Goal: Task Accomplishment & Management: Manage account settings

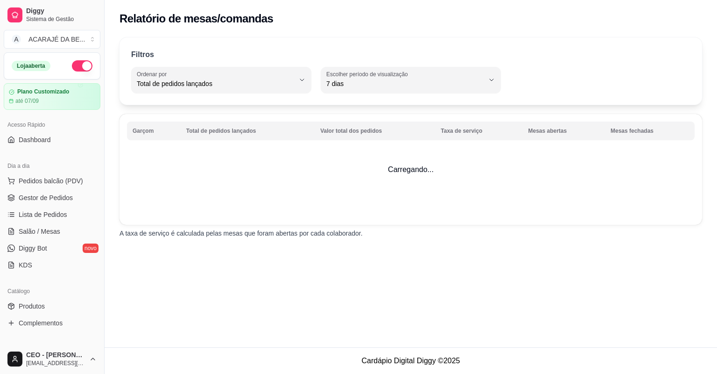
select select "TOTAL_OF_ORDERS"
select select "7"
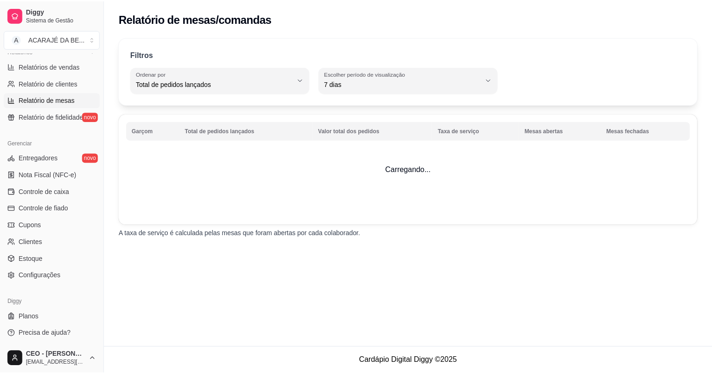
scroll to position [298, 0]
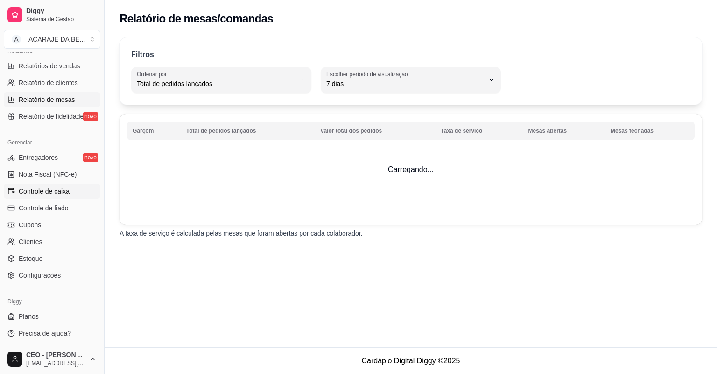
click at [58, 191] on span "Controle de caixa" at bounding box center [44, 190] width 51 height 9
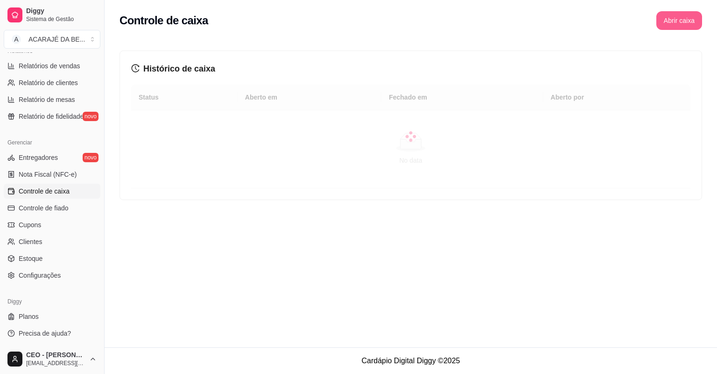
click at [667, 25] on button "Abrir caixa" at bounding box center [680, 20] width 46 height 19
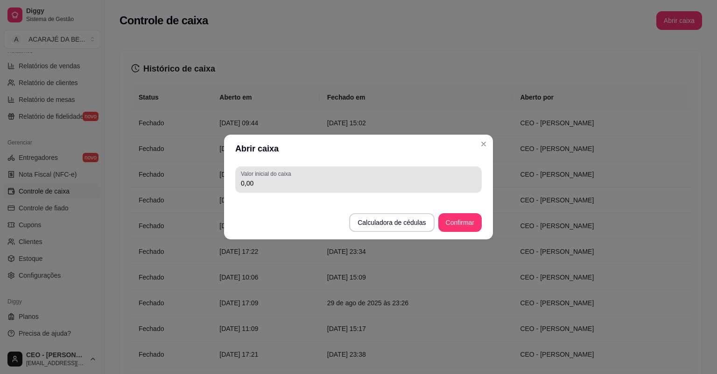
click at [443, 183] on input "0,00" at bounding box center [358, 182] width 235 height 9
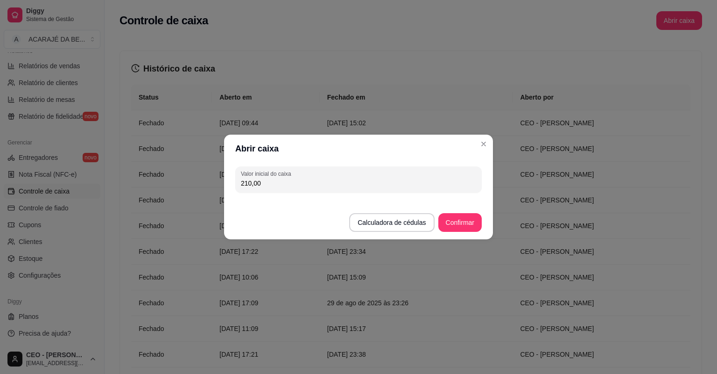
type input "210,00"
click at [468, 220] on button "Confirmar" at bounding box center [460, 222] width 43 height 18
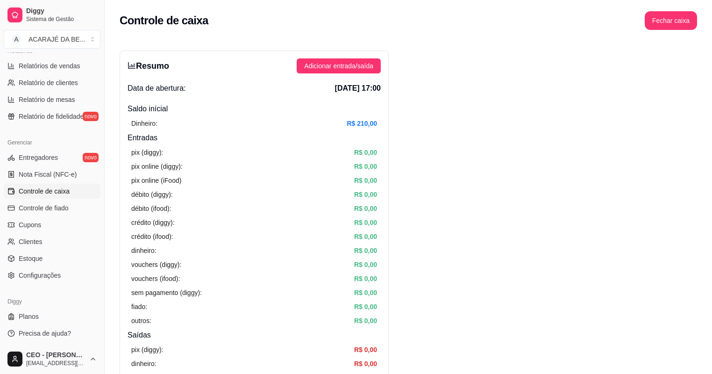
drag, startPoint x: 468, startPoint y: 220, endPoint x: 465, endPoint y: 213, distance: 7.4
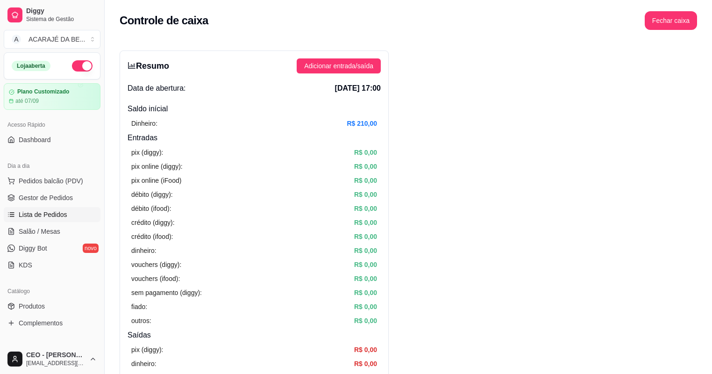
click at [49, 207] on link "Lista de Pedidos" at bounding box center [52, 214] width 97 height 15
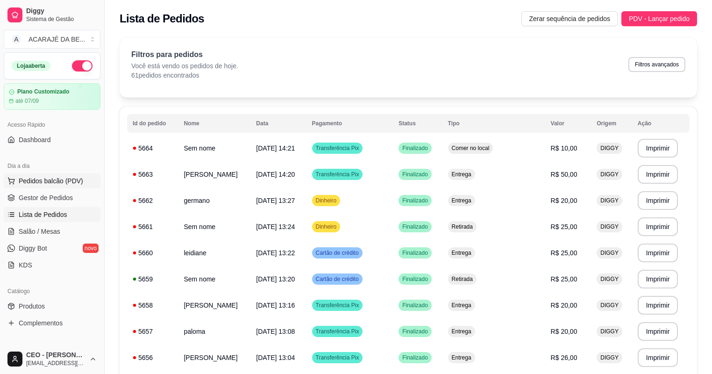
click at [56, 183] on span "Pedidos balcão (PDV)" at bounding box center [51, 180] width 64 height 9
click at [56, 202] on span "Gestor de Pedidos" at bounding box center [46, 197] width 54 height 9
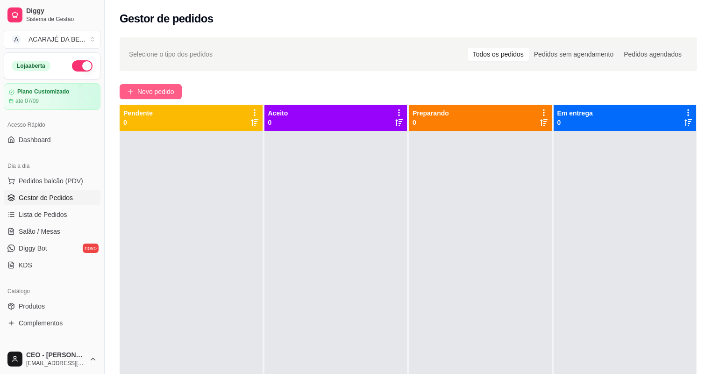
click at [153, 98] on button "Novo pedido" at bounding box center [151, 91] width 62 height 15
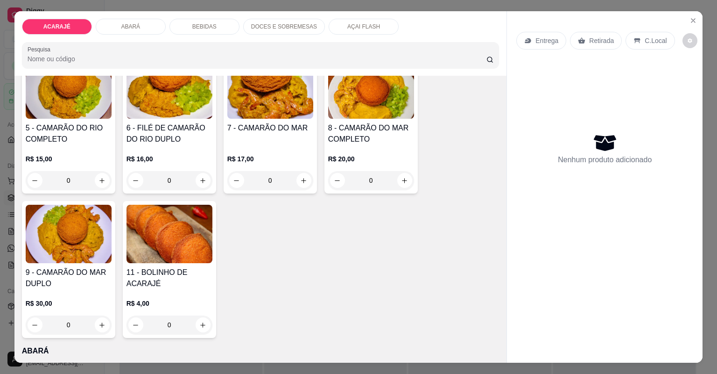
scroll to position [187, 0]
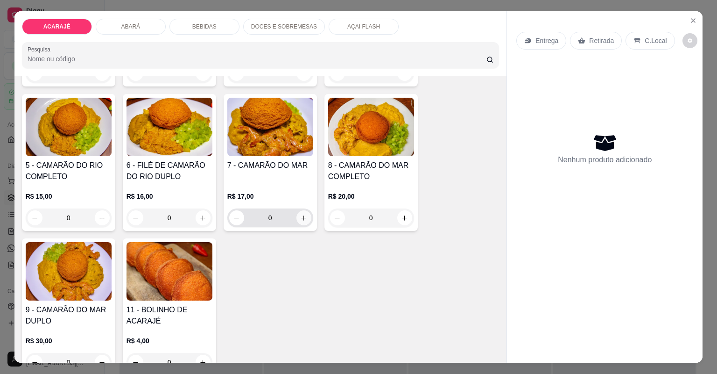
click at [304, 218] on icon "increase-product-quantity" at bounding box center [303, 217] width 7 height 7
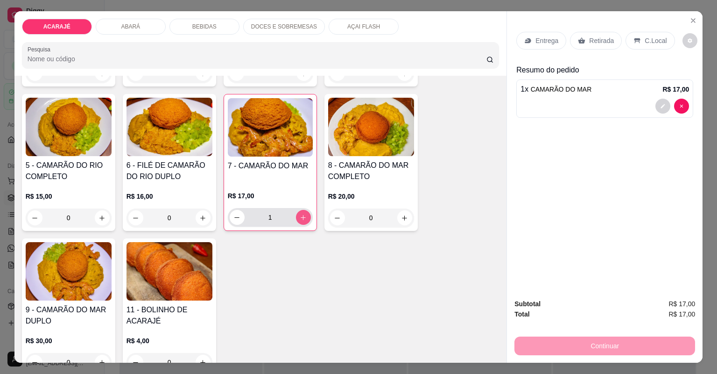
click at [300, 217] on icon "increase-product-quantity" at bounding box center [303, 217] width 7 height 7
type input "2"
click at [609, 38] on div "Retirada" at bounding box center [596, 41] width 52 height 18
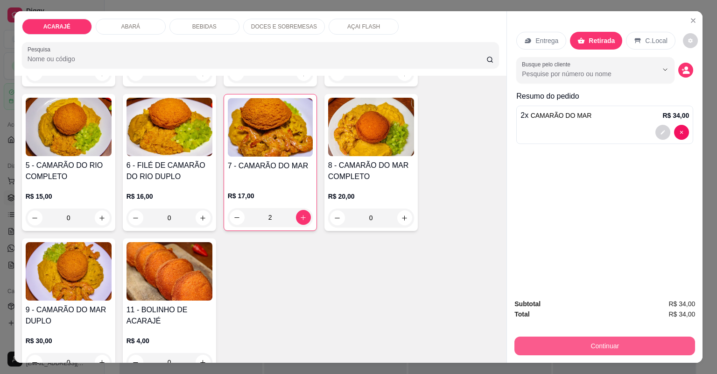
click at [625, 341] on button "Continuar" at bounding box center [605, 345] width 181 height 19
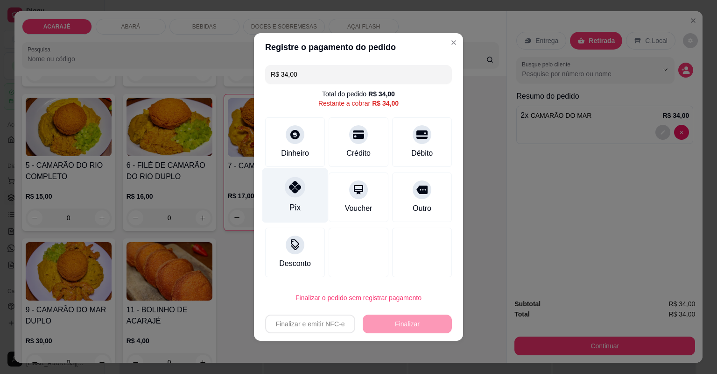
click at [297, 199] on div "Pix" at bounding box center [295, 195] width 66 height 55
type input "R$ 0,00"
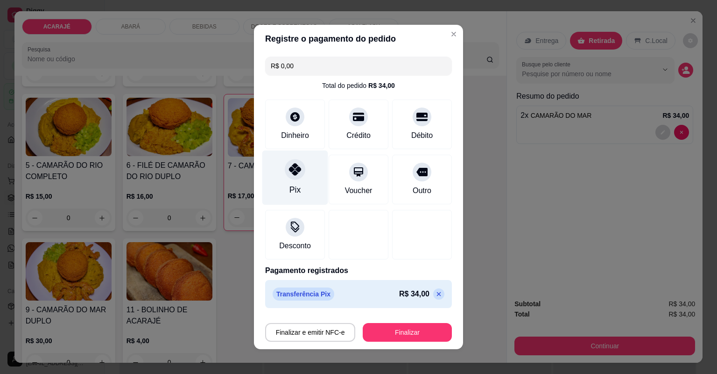
click at [306, 178] on div "Pix" at bounding box center [295, 177] width 66 height 55
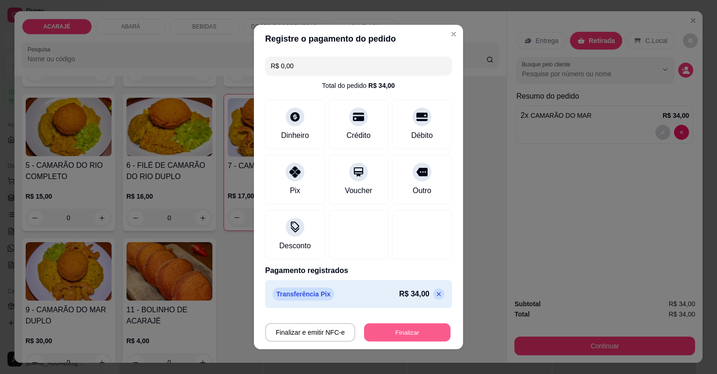
click at [405, 334] on button "Finalizar" at bounding box center [407, 332] width 86 height 18
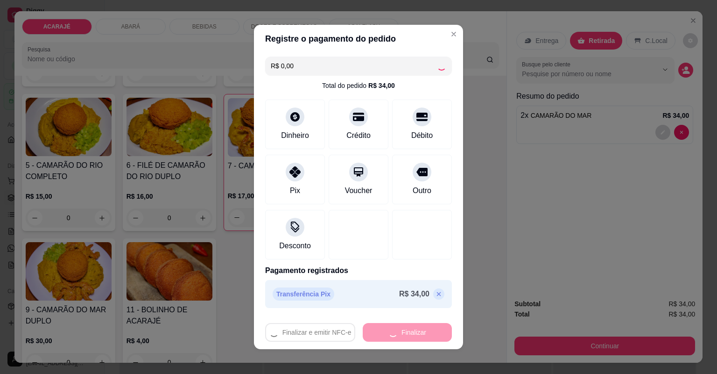
type input "0"
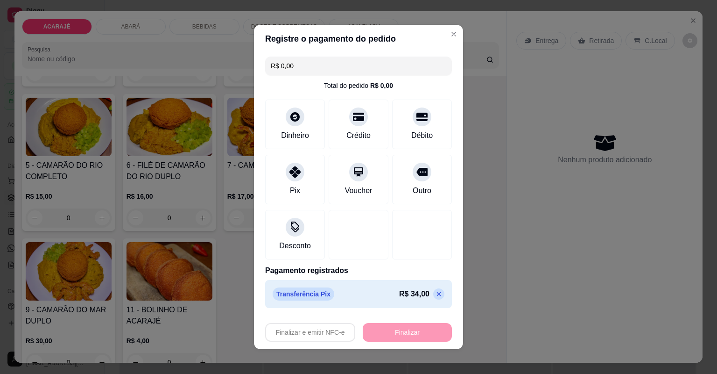
type input "-R$ 34,00"
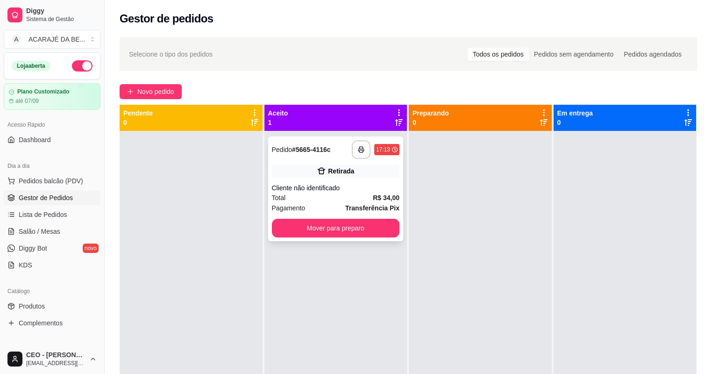
click at [361, 181] on div "**********" at bounding box center [335, 188] width 135 height 105
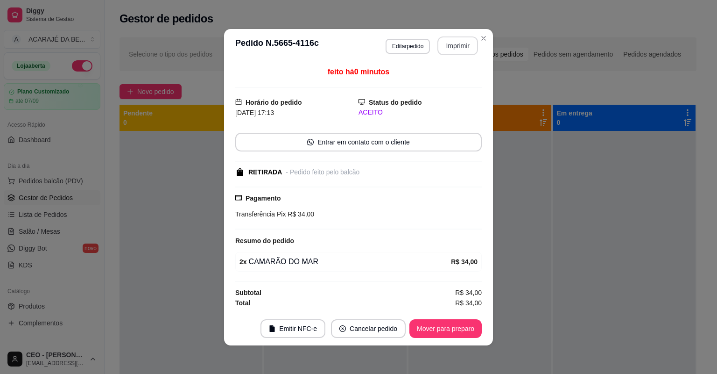
click at [462, 47] on button "Imprimir" at bounding box center [458, 45] width 41 height 19
click at [413, 48] on button "Editar pedido" at bounding box center [407, 46] width 43 height 14
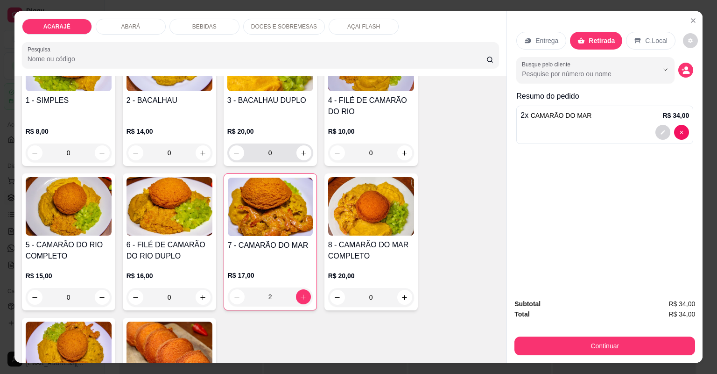
scroll to position [112, 0]
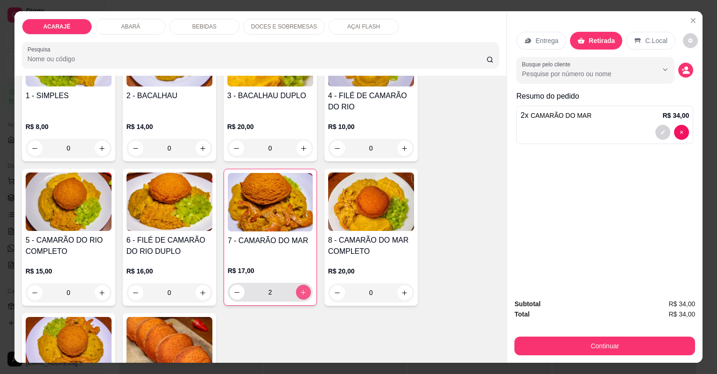
click at [300, 290] on icon "increase-product-quantity" at bounding box center [303, 292] width 7 height 7
type input "3"
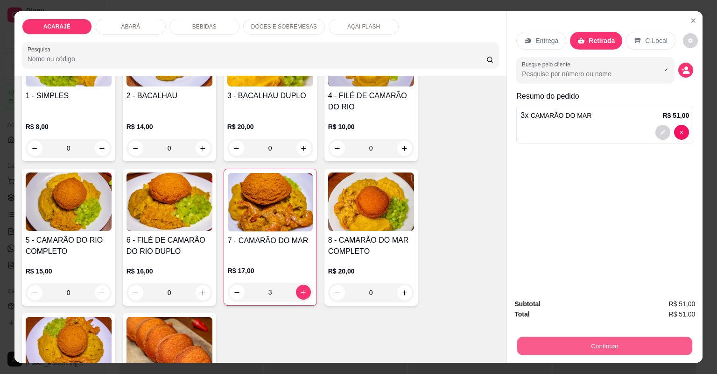
click at [597, 349] on button "Continuar" at bounding box center [604, 346] width 175 height 18
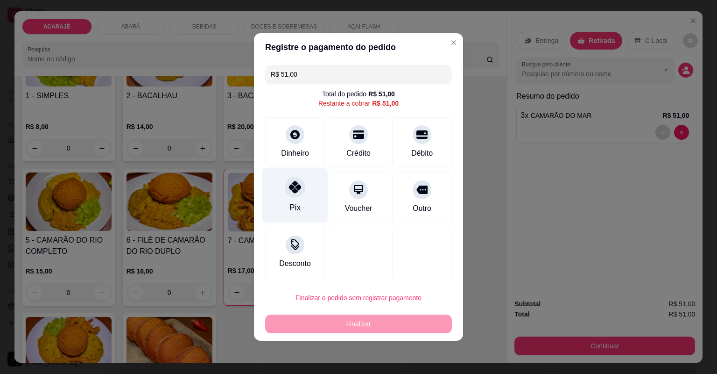
click at [313, 201] on div "Pix" at bounding box center [295, 195] width 66 height 55
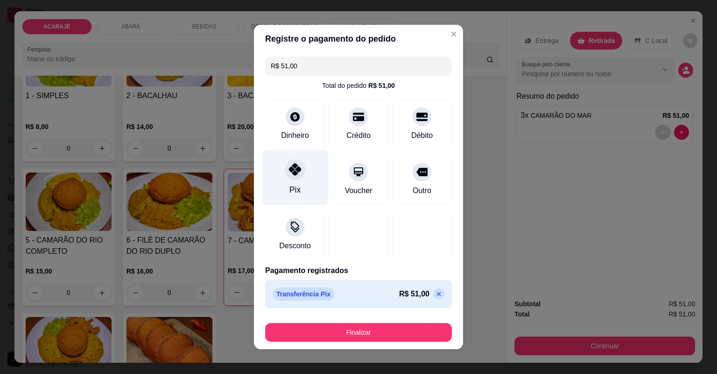
type input "R$ 0,00"
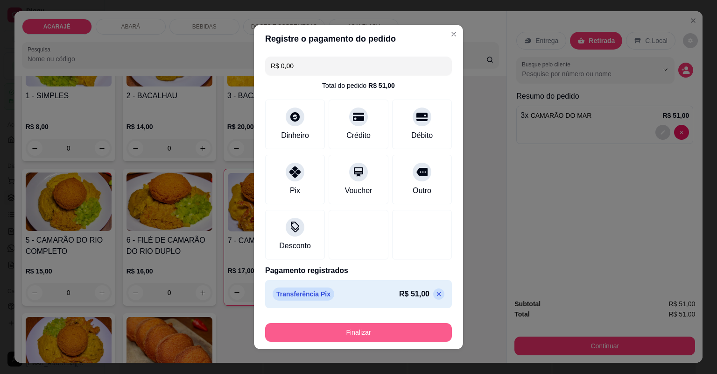
click at [370, 334] on button "Finalizar" at bounding box center [358, 332] width 187 height 19
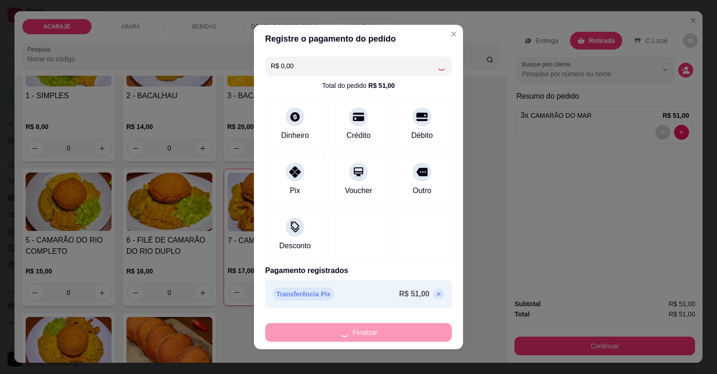
type input "0"
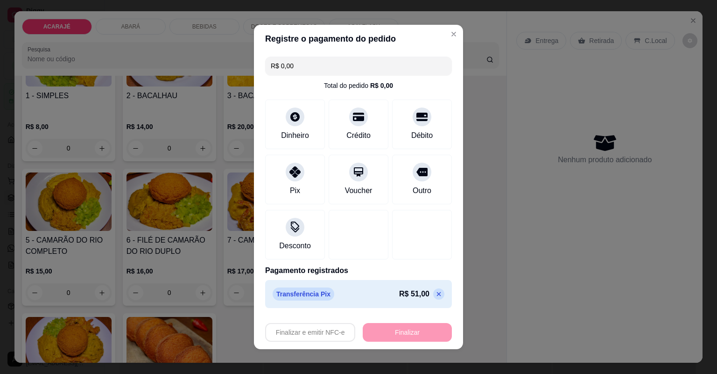
type input "-R$ 51,00"
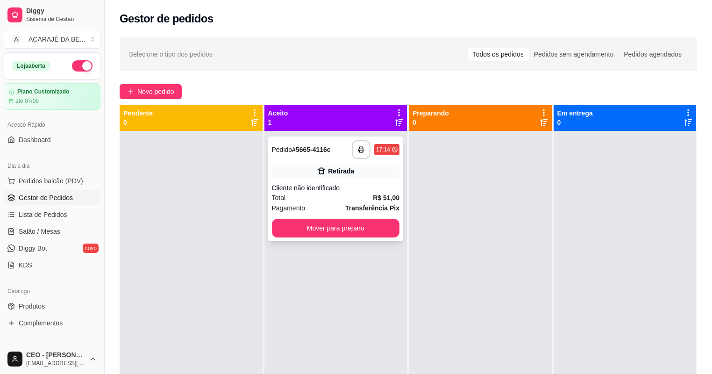
click at [352, 204] on strong "Transferência Pix" at bounding box center [372, 207] width 54 height 7
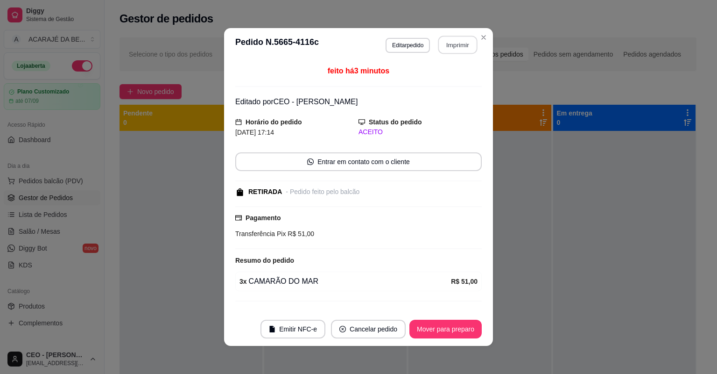
click at [439, 41] on button "Imprimir" at bounding box center [458, 45] width 39 height 18
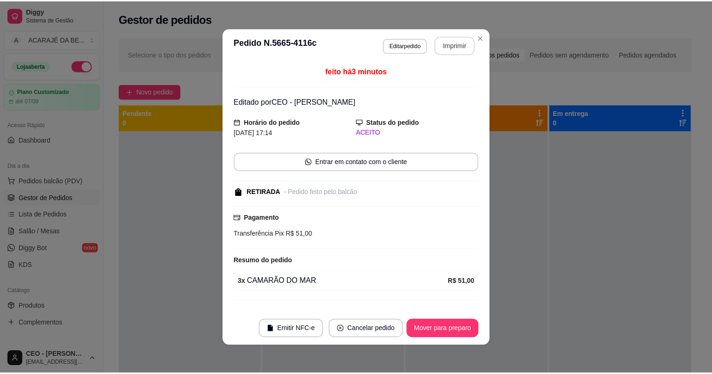
scroll to position [0, 0]
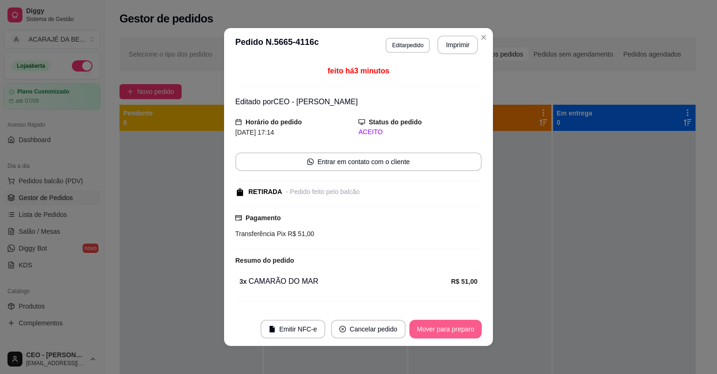
click at [445, 327] on button "Mover para preparo" at bounding box center [446, 328] width 72 height 19
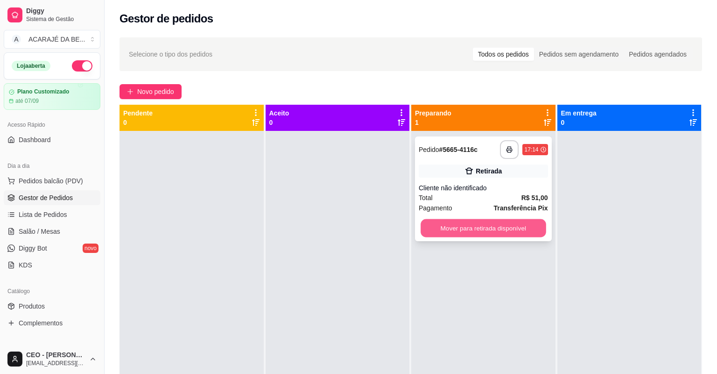
click at [486, 232] on button "Mover para retirada disponível" at bounding box center [483, 228] width 125 height 18
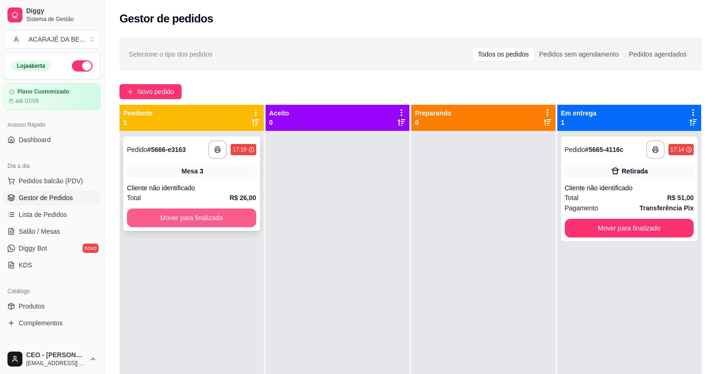
click at [215, 220] on button "Mover para finalizado" at bounding box center [191, 217] width 129 height 19
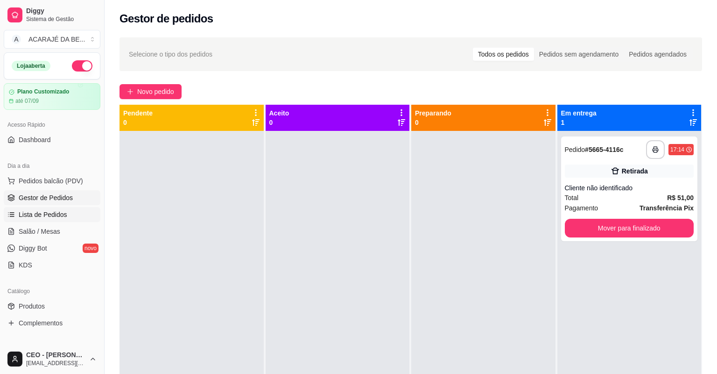
click at [64, 215] on span "Lista de Pedidos" at bounding box center [43, 214] width 49 height 9
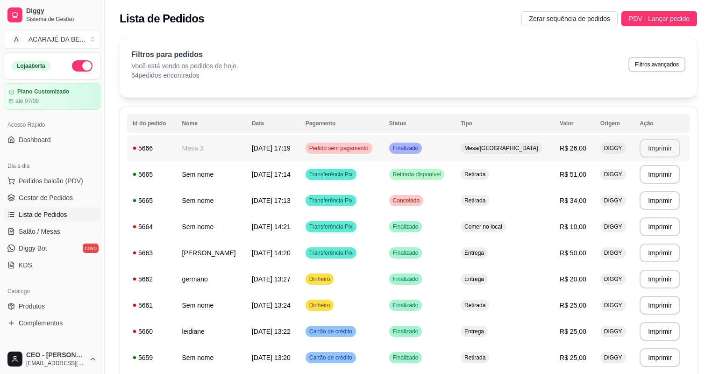
click at [654, 146] on button "Imprimir" at bounding box center [659, 148] width 41 height 19
click at [52, 199] on span "Gestor de Pedidos" at bounding box center [46, 197] width 54 height 9
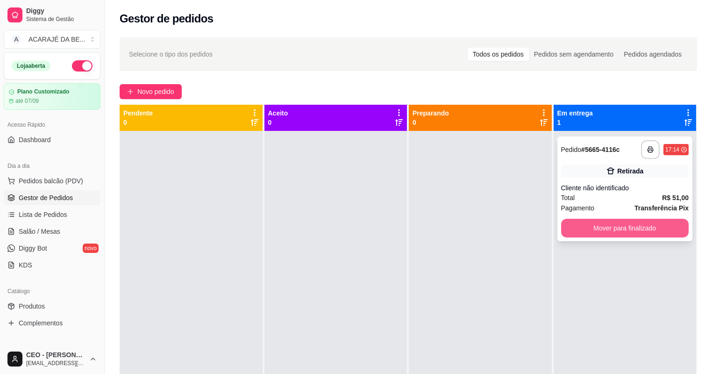
click at [635, 229] on button "Mover para finalizado" at bounding box center [625, 228] width 128 height 19
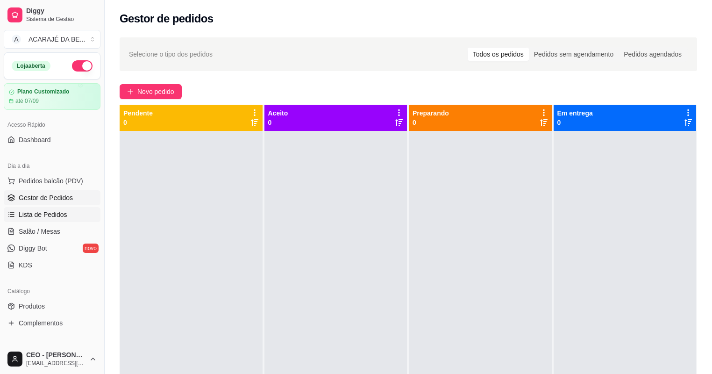
click at [56, 217] on span "Lista de Pedidos" at bounding box center [43, 214] width 49 height 9
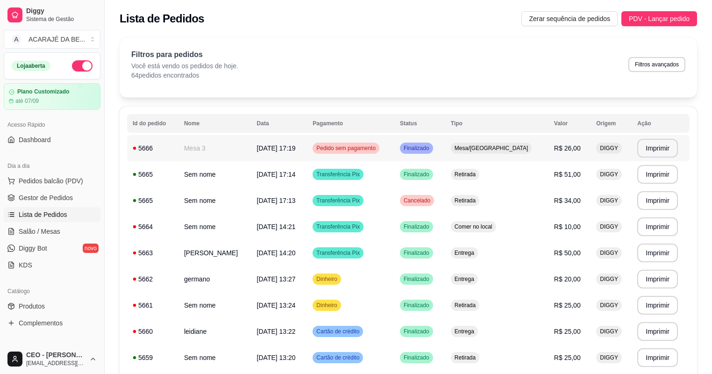
click at [433, 151] on div "Finalizado" at bounding box center [416, 147] width 33 height 11
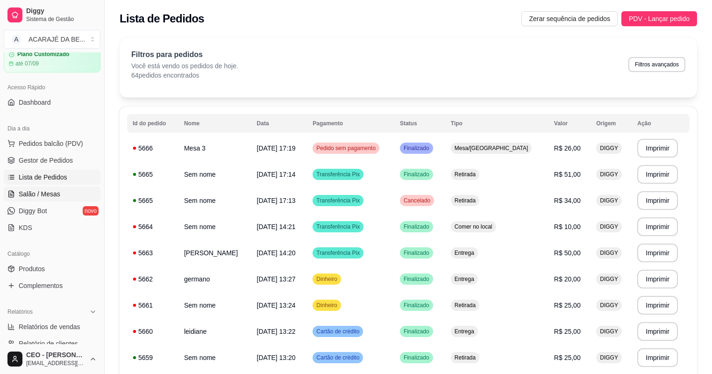
click at [55, 200] on link "Salão / Mesas" at bounding box center [52, 193] width 97 height 15
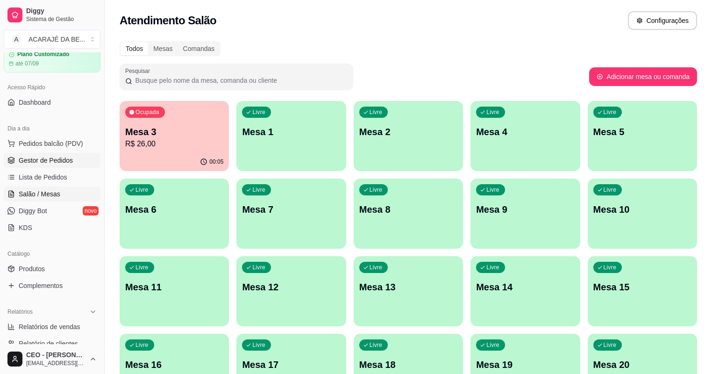
click at [66, 163] on span "Gestor de Pedidos" at bounding box center [46, 160] width 54 height 9
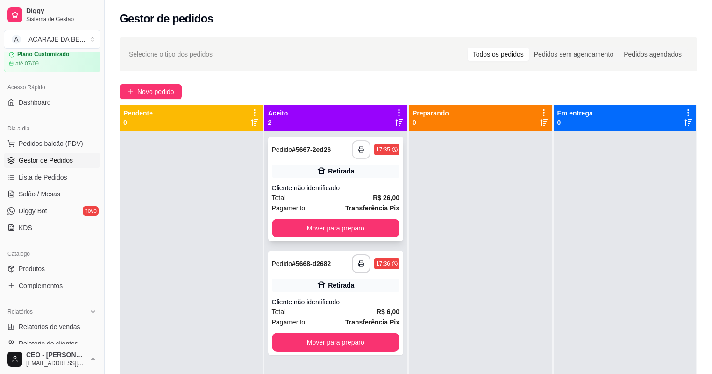
click at [361, 148] on icon "button" at bounding box center [361, 149] width 7 height 7
click at [333, 225] on button "Mover para preparo" at bounding box center [336, 228] width 124 height 18
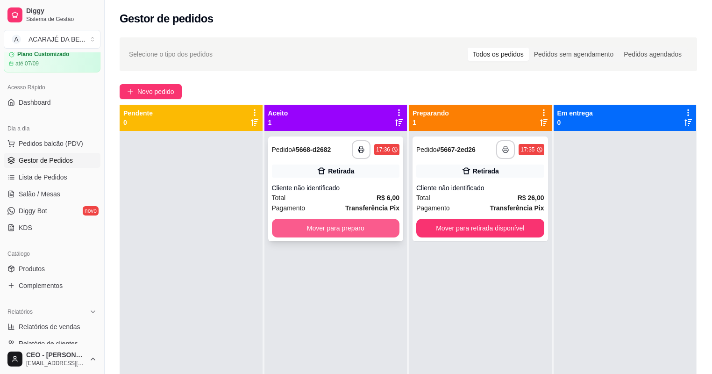
click at [372, 220] on button "Mover para preparo" at bounding box center [336, 228] width 128 height 19
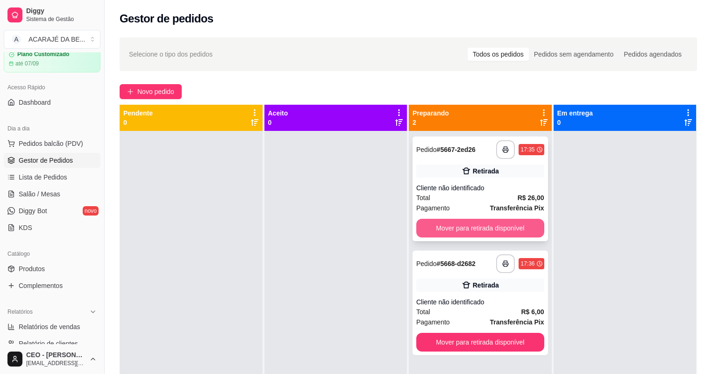
click at [418, 226] on button "Mover para retirada disponível" at bounding box center [480, 228] width 128 height 19
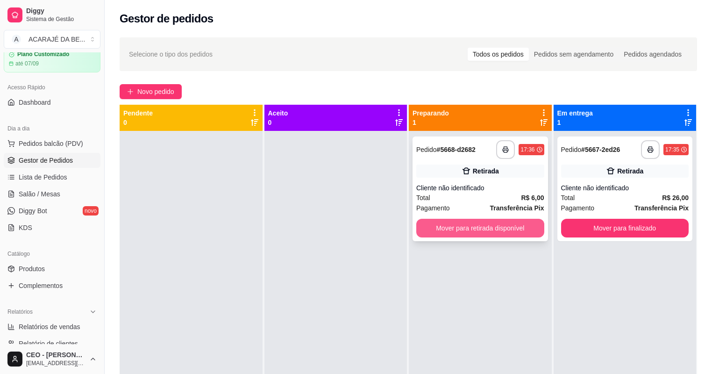
click at [429, 225] on button "Mover para retirada disponível" at bounding box center [480, 228] width 128 height 19
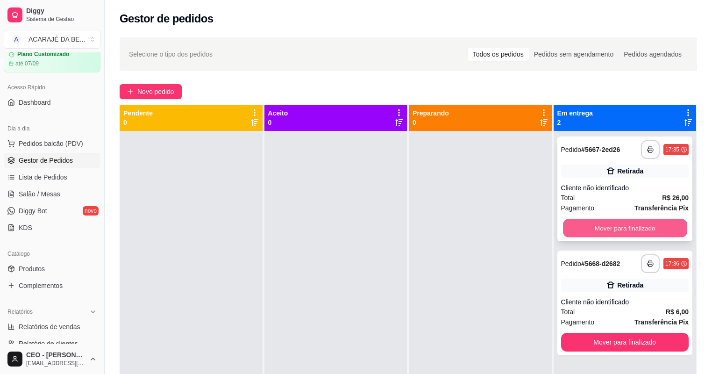
click at [579, 234] on button "Mover para finalizado" at bounding box center [625, 228] width 124 height 18
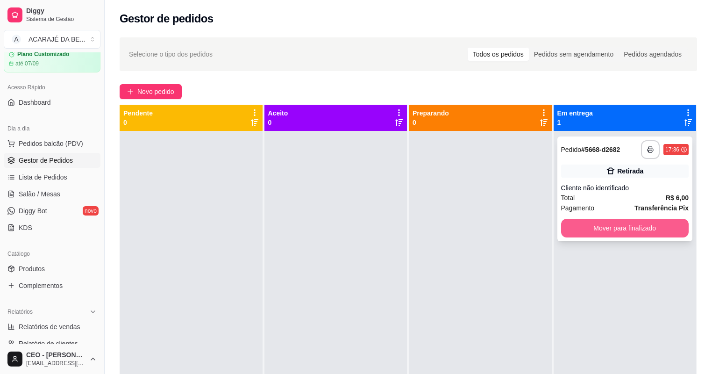
click at [591, 231] on button "Mover para finalizado" at bounding box center [625, 228] width 128 height 19
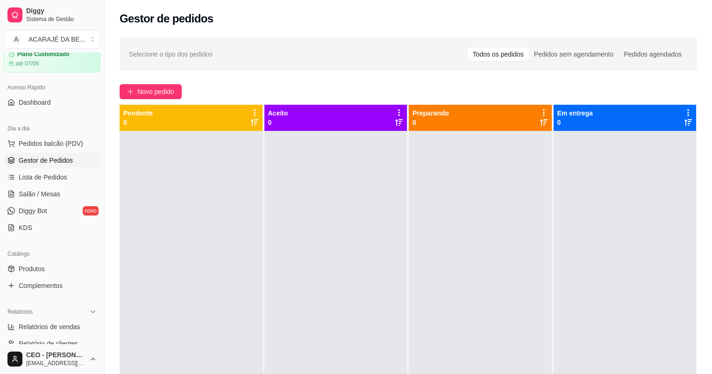
drag, startPoint x: 564, startPoint y: 286, endPoint x: 553, endPoint y: 259, distance: 28.7
click at [563, 287] on div at bounding box center [624, 318] width 143 height 374
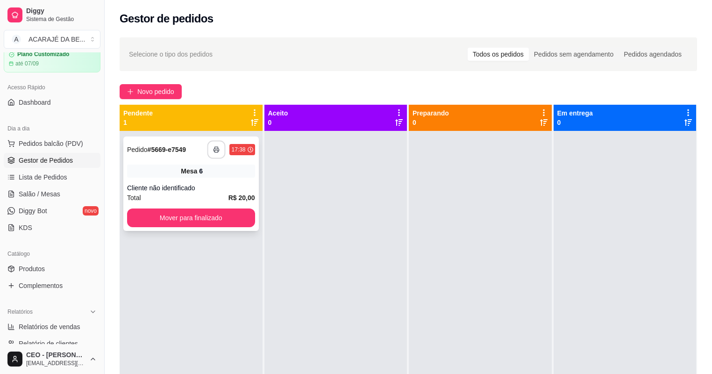
click at [213, 144] on button "button" at bounding box center [216, 150] width 18 height 18
click at [138, 210] on button "Mover para finalizado" at bounding box center [191, 218] width 124 height 18
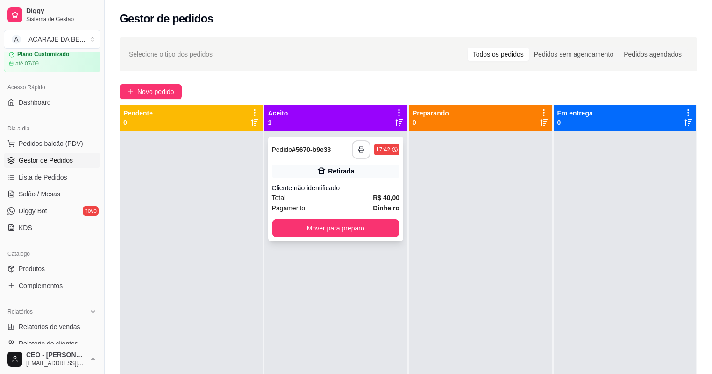
click at [359, 147] on icon "button" at bounding box center [361, 149] width 7 height 7
click at [334, 226] on button "Mover para preparo" at bounding box center [336, 228] width 128 height 19
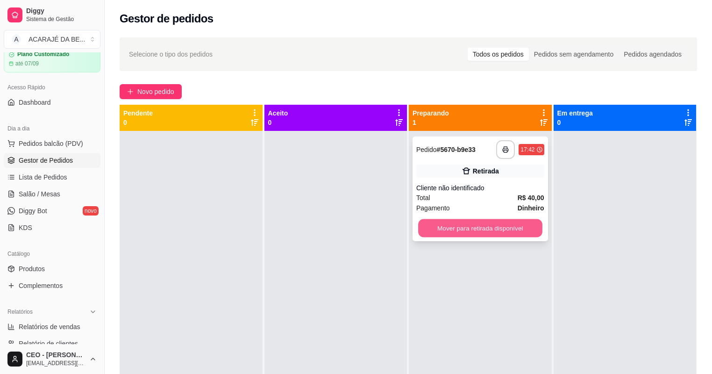
click at [499, 226] on button "Mover para retirada disponível" at bounding box center [480, 228] width 124 height 18
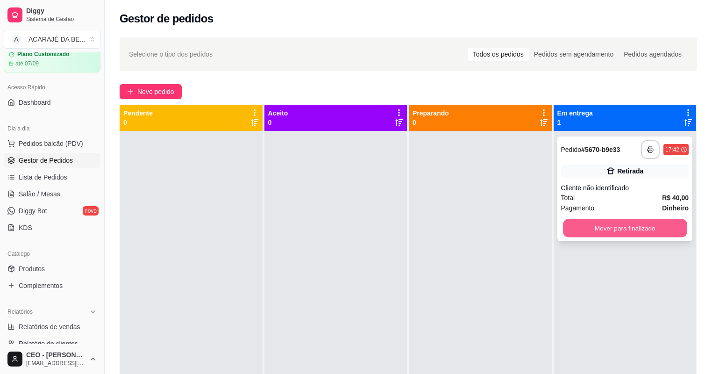
click at [647, 228] on button "Mover para finalizado" at bounding box center [625, 228] width 124 height 18
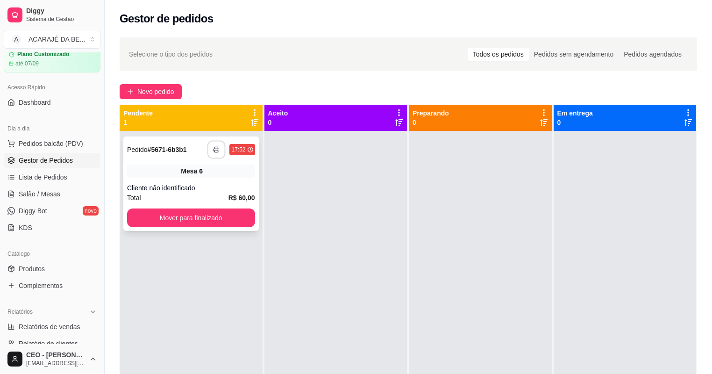
click at [217, 148] on icon "button" at bounding box center [216, 149] width 7 height 7
click at [242, 217] on button "Mover para finalizado" at bounding box center [191, 218] width 124 height 18
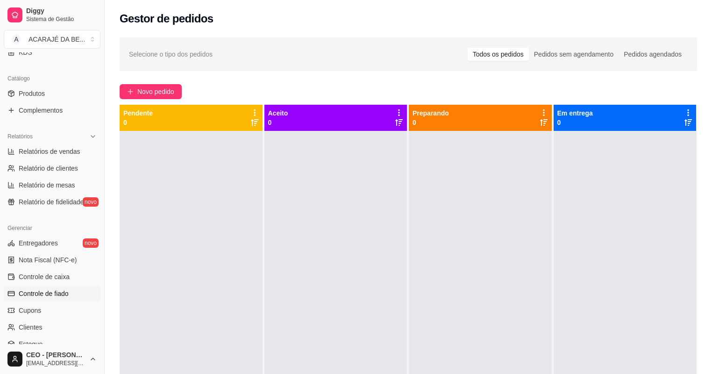
scroll to position [224, 0]
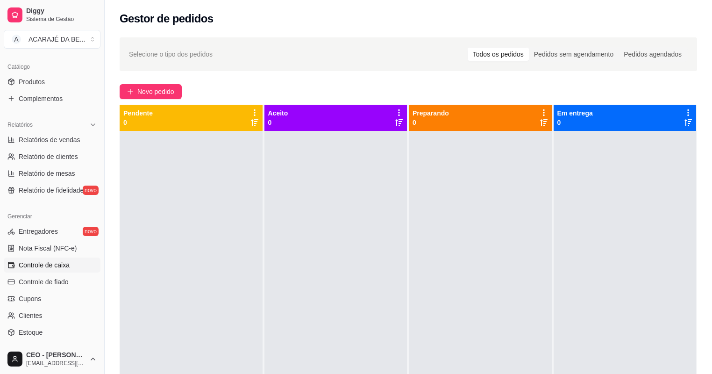
click at [62, 263] on span "Controle de caixa" at bounding box center [44, 264] width 51 height 9
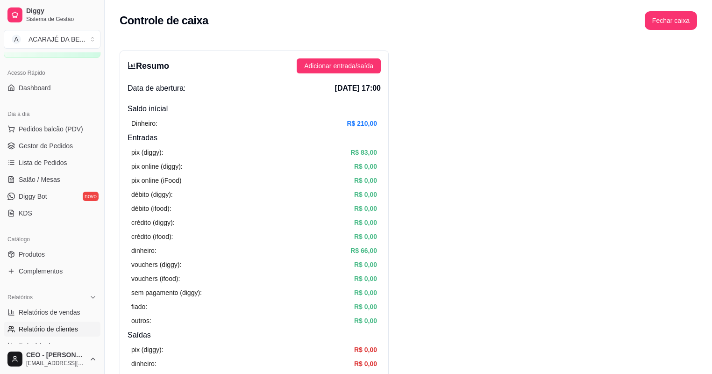
scroll to position [37, 0]
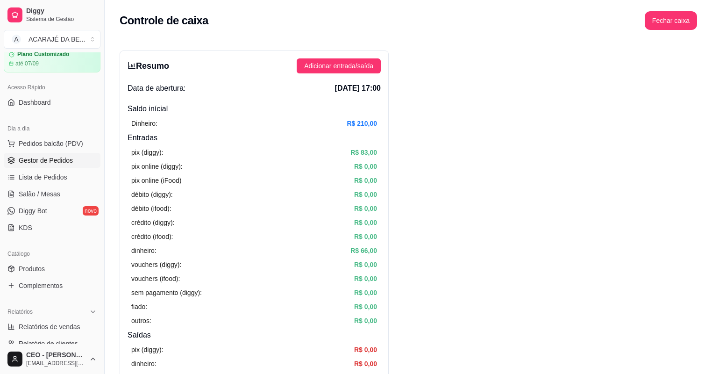
click at [58, 157] on span "Gestor de Pedidos" at bounding box center [46, 160] width 54 height 9
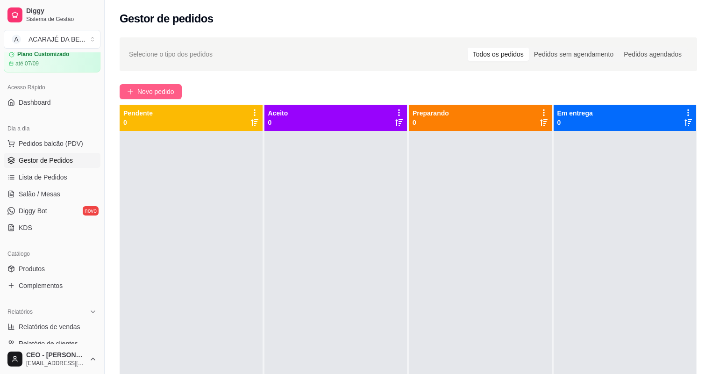
click at [143, 90] on span "Novo pedido" at bounding box center [155, 91] width 37 height 10
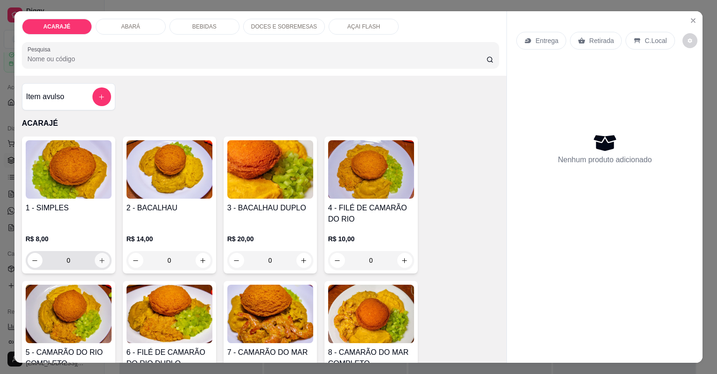
click at [101, 263] on icon "increase-product-quantity" at bounding box center [102, 260] width 7 height 7
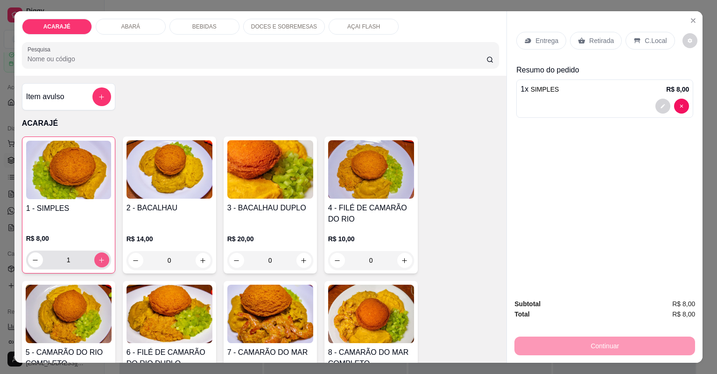
type input "1"
click at [545, 35] on div "Entrega" at bounding box center [542, 41] width 50 height 18
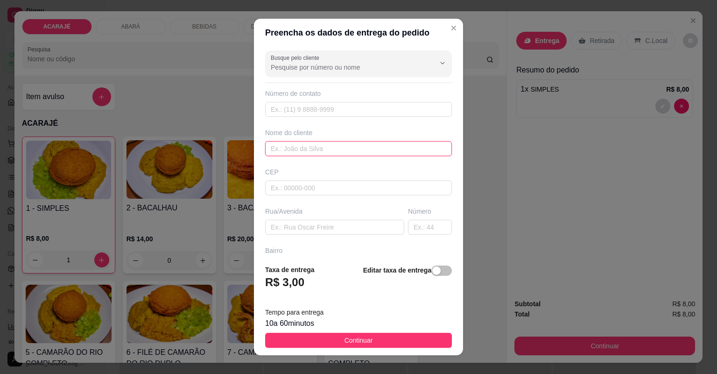
click at [353, 145] on input "text" at bounding box center [358, 148] width 187 height 15
type input "lana"
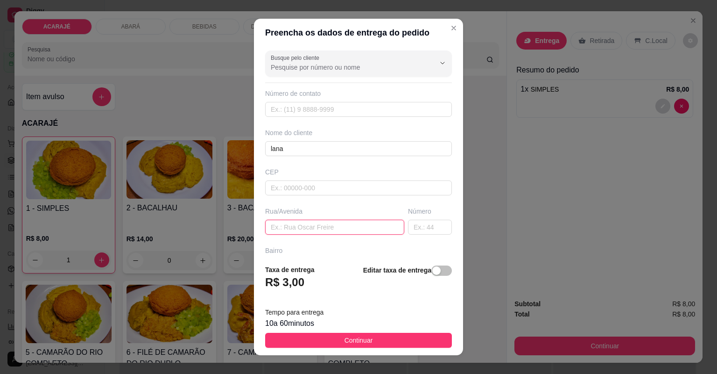
click at [276, 225] on input "text" at bounding box center [334, 227] width 139 height 15
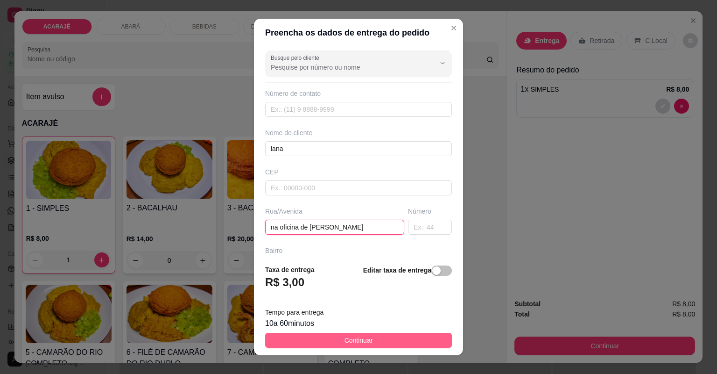
type input "na oficina de [PERSON_NAME]"
click at [346, 340] on span "Continuar" at bounding box center [359, 340] width 28 height 10
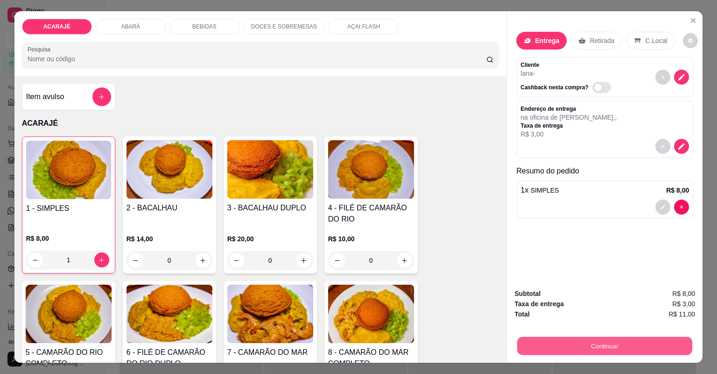
click at [596, 348] on button "Continuar" at bounding box center [604, 346] width 175 height 18
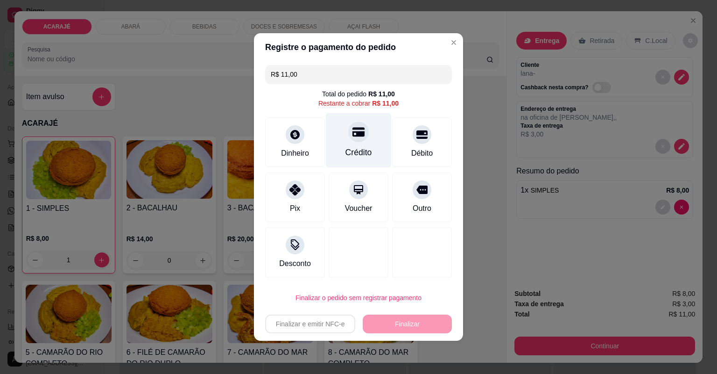
click at [355, 153] on div "Crédito" at bounding box center [359, 152] width 27 height 12
type input "R$ 0,00"
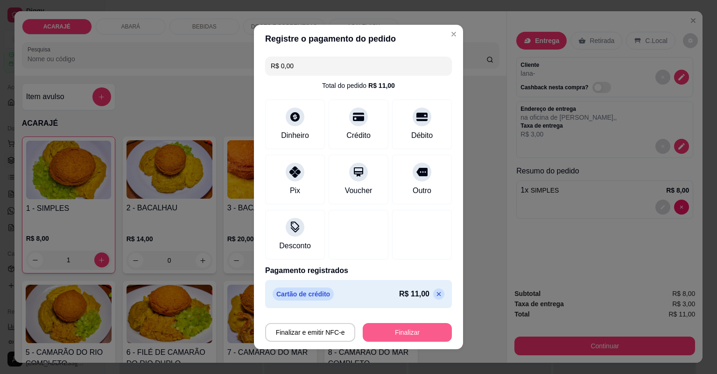
click at [409, 333] on button "Finalizar" at bounding box center [407, 332] width 89 height 19
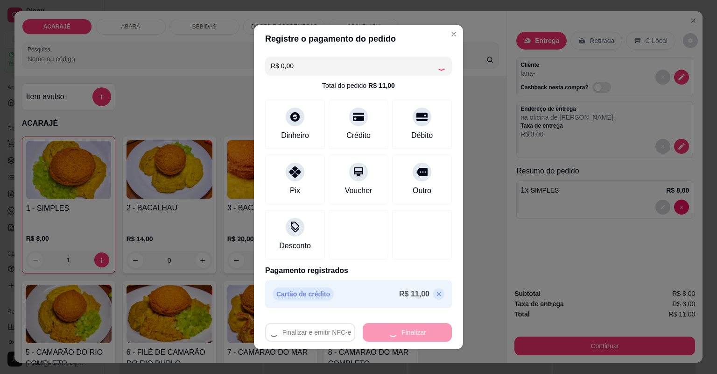
type input "0"
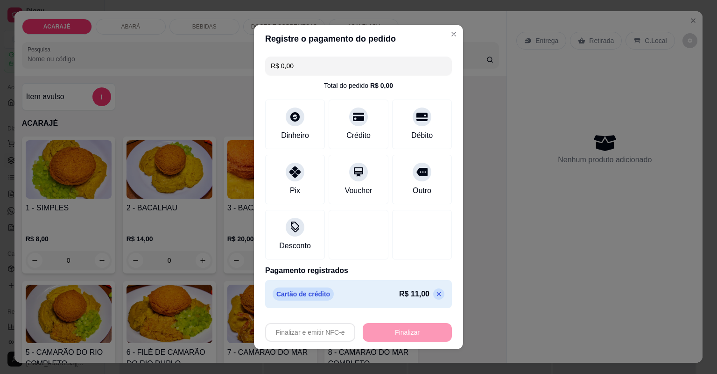
type input "-R$ 11,00"
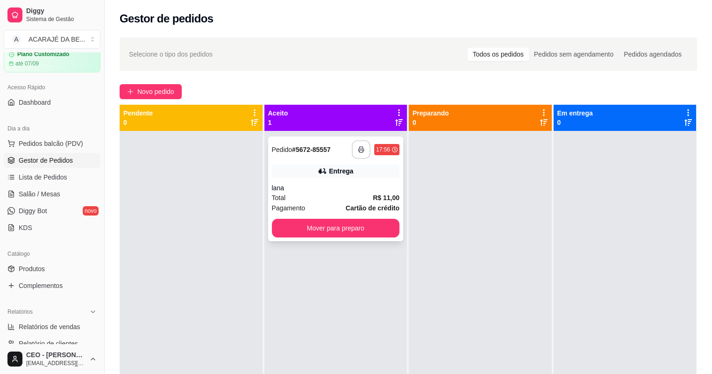
click at [361, 146] on icon "button" at bounding box center [361, 149] width 7 height 7
click at [359, 148] on icon "button" at bounding box center [361, 149] width 7 height 7
click at [359, 147] on polyline "button" at bounding box center [360, 148] width 3 height 2
click at [361, 154] on button "button" at bounding box center [361, 149] width 19 height 19
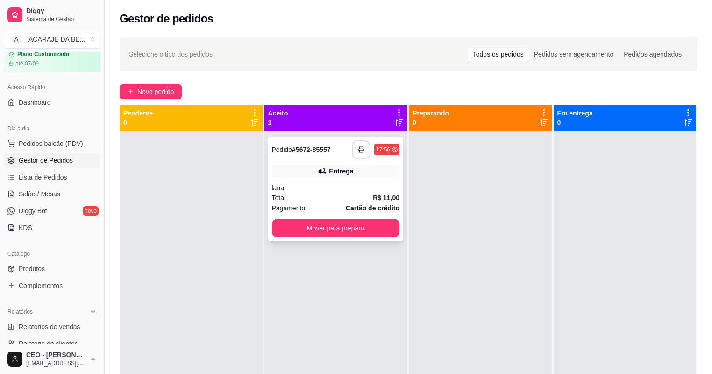
click at [349, 225] on button "Mover para preparo" at bounding box center [336, 228] width 128 height 19
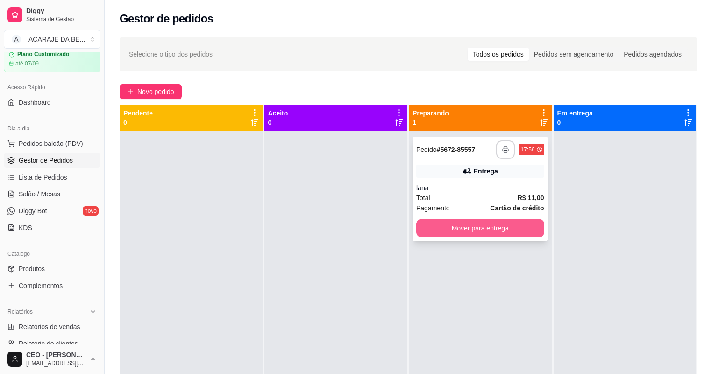
click at [441, 223] on button "Mover para entrega" at bounding box center [480, 228] width 128 height 19
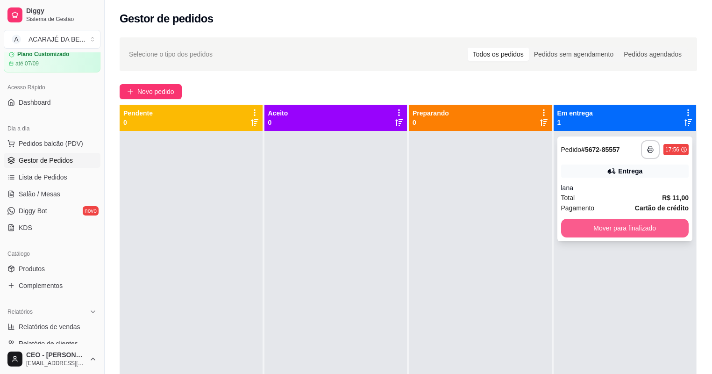
click at [597, 222] on button "Mover para finalizado" at bounding box center [625, 228] width 128 height 19
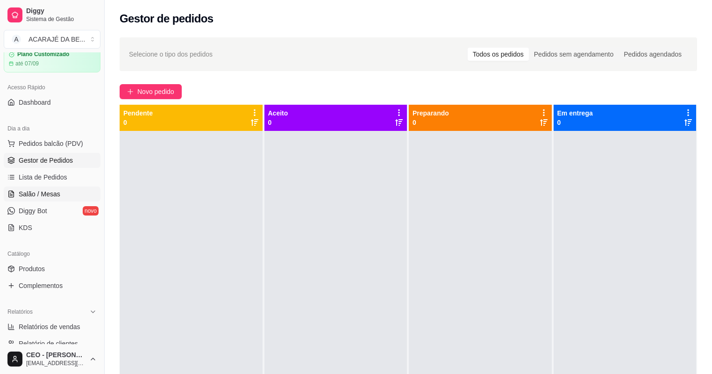
click at [21, 192] on span "Salão / Mesas" at bounding box center [40, 193] width 42 height 9
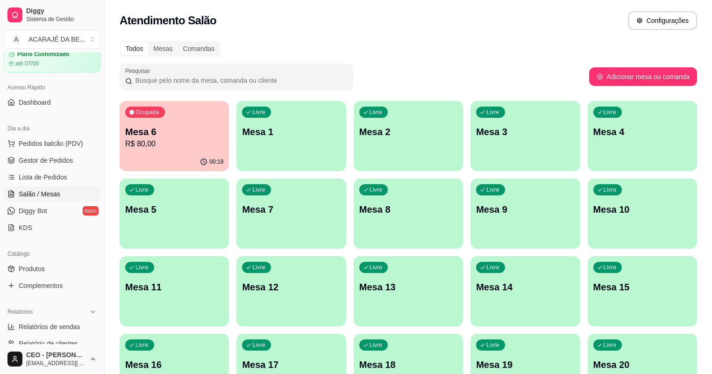
click at [152, 155] on div "00:19" at bounding box center [174, 162] width 109 height 18
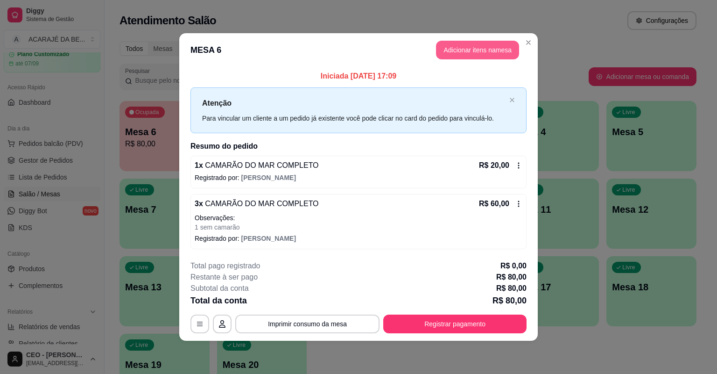
click at [461, 51] on button "Adicionar itens na mesa" at bounding box center [477, 50] width 83 height 19
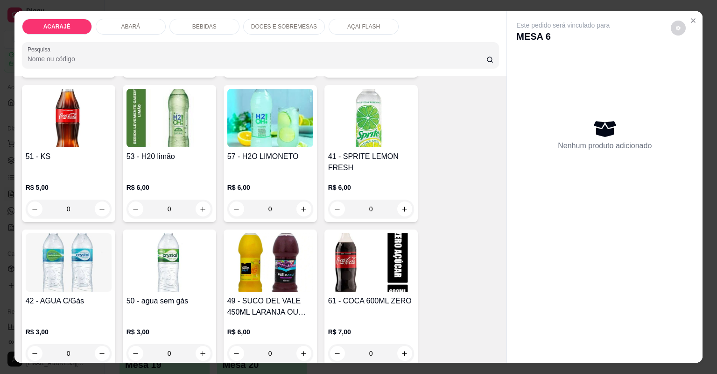
scroll to position [1233, 0]
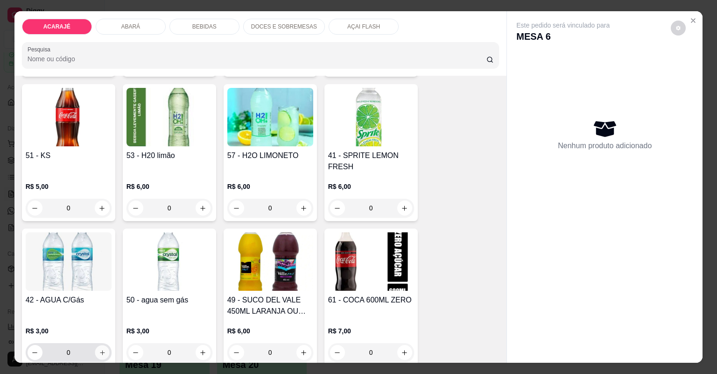
click at [99, 353] on icon "increase-product-quantity" at bounding box center [102, 352] width 7 height 7
type input "1"
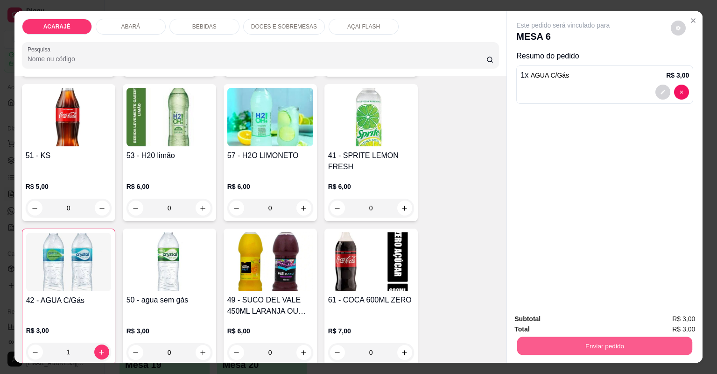
click at [579, 341] on button "Enviar pedido" at bounding box center [604, 346] width 175 height 18
click at [607, 325] on button "Não registrar e enviar pedido" at bounding box center [575, 322] width 94 height 17
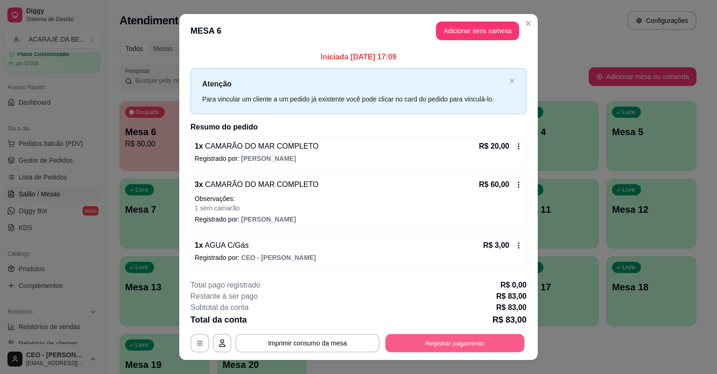
click at [468, 344] on button "Registrar pagamento" at bounding box center [455, 342] width 139 height 18
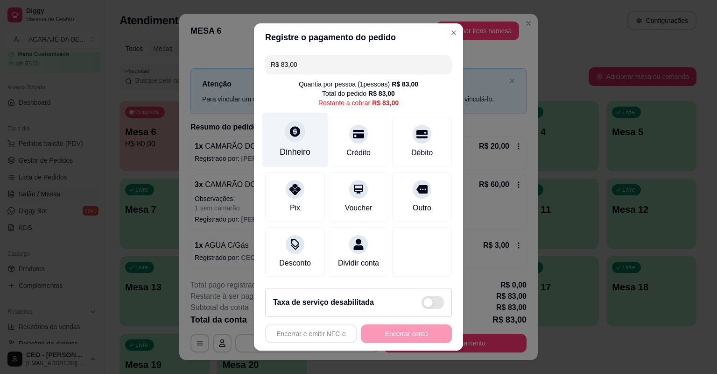
click at [283, 146] on div "Dinheiro" at bounding box center [295, 152] width 31 height 12
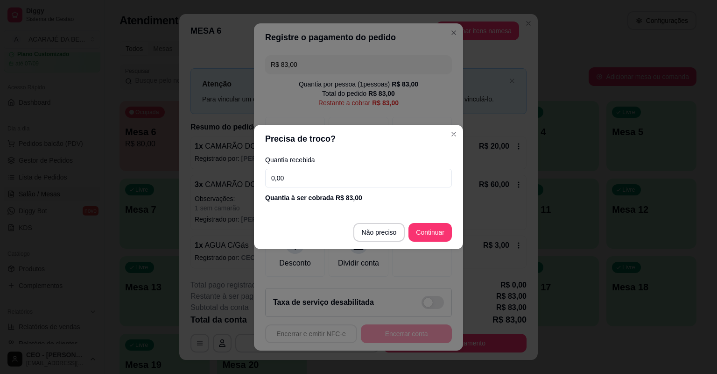
click at [292, 179] on input "0,00" at bounding box center [358, 178] width 187 height 19
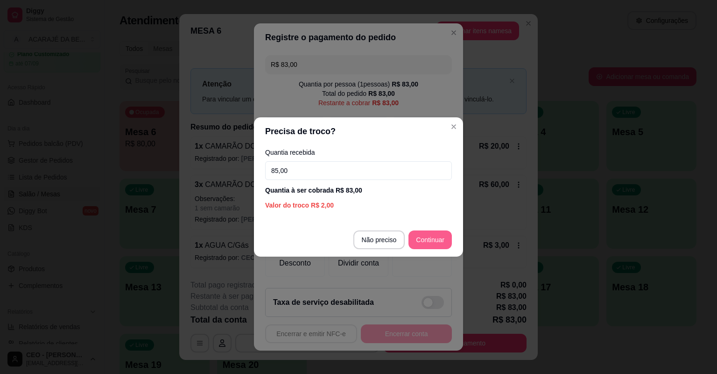
type input "85,00"
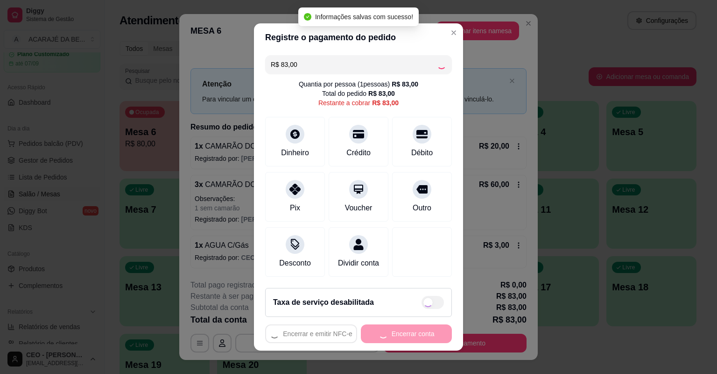
type input "R$ 0,00"
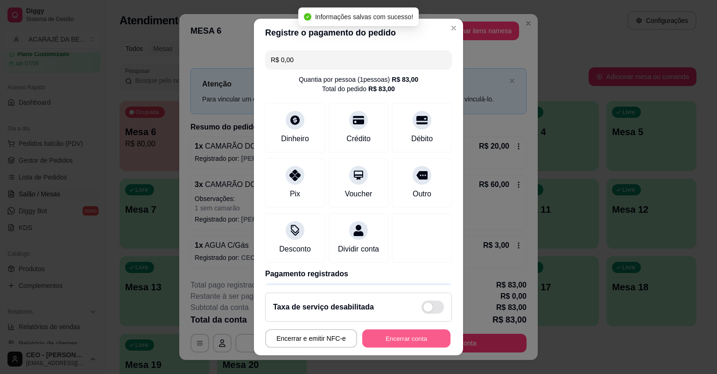
click at [411, 336] on button "Encerrar conta" at bounding box center [406, 338] width 88 height 18
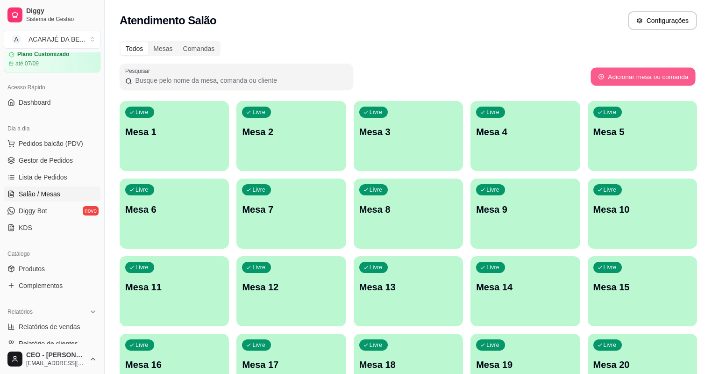
click at [620, 76] on button "Adicionar mesa ou comanda" at bounding box center [642, 77] width 105 height 18
select select "TABLE"
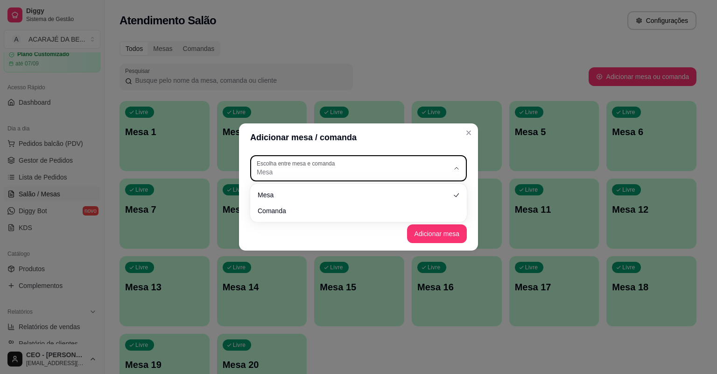
click at [461, 166] on button "Escolha entre mesa e comanda Mesa" at bounding box center [358, 168] width 217 height 26
click at [439, 167] on span "Mesa" at bounding box center [353, 171] width 192 height 9
click at [461, 166] on button "Escolha entre mesa e comanda Mesa" at bounding box center [358, 168] width 217 height 26
click at [455, 170] on icon "button" at bounding box center [456, 167] width 7 height 7
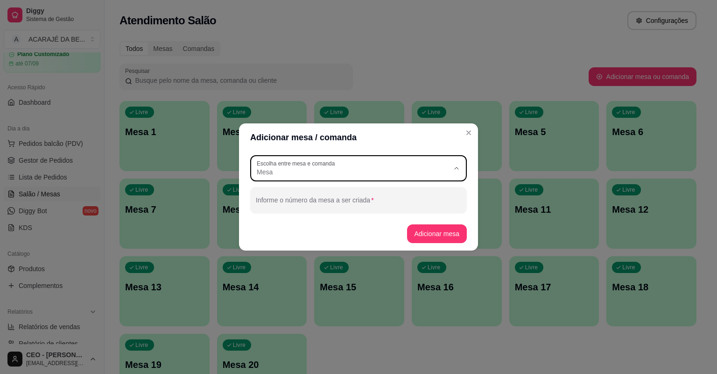
click at [431, 192] on span "Mesa" at bounding box center [354, 194] width 185 height 9
select select
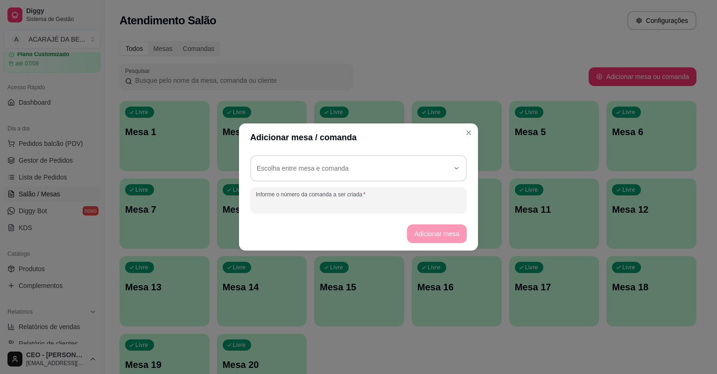
click at [331, 199] on input "Informe o número da comanda a ser criada" at bounding box center [359, 203] width 206 height 9
type input "e"
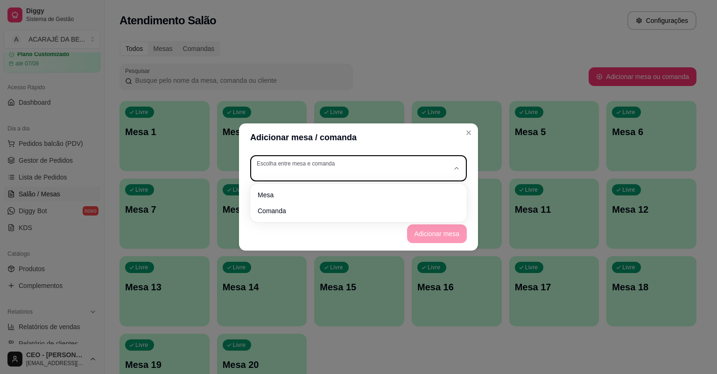
click at [459, 165] on icon "button" at bounding box center [456, 167] width 7 height 7
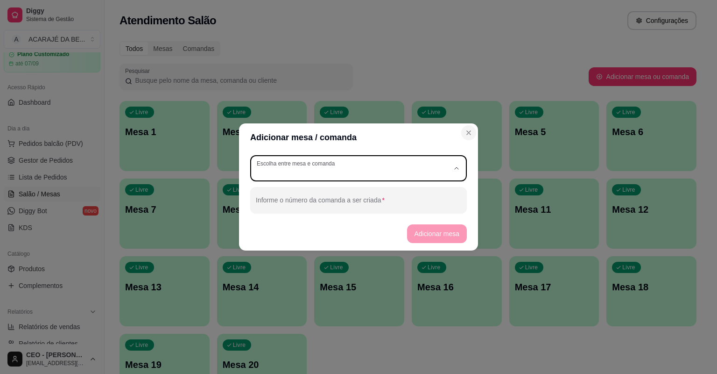
click at [468, 129] on icon "Close" at bounding box center [468, 132] width 7 height 7
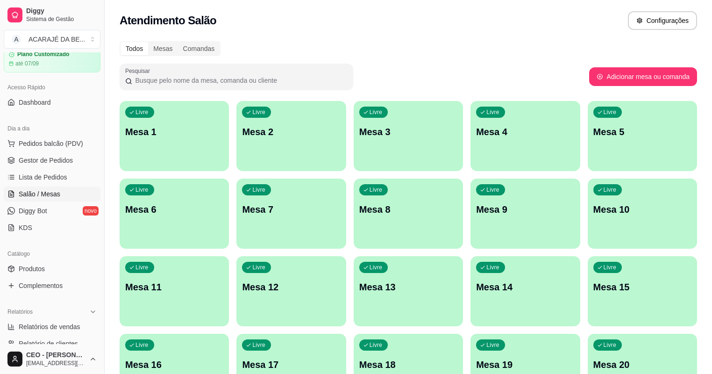
click at [448, 77] on div "Pesquisar" at bounding box center [354, 77] width 469 height 26
click at [447, 77] on div "Pesquisar" at bounding box center [354, 77] width 469 height 26
drag, startPoint x: 336, startPoint y: 84, endPoint x: 333, endPoint y: 79, distance: 5.4
click at [334, 80] on input "Pesquisar" at bounding box center [239, 80] width 215 height 9
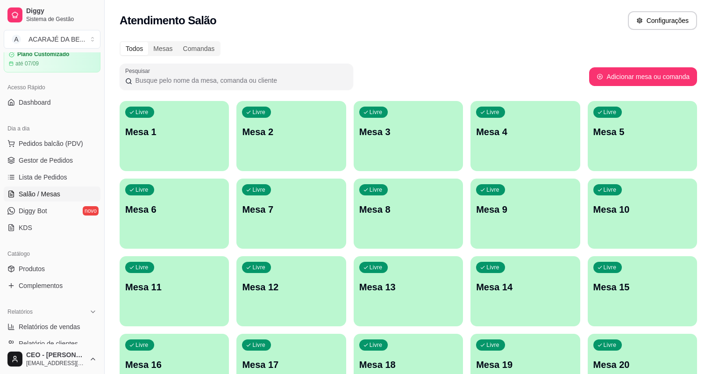
click at [333, 79] on input "Pesquisar" at bounding box center [239, 80] width 215 height 9
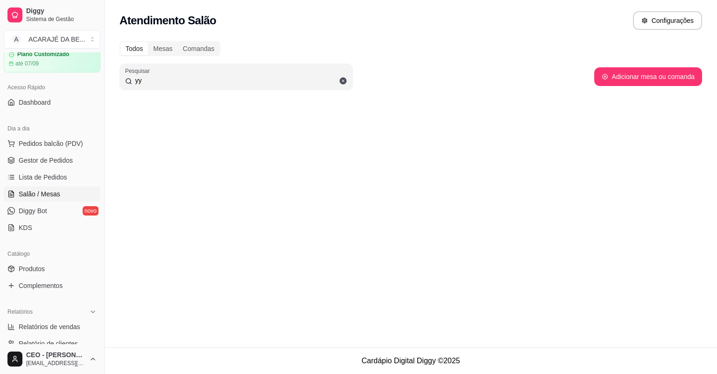
type input "y"
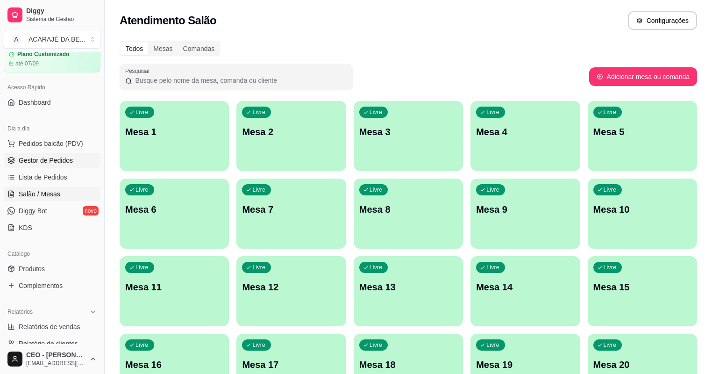
click at [45, 159] on span "Gestor de Pedidos" at bounding box center [46, 160] width 54 height 9
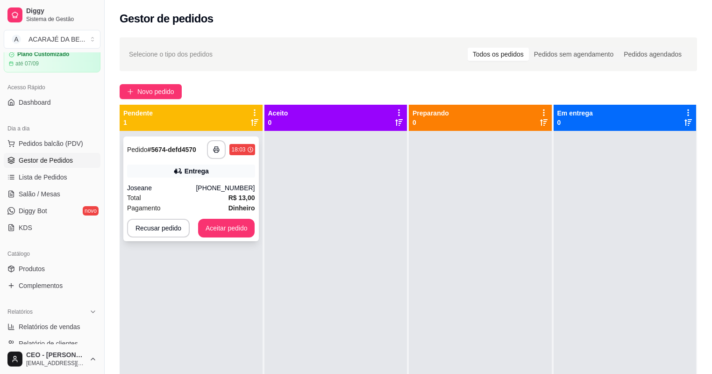
click at [239, 177] on div "Entrega" at bounding box center [191, 170] width 128 height 13
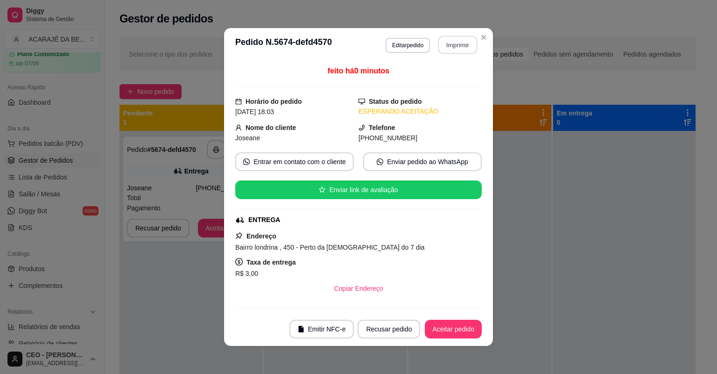
click at [453, 41] on button "Imprimir" at bounding box center [458, 45] width 39 height 18
click at [439, 333] on button "Aceitar pedido" at bounding box center [453, 329] width 55 height 18
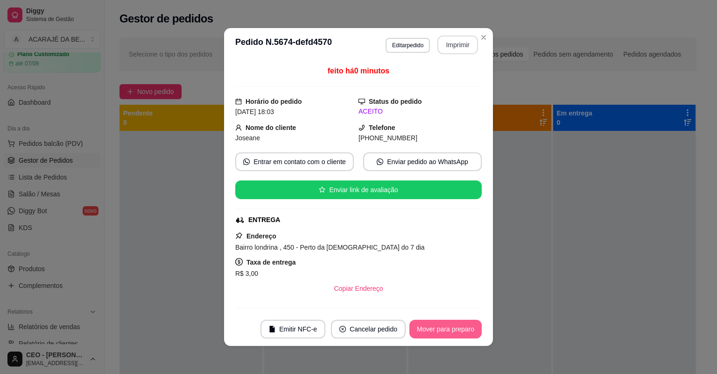
click at [441, 330] on button "Mover para preparo" at bounding box center [446, 328] width 72 height 19
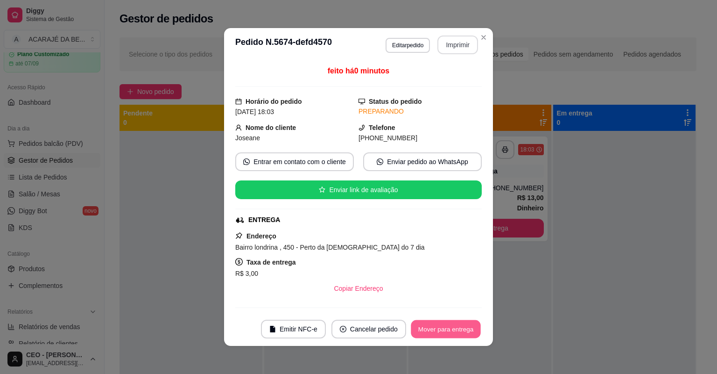
click at [438, 329] on button "Mover para entrega" at bounding box center [446, 329] width 70 height 18
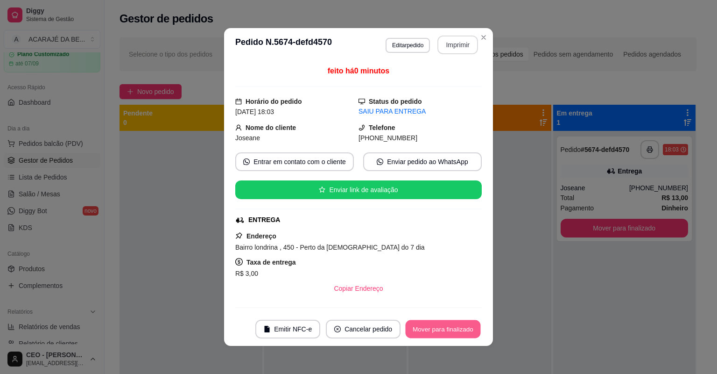
click at [446, 328] on button "Mover para finalizado" at bounding box center [443, 329] width 75 height 18
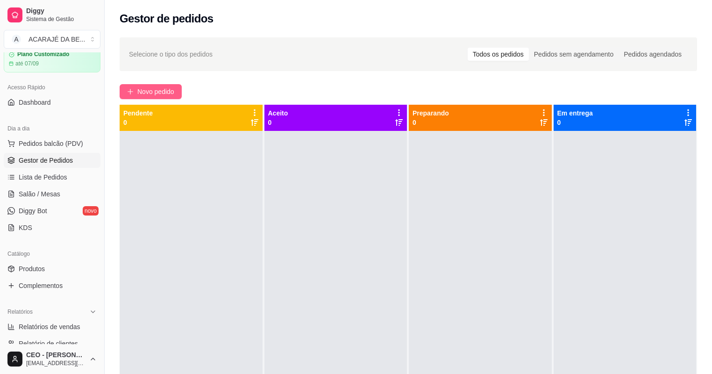
click at [162, 85] on button "Novo pedido" at bounding box center [151, 91] width 62 height 15
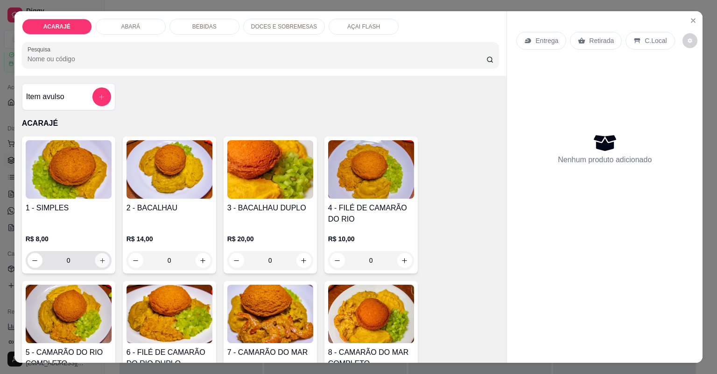
click at [101, 254] on button "increase-product-quantity" at bounding box center [102, 260] width 14 height 14
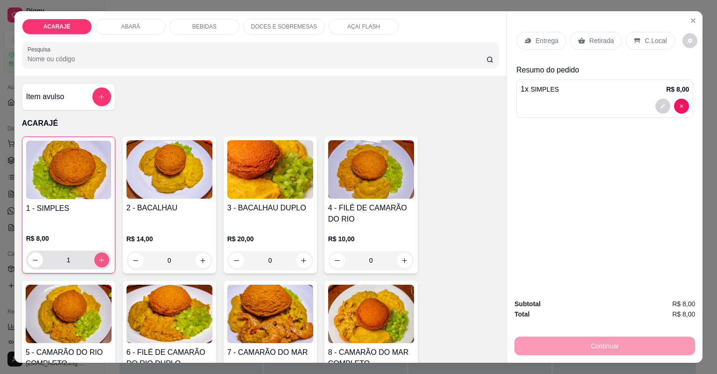
type input "1"
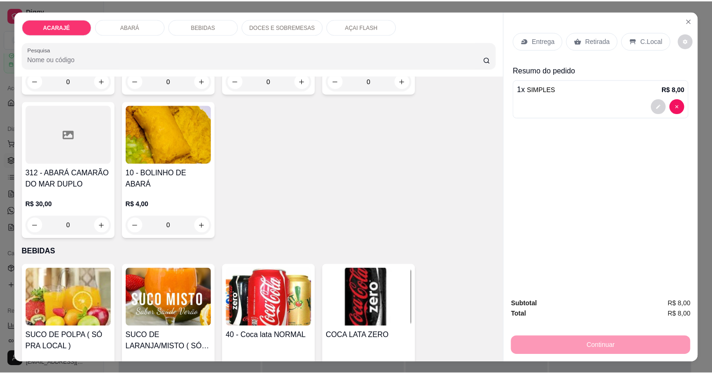
scroll to position [785, 0]
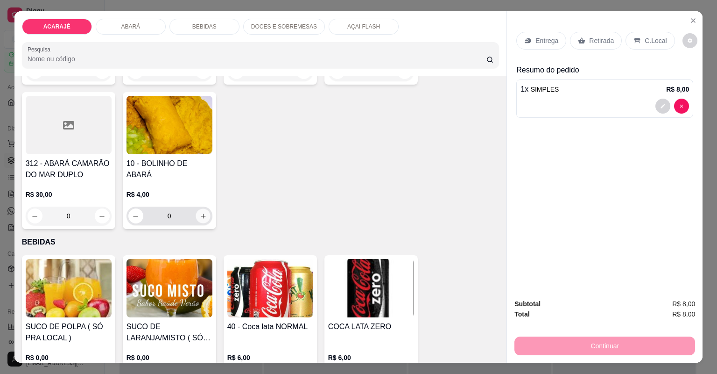
click at [204, 210] on button "increase-product-quantity" at bounding box center [203, 215] width 14 height 14
type input "1"
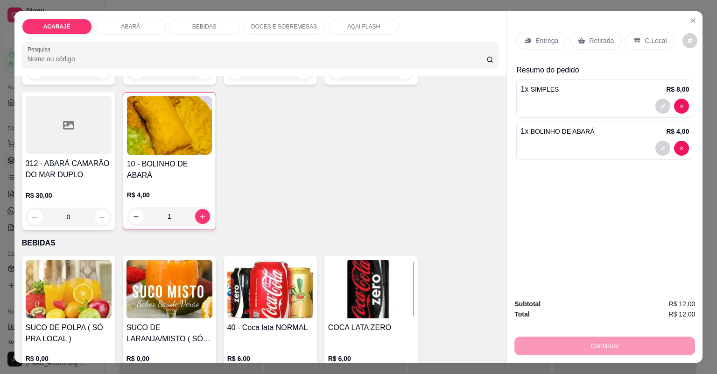
drag, startPoint x: 588, startPoint y: 35, endPoint x: 588, endPoint y: 41, distance: 5.1
click at [589, 37] on p "Retirada" at bounding box center [601, 40] width 25 height 9
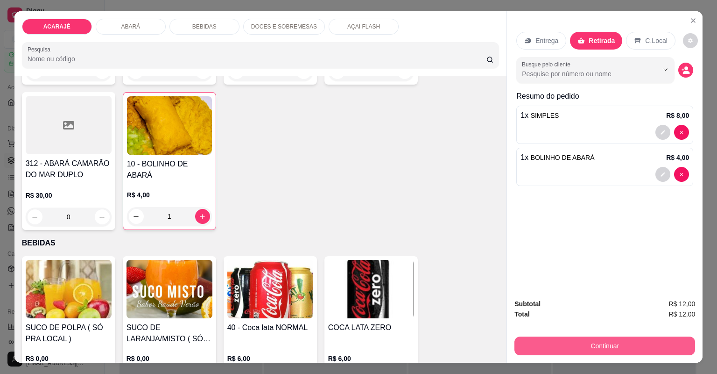
click at [557, 338] on button "Continuar" at bounding box center [605, 345] width 181 height 19
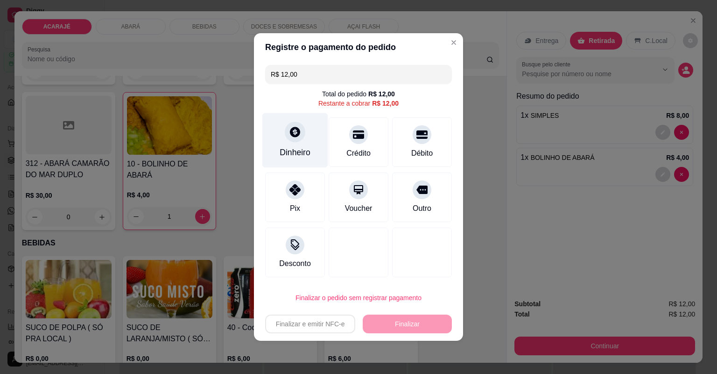
click at [296, 142] on div "Dinheiro" at bounding box center [295, 140] width 66 height 55
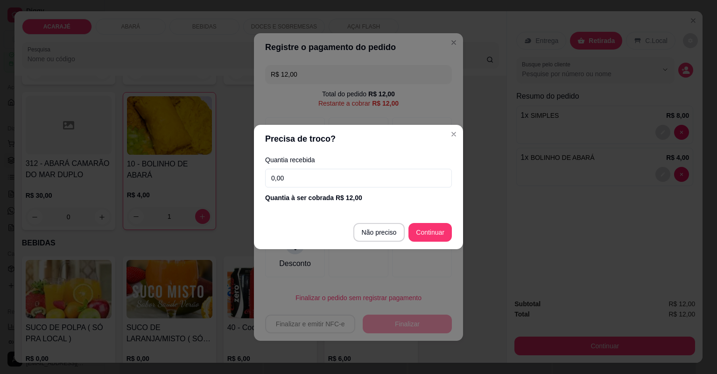
click at [305, 172] on input "0,00" at bounding box center [358, 178] width 187 height 19
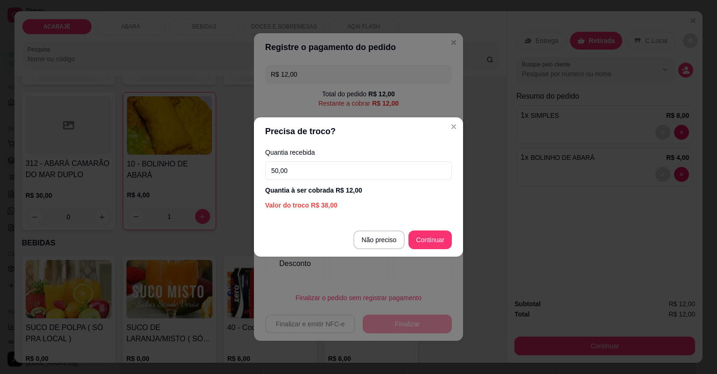
type input "50,00"
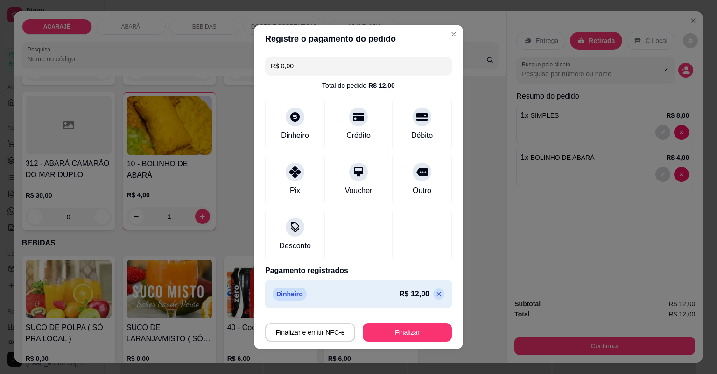
click at [435, 295] on icon at bounding box center [438, 293] width 7 height 7
type input "R$ 12,00"
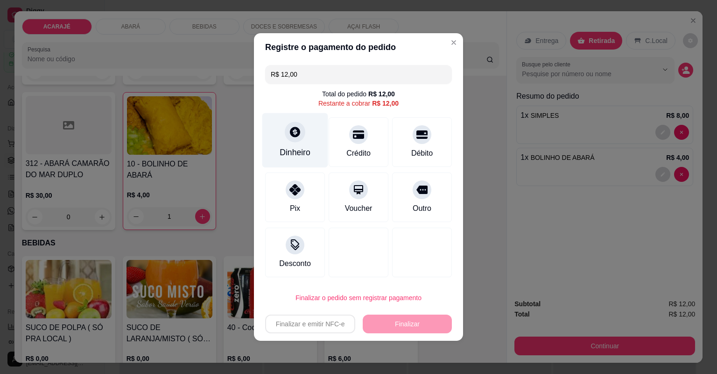
click at [292, 129] on icon at bounding box center [295, 132] width 10 height 10
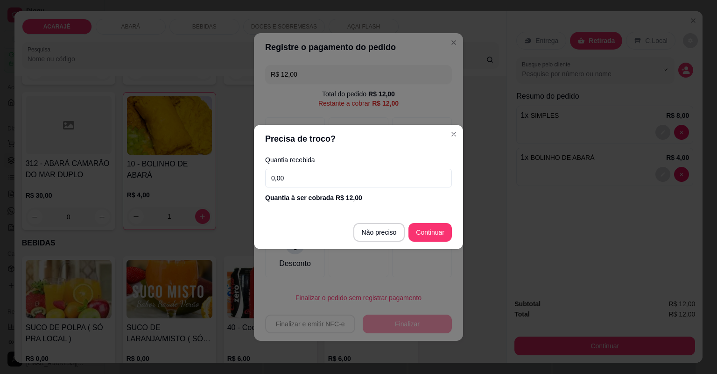
click at [334, 182] on input "0,00" at bounding box center [358, 178] width 187 height 19
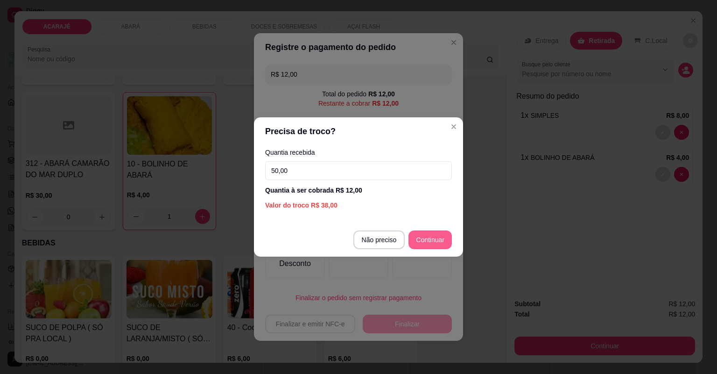
type input "50,00"
type input "R$ 0,00"
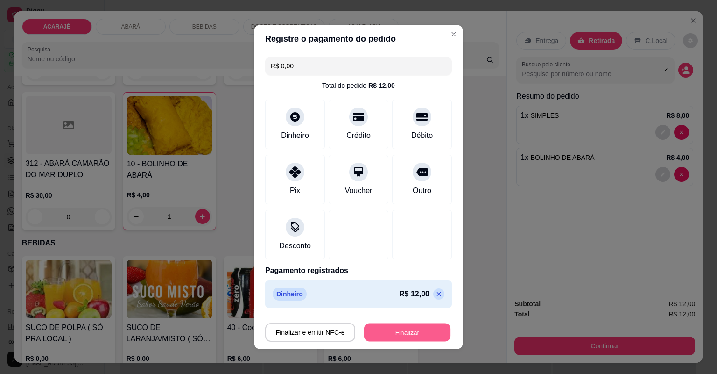
click at [422, 327] on button "Finalizar" at bounding box center [407, 332] width 86 height 18
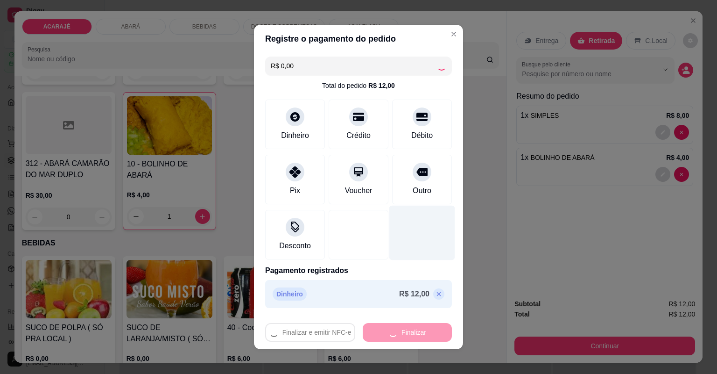
type input "0"
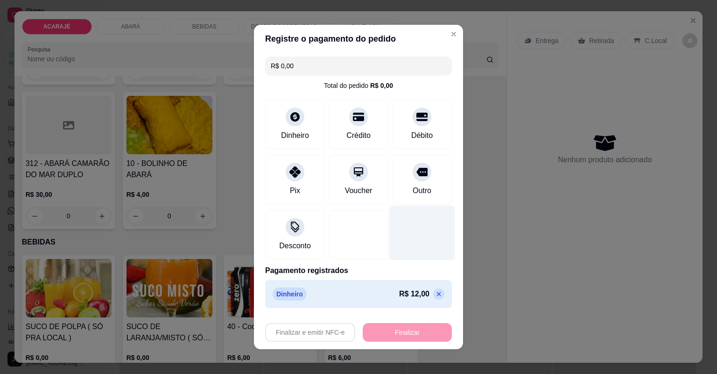
type input "-R$ 12,00"
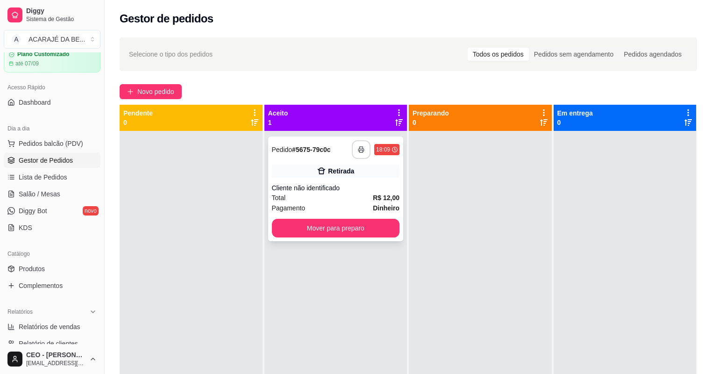
click at [352, 149] on button "button" at bounding box center [361, 149] width 19 height 19
click at [307, 220] on button "Mover para preparo" at bounding box center [336, 228] width 124 height 18
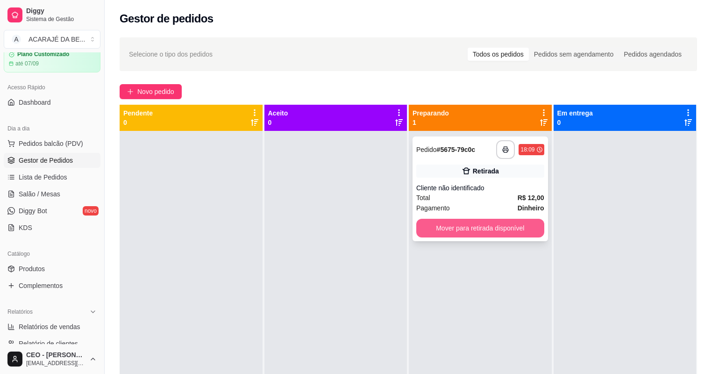
click at [417, 221] on button "Mover para retirada disponível" at bounding box center [480, 228] width 128 height 19
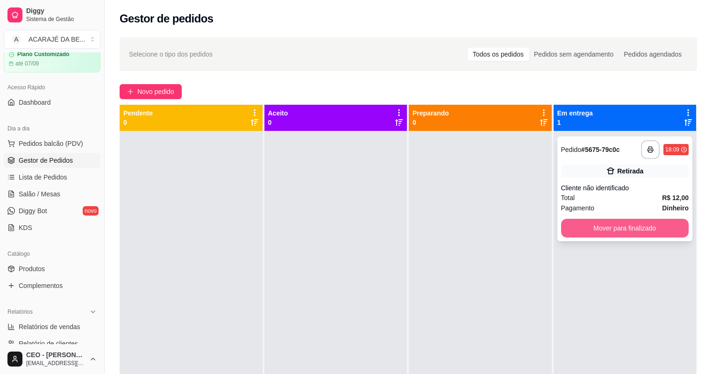
click at [561, 228] on button "Mover para finalizado" at bounding box center [625, 228] width 128 height 19
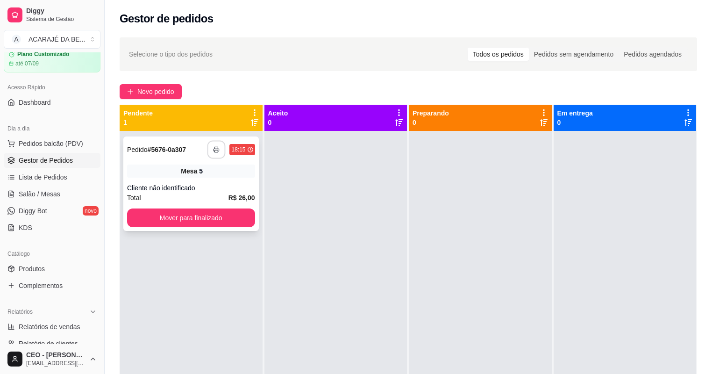
click at [219, 148] on icon "button" at bounding box center [216, 149] width 7 height 7
click at [233, 219] on button "Mover para finalizado" at bounding box center [191, 218] width 124 height 18
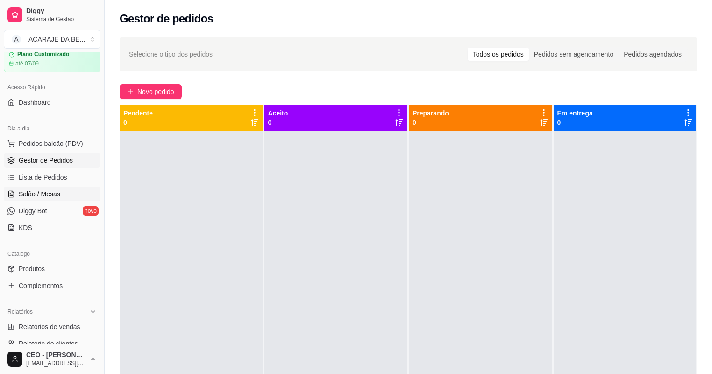
click at [74, 196] on link "Salão / Mesas" at bounding box center [52, 193] width 97 height 15
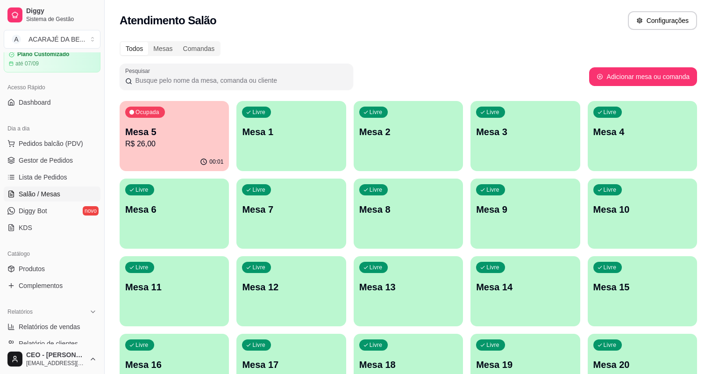
click at [175, 146] on p "R$ 26,00" at bounding box center [174, 143] width 98 height 11
click at [27, 154] on link "Gestor de Pedidos" at bounding box center [52, 160] width 97 height 15
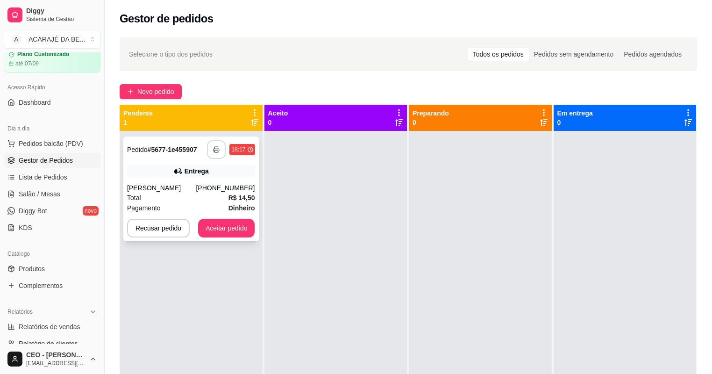
click at [216, 144] on button "button" at bounding box center [216, 149] width 19 height 19
click at [226, 201] on div "Total R$ 14,50" at bounding box center [191, 197] width 128 height 10
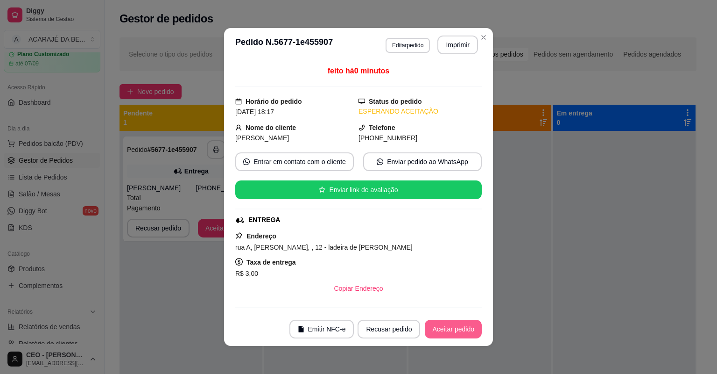
click at [452, 331] on button "Aceitar pedido" at bounding box center [453, 328] width 57 height 19
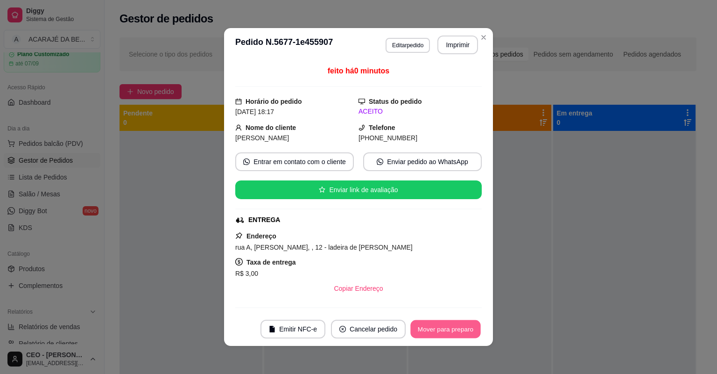
click at [452, 332] on button "Mover para preparo" at bounding box center [446, 329] width 70 height 18
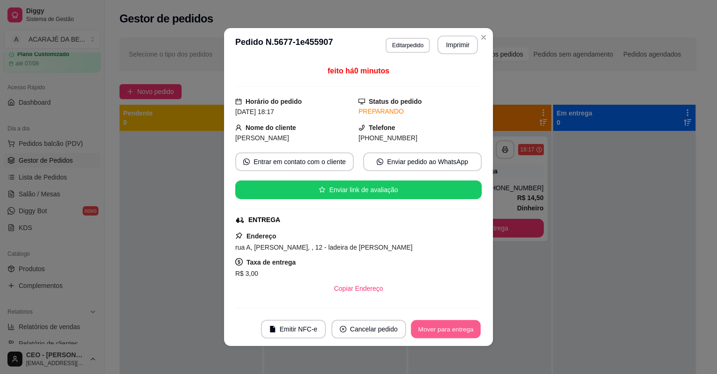
click at [449, 333] on button "Mover para entrega" at bounding box center [446, 329] width 70 height 18
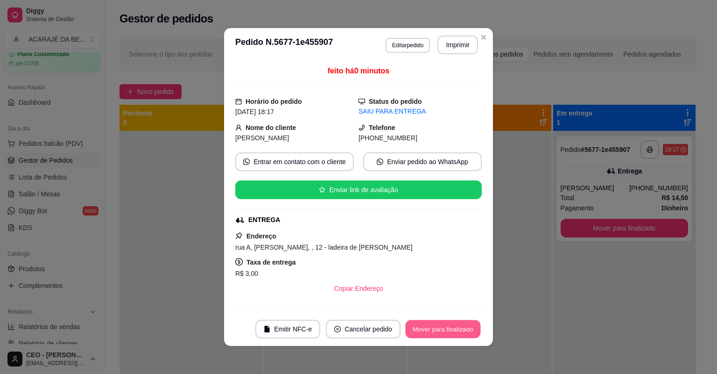
click at [449, 333] on button "Mover para finalizado" at bounding box center [443, 329] width 75 height 18
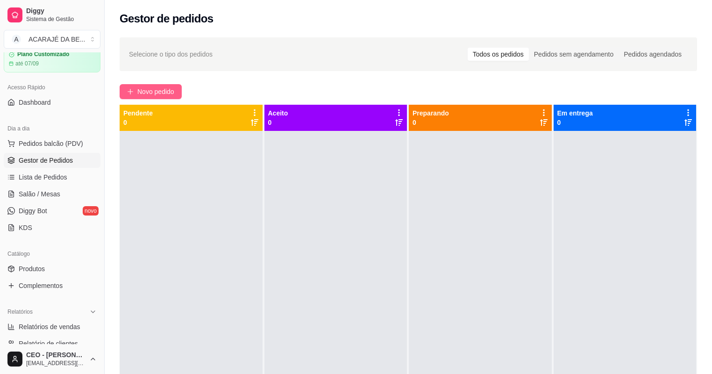
click at [140, 95] on span "Novo pedido" at bounding box center [155, 91] width 37 height 10
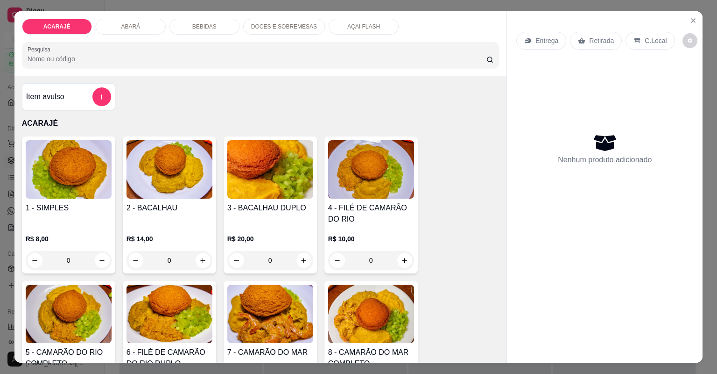
click at [134, 90] on div "Item avulso ACARAJÉ 1 - SIMPLES R$ 8,00 0 2 - BACALHAU R$ 14,00 0 3 - BACALHAU …" at bounding box center [260, 219] width 493 height 287
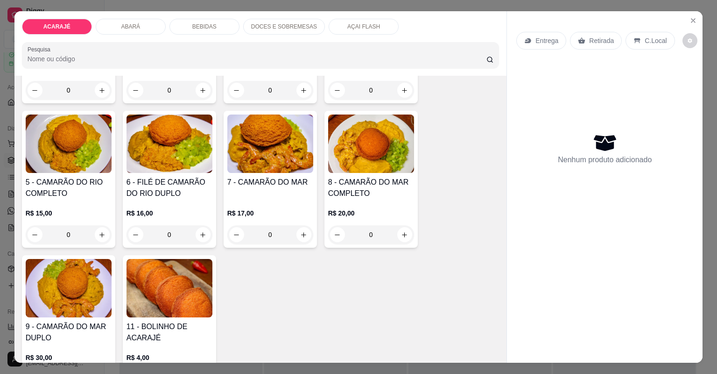
scroll to position [224, 0]
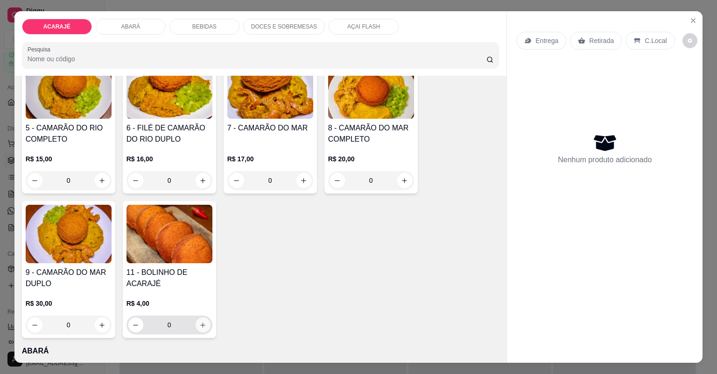
click at [205, 320] on button "increase-product-quantity" at bounding box center [203, 324] width 15 height 15
type input "1"
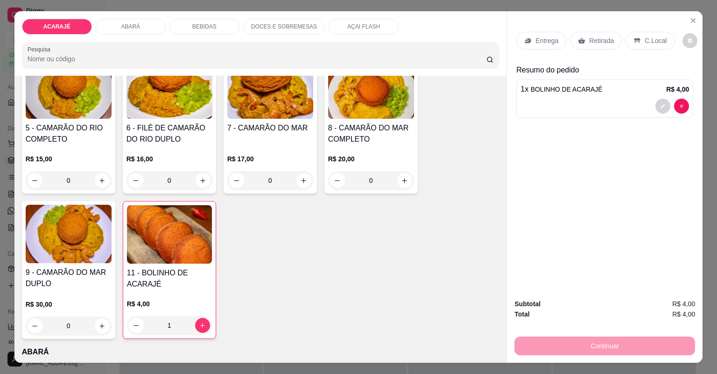
click at [553, 39] on p "Entrega" at bounding box center [547, 40] width 23 height 9
click at [593, 35] on div "Retirada" at bounding box center [596, 41] width 52 height 18
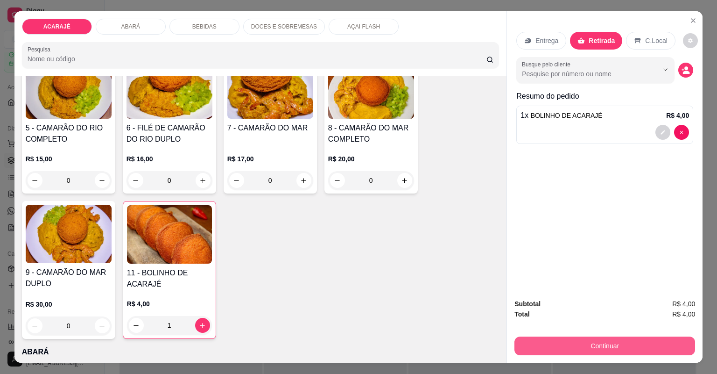
click at [624, 343] on button "Continuar" at bounding box center [605, 345] width 181 height 19
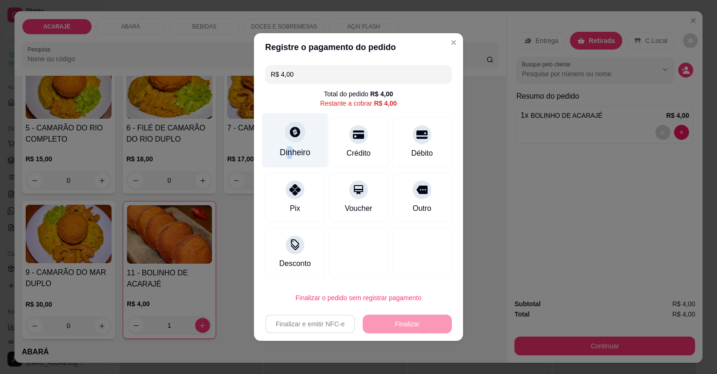
click at [290, 157] on div "Dinheiro" at bounding box center [295, 152] width 31 height 12
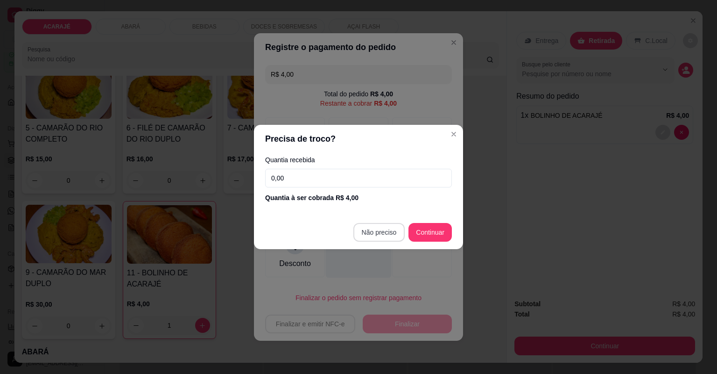
type input "R$ 0,00"
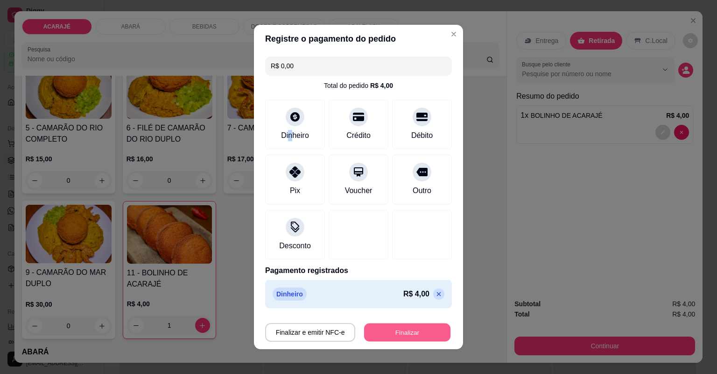
click at [404, 328] on button "Finalizar" at bounding box center [407, 332] width 86 height 18
type input "0"
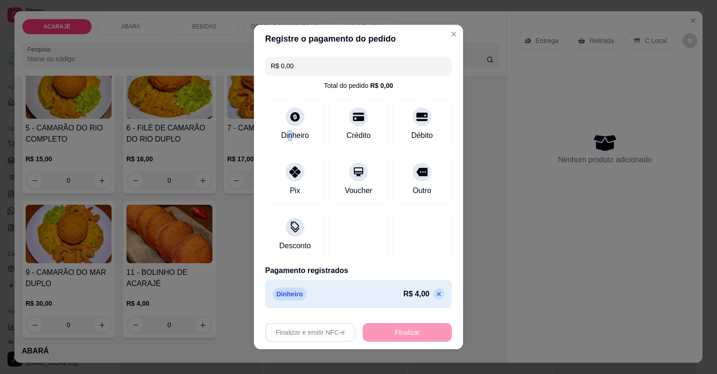
type input "-R$ 4,00"
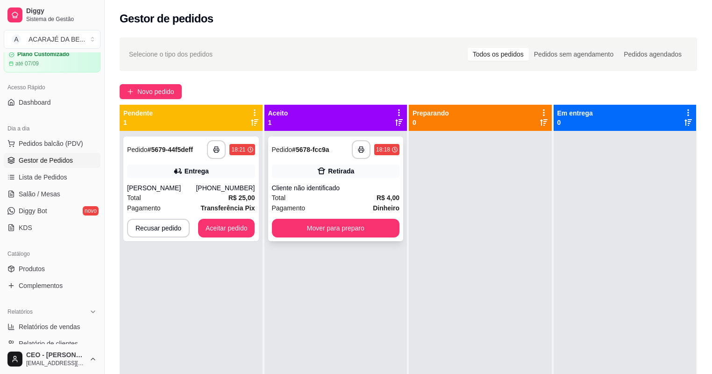
click at [323, 199] on div "Total R$ 4,00" at bounding box center [336, 197] width 128 height 10
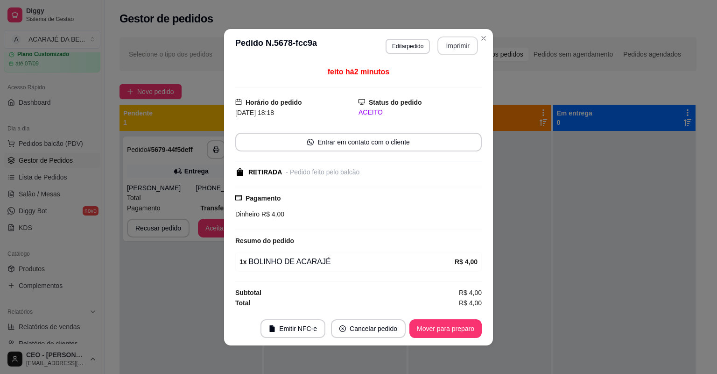
click at [456, 44] on button "Imprimir" at bounding box center [458, 45] width 41 height 19
click at [428, 319] on button "Mover para preparo" at bounding box center [446, 328] width 72 height 19
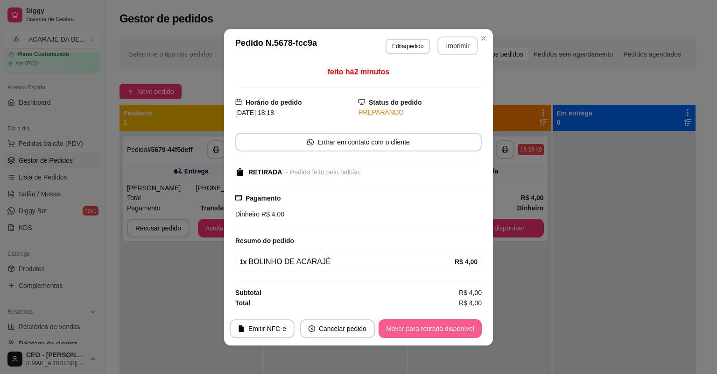
click at [461, 325] on button "Mover para retirada disponível" at bounding box center [430, 328] width 103 height 19
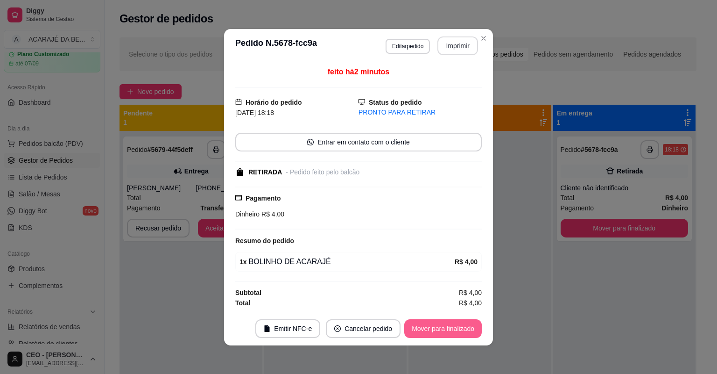
click at [461, 324] on button "Mover para finalizado" at bounding box center [443, 328] width 78 height 19
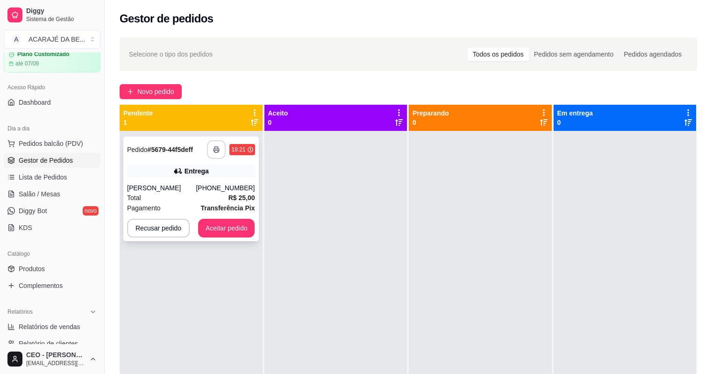
click at [218, 151] on icon "button" at bounding box center [216, 149] width 7 height 7
click at [207, 223] on button "Aceitar pedido" at bounding box center [226, 228] width 55 height 18
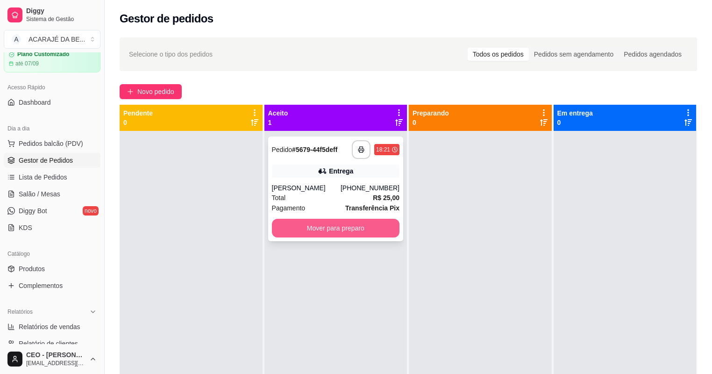
click at [289, 225] on button "Mover para preparo" at bounding box center [336, 228] width 128 height 19
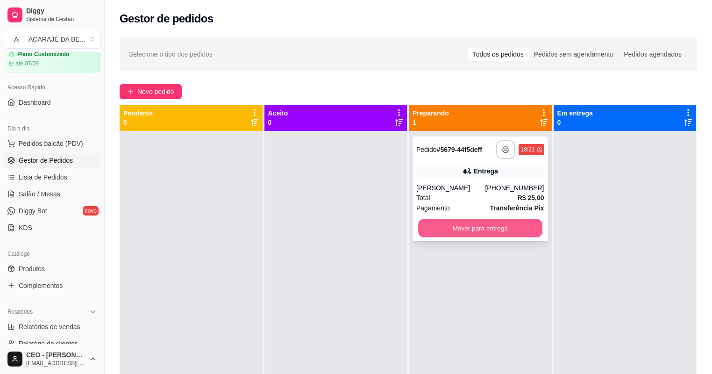
click at [418, 224] on button "Mover para entrega" at bounding box center [480, 228] width 124 height 18
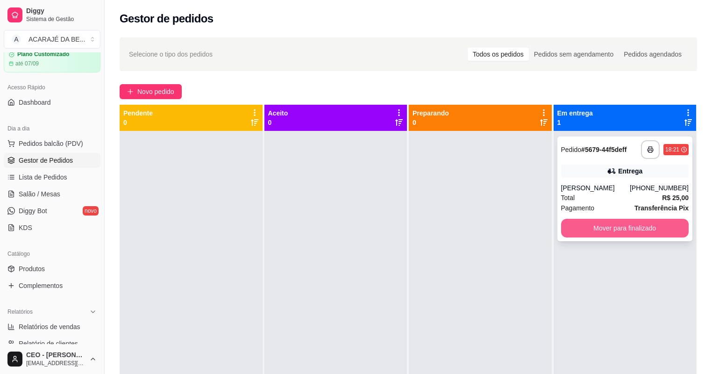
click at [624, 226] on button "Mover para finalizado" at bounding box center [625, 228] width 128 height 19
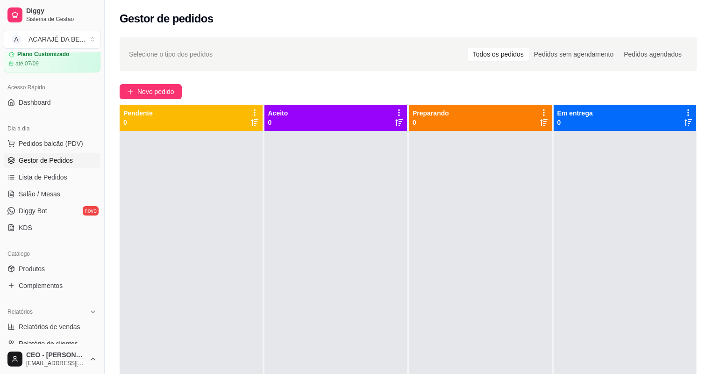
click at [316, 284] on div at bounding box center [335, 318] width 143 height 374
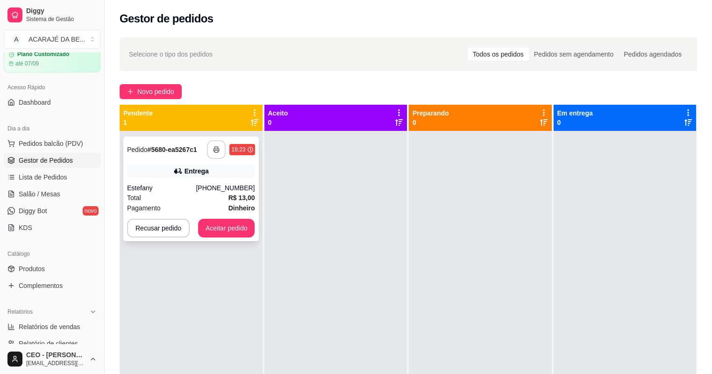
click at [213, 151] on icon "button" at bounding box center [216, 149] width 7 height 7
click at [246, 223] on button "Aceitar pedido" at bounding box center [226, 228] width 55 height 18
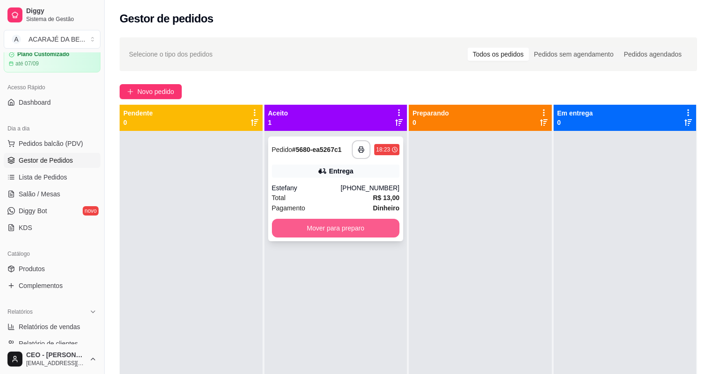
click at [335, 220] on button "Mover para preparo" at bounding box center [336, 228] width 128 height 19
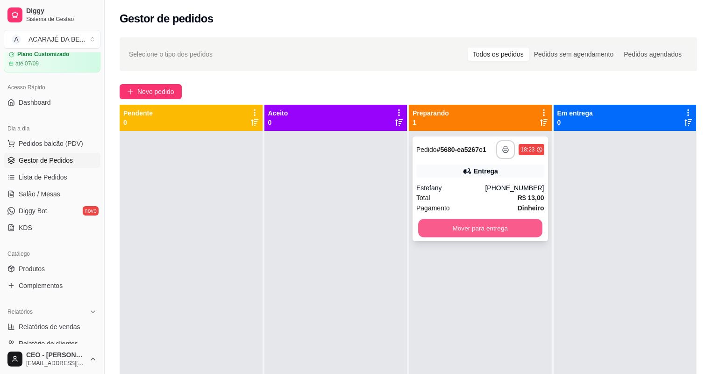
click at [486, 233] on button "Mover para entrega" at bounding box center [480, 228] width 124 height 18
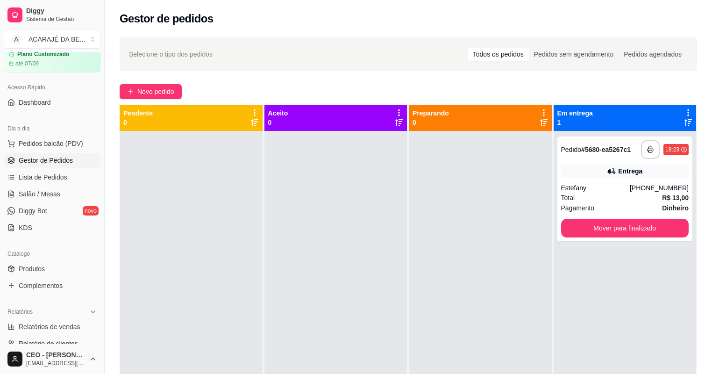
drag, startPoint x: 629, startPoint y: 255, endPoint x: 623, endPoint y: 248, distance: 8.6
click at [626, 250] on div "**********" at bounding box center [624, 318] width 143 height 374
click at [617, 233] on button "Mover para finalizado" at bounding box center [625, 228] width 128 height 19
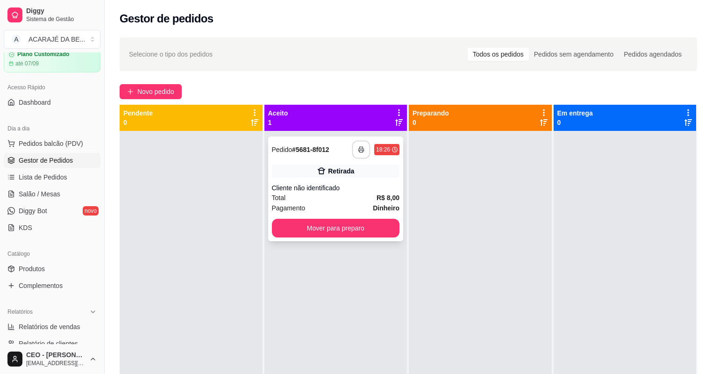
click at [358, 150] on icon "button" at bounding box center [361, 149] width 7 height 7
click at [335, 225] on button "Mover para preparo" at bounding box center [336, 228] width 124 height 18
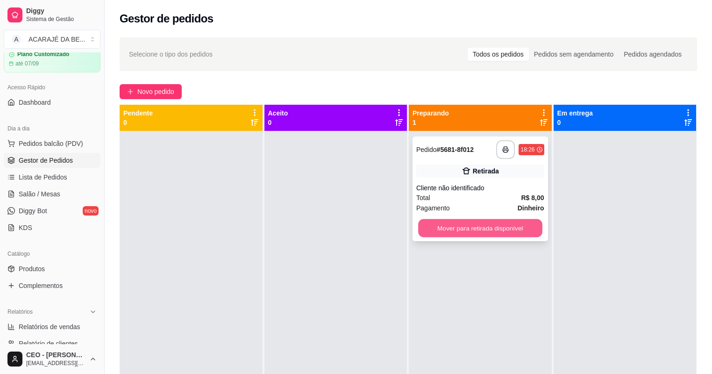
click at [468, 229] on button "Mover para retirada disponível" at bounding box center [480, 228] width 124 height 18
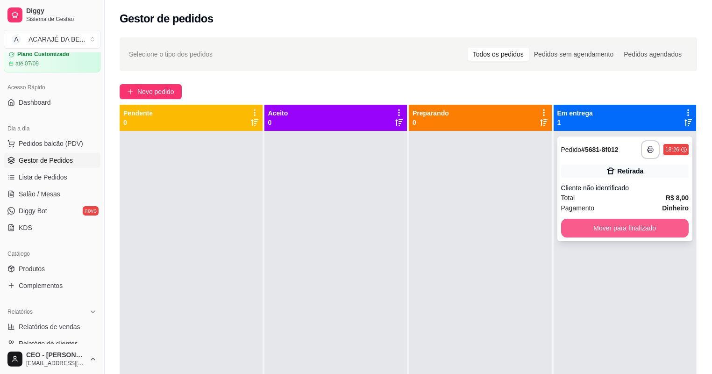
click at [564, 223] on button "Mover para finalizado" at bounding box center [625, 228] width 128 height 19
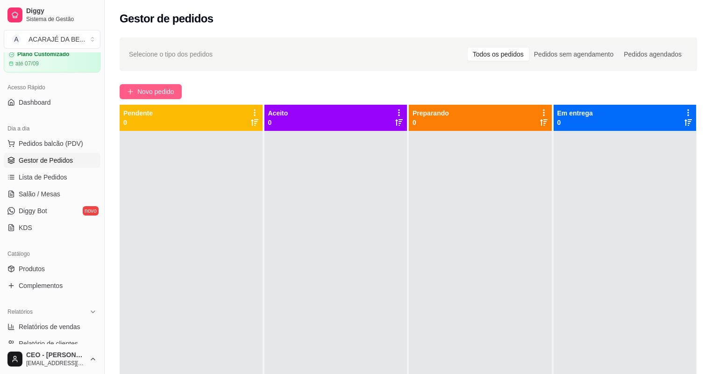
click at [147, 93] on span "Novo pedido" at bounding box center [155, 91] width 37 height 10
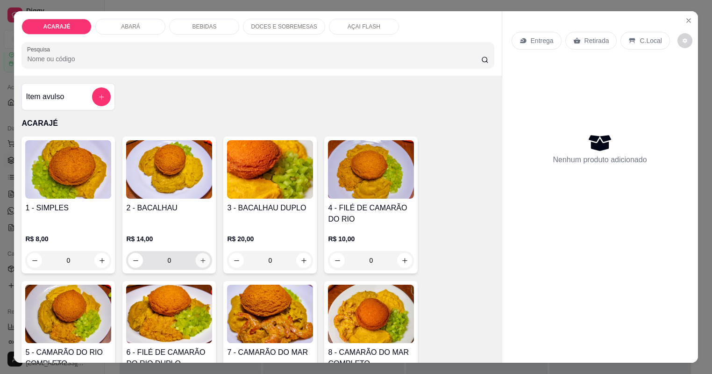
click at [199, 259] on icon "increase-product-quantity" at bounding box center [202, 260] width 7 height 7
type input "1"
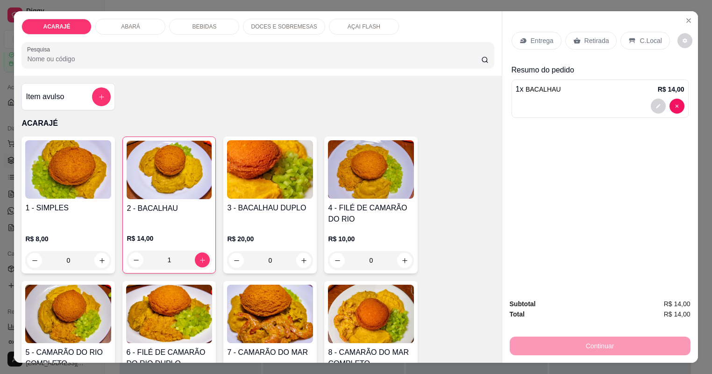
click at [538, 44] on p "Entrega" at bounding box center [542, 40] width 23 height 9
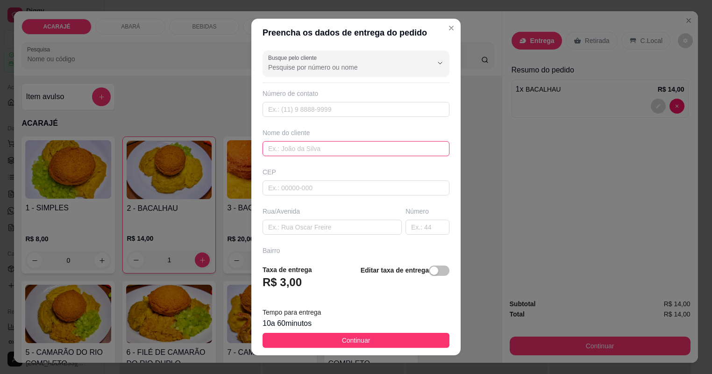
click at [407, 146] on input "text" at bounding box center [355, 148] width 187 height 15
type input "janete"
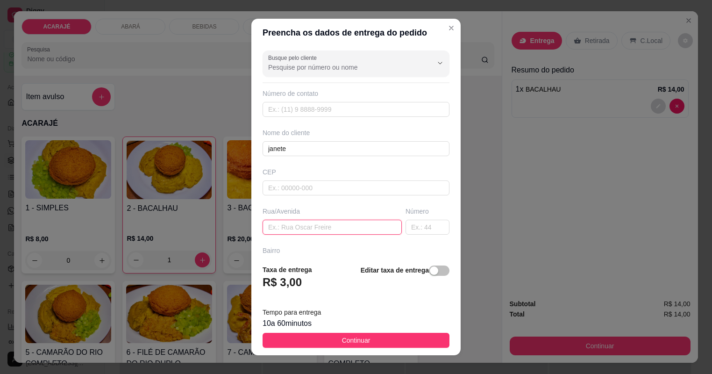
click at [285, 230] on input "text" at bounding box center [331, 227] width 139 height 15
type input "rua [GEOGRAPHIC_DATA]"
click at [431, 223] on input "text" at bounding box center [427, 227] width 44 height 15
type input "114"
click at [370, 221] on input "rua [GEOGRAPHIC_DATA]" at bounding box center [331, 227] width 139 height 15
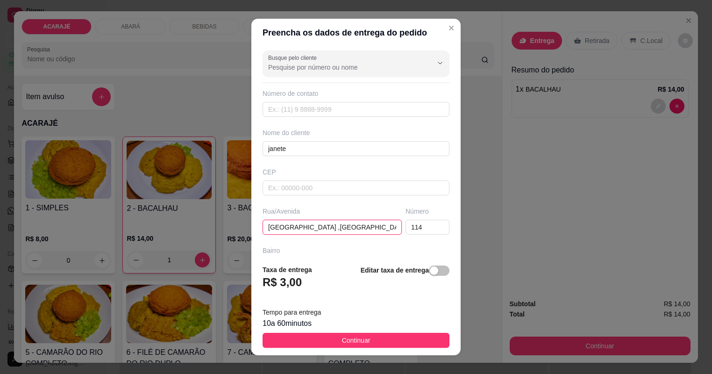
type input "[GEOGRAPHIC_DATA] ,bairro gloria proximo homem fer"
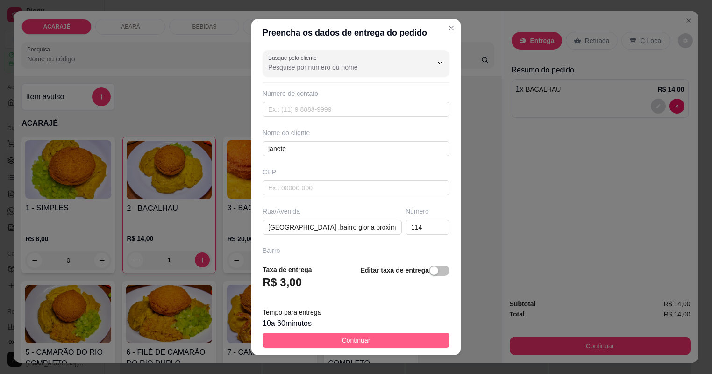
click at [370, 338] on button "Continuar" at bounding box center [355, 340] width 187 height 15
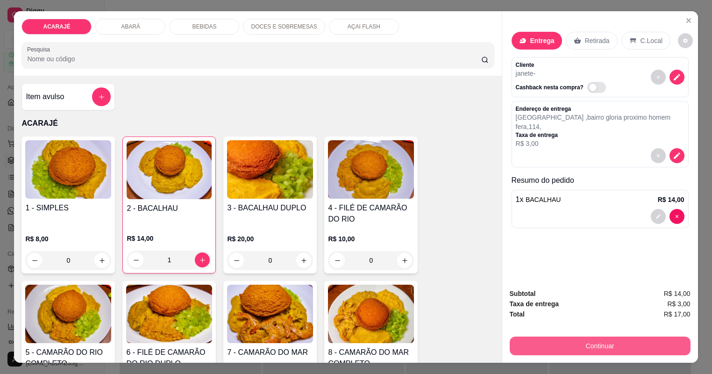
click at [584, 340] on button "Continuar" at bounding box center [600, 345] width 181 height 19
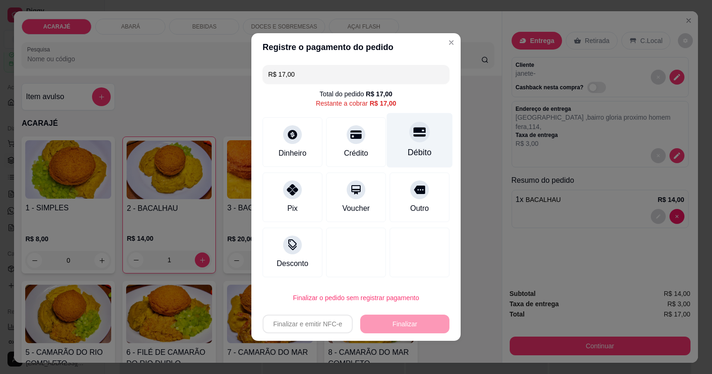
click at [423, 142] on div "Débito" at bounding box center [420, 140] width 66 height 55
type input "R$ 0,00"
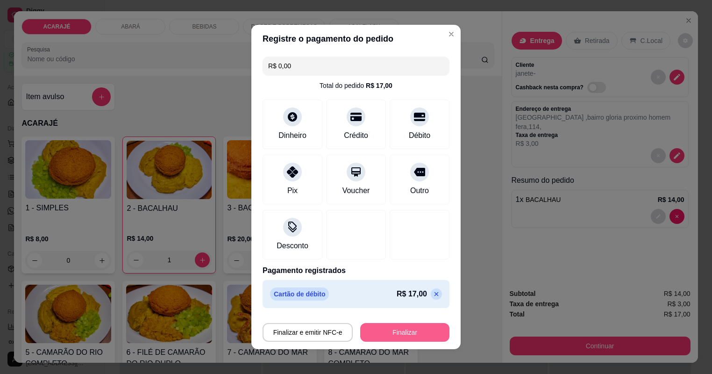
click at [421, 331] on button "Finalizar" at bounding box center [404, 332] width 89 height 19
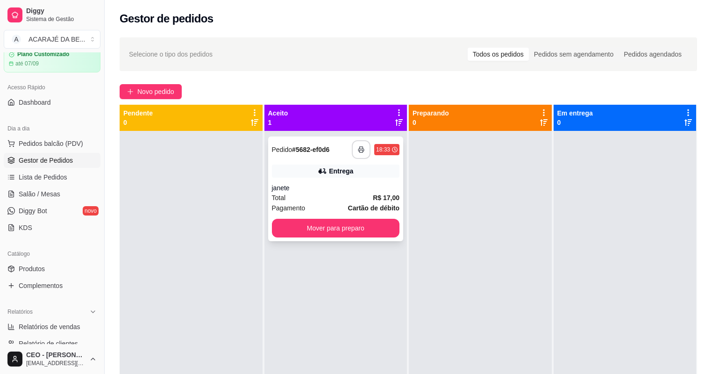
click at [361, 147] on icon "button" at bounding box center [361, 149] width 7 height 7
click at [391, 229] on button "Mover para preparo" at bounding box center [336, 228] width 124 height 18
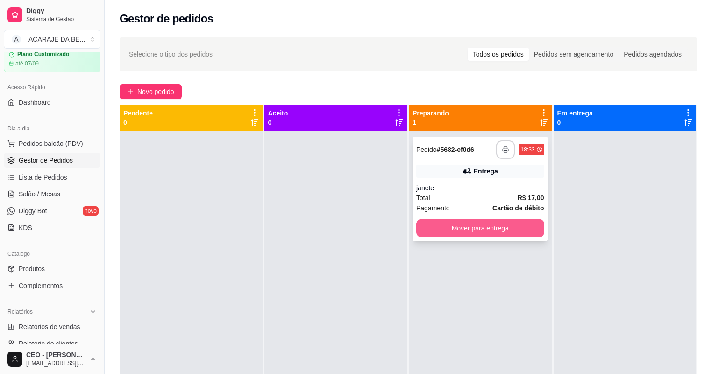
click at [521, 229] on button "Mover para entrega" at bounding box center [480, 228] width 128 height 19
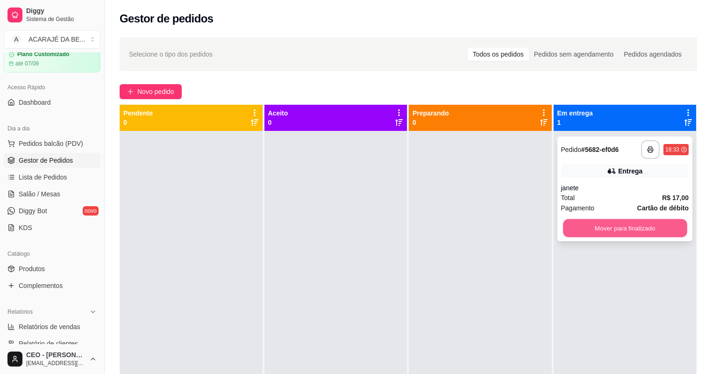
click at [609, 229] on button "Mover para finalizado" at bounding box center [625, 228] width 124 height 18
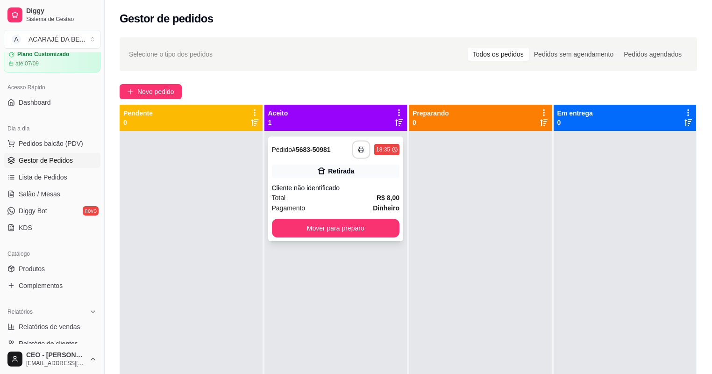
click at [359, 141] on button "button" at bounding box center [361, 150] width 18 height 18
click at [360, 150] on rect "button" at bounding box center [361, 151] width 3 height 2
click at [359, 226] on button "Mover para preparo" at bounding box center [336, 228] width 124 height 18
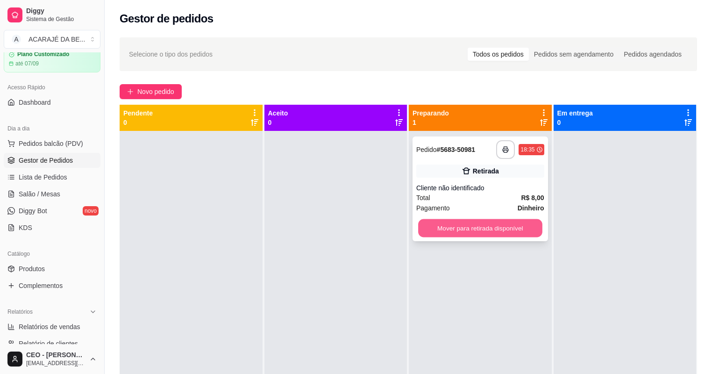
click at [420, 229] on button "Mover para retirada disponível" at bounding box center [480, 228] width 124 height 18
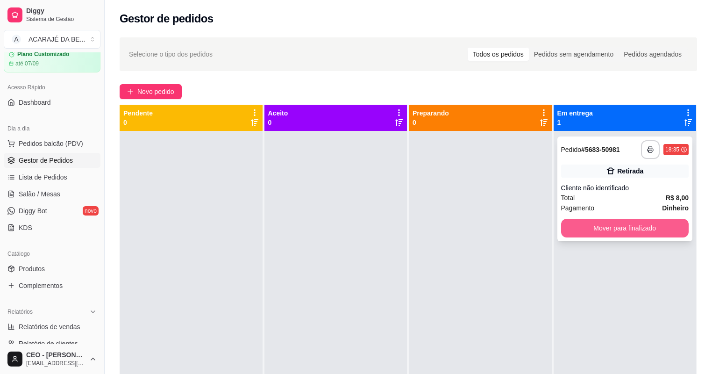
click at [572, 223] on button "Mover para finalizado" at bounding box center [625, 228] width 128 height 19
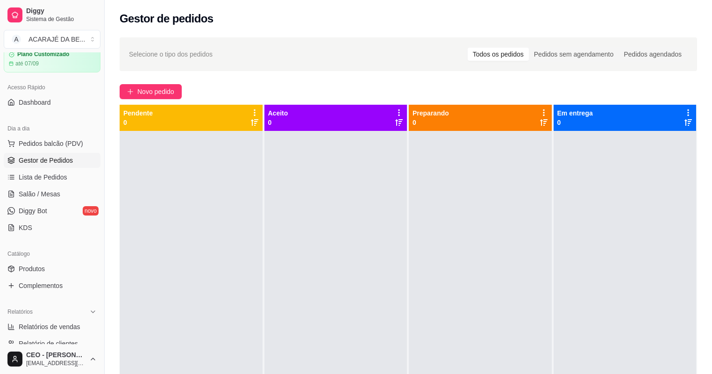
click at [418, 314] on div at bounding box center [480, 318] width 143 height 374
click at [350, 346] on div at bounding box center [335, 318] width 143 height 374
click at [37, 273] on link "Produtos" at bounding box center [52, 268] width 97 height 15
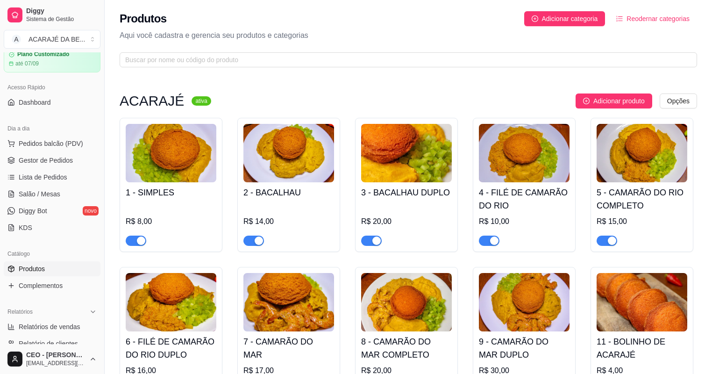
click at [93, 158] on link "Gestor de Pedidos" at bounding box center [52, 160] width 97 height 15
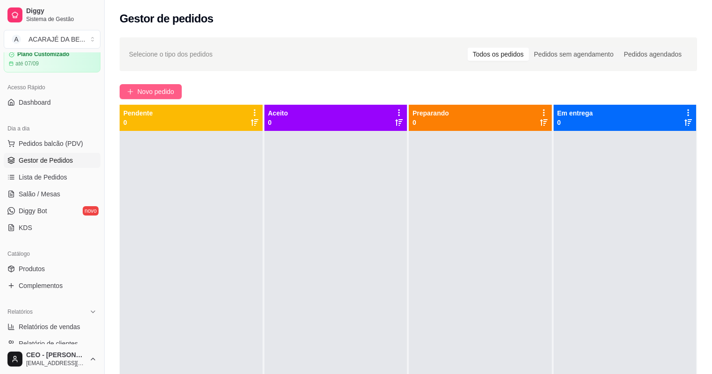
click at [154, 92] on span "Novo pedido" at bounding box center [155, 91] width 37 height 10
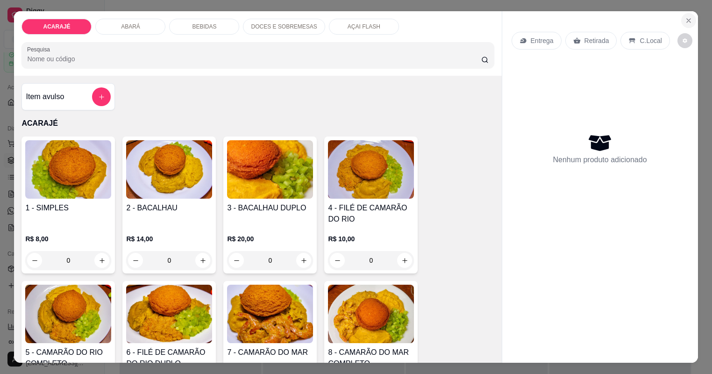
click at [687, 16] on button "Close" at bounding box center [688, 20] width 15 height 15
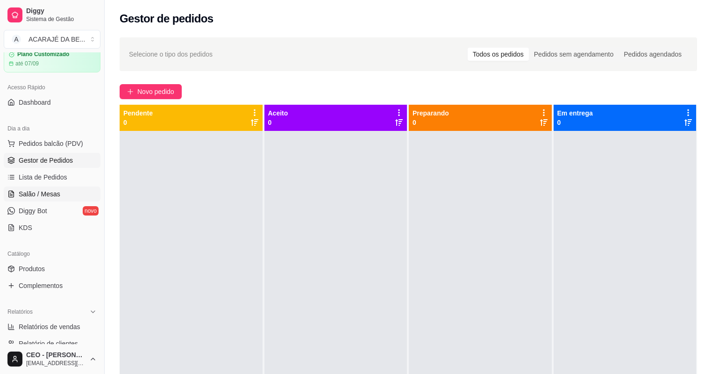
click at [72, 194] on link "Salão / Mesas" at bounding box center [52, 193] width 97 height 15
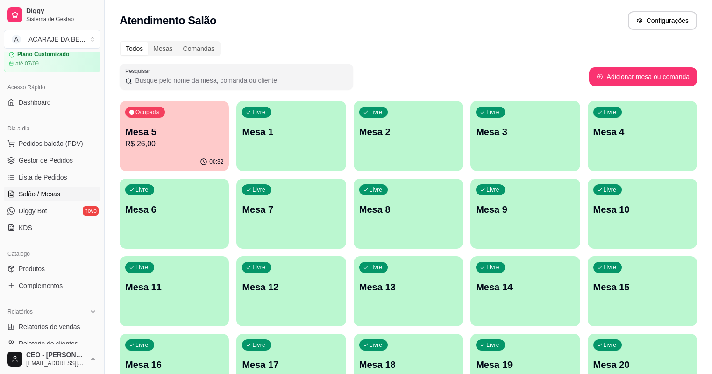
click at [588, 146] on div "Livre Mesa 4" at bounding box center [642, 130] width 109 height 59
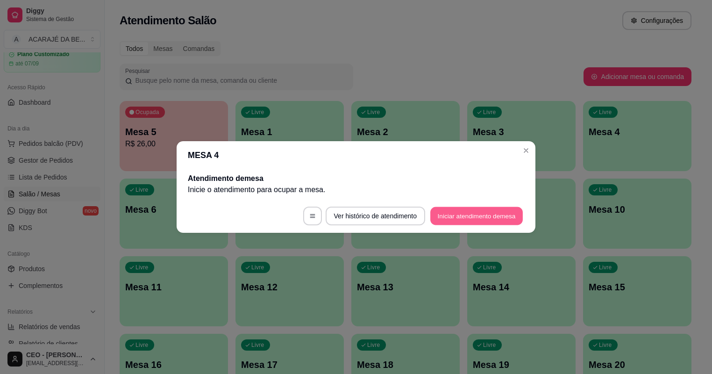
click at [452, 211] on button "Iniciar atendimento de mesa" at bounding box center [476, 216] width 92 height 18
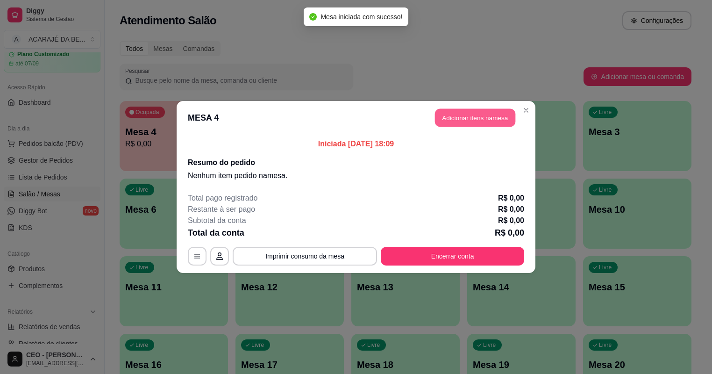
click at [491, 121] on button "Adicionar itens na mesa" at bounding box center [475, 118] width 80 height 18
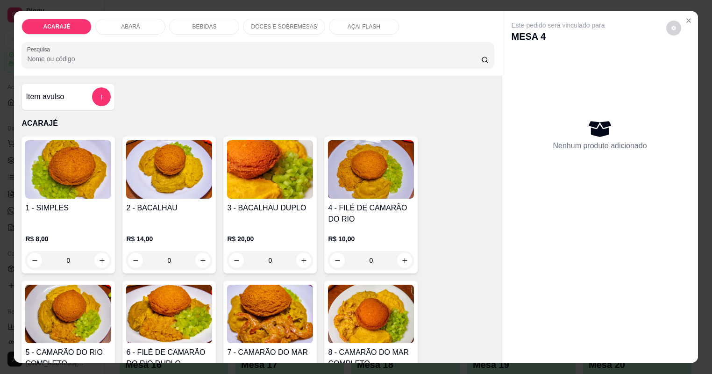
type input "1"
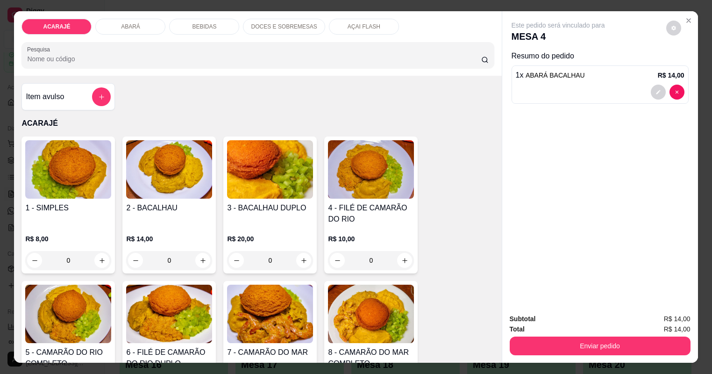
click at [165, 192] on img at bounding box center [169, 169] width 86 height 58
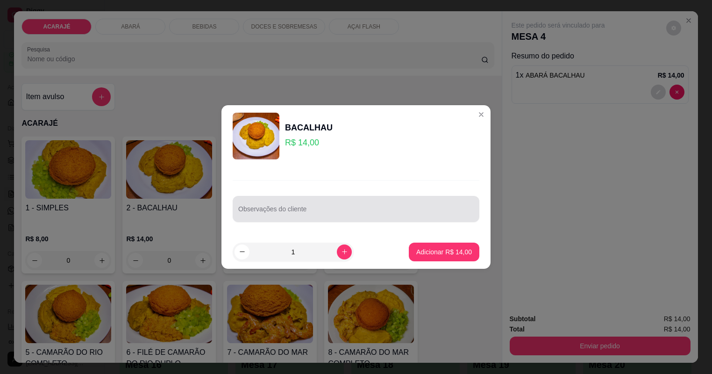
click at [304, 213] on input "Observações do cliente" at bounding box center [355, 212] width 235 height 9
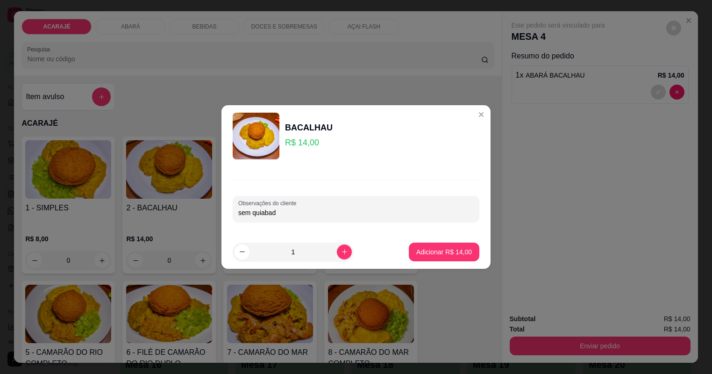
type input "sem quiabada"
click at [444, 242] on button "Adicionar R$ 14,00" at bounding box center [444, 251] width 71 height 19
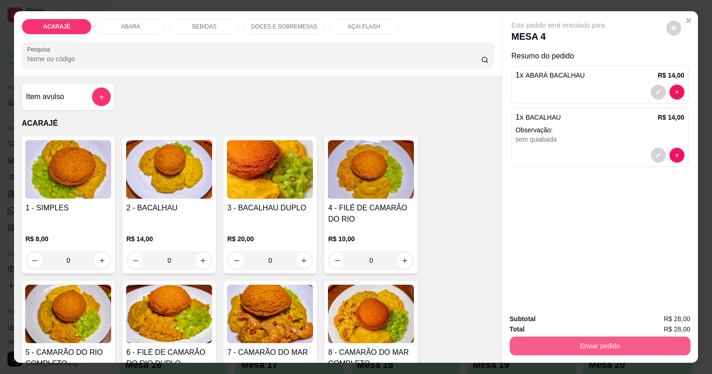
click at [579, 343] on button "Enviar pedido" at bounding box center [600, 345] width 181 height 19
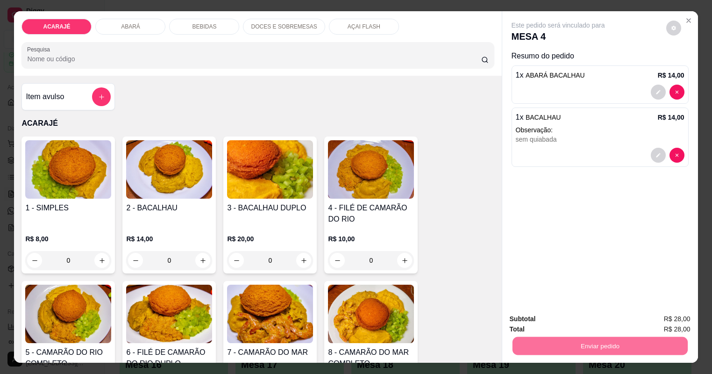
click at [599, 317] on button "Não registrar e enviar pedido" at bounding box center [575, 322] width 94 height 17
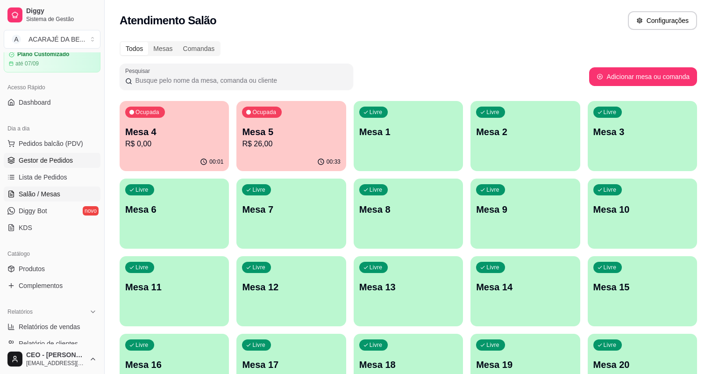
click at [64, 159] on span "Gestor de Pedidos" at bounding box center [46, 160] width 54 height 9
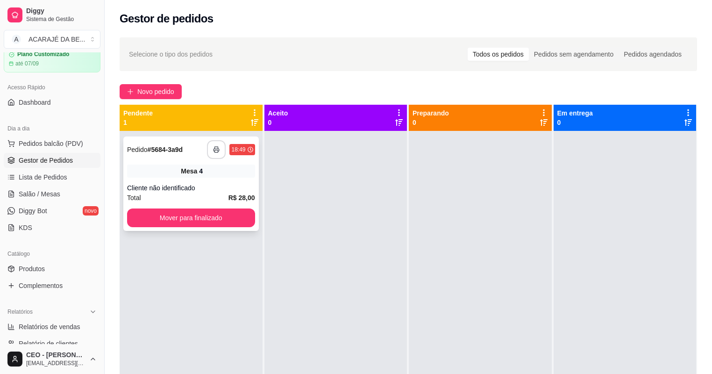
click at [213, 147] on icon "button" at bounding box center [216, 149] width 7 height 7
click at [222, 218] on button "Mover para finalizado" at bounding box center [191, 218] width 124 height 18
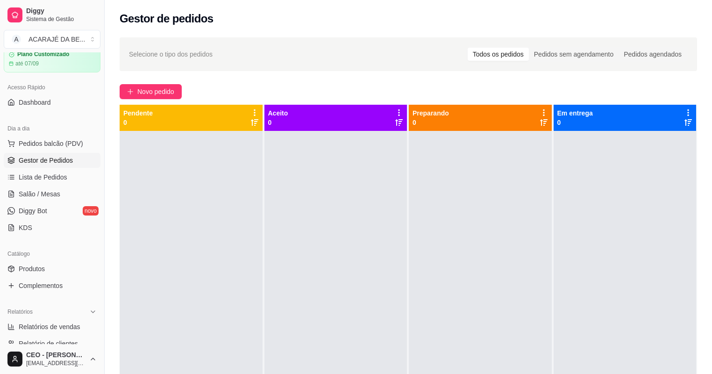
click at [196, 49] on div "Selecione o tipo dos pedidos Todos os pedidos Pedidos sem agendamento Pedidos a…" at bounding box center [408, 54] width 559 height 15
click at [183, 166] on div at bounding box center [191, 318] width 143 height 374
click at [181, 166] on div at bounding box center [191, 318] width 143 height 374
drag, startPoint x: 215, startPoint y: 222, endPoint x: 220, endPoint y: 206, distance: 17.3
click at [220, 210] on div at bounding box center [191, 318] width 143 height 374
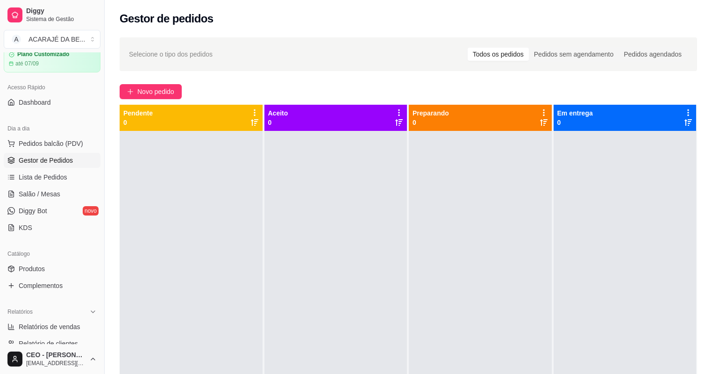
drag, startPoint x: 220, startPoint y: 206, endPoint x: 220, endPoint y: 218, distance: 12.6
click at [220, 218] on div at bounding box center [191, 318] width 143 height 374
drag, startPoint x: 194, startPoint y: 238, endPoint x: 187, endPoint y: 237, distance: 7.5
click at [192, 237] on div at bounding box center [191, 318] width 143 height 374
drag, startPoint x: 187, startPoint y: 237, endPoint x: 170, endPoint y: 234, distance: 17.0
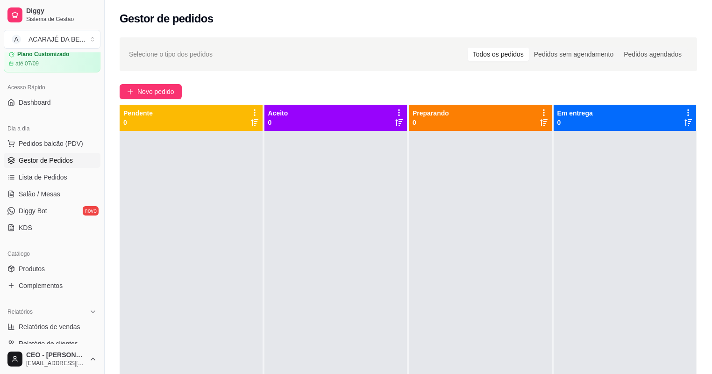
click at [180, 239] on div at bounding box center [191, 318] width 143 height 374
drag, startPoint x: 170, startPoint y: 234, endPoint x: 143, endPoint y: 247, distance: 29.3
click at [148, 247] on div at bounding box center [191, 318] width 143 height 374
click at [138, 269] on div at bounding box center [191, 318] width 143 height 374
click at [138, 270] on div at bounding box center [191, 318] width 143 height 374
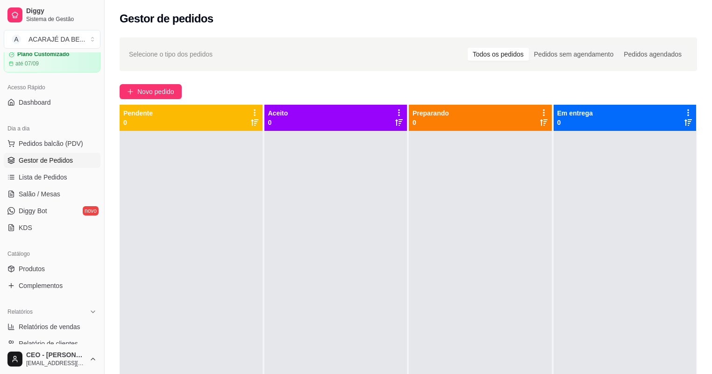
click at [134, 251] on div at bounding box center [191, 318] width 143 height 374
drag, startPoint x: 124, startPoint y: 242, endPoint x: 117, endPoint y: 215, distance: 28.6
click at [123, 243] on div at bounding box center [191, 318] width 143 height 374
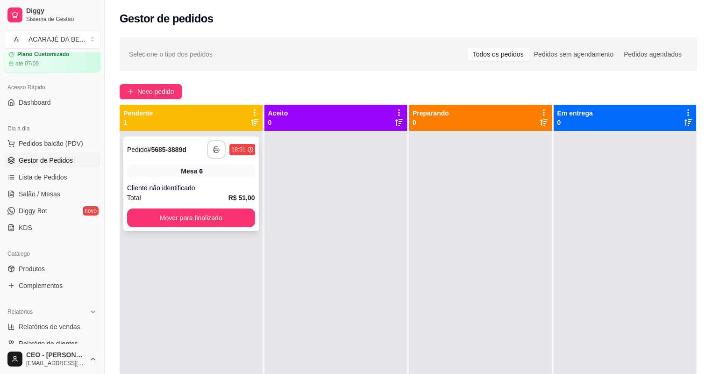
click at [213, 153] on button "button" at bounding box center [216, 149] width 19 height 19
click at [187, 220] on button "Mover para finalizado" at bounding box center [191, 217] width 128 height 19
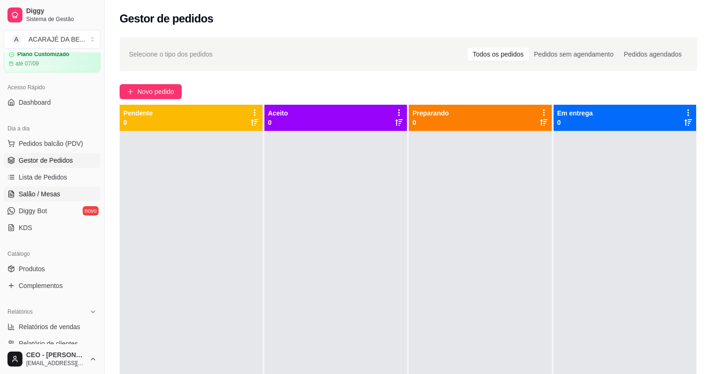
click at [39, 193] on span "Salão / Mesas" at bounding box center [40, 193] width 42 height 9
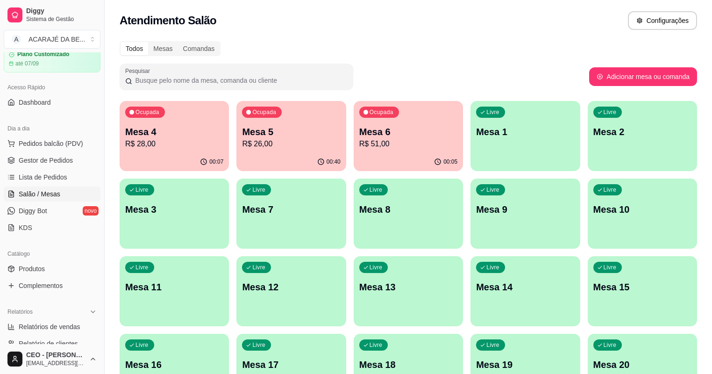
click at [181, 149] on p "R$ 28,00" at bounding box center [174, 143] width 98 height 11
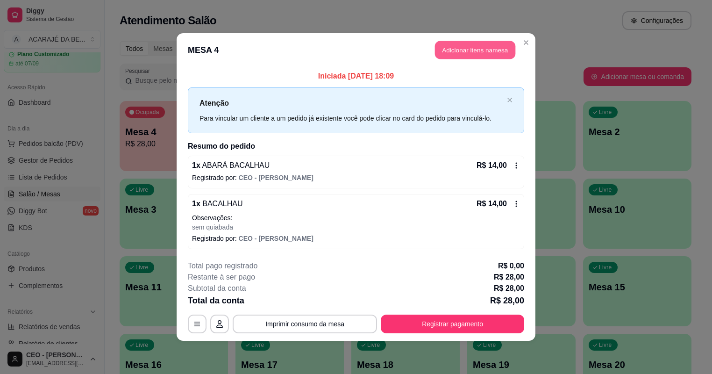
click at [502, 47] on button "Adicionar itens na mesa" at bounding box center [475, 50] width 80 height 18
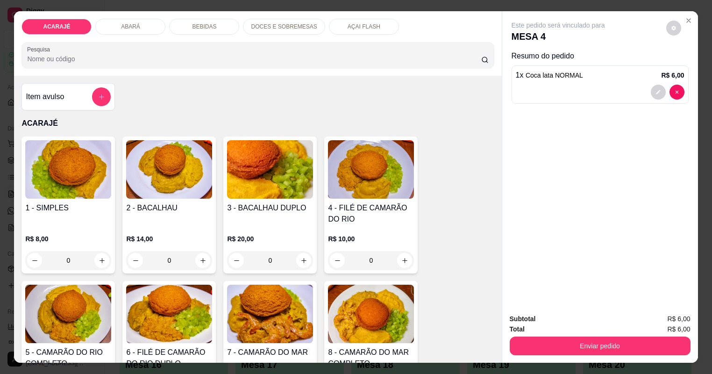
type input "1"
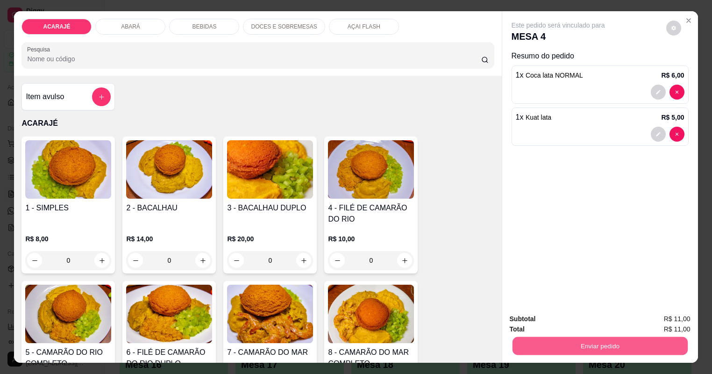
click at [516, 342] on button "Enviar pedido" at bounding box center [599, 346] width 175 height 18
click at [533, 319] on button "Não registrar e enviar pedido" at bounding box center [575, 322] width 94 height 17
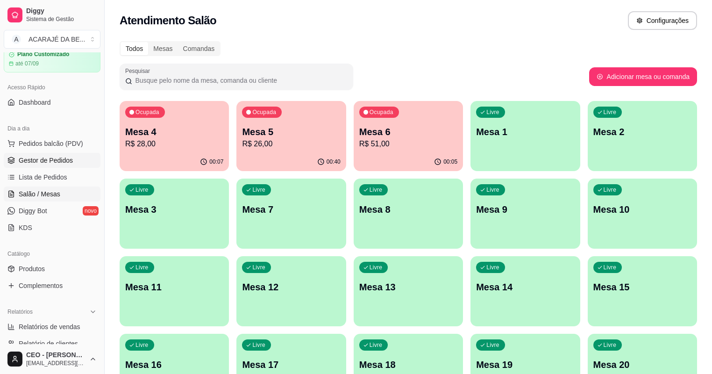
click at [54, 159] on span "Gestor de Pedidos" at bounding box center [46, 160] width 54 height 9
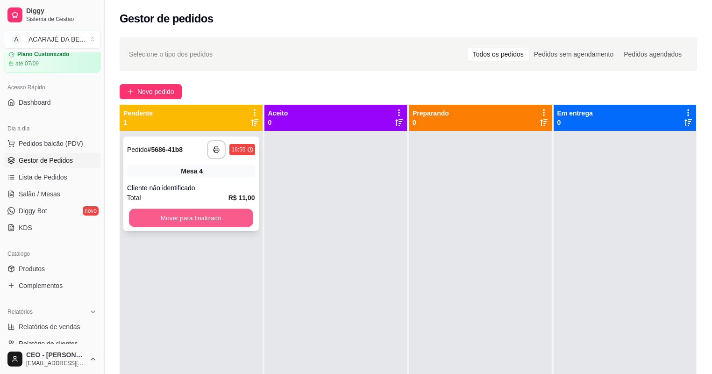
click at [231, 218] on button "Mover para finalizado" at bounding box center [191, 218] width 124 height 18
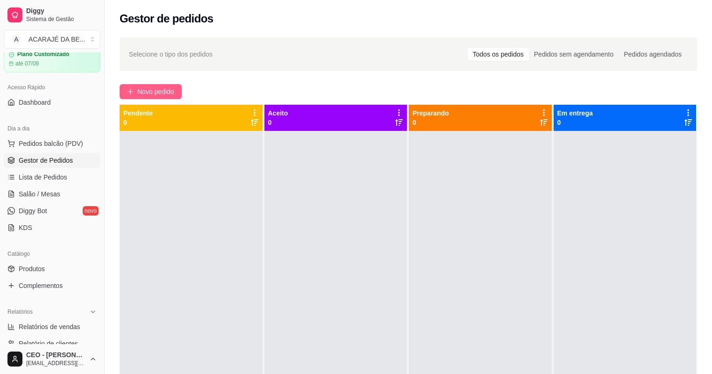
click at [163, 92] on span "Novo pedido" at bounding box center [155, 91] width 37 height 10
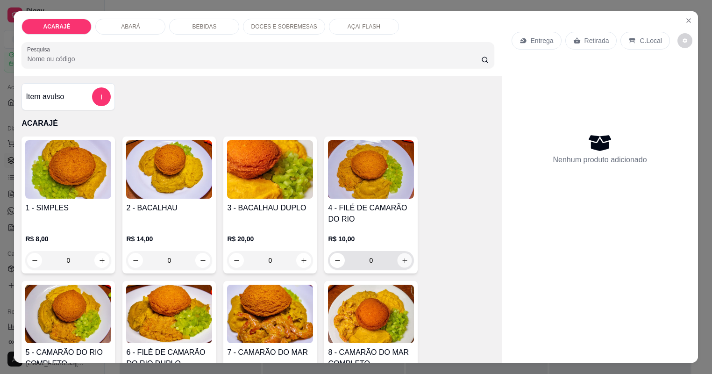
click at [401, 257] on icon "increase-product-quantity" at bounding box center [404, 260] width 7 height 7
type input "1"
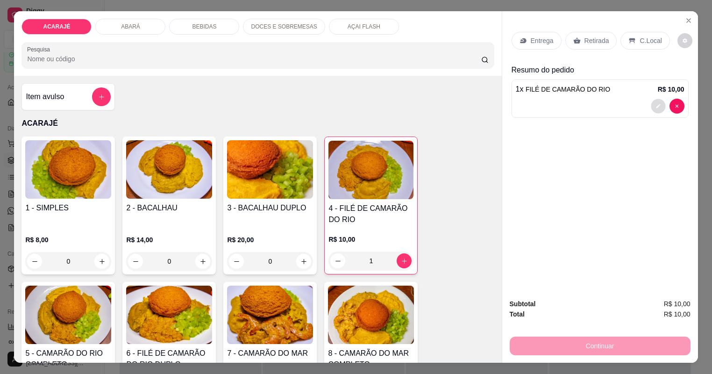
click at [661, 104] on icon "decrease-product-quantity" at bounding box center [658, 106] width 6 height 6
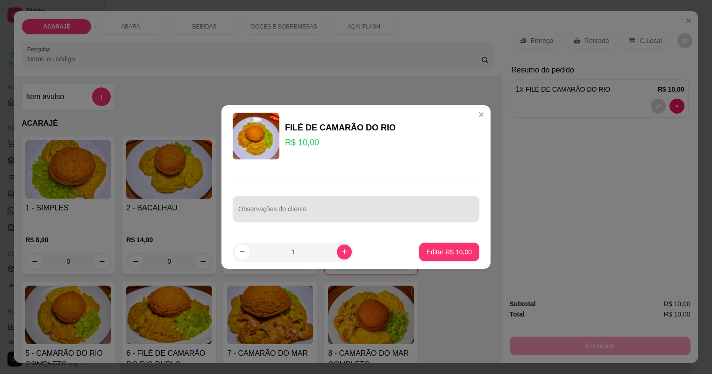
click at [411, 206] on div at bounding box center [355, 208] width 235 height 19
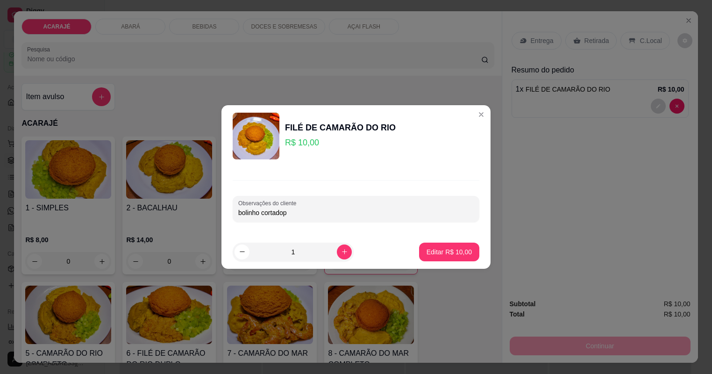
type input "bolinho cortado"
click at [458, 255] on button "Editar R$ 10,00" at bounding box center [449, 251] width 60 height 19
type input "0"
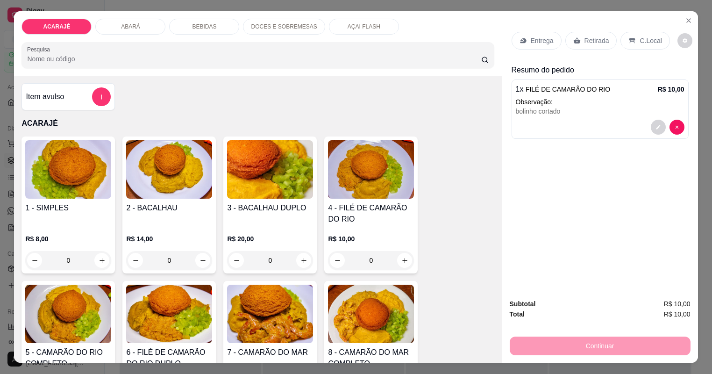
click at [591, 36] on p "Retirada" at bounding box center [596, 40] width 25 height 9
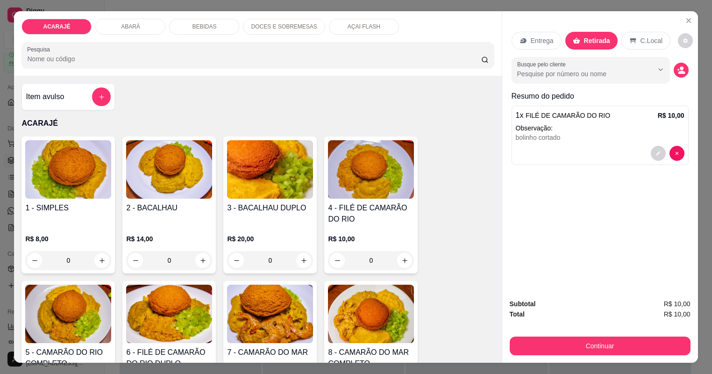
click at [527, 40] on icon at bounding box center [522, 40] width 7 height 7
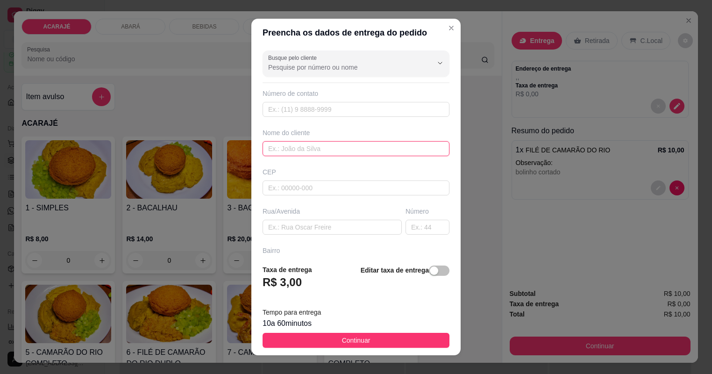
click at [354, 149] on input "text" at bounding box center [355, 148] width 187 height 15
type input "[PERSON_NAME]"
click at [331, 237] on div "Busque pelo cliente Número de contato Nome do cliente joelson CEP Rua/[GEOGRAPH…" at bounding box center [355, 152] width 209 height 210
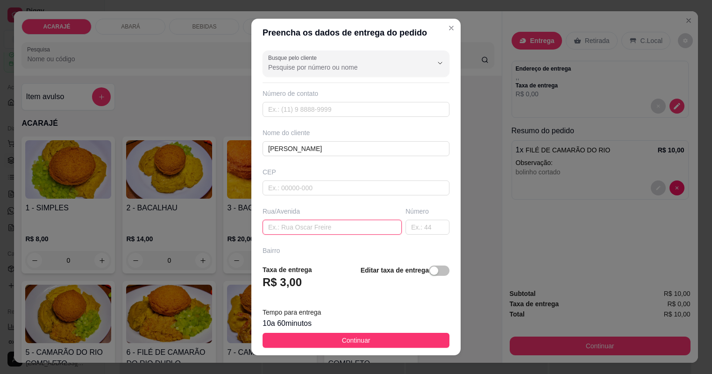
click at [329, 232] on input "text" at bounding box center [331, 227] width 139 height 15
click at [300, 230] on input "text" at bounding box center [331, 227] width 139 height 15
type input "[PERSON_NAME] no bar de ff"
click at [373, 335] on button "Continuar" at bounding box center [355, 340] width 187 height 15
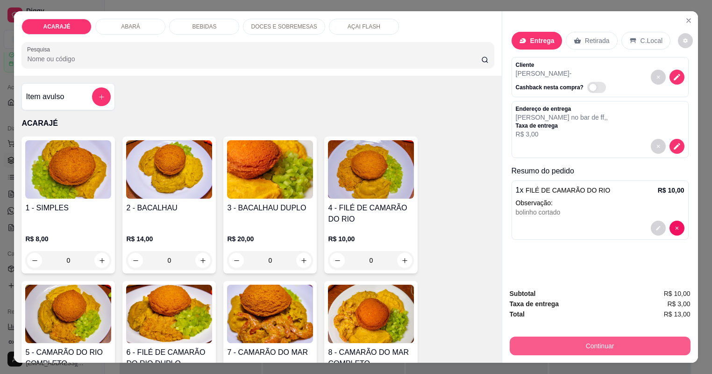
click at [542, 347] on button "Continuar" at bounding box center [600, 345] width 181 height 19
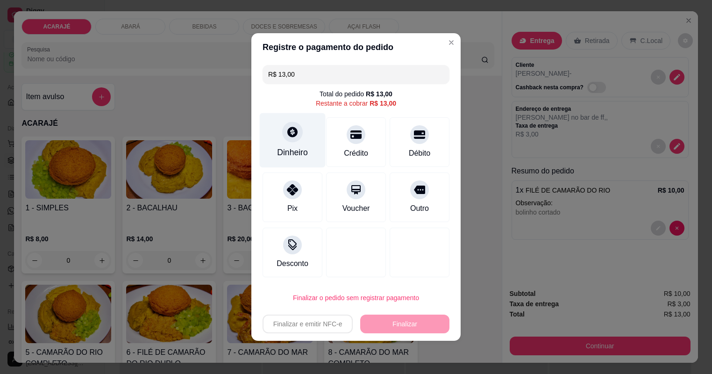
click at [298, 150] on div "Dinheiro" at bounding box center [292, 152] width 31 height 12
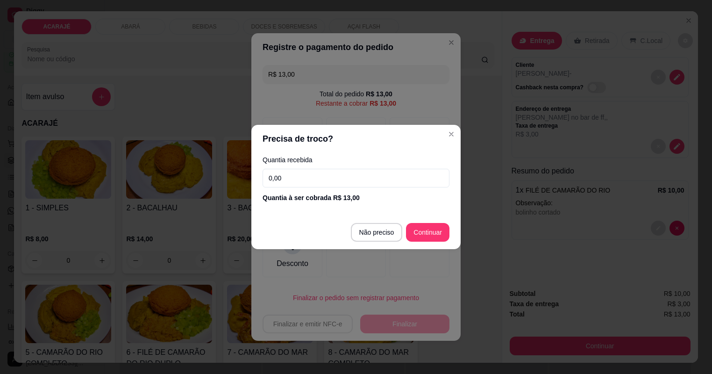
click at [334, 174] on input "0,00" at bounding box center [355, 178] width 187 height 19
type input "20,00"
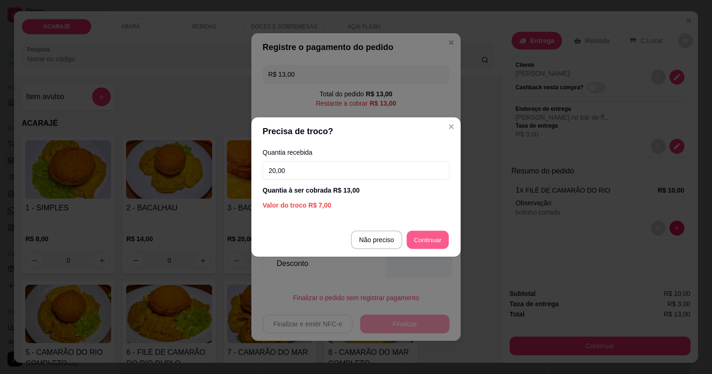
type input "R$ 0,00"
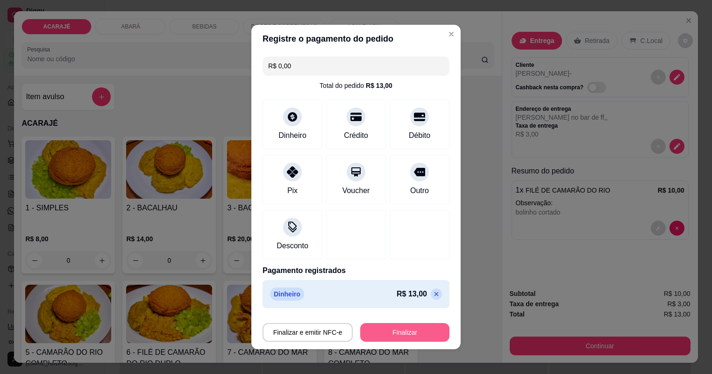
click at [413, 331] on button "Finalizar" at bounding box center [404, 332] width 89 height 19
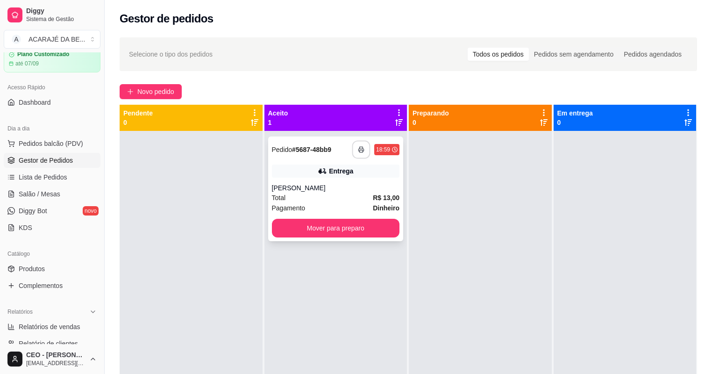
click at [358, 150] on icon "button" at bounding box center [361, 149] width 7 height 7
click at [359, 228] on button "Mover para preparo" at bounding box center [336, 228] width 128 height 19
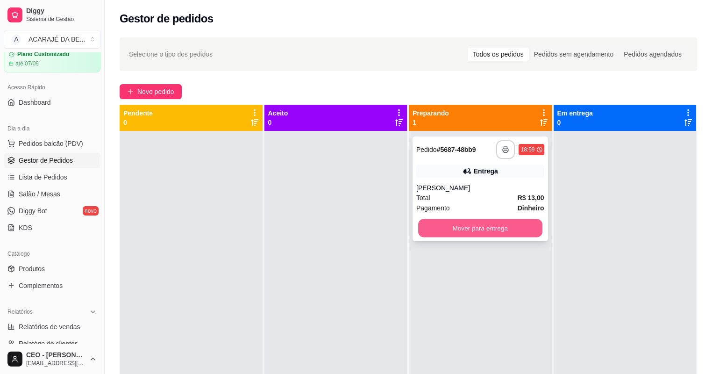
click at [438, 232] on button "Mover para entrega" at bounding box center [480, 228] width 124 height 18
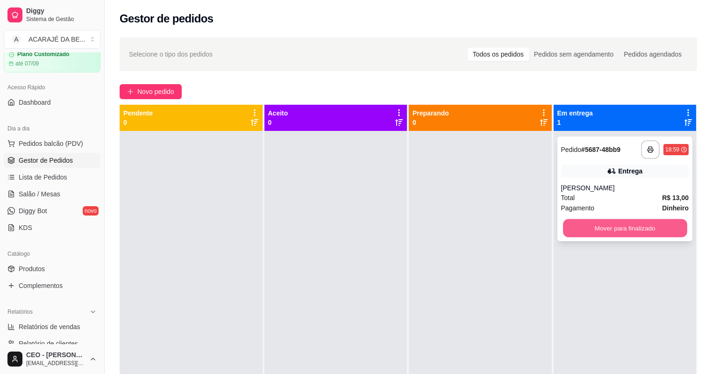
click at [567, 226] on button "Mover para finalizado" at bounding box center [625, 228] width 124 height 18
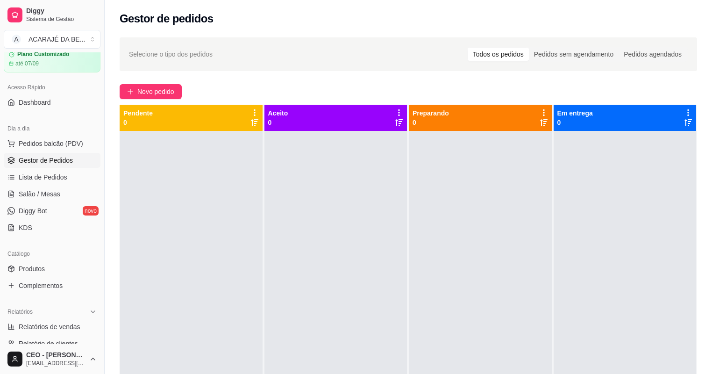
click at [495, 234] on div at bounding box center [480, 318] width 143 height 374
click at [30, 200] on link "Salão / Mesas" at bounding box center [52, 193] width 97 height 15
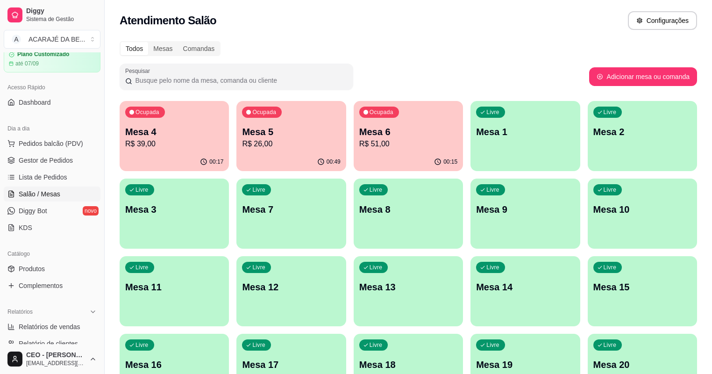
click at [359, 134] on p "Mesa 6" at bounding box center [408, 131] width 98 height 13
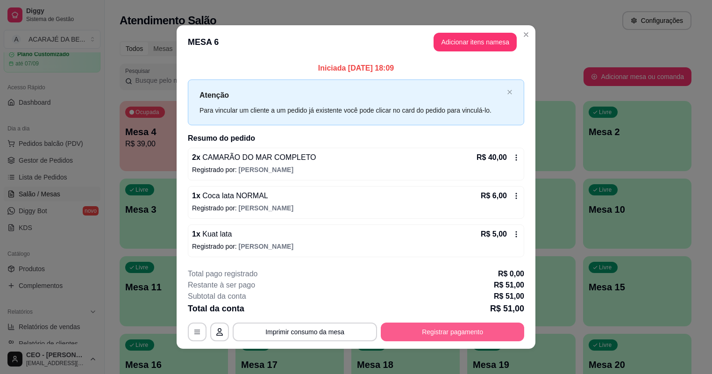
click at [420, 328] on button "Registrar pagamento" at bounding box center [452, 331] width 143 height 19
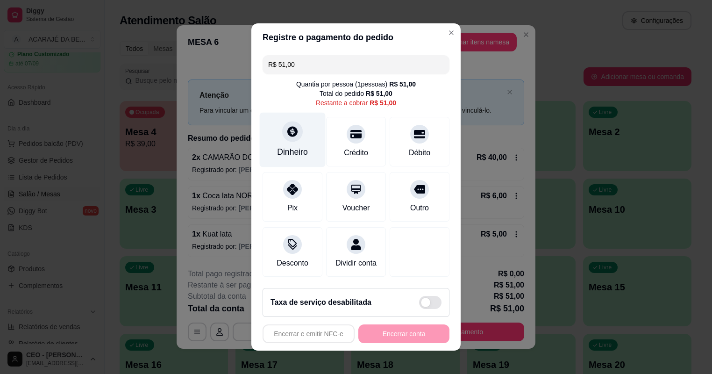
click at [304, 141] on div "Dinheiro" at bounding box center [293, 140] width 66 height 55
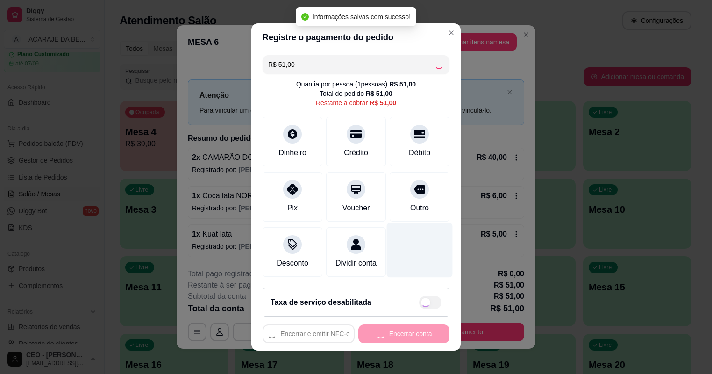
type input "R$ 0,00"
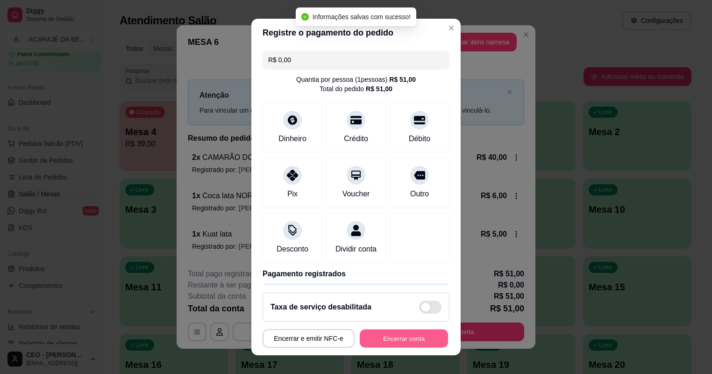
click at [407, 342] on button "Encerrar conta" at bounding box center [404, 338] width 88 height 18
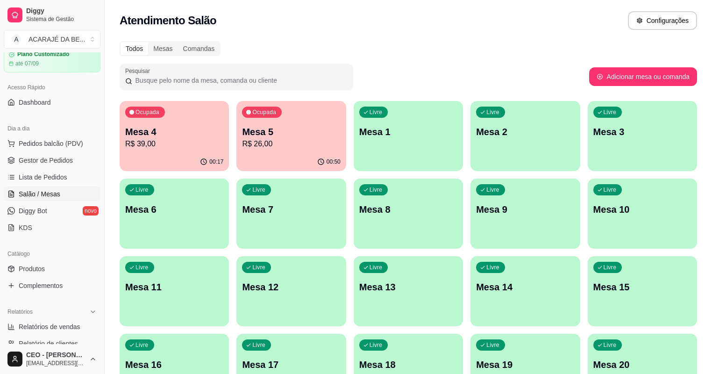
click at [254, 143] on p "R$ 26,00" at bounding box center [291, 143] width 98 height 11
click at [47, 162] on span "Gestor de Pedidos" at bounding box center [46, 160] width 54 height 9
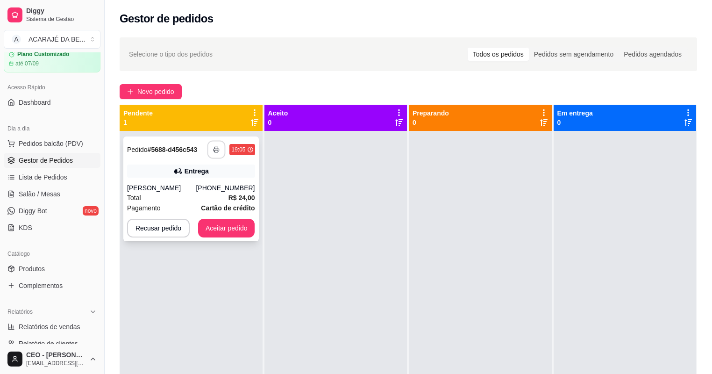
click at [217, 155] on button "button" at bounding box center [216, 150] width 18 height 18
click at [235, 215] on div "**********" at bounding box center [190, 188] width 135 height 105
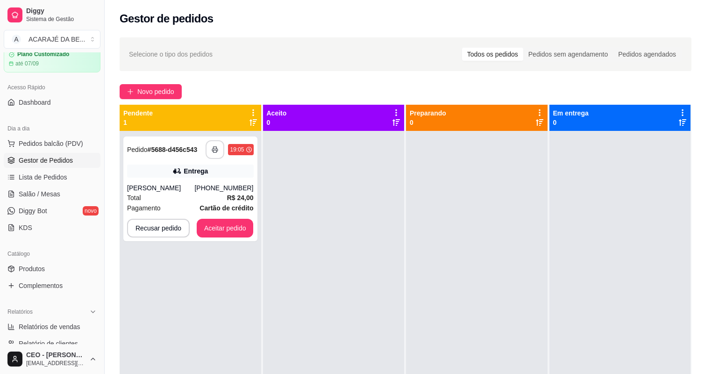
click at [236, 220] on icon at bounding box center [233, 220] width 9 height 9
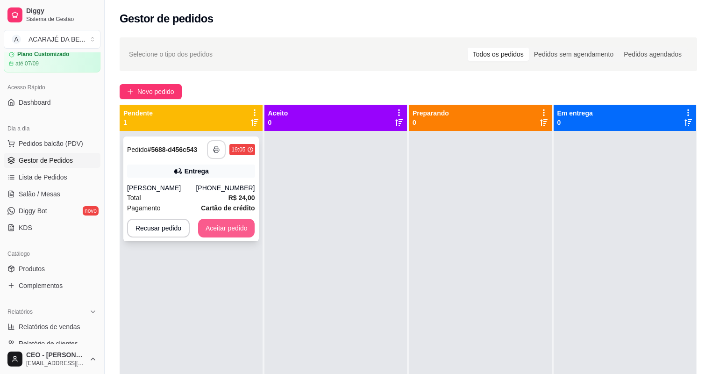
click at [214, 221] on button "Aceitar pedido" at bounding box center [226, 228] width 57 height 19
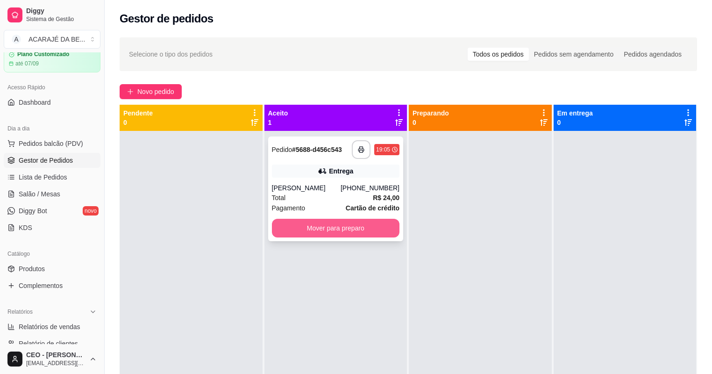
click at [370, 224] on button "Mover para preparo" at bounding box center [336, 228] width 128 height 19
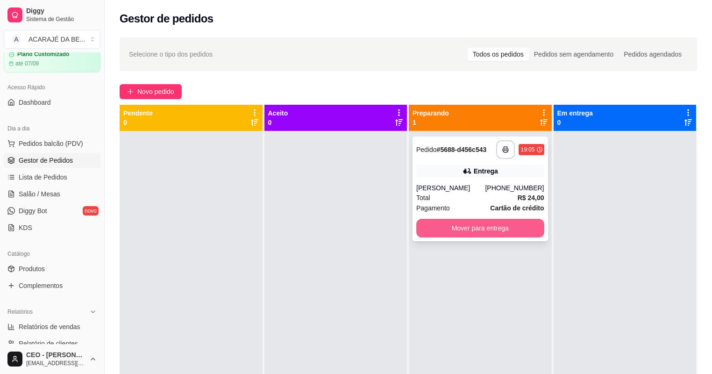
click at [456, 226] on button "Mover para entrega" at bounding box center [480, 228] width 128 height 19
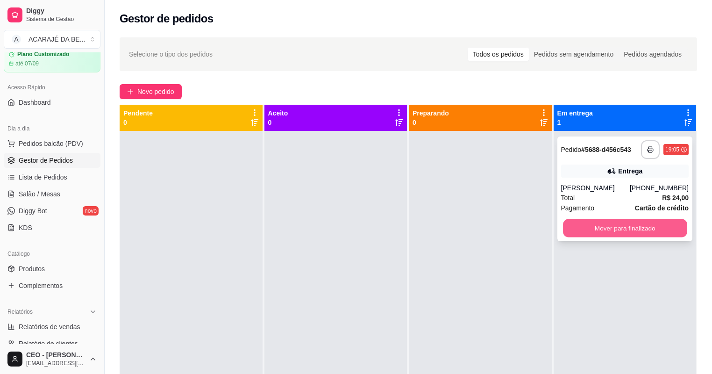
click at [580, 226] on button "Mover para finalizado" at bounding box center [625, 228] width 124 height 18
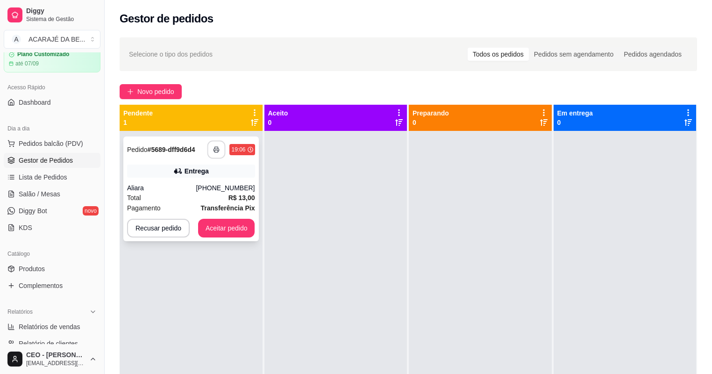
click at [217, 152] on icon "button" at bounding box center [216, 149] width 7 height 7
click at [231, 228] on button "Aceitar pedido" at bounding box center [226, 228] width 57 height 19
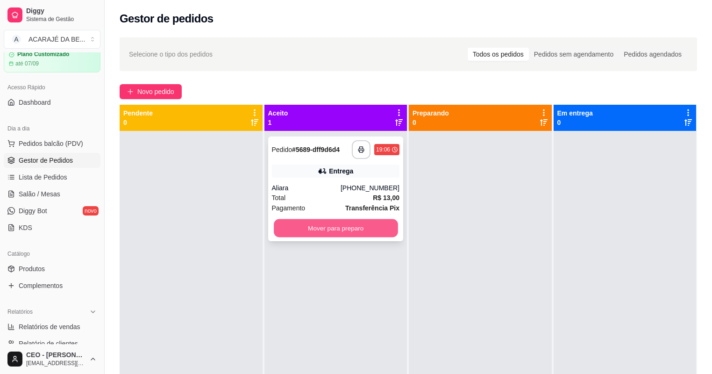
click at [384, 230] on button "Mover para preparo" at bounding box center [336, 228] width 124 height 18
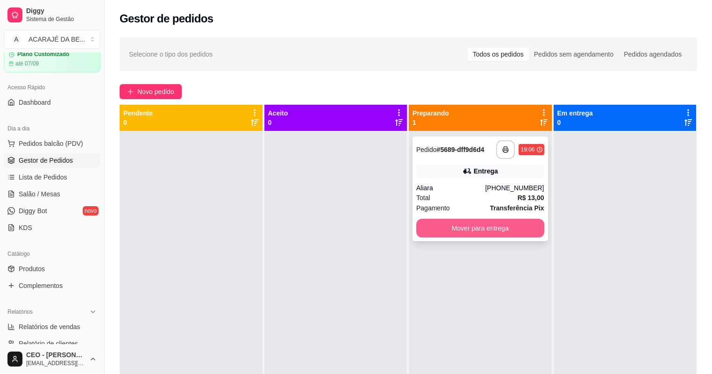
click at [509, 232] on button "Mover para entrega" at bounding box center [480, 228] width 128 height 19
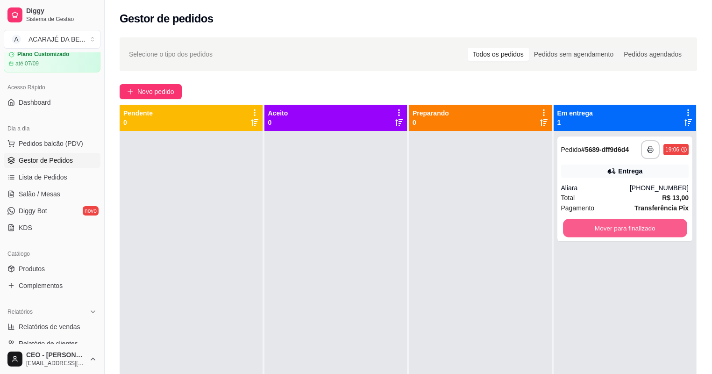
click at [637, 228] on button "Mover para finalizado" at bounding box center [625, 228] width 124 height 18
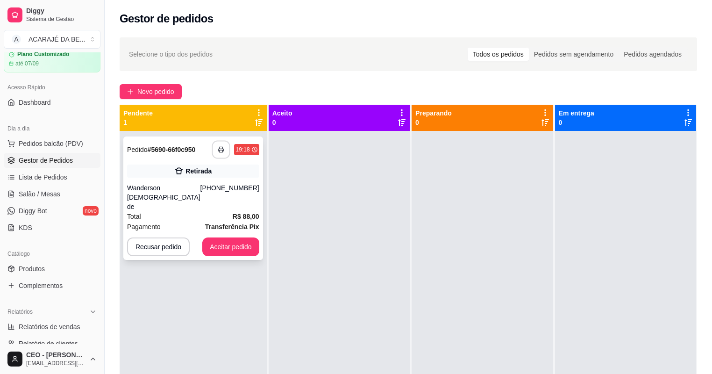
click at [220, 152] on button "button" at bounding box center [221, 150] width 18 height 18
click at [231, 237] on button "Aceitar pedido" at bounding box center [230, 246] width 57 height 19
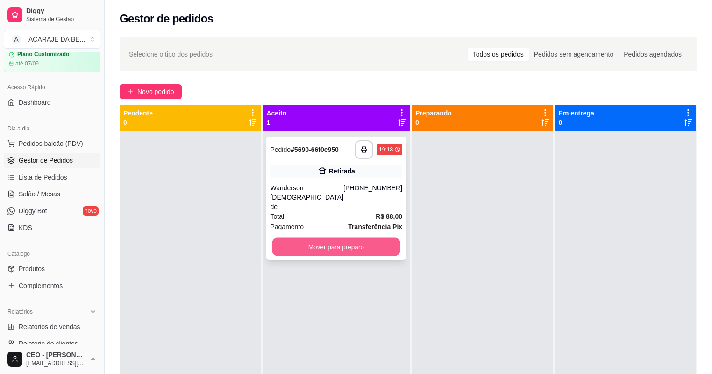
click at [393, 238] on button "Mover para preparo" at bounding box center [336, 247] width 128 height 18
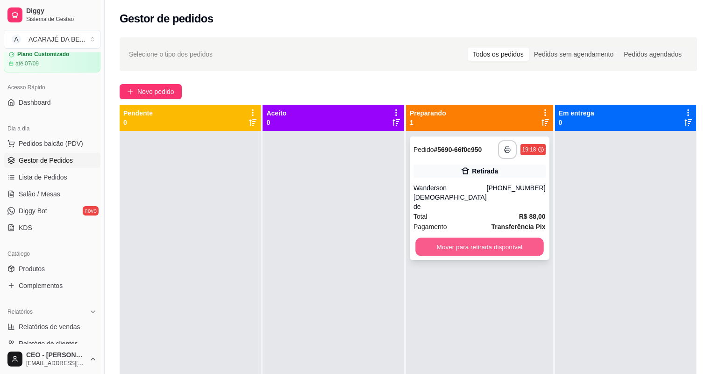
click at [454, 238] on button "Mover para retirada disponível" at bounding box center [479, 247] width 128 height 18
click at [491, 211] on div "Total R$ 88,00" at bounding box center [479, 216] width 132 height 10
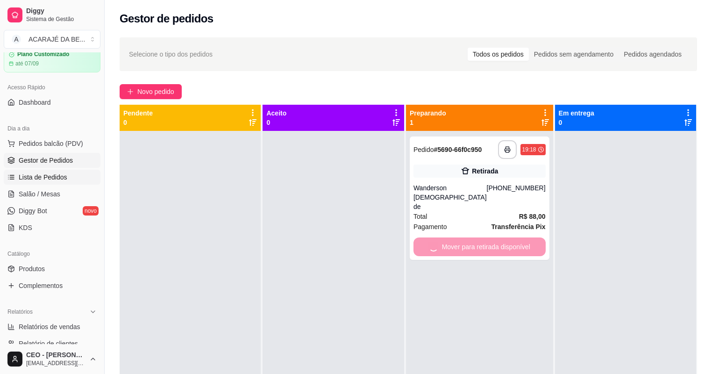
click at [52, 182] on link "Lista de Pedidos" at bounding box center [52, 177] width 97 height 15
click at [46, 171] on link "Lista de Pedidos" at bounding box center [52, 177] width 97 height 15
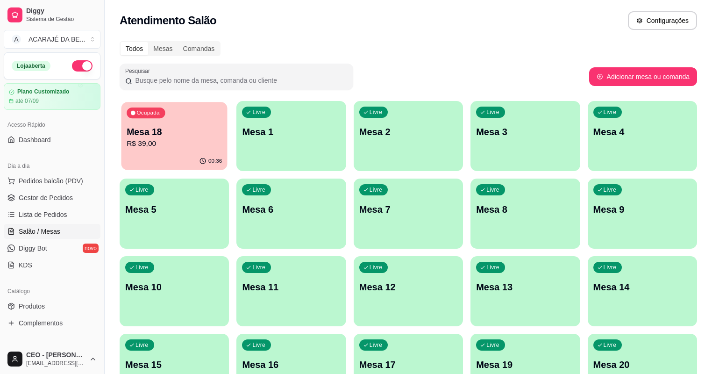
click at [178, 145] on p "R$ 39,00" at bounding box center [174, 143] width 95 height 11
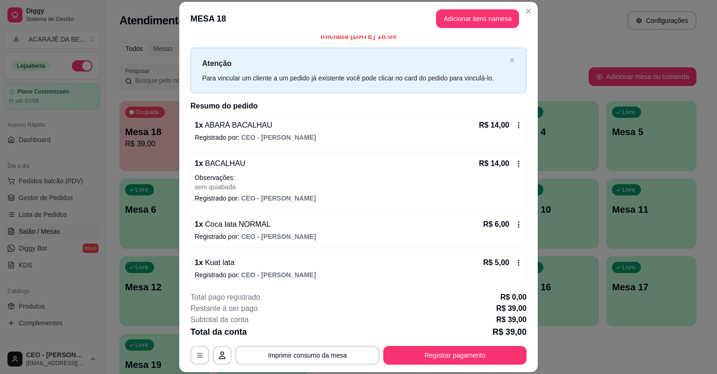
scroll to position [13, 0]
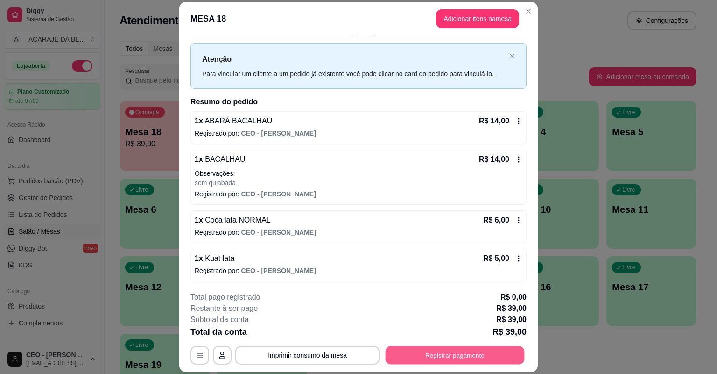
click at [501, 354] on button "Registrar pagamento" at bounding box center [455, 355] width 139 height 18
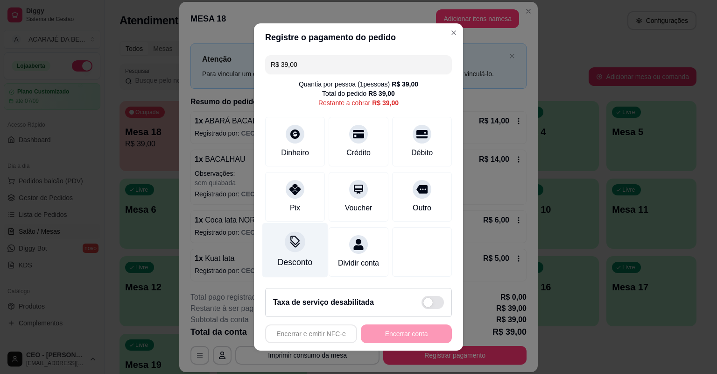
click at [309, 253] on div "Desconto" at bounding box center [295, 250] width 66 height 55
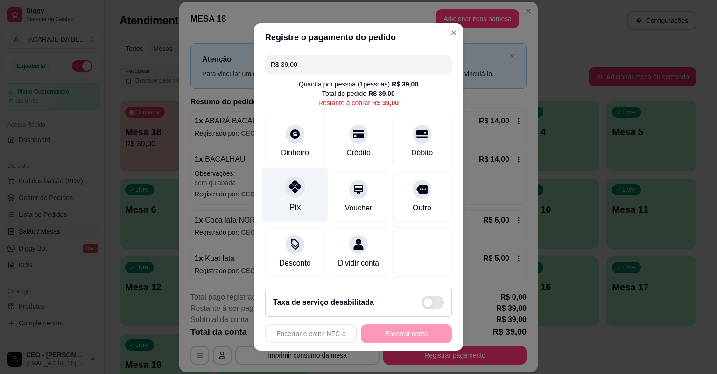
click at [303, 199] on div "Pix" at bounding box center [295, 195] width 66 height 55
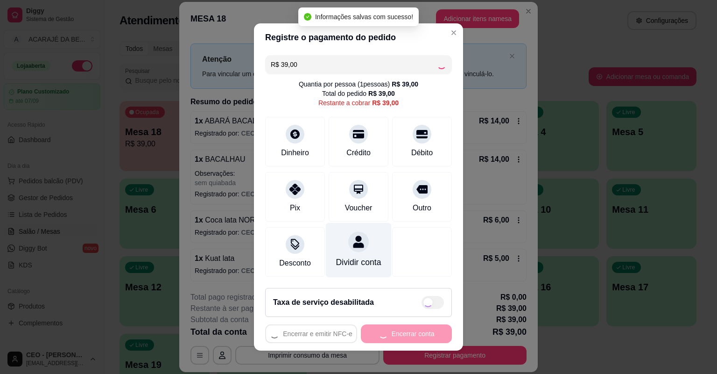
type input "R$ 0,00"
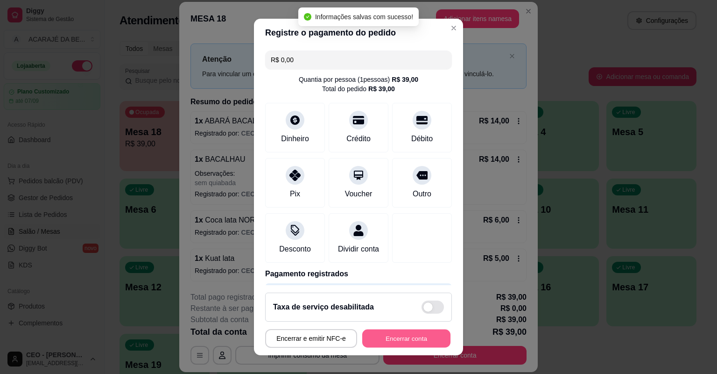
click at [384, 336] on button "Encerrar conta" at bounding box center [406, 338] width 88 height 18
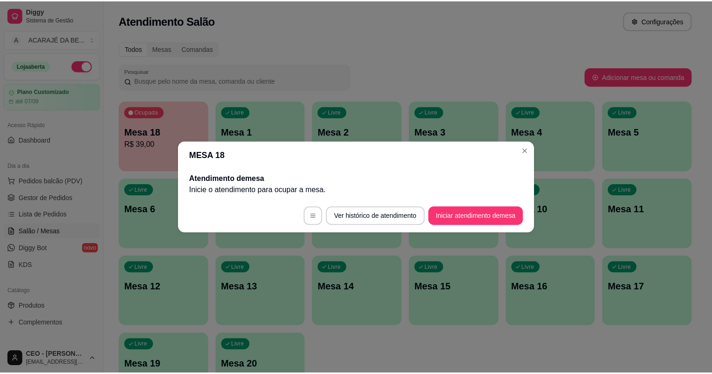
scroll to position [0, 0]
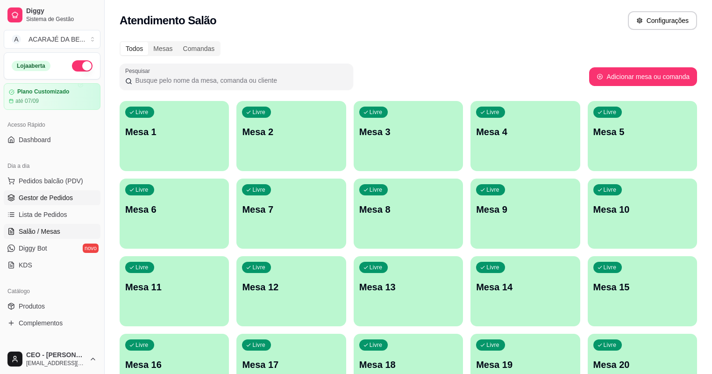
click at [63, 196] on span "Gestor de Pedidos" at bounding box center [46, 197] width 54 height 9
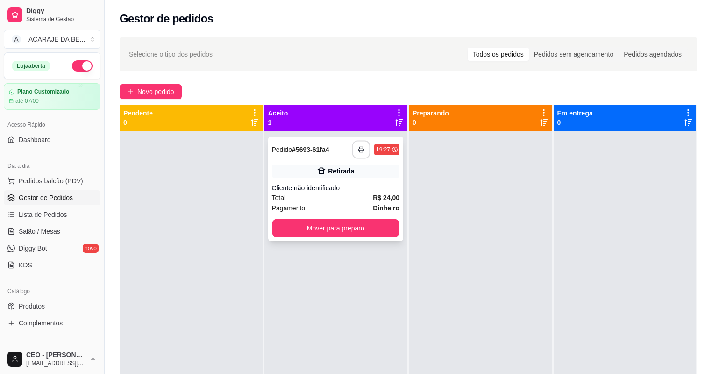
click at [361, 151] on icon "button" at bounding box center [360, 150] width 5 height 2
click at [321, 226] on button "Mover para preparo" at bounding box center [336, 228] width 128 height 19
click at [376, 232] on button "Mover para preparo" at bounding box center [336, 228] width 128 height 19
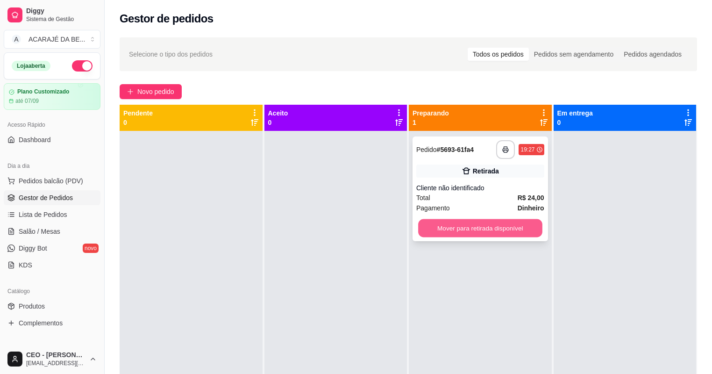
click at [422, 230] on button "Mover para retirada disponível" at bounding box center [480, 228] width 124 height 18
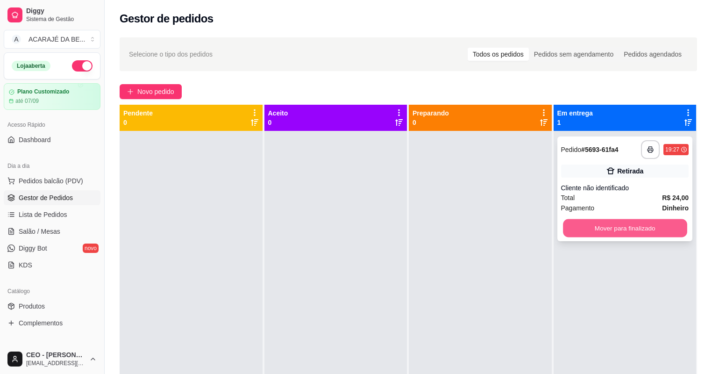
click at [574, 228] on button "Mover para finalizado" at bounding box center [625, 228] width 124 height 18
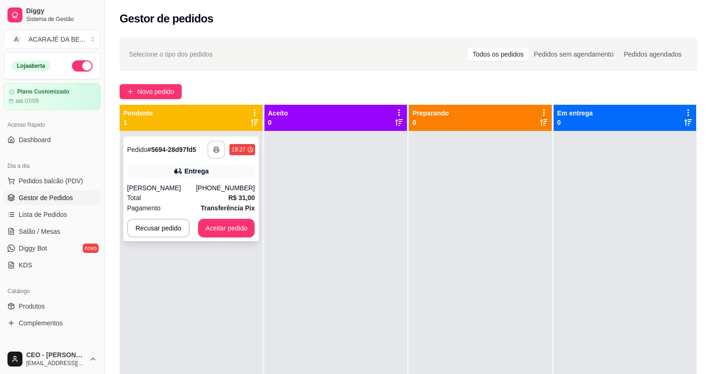
click at [221, 149] on button "button" at bounding box center [216, 150] width 18 height 18
click at [221, 234] on button "Aceitar pedido" at bounding box center [226, 228] width 57 height 19
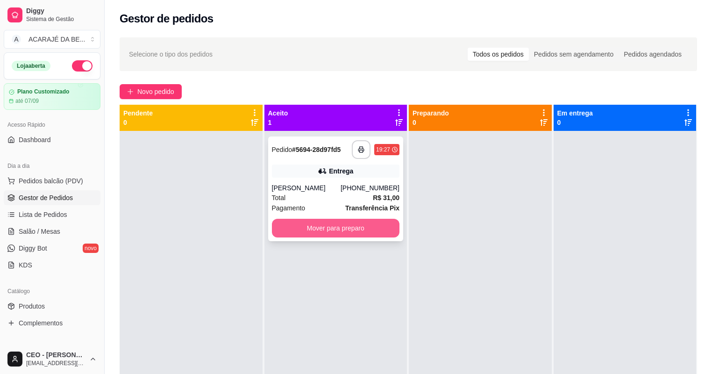
click at [319, 221] on button "Mover para preparo" at bounding box center [336, 228] width 128 height 19
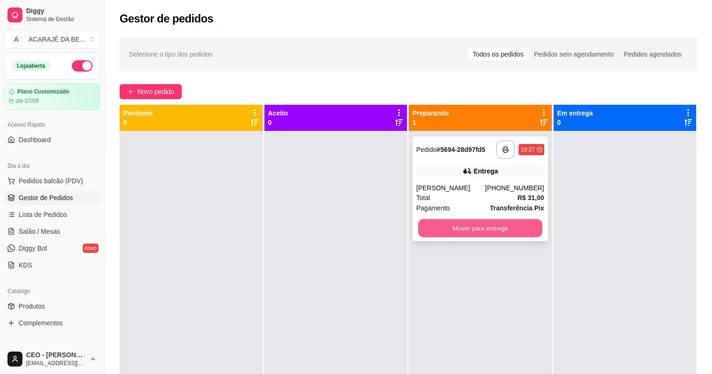
click at [462, 235] on button "Mover para entrega" at bounding box center [480, 228] width 124 height 18
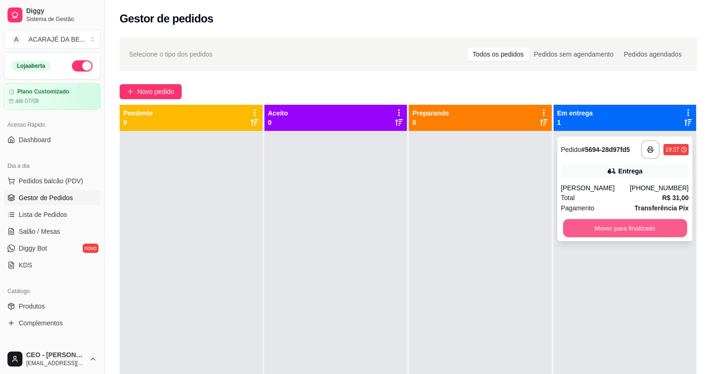
click at [593, 230] on button "Mover para finalizado" at bounding box center [625, 228] width 124 height 18
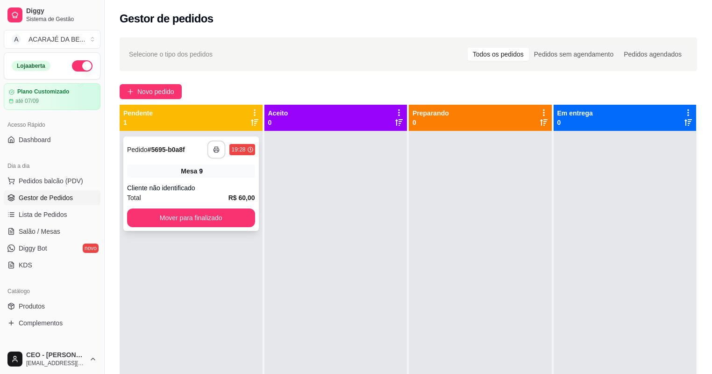
click at [222, 153] on button "button" at bounding box center [216, 150] width 18 height 18
click at [171, 214] on button "Mover para finalizado" at bounding box center [191, 217] width 128 height 19
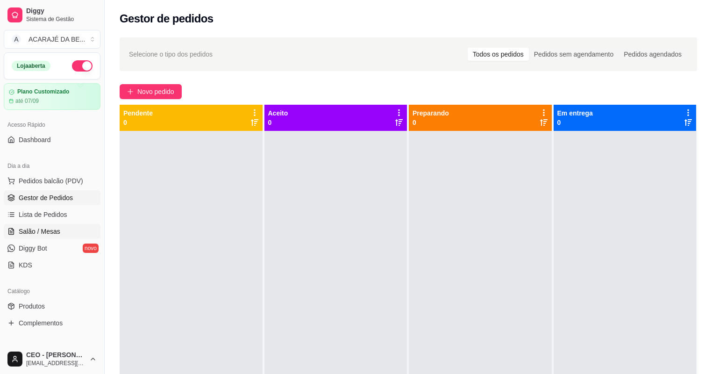
click at [34, 229] on span "Salão / Mesas" at bounding box center [40, 231] width 42 height 9
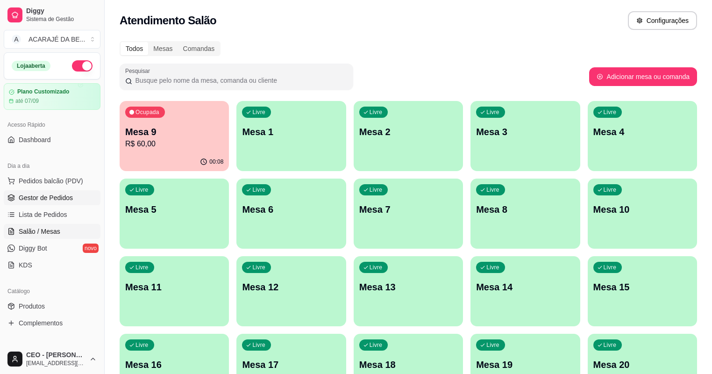
click at [56, 199] on span "Gestor de Pedidos" at bounding box center [46, 197] width 54 height 9
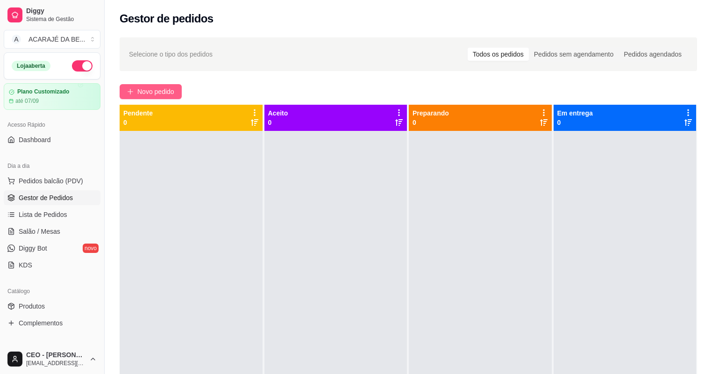
click at [163, 90] on span "Novo pedido" at bounding box center [155, 91] width 37 height 10
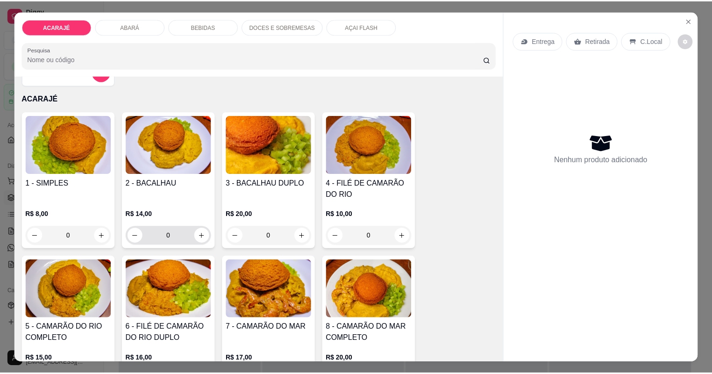
scroll to position [37, 0]
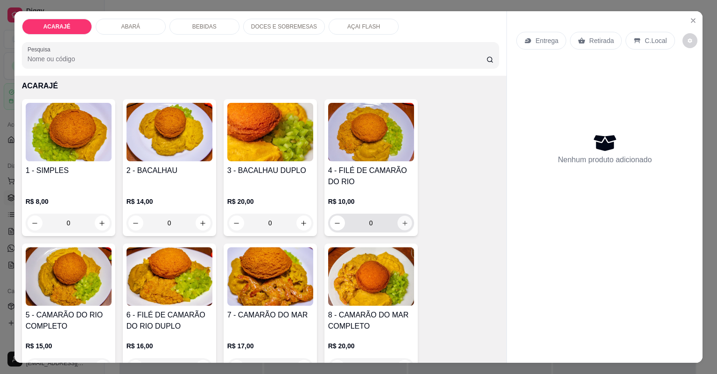
click at [405, 223] on icon "increase-product-quantity" at bounding box center [404, 223] width 7 height 7
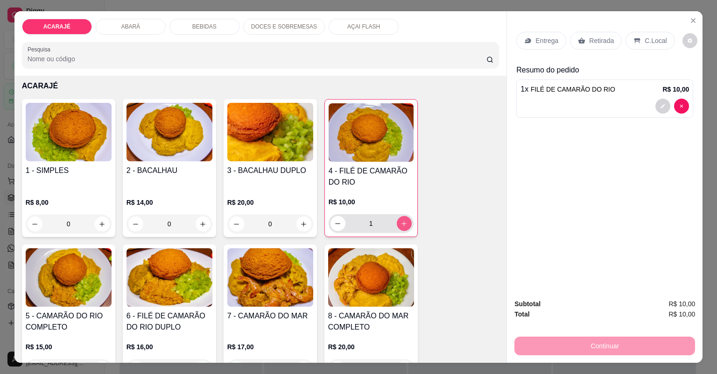
click at [405, 223] on button "increase-product-quantity" at bounding box center [404, 223] width 15 height 15
type input "2"
click at [544, 44] on p "Entrega" at bounding box center [547, 40] width 23 height 9
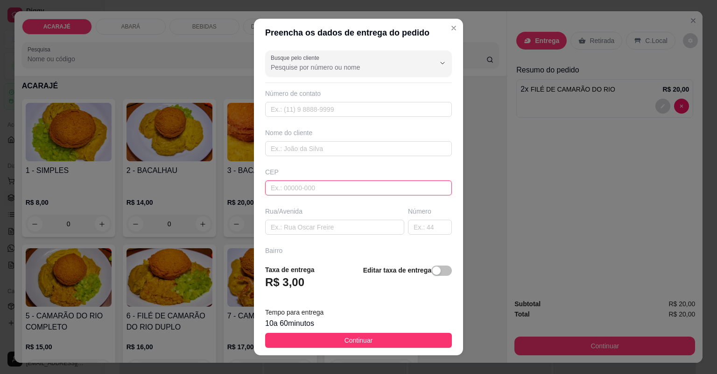
click at [295, 188] on input "text" at bounding box center [358, 187] width 187 height 15
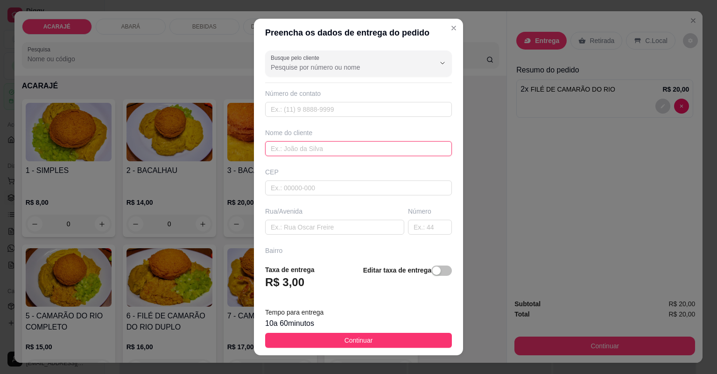
click at [317, 148] on input "text" at bounding box center [358, 148] width 187 height 15
type input "antonio"
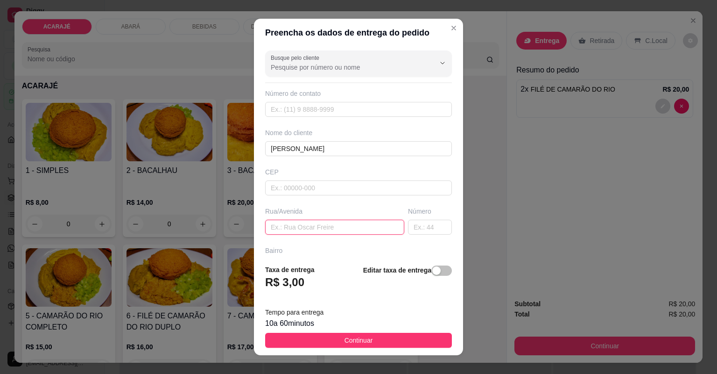
click at [300, 227] on input "text" at bounding box center [334, 227] width 139 height 15
type input "rua da olaria"
click at [419, 230] on input "text" at bounding box center [430, 227] width 44 height 15
type input "330"
drag, startPoint x: 291, startPoint y: 226, endPoint x: 317, endPoint y: 223, distance: 25.9
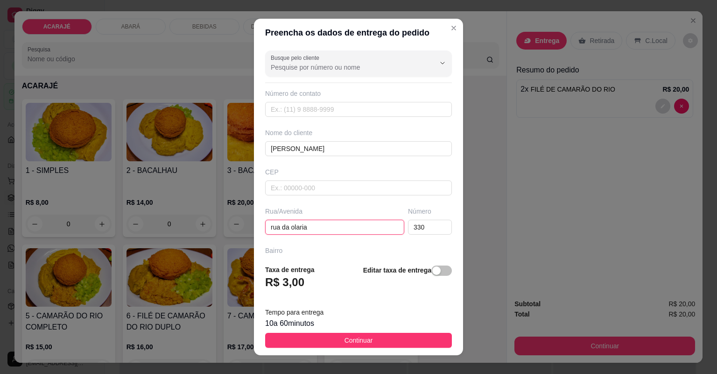
click at [317, 223] on input "rua da olaria" at bounding box center [334, 227] width 139 height 15
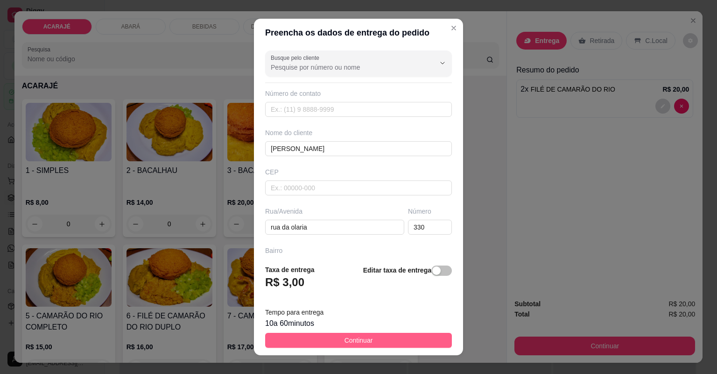
click at [345, 340] on span "Continuar" at bounding box center [359, 340] width 28 height 10
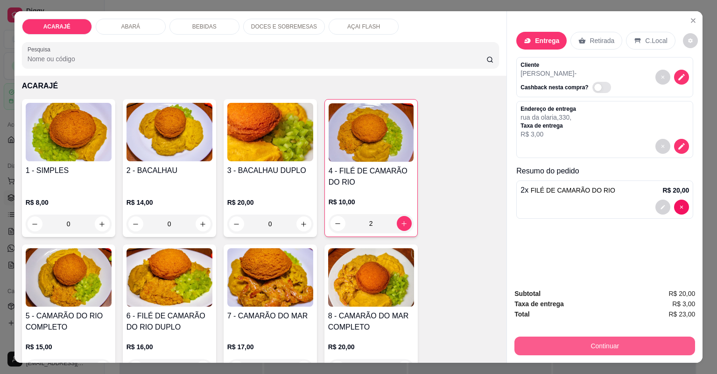
click at [554, 345] on button "Continuar" at bounding box center [605, 345] width 181 height 19
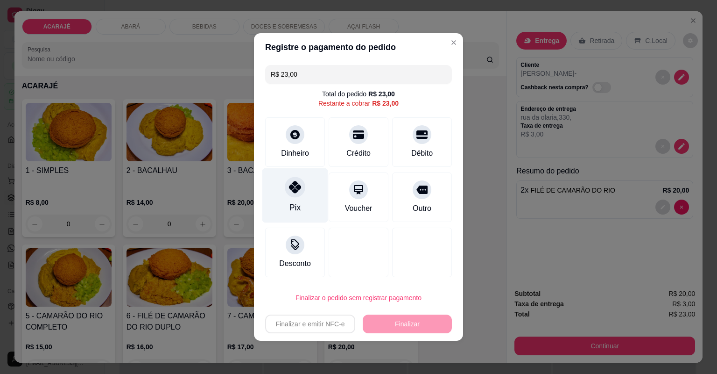
click at [294, 202] on div "Pix" at bounding box center [295, 207] width 11 height 12
type input "R$ 0,00"
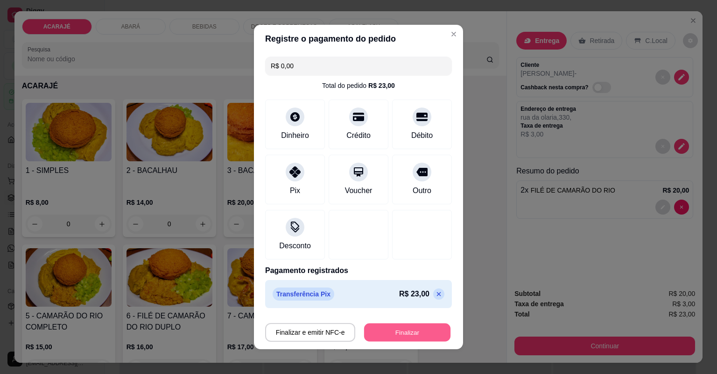
click at [382, 338] on button "Finalizar" at bounding box center [407, 332] width 86 height 18
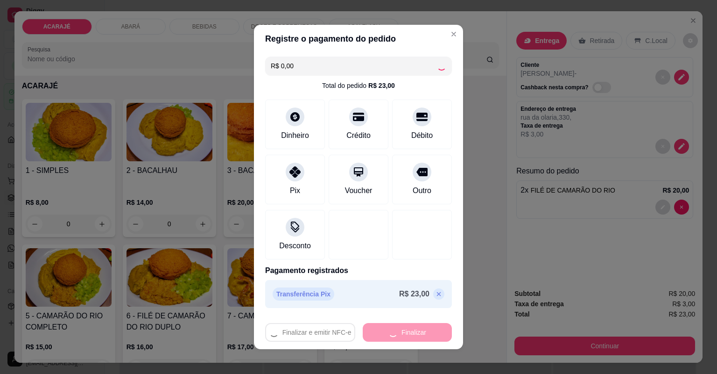
type input "0"
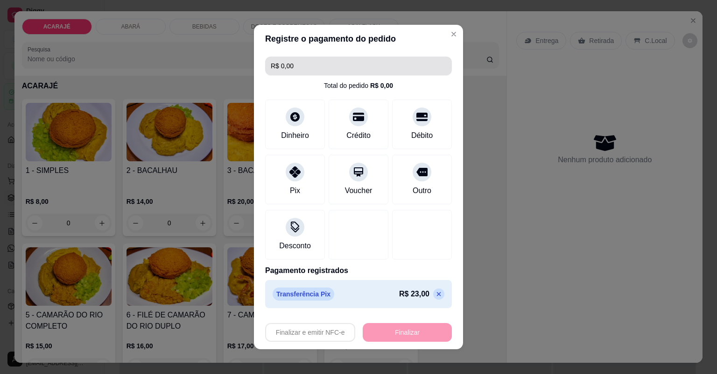
type input "-R$ 23,00"
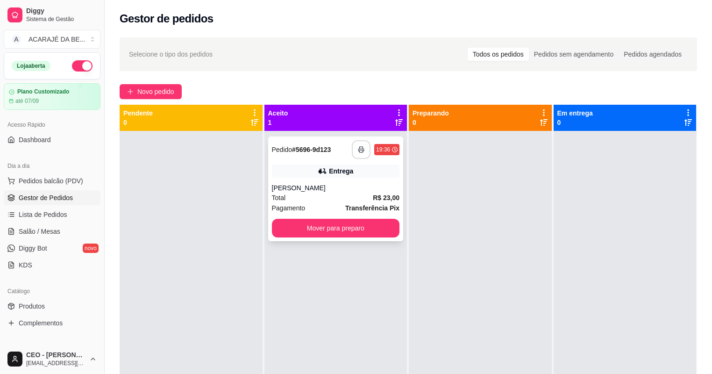
click at [364, 153] on button "button" at bounding box center [361, 149] width 19 height 19
click at [306, 226] on button "Mover para preparo" at bounding box center [336, 228] width 128 height 19
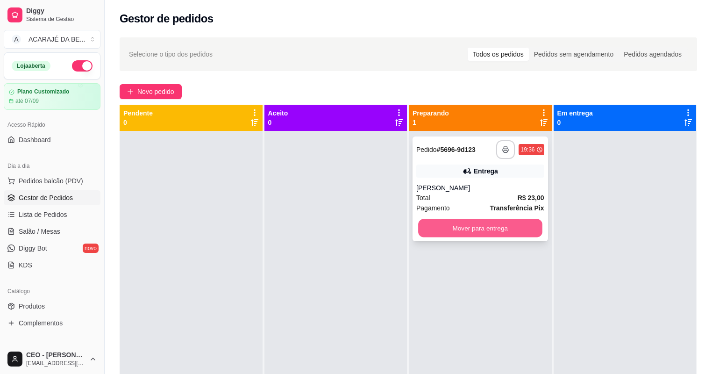
click at [435, 228] on button "Mover para entrega" at bounding box center [480, 228] width 124 height 18
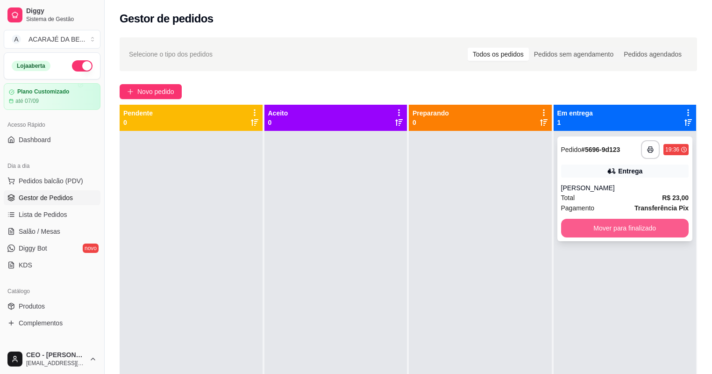
click at [564, 226] on button "Mover para finalizado" at bounding box center [625, 228] width 128 height 19
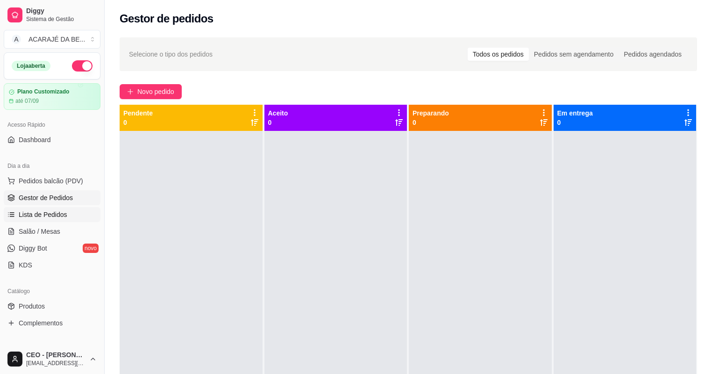
click at [65, 213] on link "Lista de Pedidos" at bounding box center [52, 214] width 97 height 15
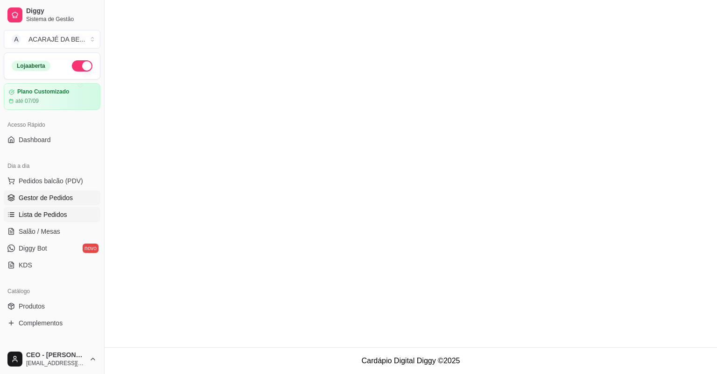
click at [60, 194] on span "Gestor de Pedidos" at bounding box center [46, 197] width 54 height 9
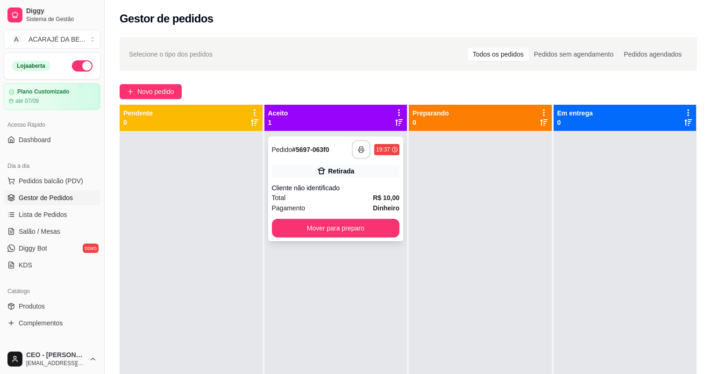
click at [361, 148] on icon "button" at bounding box center [361, 149] width 7 height 7
click at [380, 222] on button "Mover para preparo" at bounding box center [336, 228] width 124 height 18
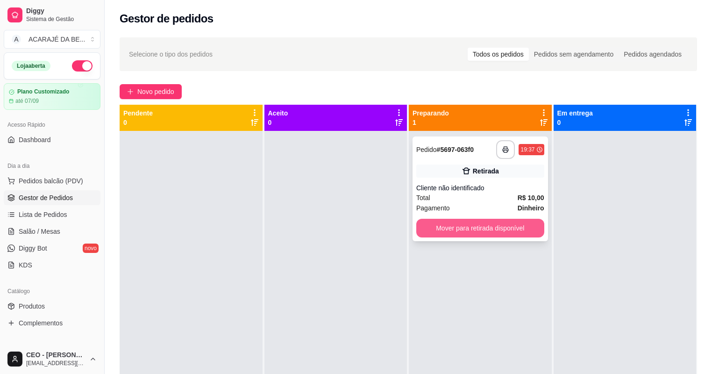
click at [460, 228] on button "Mover para retirada disponível" at bounding box center [480, 228] width 128 height 19
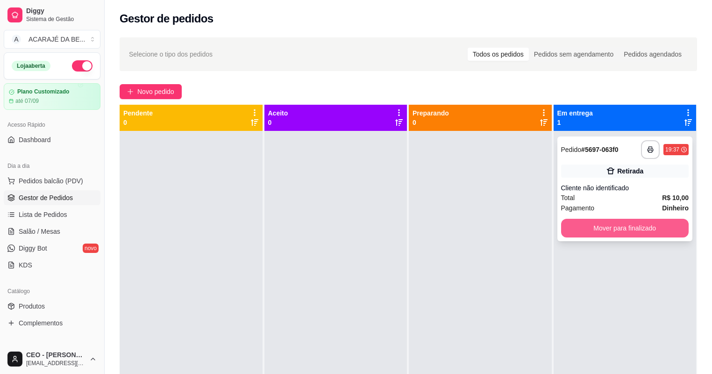
click at [621, 233] on button "Mover para finalizado" at bounding box center [625, 228] width 128 height 19
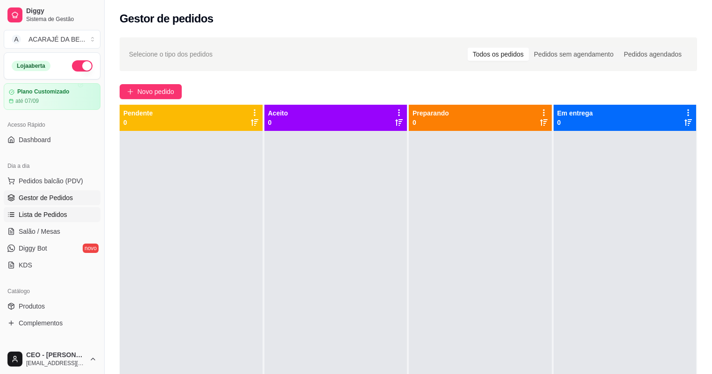
click at [36, 218] on span "Lista de Pedidos" at bounding box center [43, 214] width 49 height 9
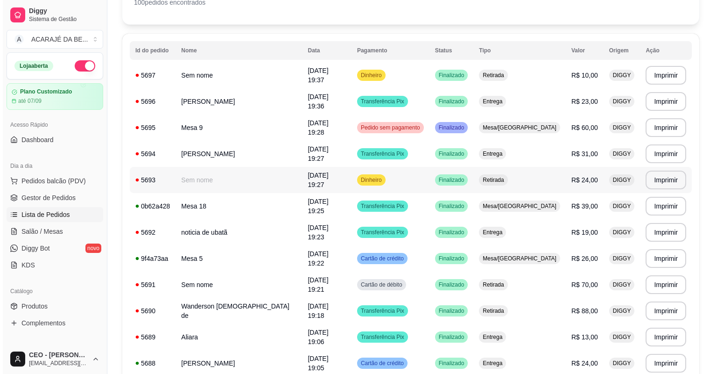
scroll to position [75, 0]
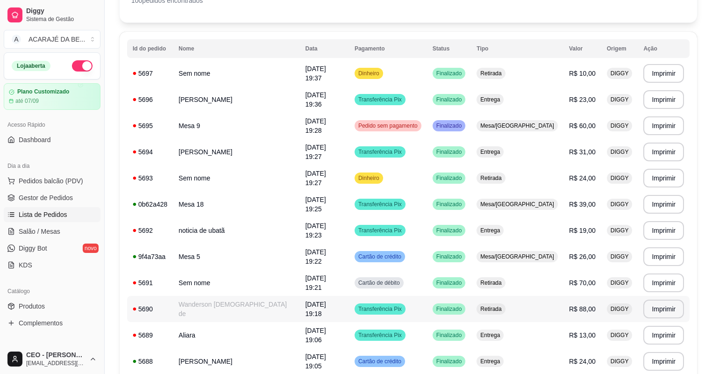
click at [544, 303] on tr "**********" at bounding box center [408, 309] width 562 height 26
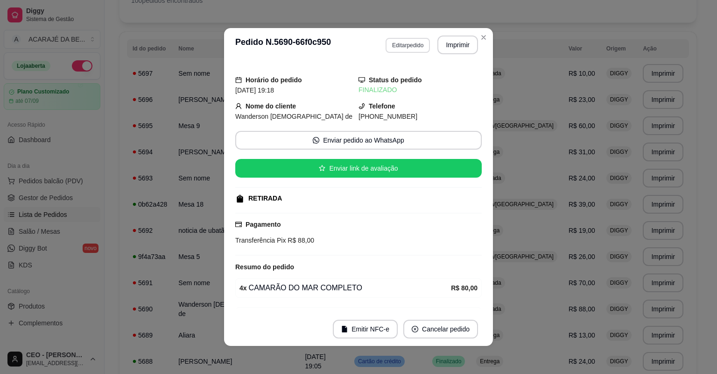
click at [407, 50] on button "Editar pedido" at bounding box center [408, 45] width 44 height 15
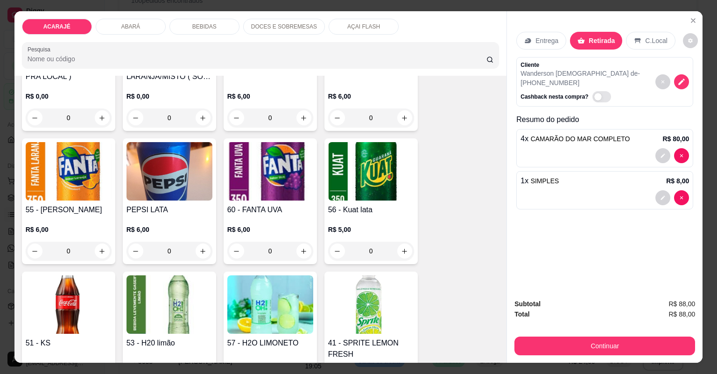
scroll to position [1084, 0]
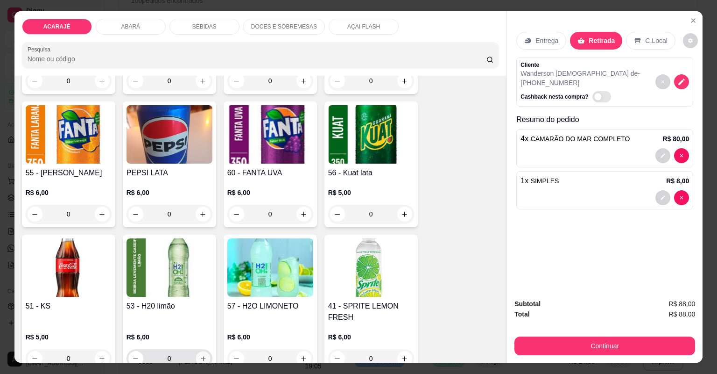
click at [198, 353] on button "increase-product-quantity" at bounding box center [203, 358] width 14 height 14
type input "1"
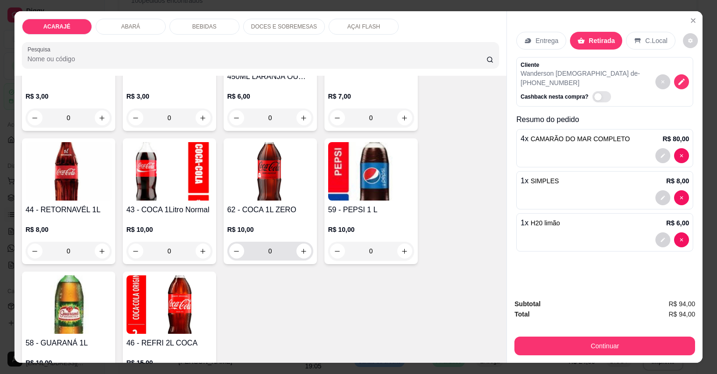
scroll to position [1495, 0]
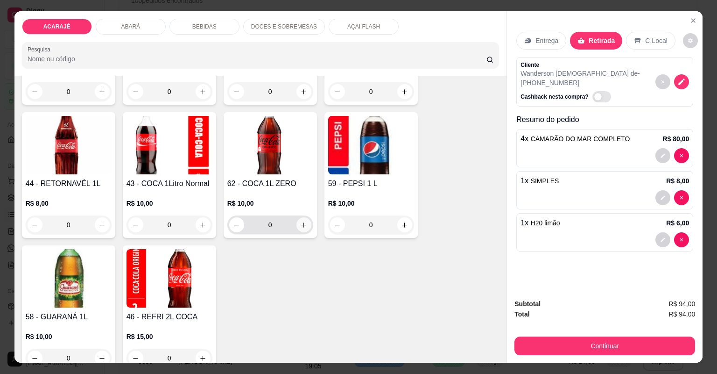
click at [303, 226] on icon "increase-product-quantity" at bounding box center [303, 224] width 7 height 7
type input "1"
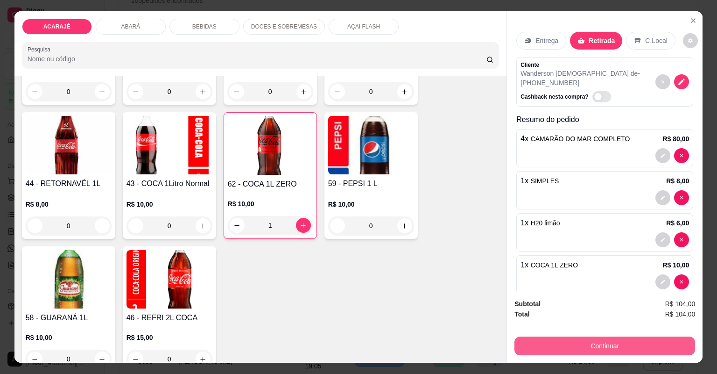
click at [581, 345] on button "Continuar" at bounding box center [605, 345] width 181 height 19
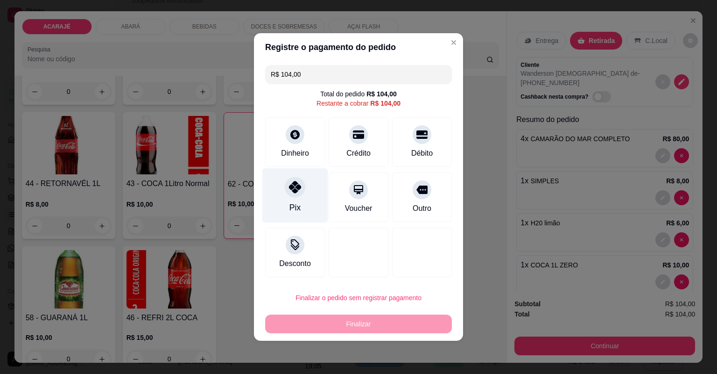
click at [305, 205] on div "Pix" at bounding box center [295, 195] width 66 height 55
type input "R$ 0,00"
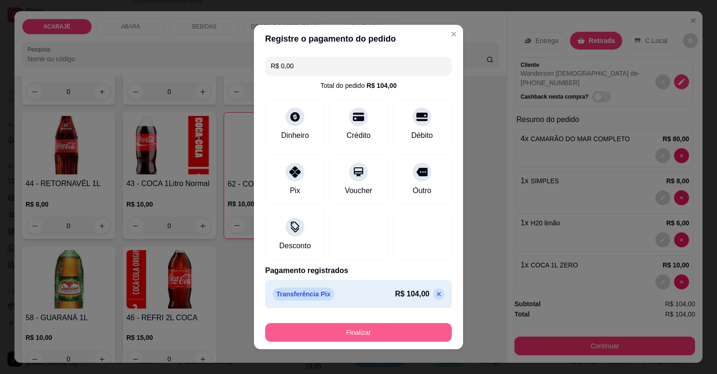
click at [387, 338] on button "Finalizar" at bounding box center [358, 332] width 187 height 19
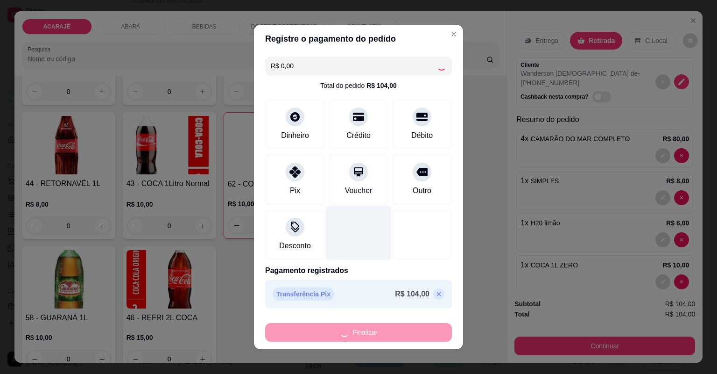
type input "0"
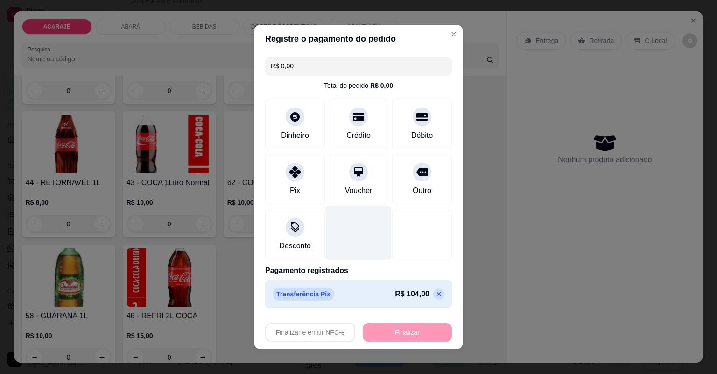
type input "-R$ 104,00"
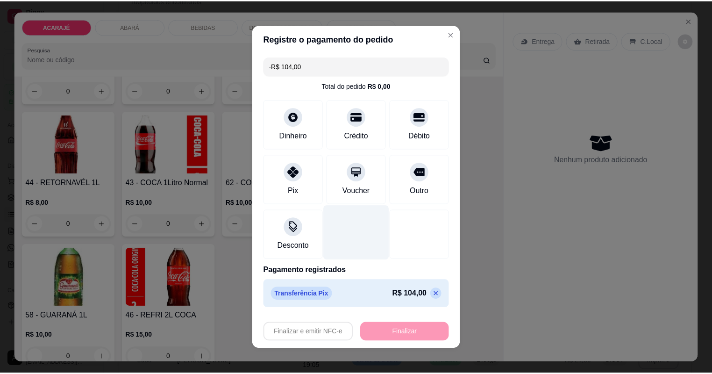
scroll to position [1494, 0]
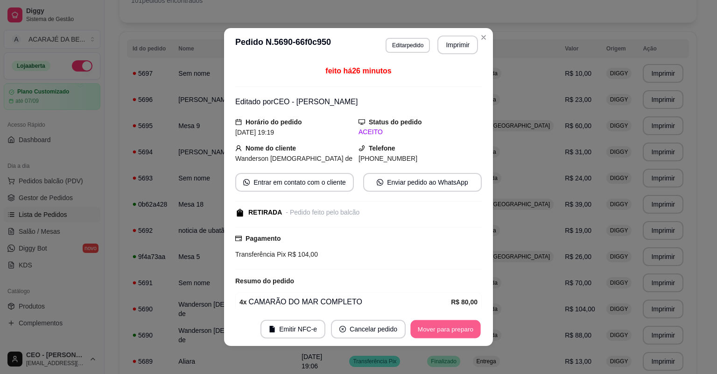
click at [452, 334] on button "Mover para preparo" at bounding box center [446, 329] width 70 height 18
click at [452, 334] on button "Mover para retirada disponível" at bounding box center [430, 329] width 100 height 18
click at [451, 333] on button "Mover para finalizado" at bounding box center [443, 329] width 75 height 18
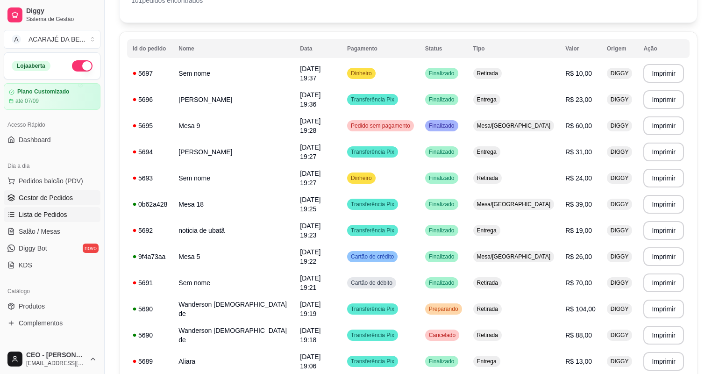
click at [52, 200] on span "Gestor de Pedidos" at bounding box center [46, 197] width 54 height 9
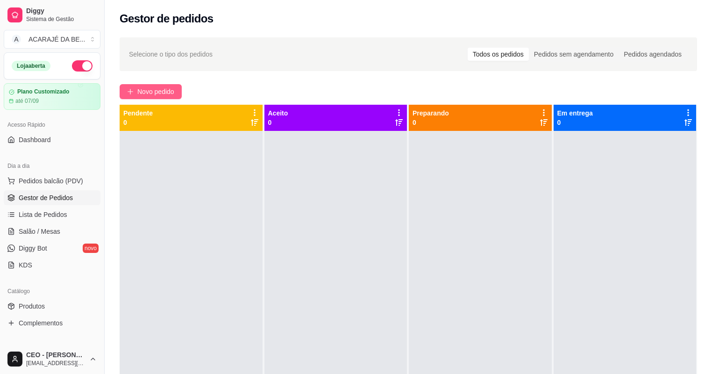
click at [154, 86] on span "Novo pedido" at bounding box center [155, 91] width 37 height 10
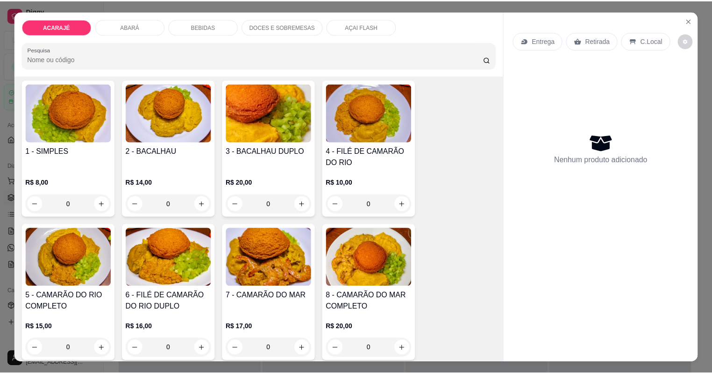
scroll to position [75, 0]
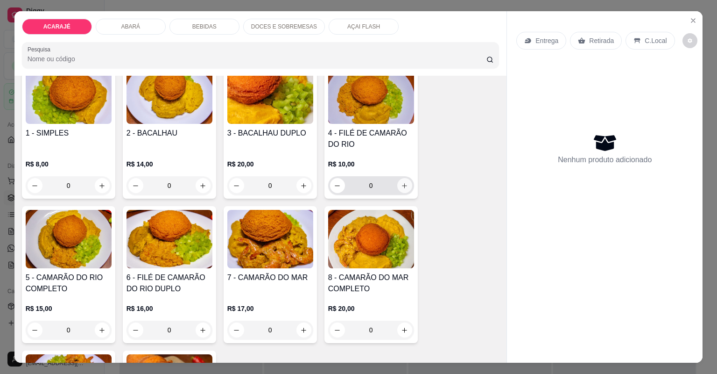
click at [402, 183] on icon "increase-product-quantity" at bounding box center [404, 185] width 7 height 7
type input "1"
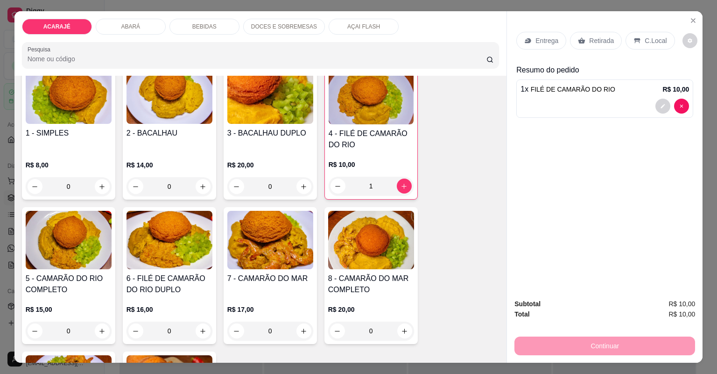
click at [525, 41] on icon at bounding box center [528, 40] width 6 height 5
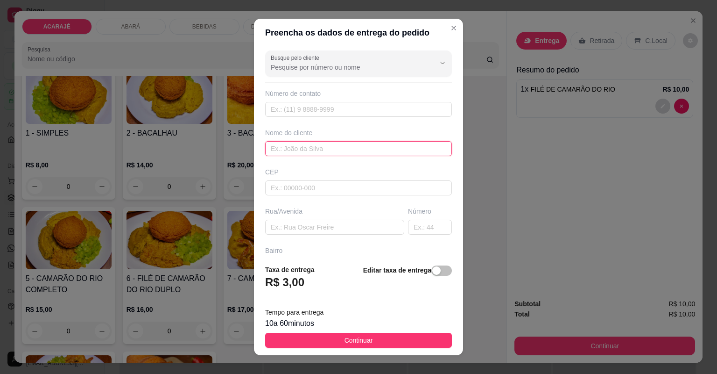
click at [310, 146] on input "text" at bounding box center [358, 148] width 187 height 15
type input "fernando fernandes"
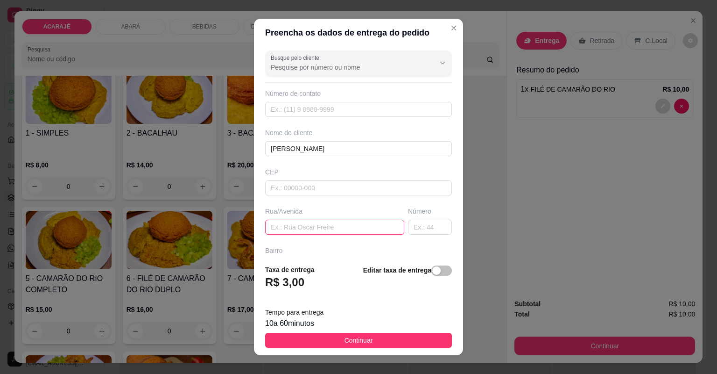
click at [295, 227] on input "text" at bounding box center [334, 227] width 139 height 15
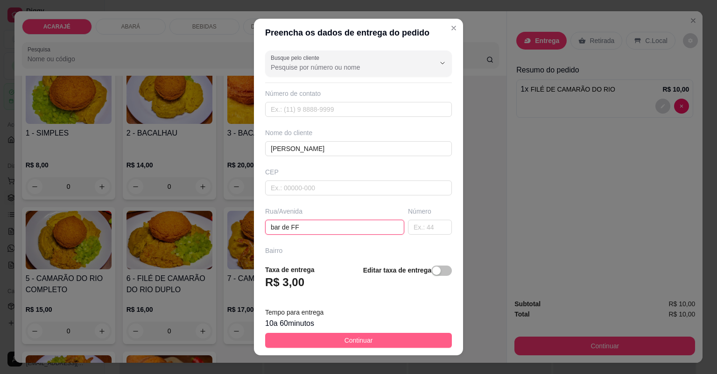
type input "bar de FF"
click at [359, 334] on button "Continuar" at bounding box center [358, 340] width 187 height 15
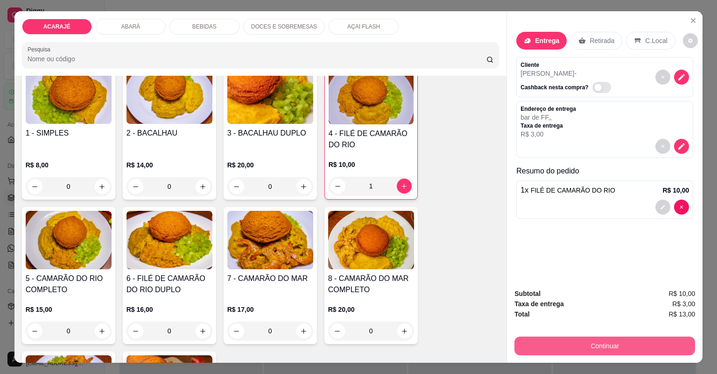
click at [603, 350] on button "Continuar" at bounding box center [605, 345] width 181 height 19
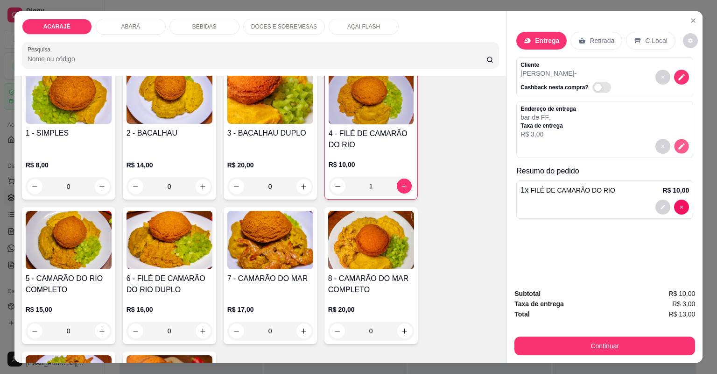
click at [681, 141] on button "decrease-product-quantity" at bounding box center [682, 146] width 14 height 14
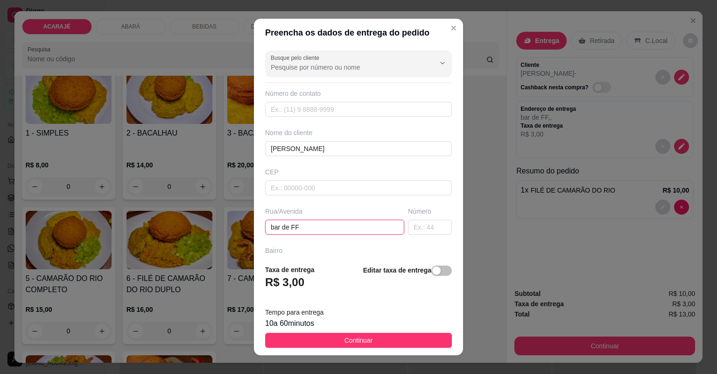
click at [345, 225] on input "bar de FF" at bounding box center [334, 227] width 139 height 15
type input "bar de FF,joão dudu"
click at [361, 336] on span "Continuar" at bounding box center [359, 340] width 28 height 10
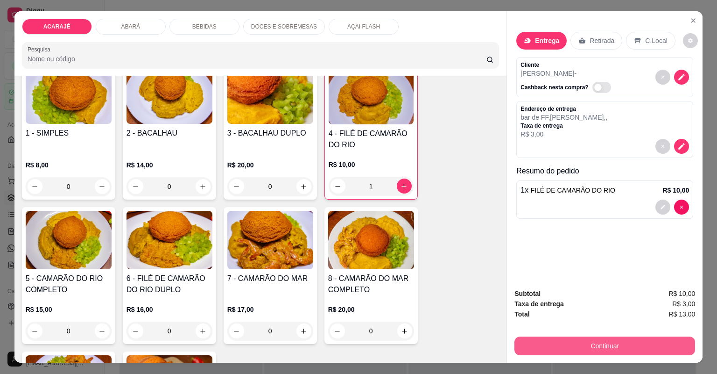
click at [601, 340] on button "Continuar" at bounding box center [605, 345] width 181 height 19
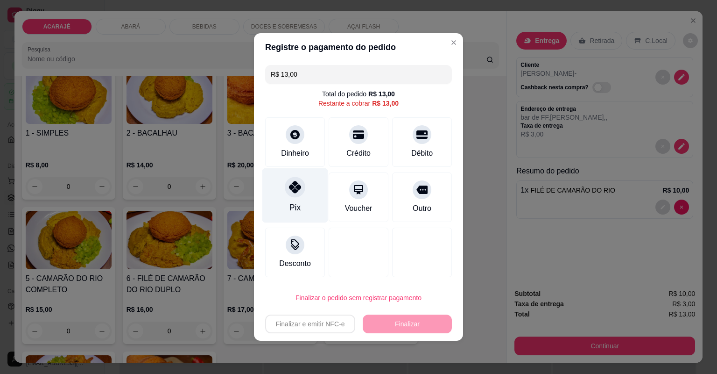
click at [303, 183] on div "Pix" at bounding box center [295, 195] width 66 height 55
type input "R$ 0,00"
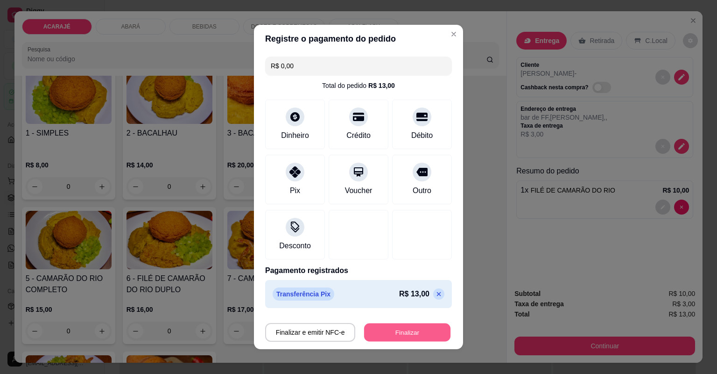
click at [404, 333] on button "Finalizar" at bounding box center [407, 332] width 86 height 18
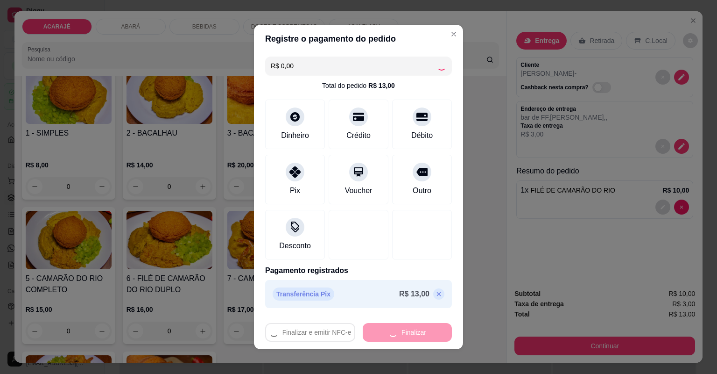
type input "0"
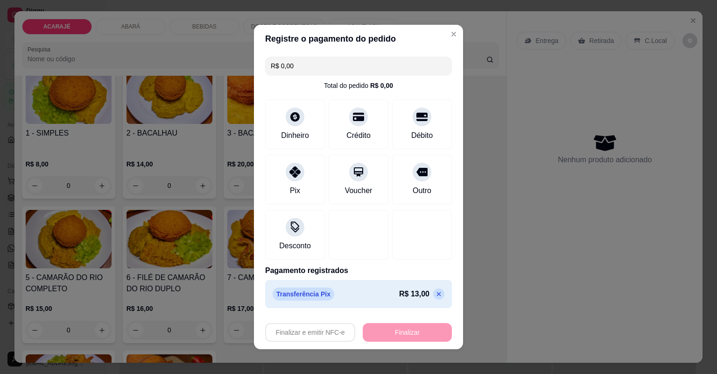
type input "-R$ 13,00"
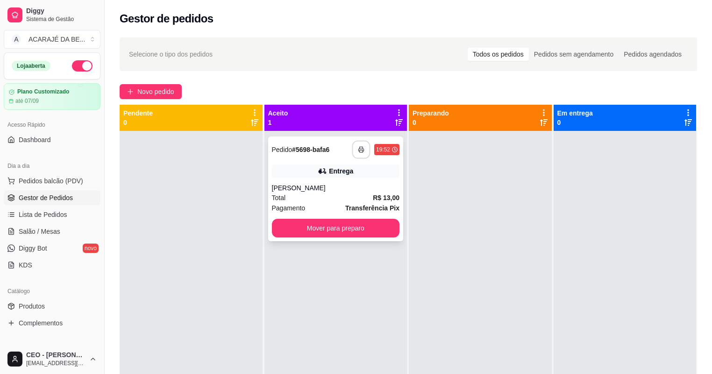
click at [359, 151] on icon "button" at bounding box center [361, 149] width 7 height 7
click at [374, 219] on button "Mover para preparo" at bounding box center [336, 228] width 124 height 18
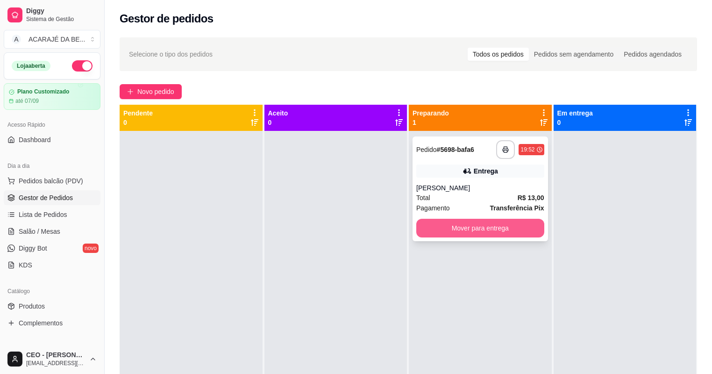
click at [433, 224] on button "Mover para entrega" at bounding box center [480, 228] width 128 height 19
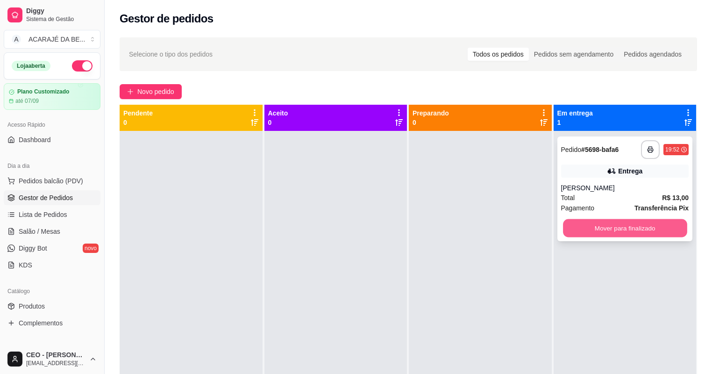
click at [592, 235] on button "Mover para finalizado" at bounding box center [625, 228] width 124 height 18
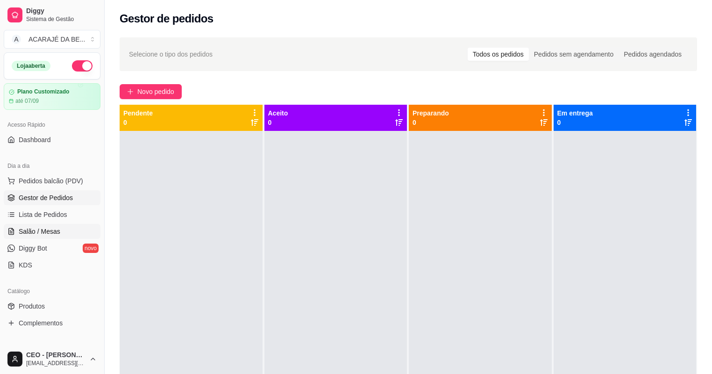
click at [47, 228] on span "Salão / Mesas" at bounding box center [40, 231] width 42 height 9
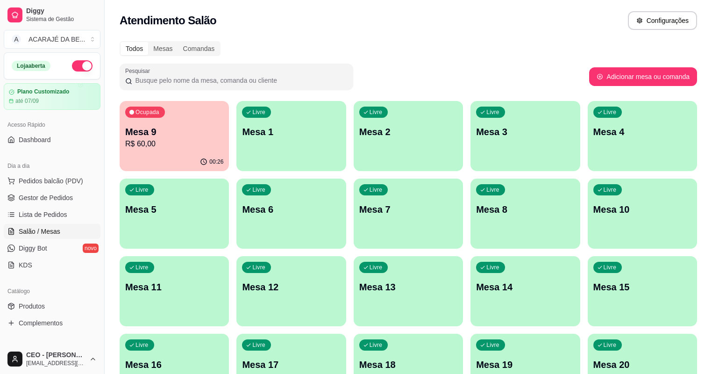
click at [176, 123] on div "Ocupada Mesa 9 R$ 60,00" at bounding box center [174, 127] width 109 height 52
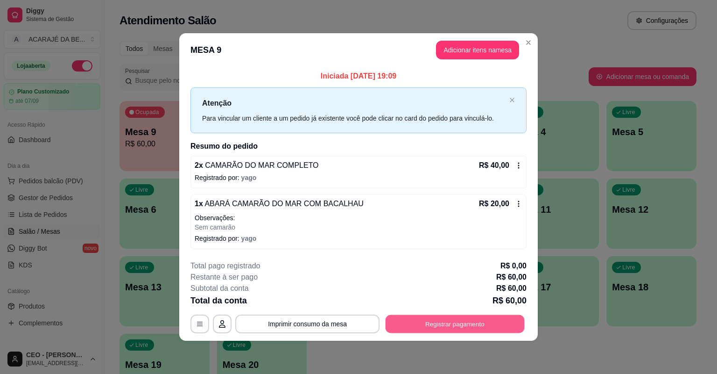
click at [434, 325] on button "Registrar pagamento" at bounding box center [455, 323] width 139 height 18
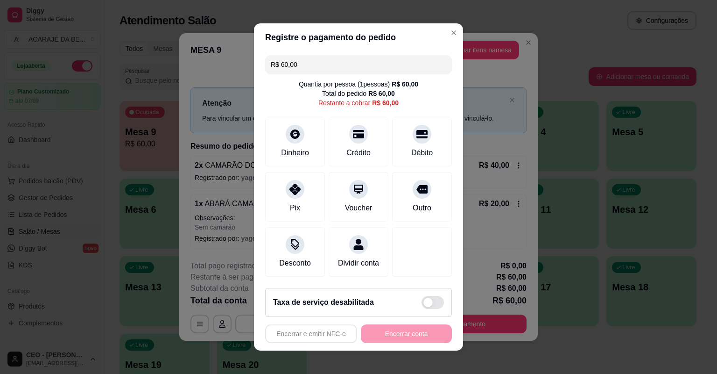
click at [313, 62] on input "R$ 60,00" at bounding box center [359, 64] width 176 height 19
click at [295, 149] on div "Dinheiro" at bounding box center [295, 152] width 31 height 12
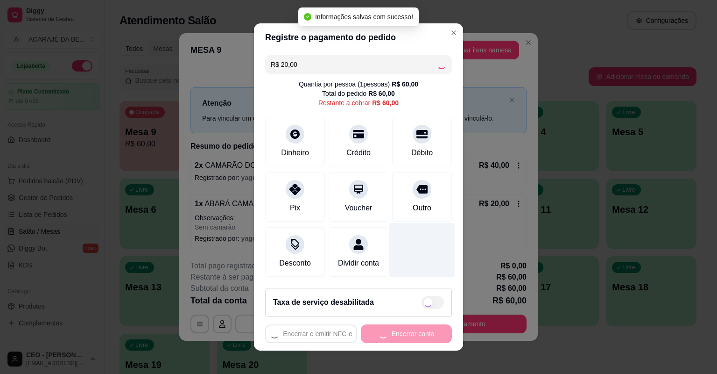
type input "R$ 40,00"
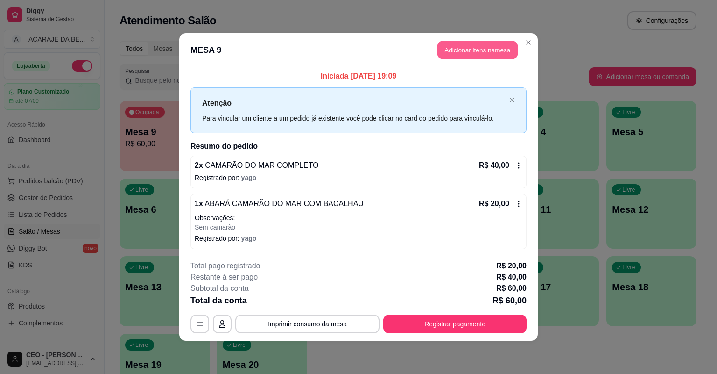
click at [462, 55] on button "Adicionar itens na mesa" at bounding box center [478, 50] width 80 height 18
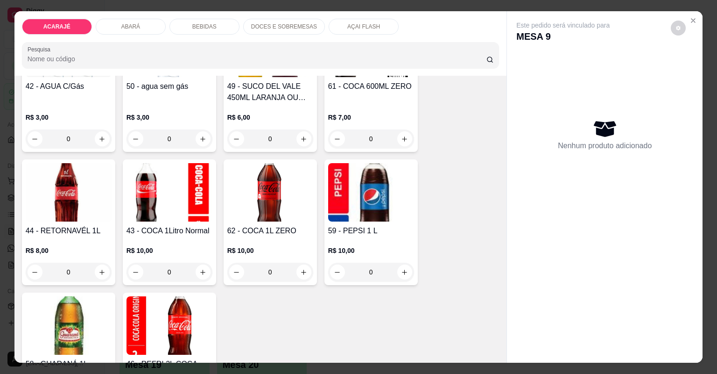
scroll to position [1457, 0]
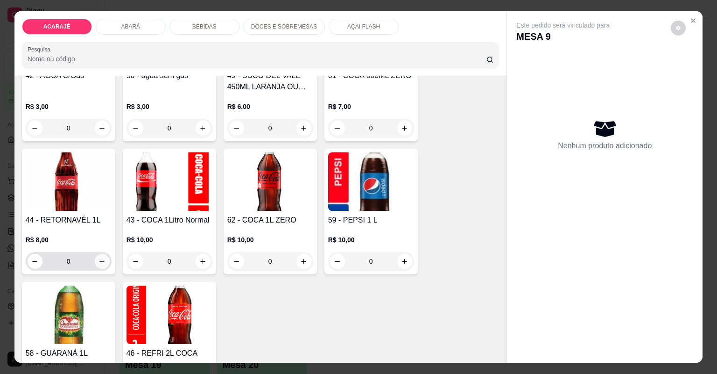
click at [99, 263] on icon "increase-product-quantity" at bounding box center [102, 261] width 7 height 7
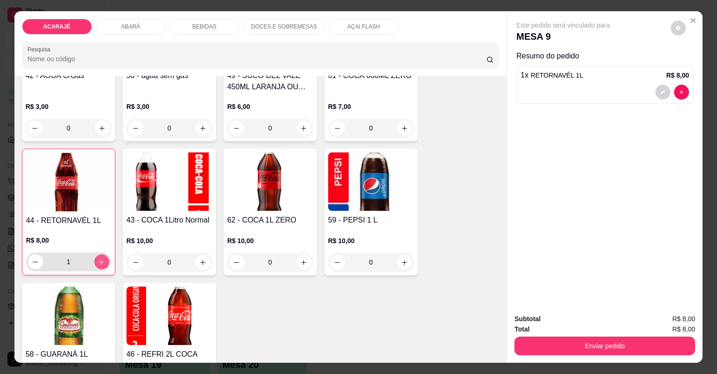
type input "1"
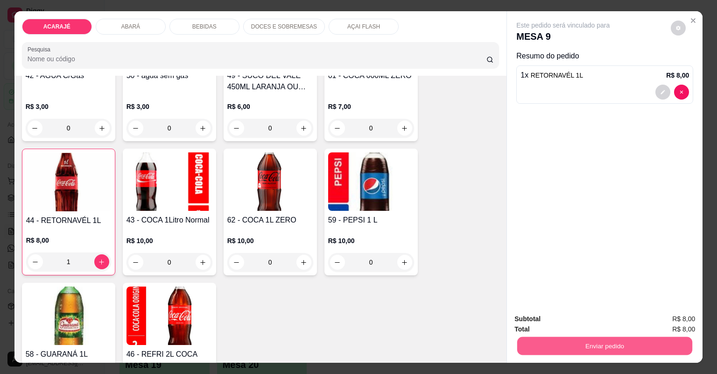
click at [518, 342] on button "Enviar pedido" at bounding box center [604, 346] width 175 height 18
click at [537, 318] on button "Não registrar e enviar pedido" at bounding box center [574, 323] width 97 height 18
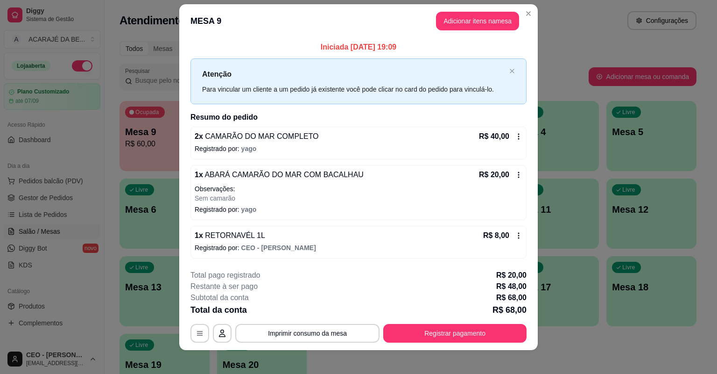
scroll to position [15, 0]
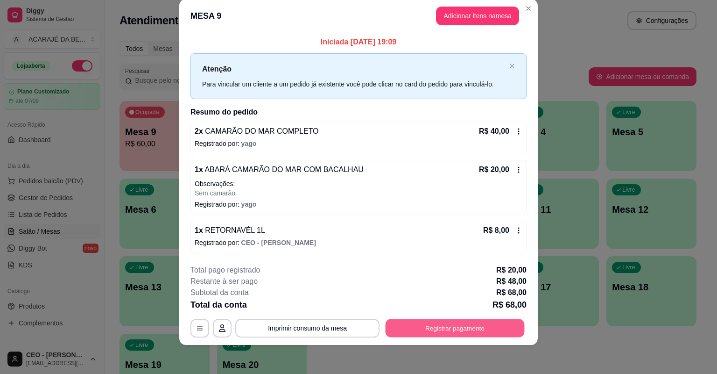
click at [475, 321] on button "Registrar pagamento" at bounding box center [455, 328] width 139 height 18
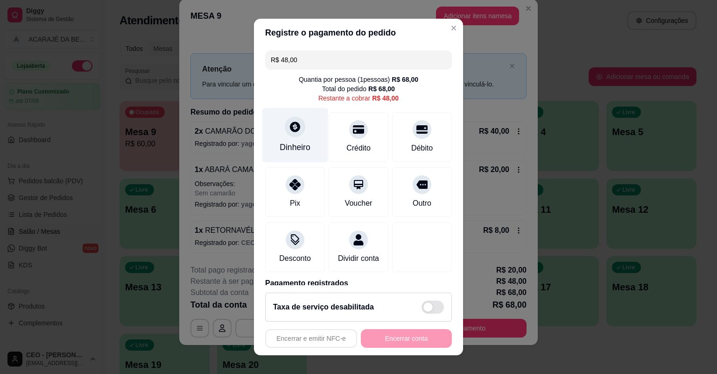
click at [302, 141] on div "Dinheiro" at bounding box center [295, 147] width 31 height 12
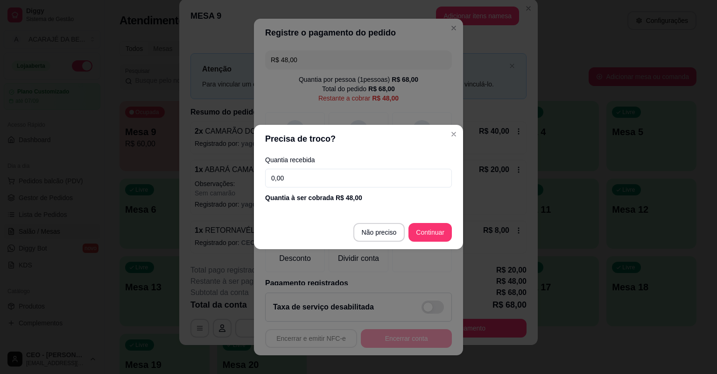
drag, startPoint x: 338, startPoint y: 175, endPoint x: 331, endPoint y: 177, distance: 7.6
click at [336, 177] on input "0,00" at bounding box center [358, 178] width 187 height 19
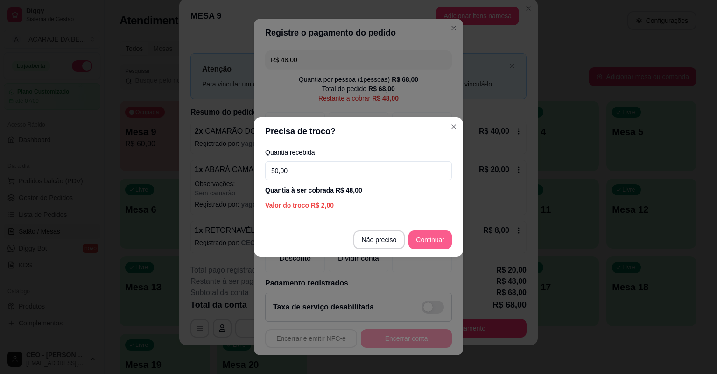
type input "50,00"
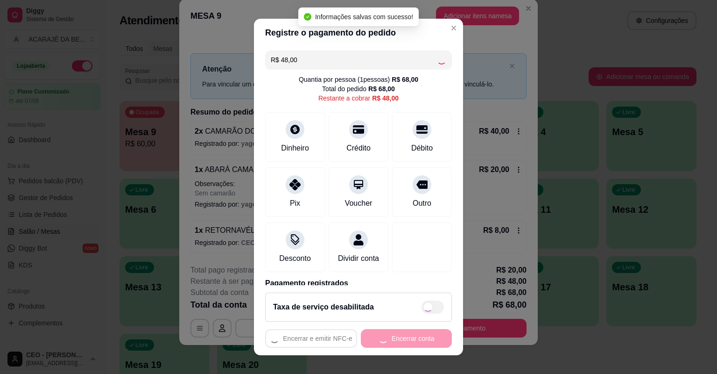
type input "R$ 0,00"
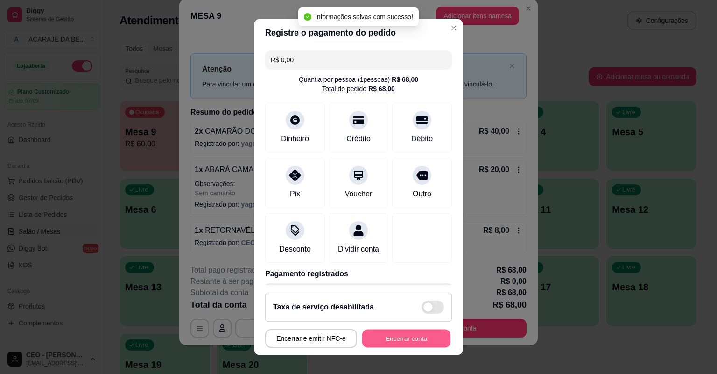
click at [433, 339] on button "Encerrar conta" at bounding box center [406, 338] width 88 height 18
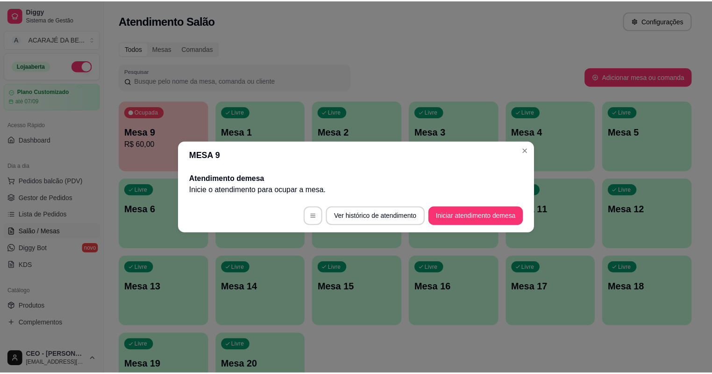
scroll to position [0, 0]
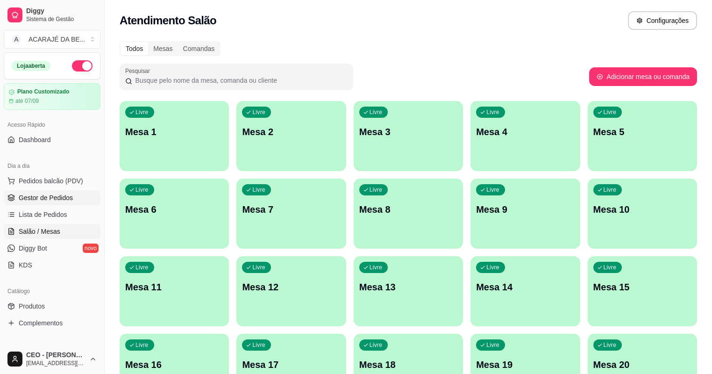
click at [61, 193] on span "Gestor de Pedidos" at bounding box center [46, 197] width 54 height 9
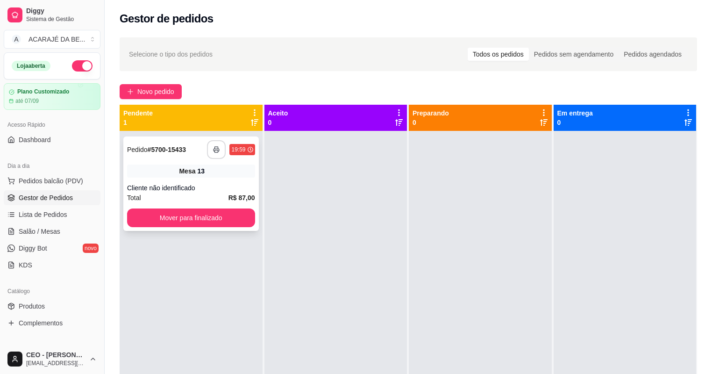
click at [210, 143] on button "button" at bounding box center [216, 149] width 19 height 19
click at [237, 180] on div "**********" at bounding box center [190, 183] width 135 height 94
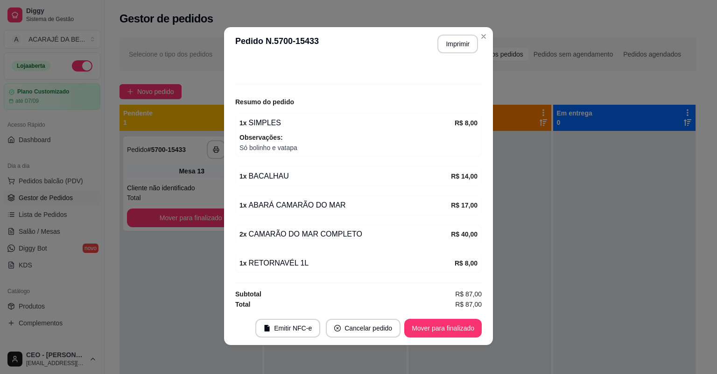
scroll to position [2, 0]
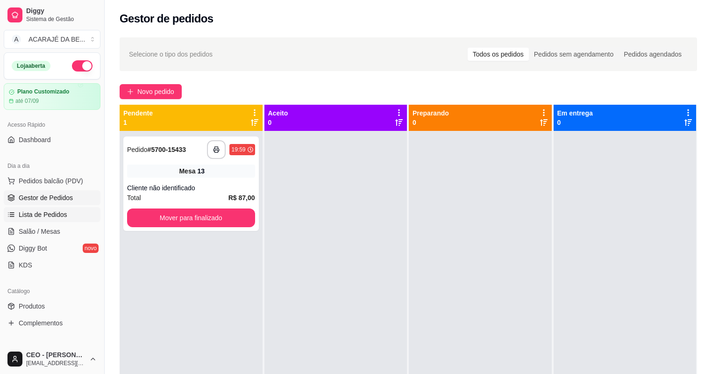
click at [52, 211] on span "Lista de Pedidos" at bounding box center [43, 214] width 49 height 9
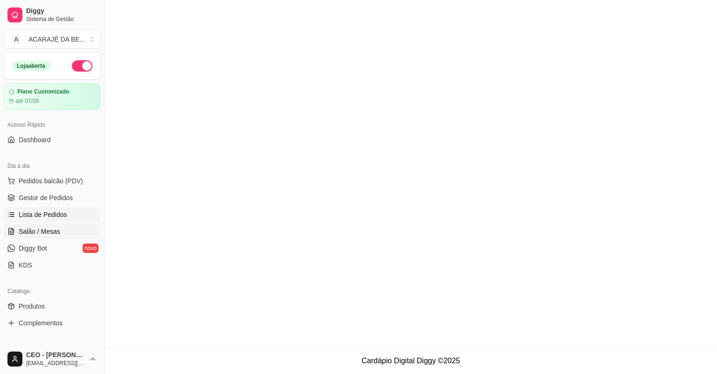
click at [64, 226] on link "Salão / Mesas" at bounding box center [52, 231] width 97 height 15
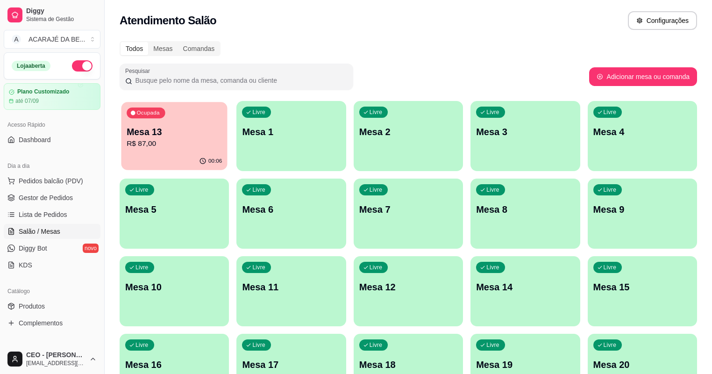
click at [151, 138] on div "Mesa 13 R$ 87,00" at bounding box center [174, 137] width 95 height 23
click at [45, 198] on span "Gestor de Pedidos" at bounding box center [46, 197] width 54 height 9
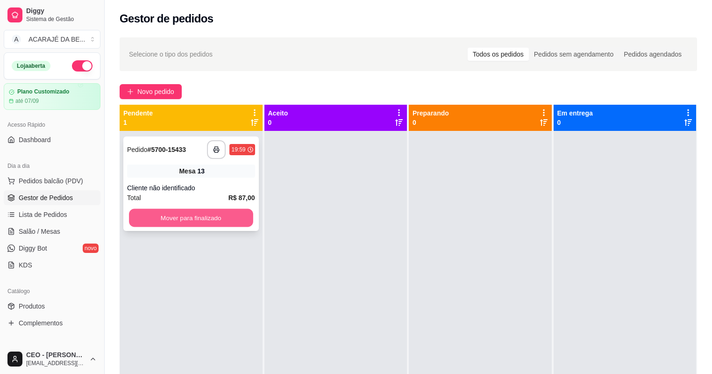
click at [163, 213] on button "Mover para finalizado" at bounding box center [191, 218] width 124 height 18
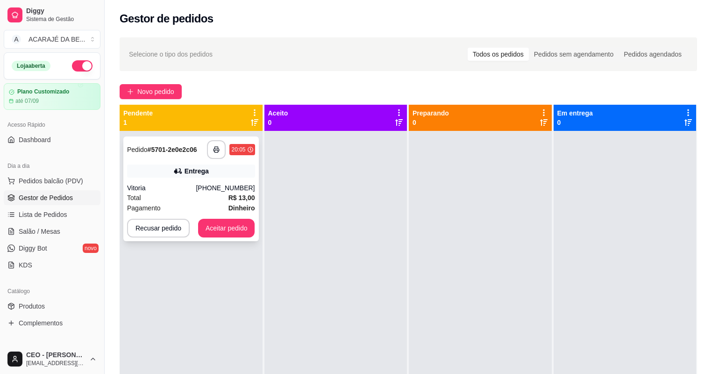
click at [218, 196] on div "Total R$ 13,00" at bounding box center [191, 197] width 128 height 10
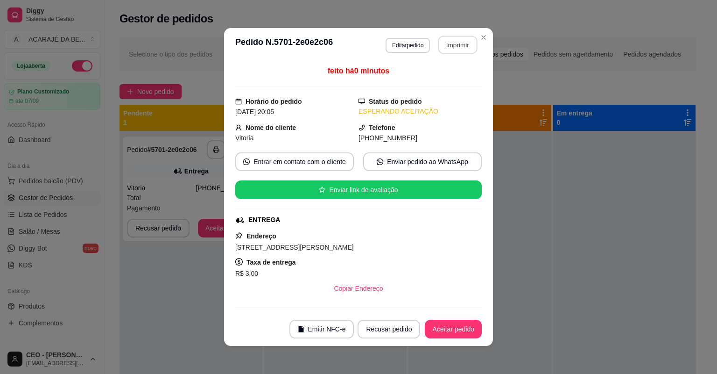
click at [458, 44] on button "Imprimir" at bounding box center [458, 45] width 39 height 18
click at [445, 323] on button "Aceitar pedido" at bounding box center [453, 329] width 55 height 18
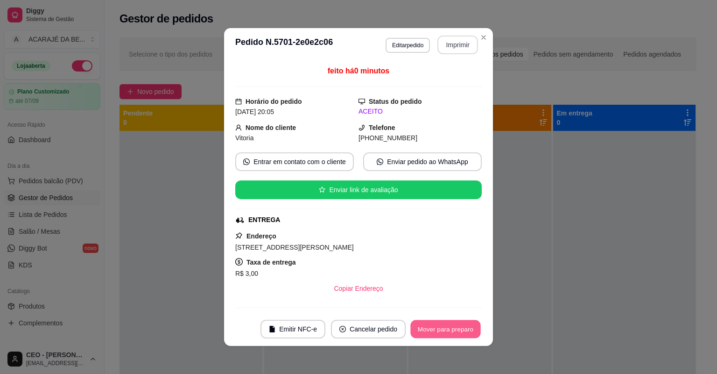
click at [445, 325] on button "Mover para preparo" at bounding box center [446, 329] width 70 height 18
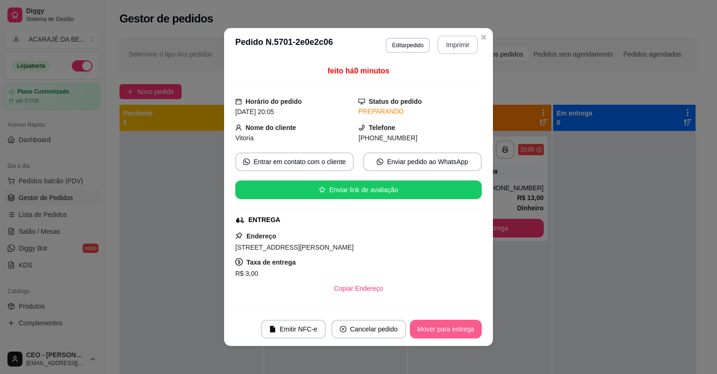
click at [446, 327] on button "Mover para entrega" at bounding box center [446, 328] width 72 height 19
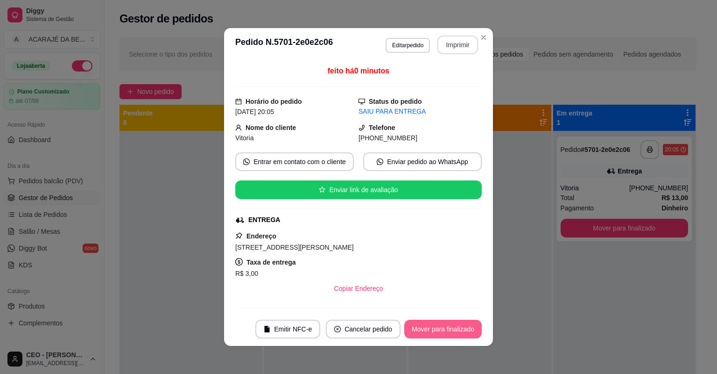
click at [450, 332] on button "Mover para finalizado" at bounding box center [443, 328] width 78 height 19
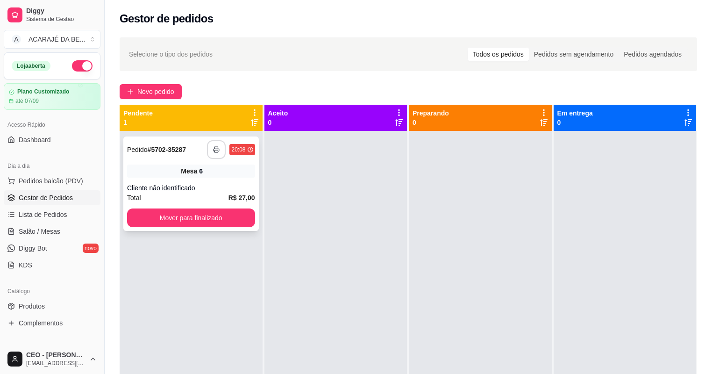
click at [219, 153] on button "button" at bounding box center [216, 149] width 19 height 19
click at [227, 219] on button "Mover para finalizado" at bounding box center [191, 217] width 128 height 19
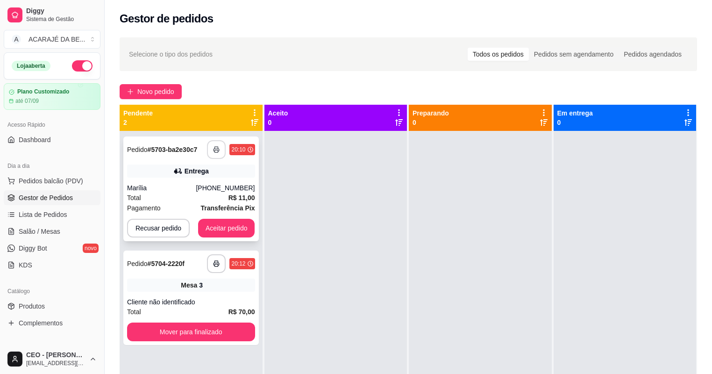
click at [215, 146] on button "button" at bounding box center [216, 149] width 19 height 19
click at [213, 260] on icon "button" at bounding box center [216, 263] width 7 height 7
click at [219, 225] on button "Aceitar pedido" at bounding box center [226, 228] width 57 height 19
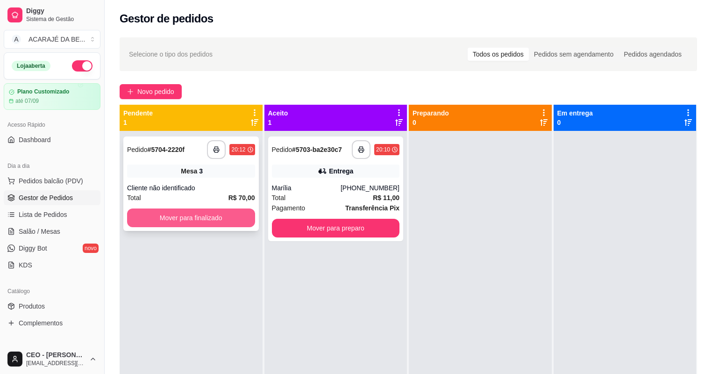
click at [217, 217] on button "Mover para finalizado" at bounding box center [191, 217] width 128 height 19
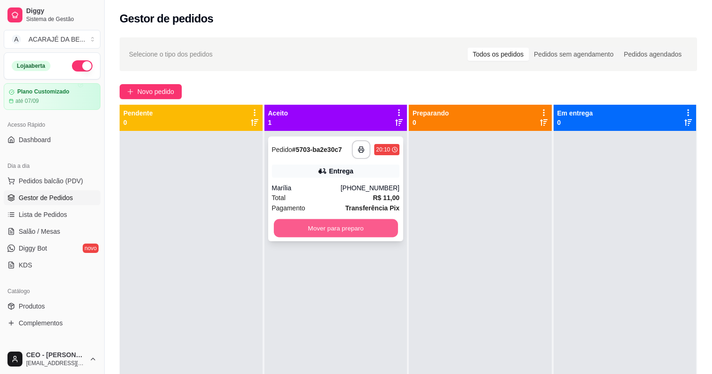
click at [329, 230] on button "Mover para preparo" at bounding box center [336, 228] width 124 height 18
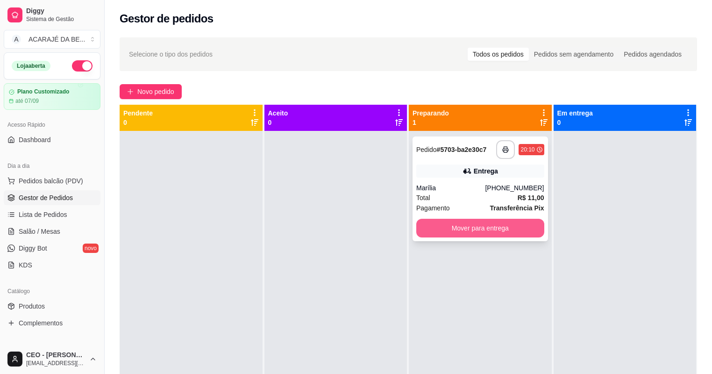
click at [482, 228] on button "Mover para entrega" at bounding box center [480, 228] width 128 height 19
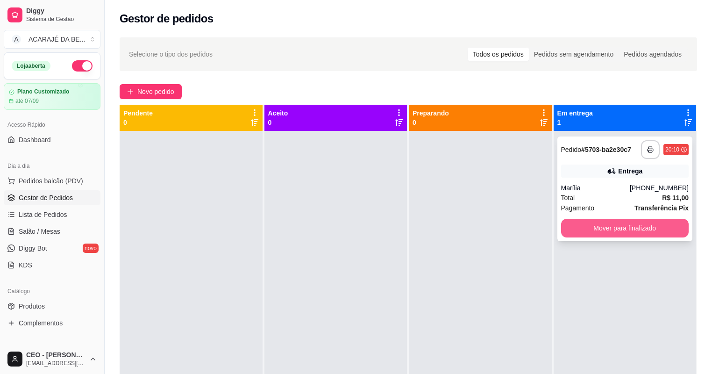
click at [662, 220] on button "Mover para finalizado" at bounding box center [625, 228] width 128 height 19
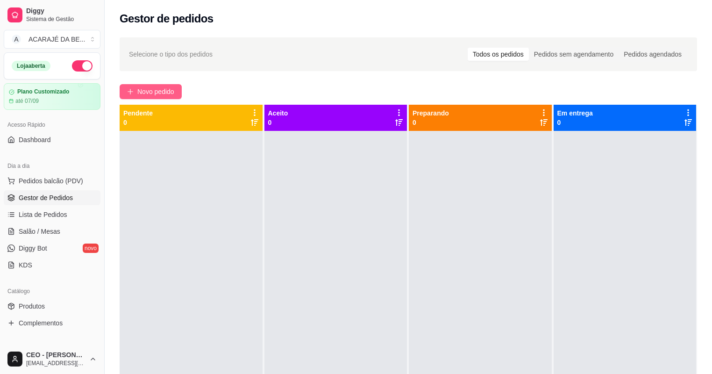
click at [177, 94] on button "Novo pedido" at bounding box center [151, 91] width 62 height 15
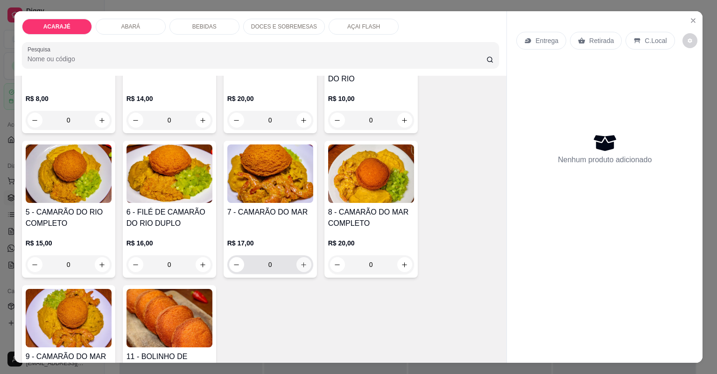
scroll to position [149, 0]
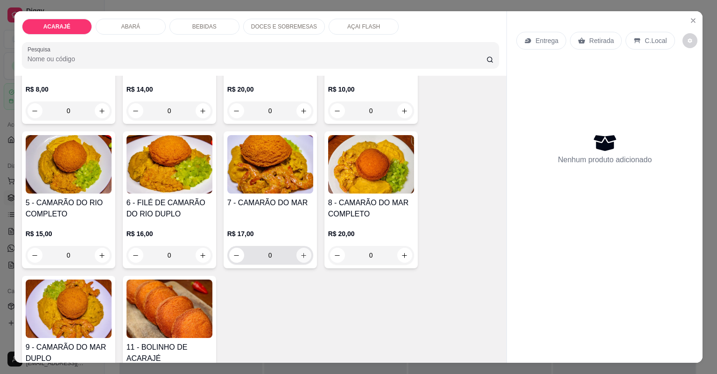
click at [301, 254] on icon "increase-product-quantity" at bounding box center [303, 255] width 7 height 7
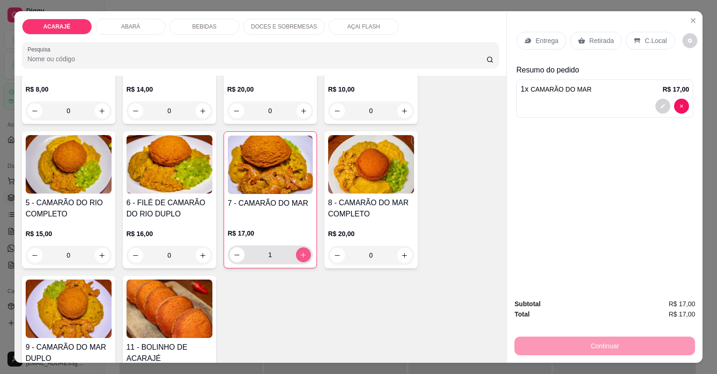
click at [302, 253] on icon "increase-product-quantity" at bounding box center [303, 254] width 7 height 7
type input "3"
click at [536, 38] on p "Entrega" at bounding box center [547, 40] width 23 height 9
click at [538, 37] on p "Entrega" at bounding box center [547, 40] width 23 height 9
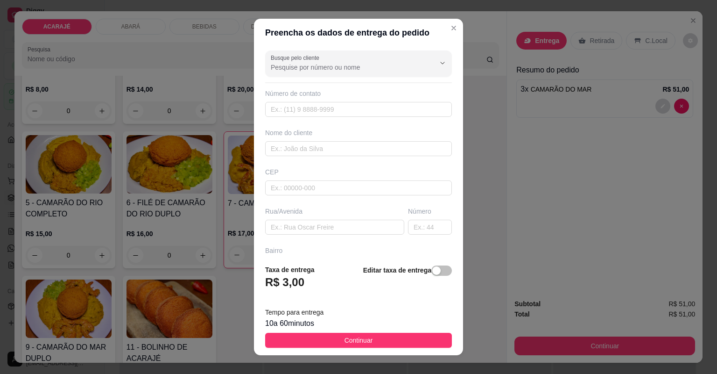
click at [368, 140] on div "Nome do cliente" at bounding box center [358, 142] width 191 height 28
click at [276, 145] on input "text" at bounding box center [358, 148] width 187 height 15
type input "dinha"
click at [314, 230] on input "text" at bounding box center [334, 227] width 139 height 15
click at [298, 226] on input "gonçalo martins" at bounding box center [334, 227] width 139 height 15
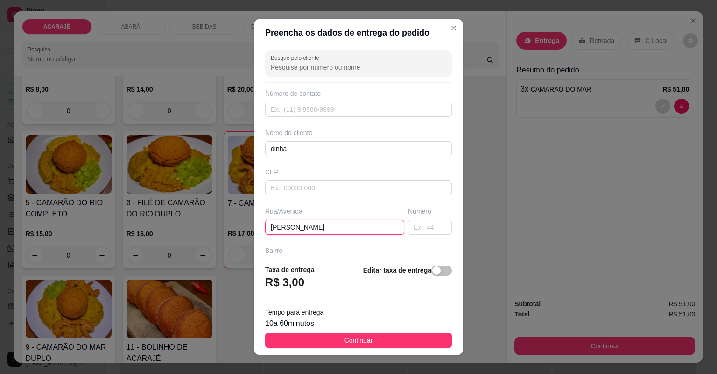
click at [313, 227] on input "gonçalo martins" at bounding box center [334, 227] width 139 height 15
type input "gonçalo martins"
click at [408, 227] on input "text" at bounding box center [430, 227] width 44 height 15
type input "5"
drag, startPoint x: 344, startPoint y: 226, endPoint x: 333, endPoint y: 227, distance: 11.2
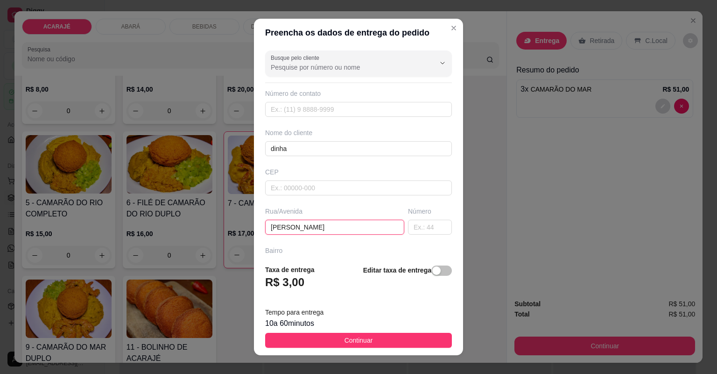
click at [339, 224] on input "gonçalo martins" at bounding box center [334, 227] width 139 height 15
type input "gonçalo martins 58"
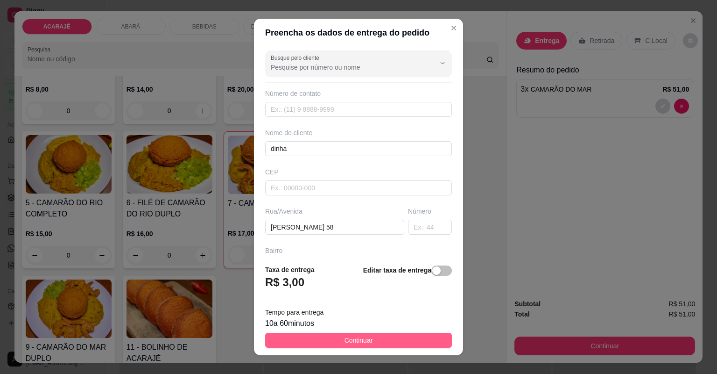
click at [379, 336] on button "Continuar" at bounding box center [358, 340] width 187 height 15
click at [379, 336] on div "1 - SIMPLES R$ 8,00 0 2 - BACALHAU R$ 14,00 0 3 - BACALHAU DUPLO R$ 20,00 0 4 -…" at bounding box center [261, 199] width 478 height 425
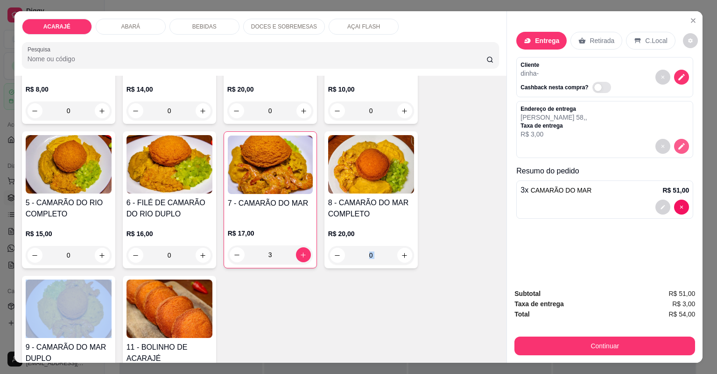
click at [678, 142] on icon "decrease-product-quantity" at bounding box center [682, 146] width 8 height 8
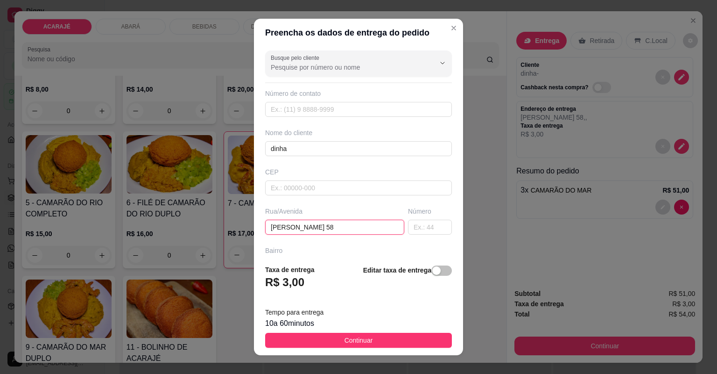
click at [353, 226] on input "gonçalo martins 58" at bounding box center [334, 227] width 139 height 15
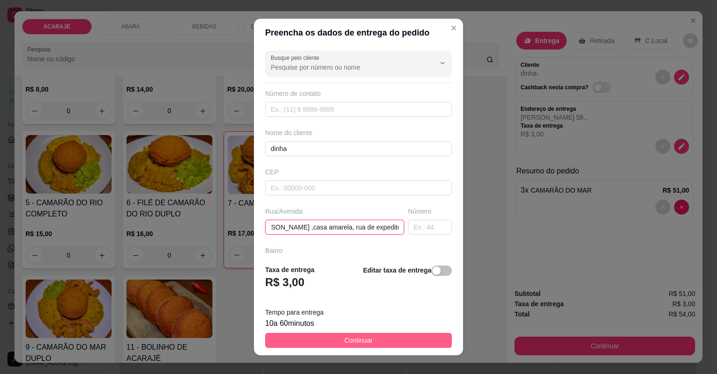
type input "gonçalo martins ,casa amarela, rua de expedito"
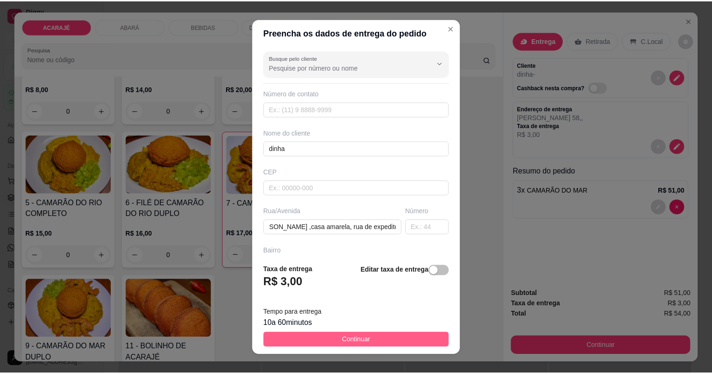
scroll to position [0, 0]
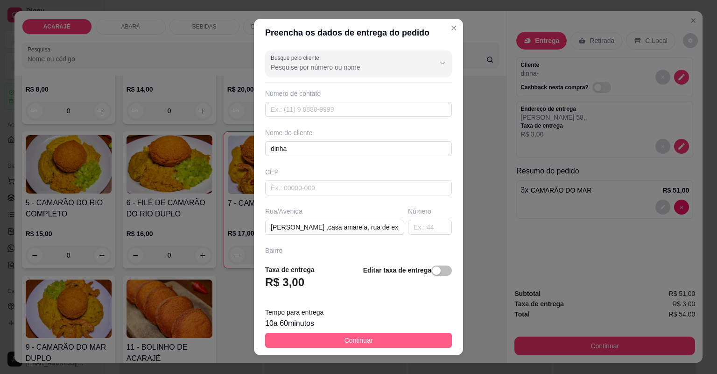
click at [416, 340] on button "Continuar" at bounding box center [358, 340] width 187 height 15
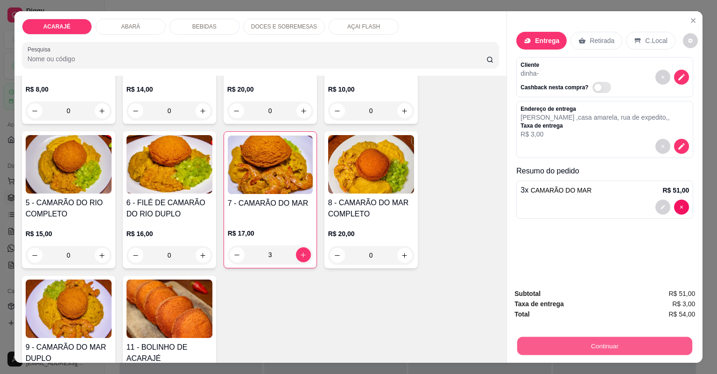
click at [622, 343] on button "Continuar" at bounding box center [604, 346] width 175 height 18
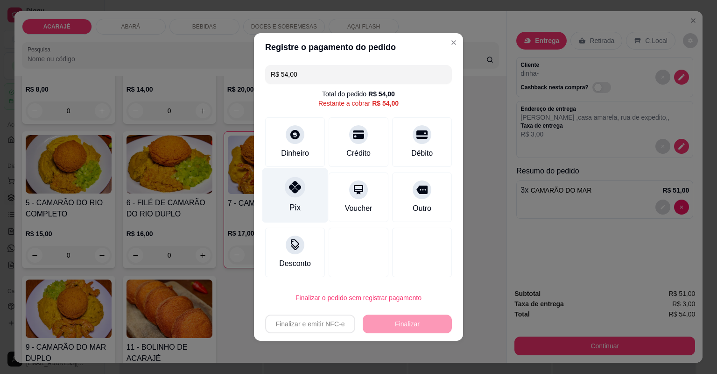
click at [288, 189] on div at bounding box center [295, 187] width 21 height 21
type input "R$ 0,00"
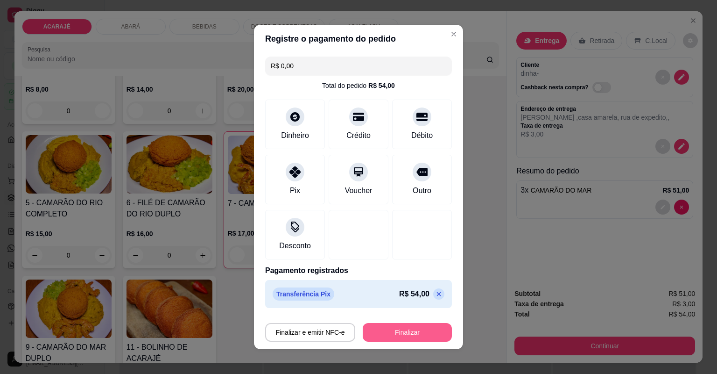
click at [396, 333] on button "Finalizar" at bounding box center [407, 332] width 89 height 19
click at [396, 333] on div "Finalizar e emitir NFC-e Finalizar" at bounding box center [358, 332] width 187 height 19
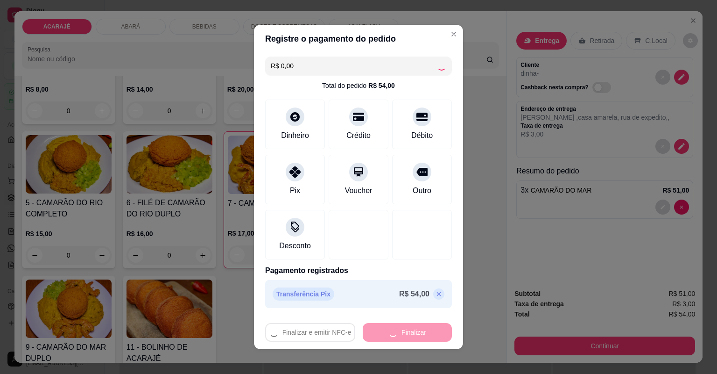
type input "0"
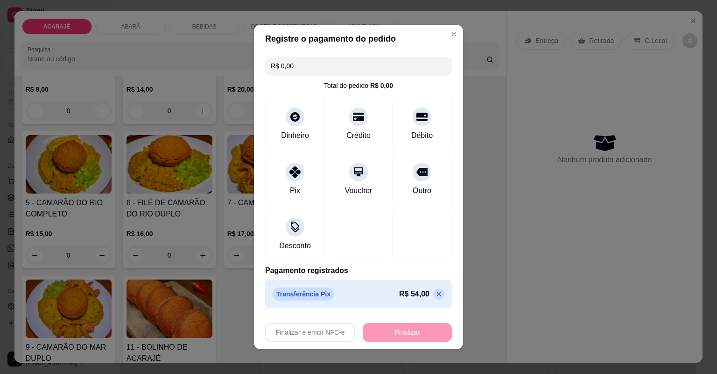
type input "-R$ 54,00"
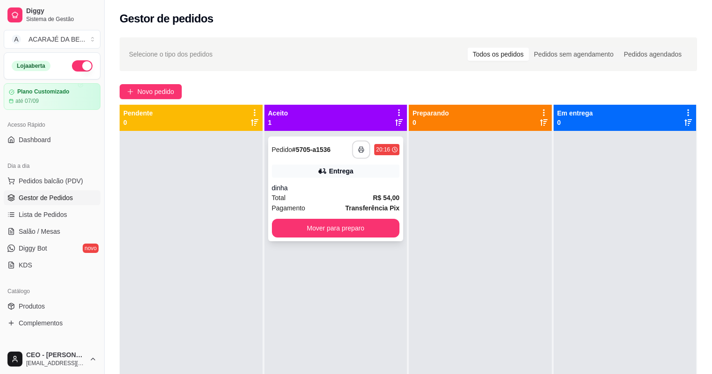
click at [362, 147] on button "button" at bounding box center [361, 150] width 18 height 18
click at [371, 230] on button "Mover para preparo" at bounding box center [336, 228] width 124 height 18
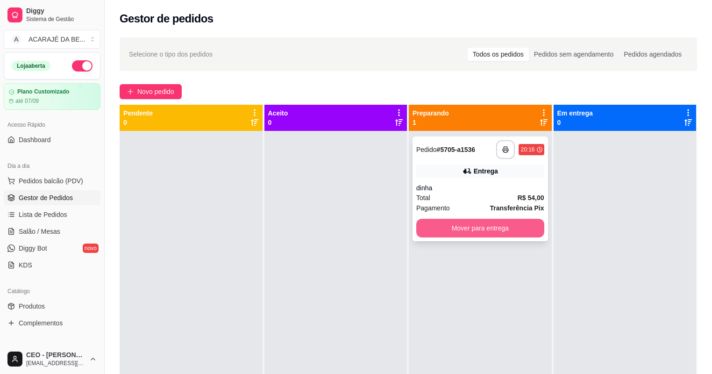
click at [441, 225] on button "Mover para entrega" at bounding box center [480, 228] width 128 height 19
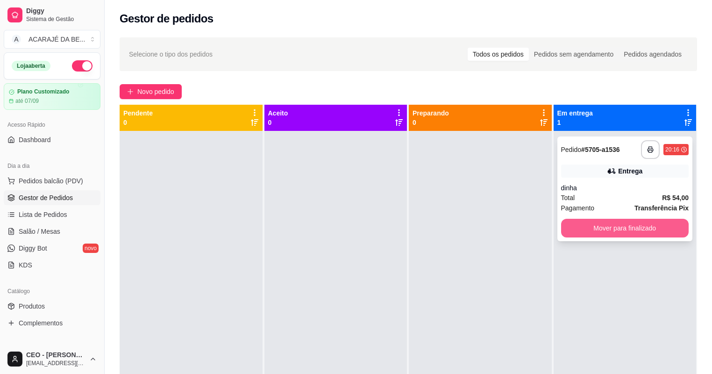
click at [583, 221] on button "Mover para finalizado" at bounding box center [625, 228] width 128 height 19
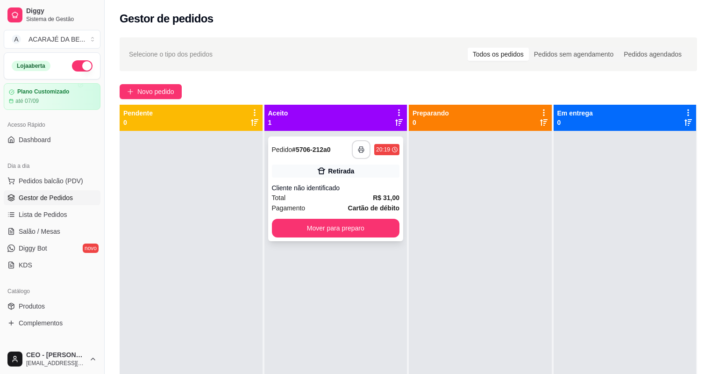
click at [352, 147] on button "button" at bounding box center [361, 149] width 19 height 19
click at [279, 224] on button "Mover para preparo" at bounding box center [336, 228] width 128 height 19
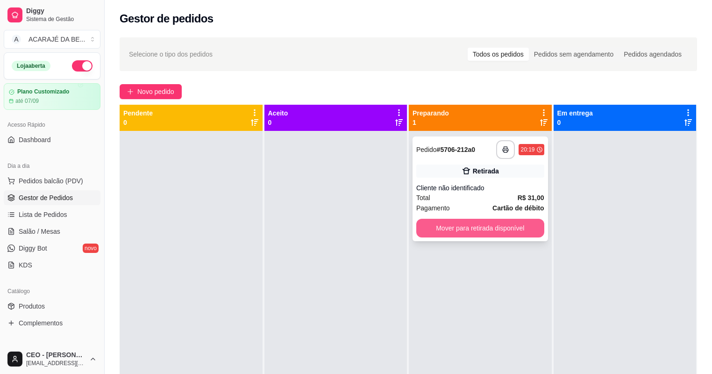
click at [454, 228] on button "Mover para retirada disponível" at bounding box center [480, 228] width 128 height 19
click at [454, 227] on div "Mover para retirada disponível" at bounding box center [480, 228] width 128 height 19
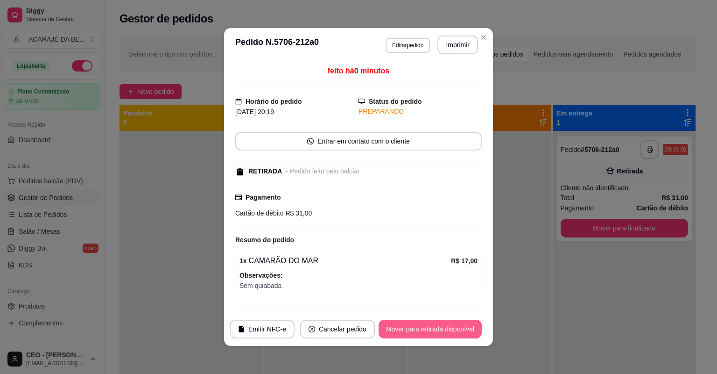
click at [478, 329] on div "Mover para retirada disponível" at bounding box center [430, 328] width 103 height 19
click at [477, 329] on button "Mover para retirada disponível" at bounding box center [430, 328] width 103 height 19
click at [474, 328] on button "Mover para finalizado" at bounding box center [443, 329] width 75 height 18
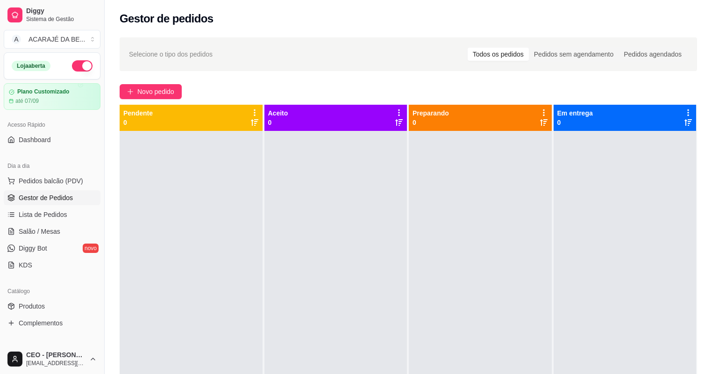
drag, startPoint x: 235, startPoint y: 197, endPoint x: 280, endPoint y: 197, distance: 44.8
drag, startPoint x: 280, startPoint y: 197, endPoint x: 350, endPoint y: 180, distance: 72.0
drag, startPoint x: 350, startPoint y: 180, endPoint x: 445, endPoint y: 165, distance: 95.6
drag, startPoint x: 445, startPoint y: 165, endPoint x: 612, endPoint y: 156, distance: 167.9
drag, startPoint x: 612, startPoint y: 156, endPoint x: 432, endPoint y: 242, distance: 200.1
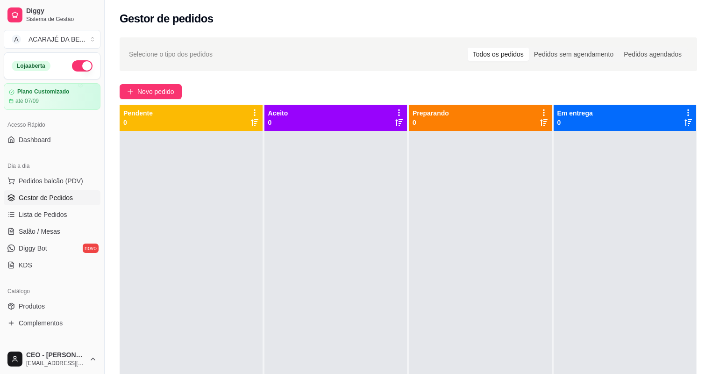
drag, startPoint x: 432, startPoint y: 242, endPoint x: 347, endPoint y: 257, distance: 85.8
drag, startPoint x: 347, startPoint y: 257, endPoint x: 232, endPoint y: 267, distance: 116.3
drag, startPoint x: 232, startPoint y: 267, endPoint x: 364, endPoint y: 317, distance: 141.6
drag, startPoint x: 364, startPoint y: 317, endPoint x: 578, endPoint y: 242, distance: 226.4
drag, startPoint x: 578, startPoint y: 242, endPoint x: 511, endPoint y: 245, distance: 67.3
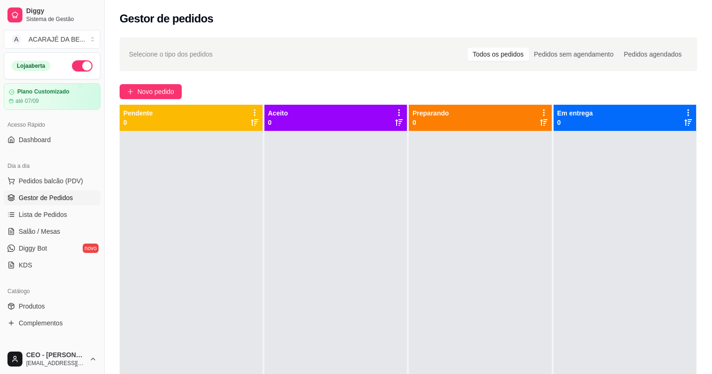
drag, startPoint x: 511, startPoint y: 245, endPoint x: 401, endPoint y: 271, distance: 112.8
click at [401, 271] on div "Aceito 0" at bounding box center [336, 305] width 144 height 400
click at [168, 50] on span "Selecione o tipo dos pedidos" at bounding box center [171, 54] width 84 height 10
click at [169, 160] on div at bounding box center [191, 318] width 143 height 374
click at [57, 211] on span "Lista de Pedidos" at bounding box center [43, 214] width 49 height 9
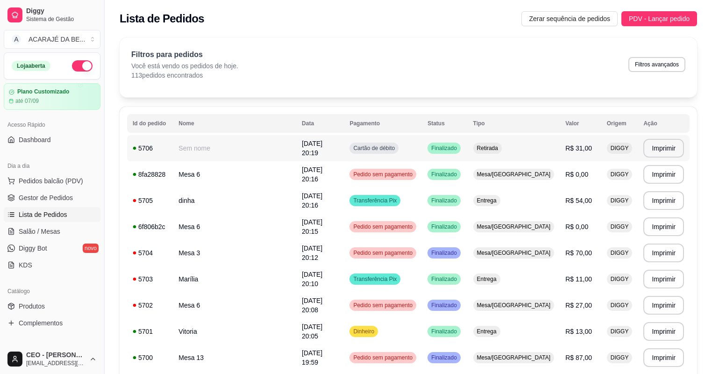
click at [220, 157] on td "Sem nome" at bounding box center [234, 148] width 123 height 26
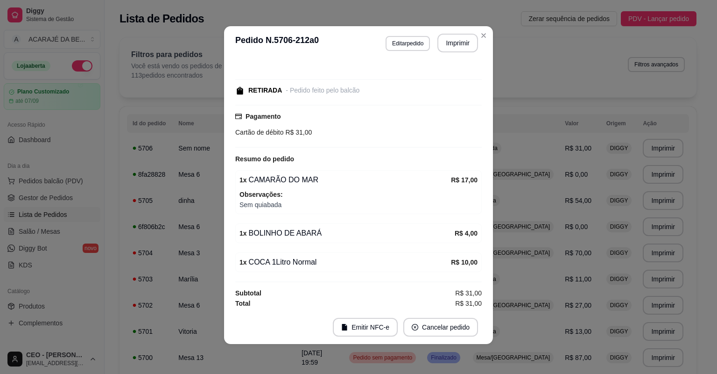
scroll to position [39, 0]
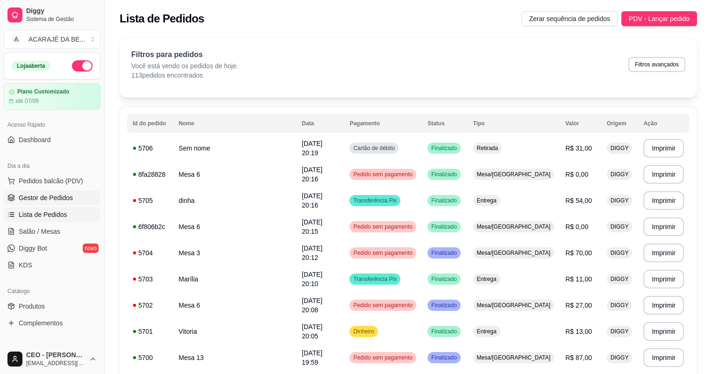
click at [69, 194] on span "Gestor de Pedidos" at bounding box center [46, 197] width 54 height 9
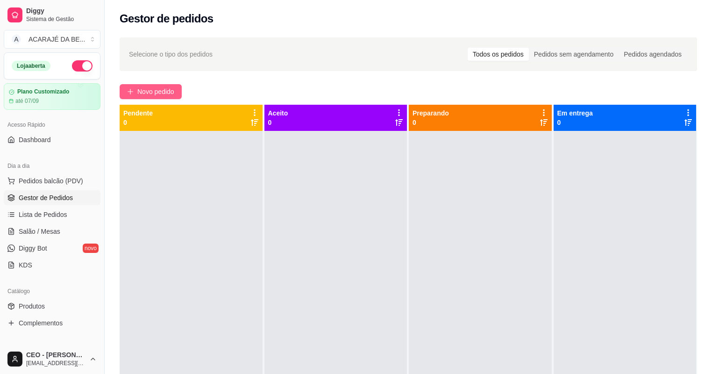
click at [163, 89] on span "Novo pedido" at bounding box center [155, 91] width 37 height 10
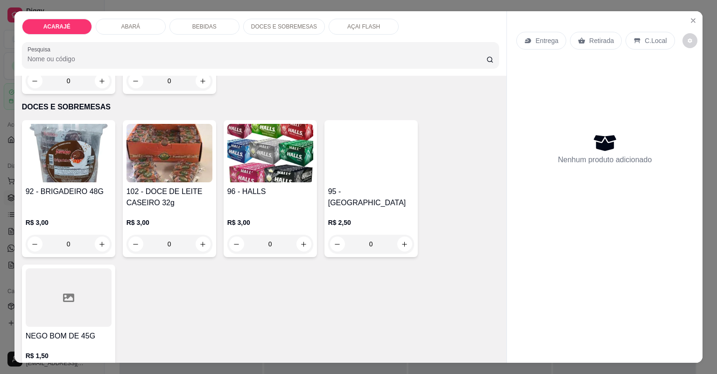
scroll to position [1793, 0]
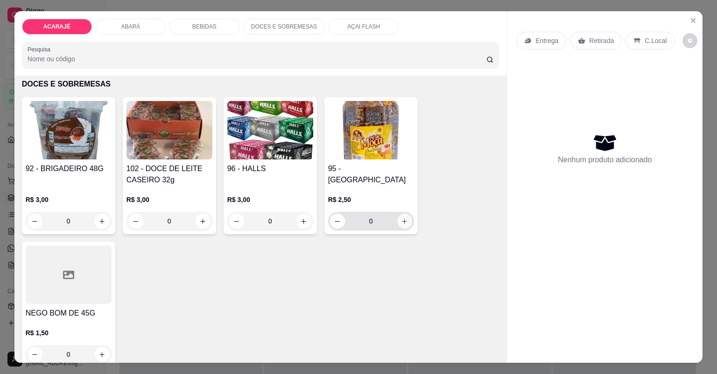
click at [404, 222] on icon "increase-product-quantity" at bounding box center [404, 221] width 7 height 7
type input "1"
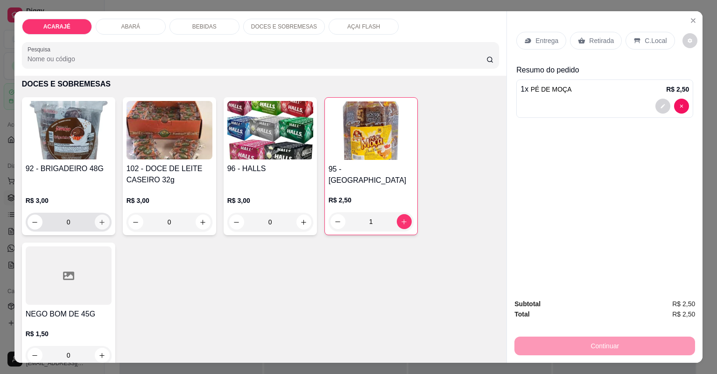
click at [99, 219] on icon "increase-product-quantity" at bounding box center [102, 222] width 7 height 7
type input "1"
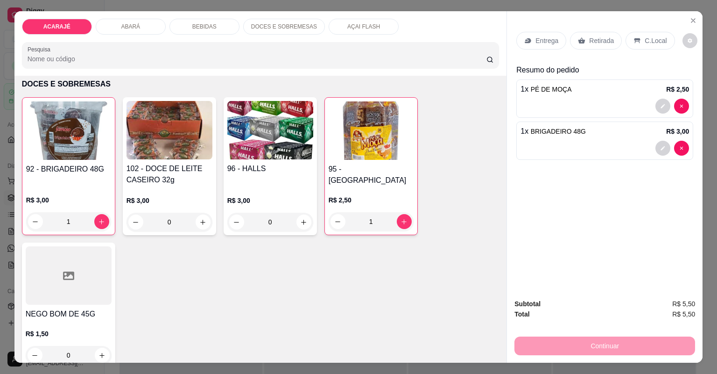
click at [589, 39] on p "Retirada" at bounding box center [601, 40] width 25 height 9
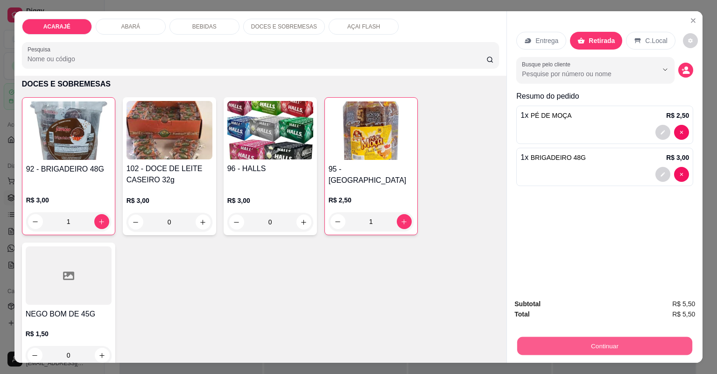
click at [641, 347] on button "Continuar" at bounding box center [604, 346] width 175 height 18
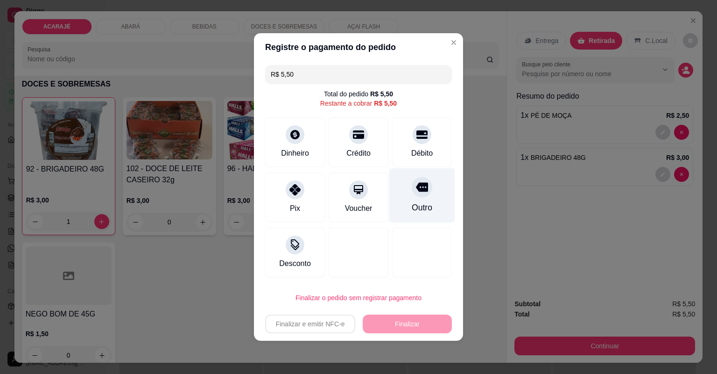
click at [426, 206] on div "Outro" at bounding box center [422, 207] width 21 height 12
type input "R$ 0,00"
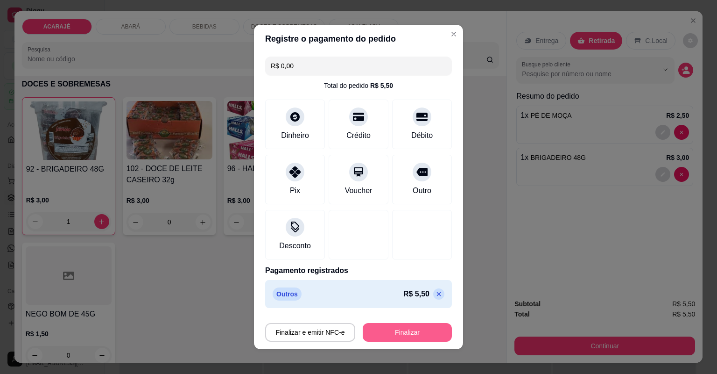
click at [417, 330] on button "Finalizar" at bounding box center [407, 332] width 89 height 19
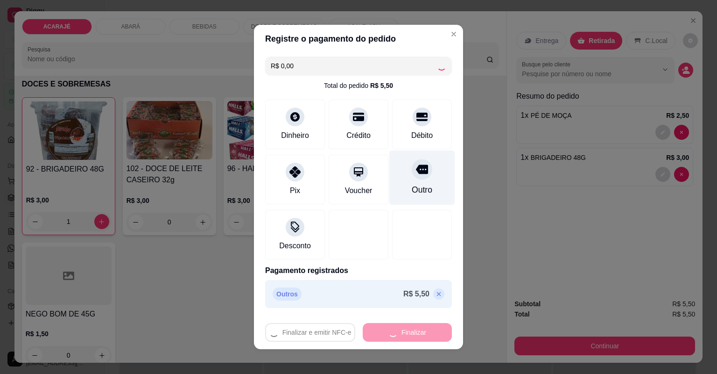
type input "0"
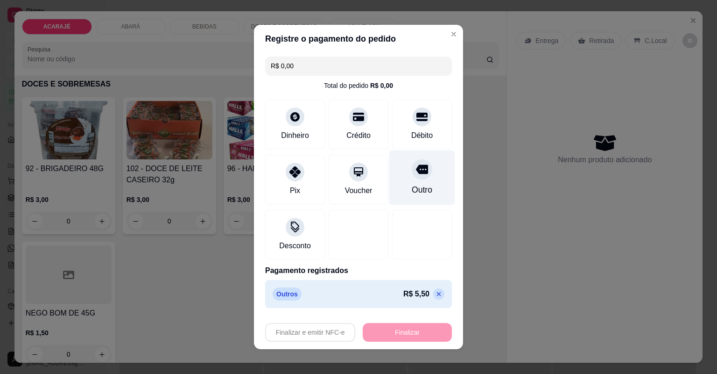
type input "-R$ 5,50"
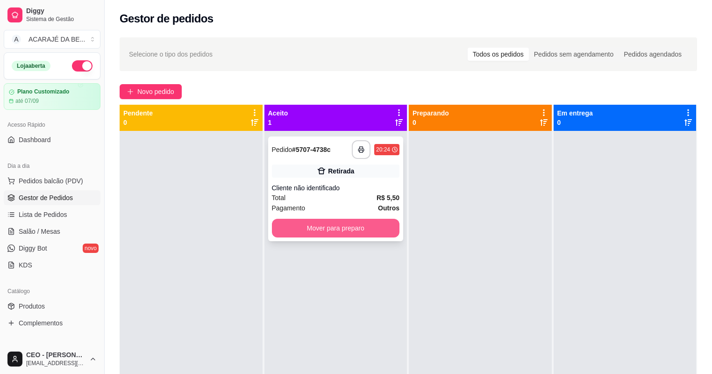
click at [357, 228] on button "Mover para preparo" at bounding box center [336, 228] width 128 height 19
click at [357, 228] on div "Mover para preparo" at bounding box center [336, 228] width 128 height 19
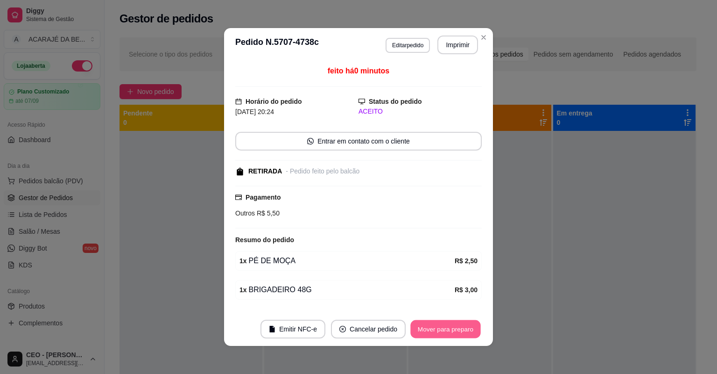
click at [457, 328] on button "Mover para preparo" at bounding box center [446, 329] width 70 height 18
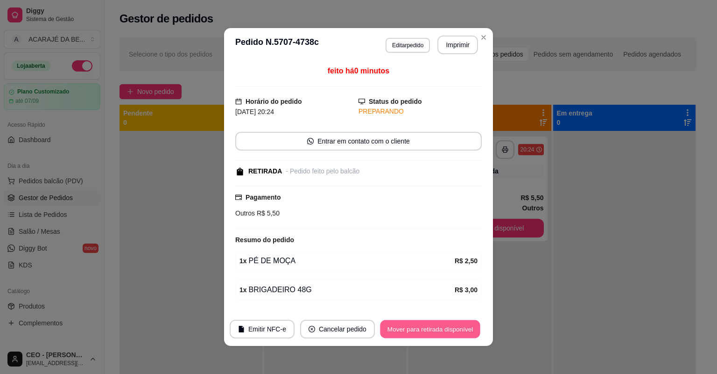
click at [457, 328] on button "Mover para retirada disponível" at bounding box center [430, 329] width 100 height 18
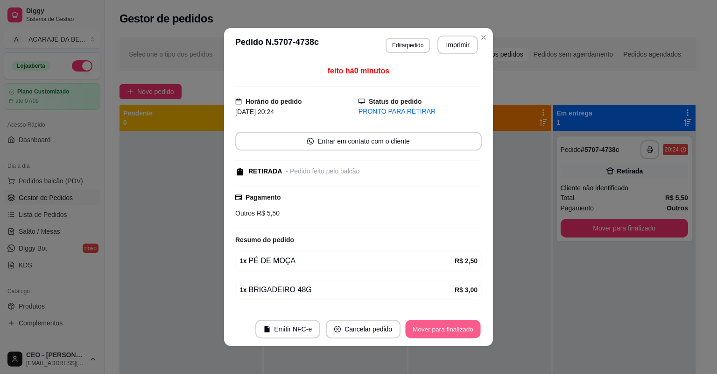
click at [461, 331] on button "Mover para finalizado" at bounding box center [443, 329] width 75 height 18
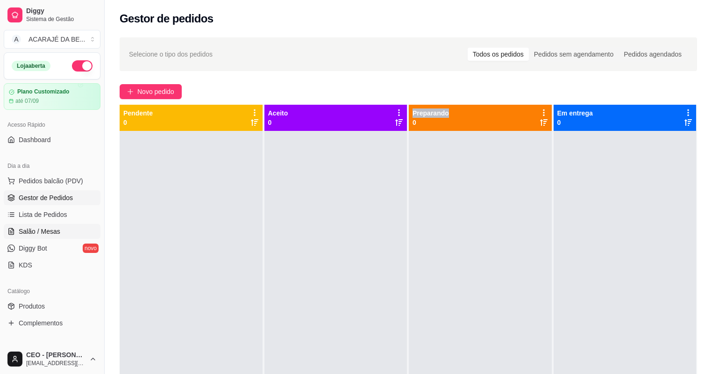
click at [76, 228] on link "Salão / Mesas" at bounding box center [52, 231] width 97 height 15
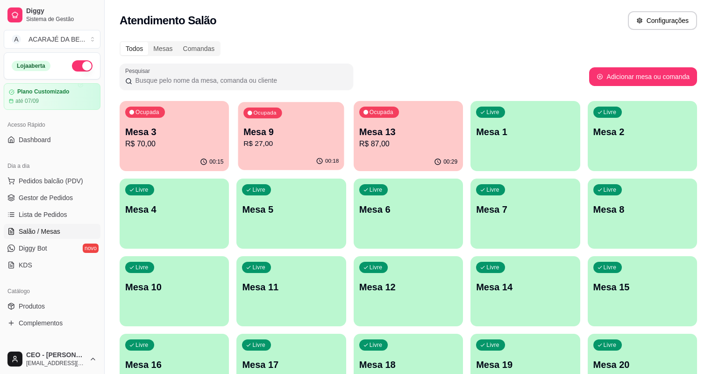
click at [241, 160] on div "00:18" at bounding box center [291, 161] width 106 height 18
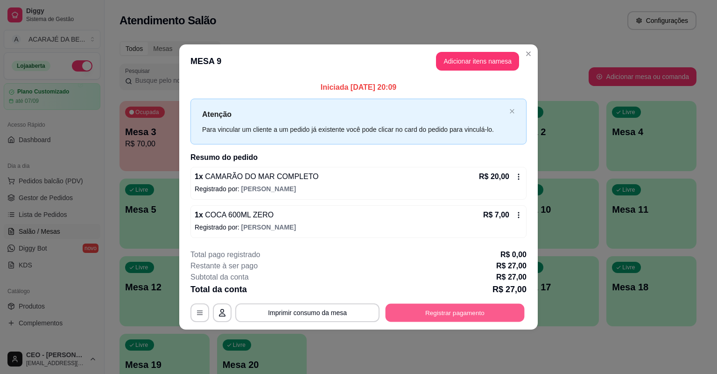
click at [471, 310] on button "Registrar pagamento" at bounding box center [455, 312] width 139 height 18
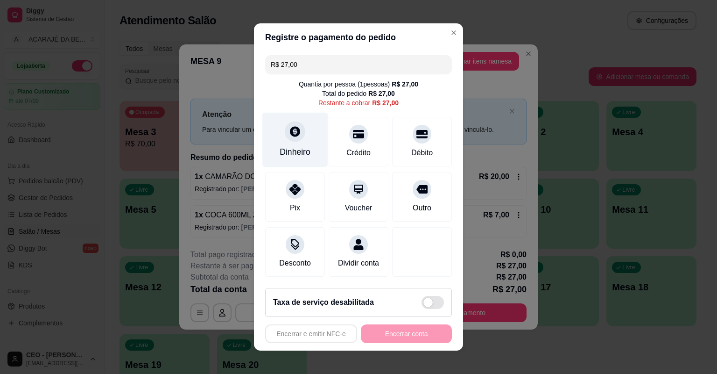
click at [300, 135] on div at bounding box center [295, 131] width 21 height 21
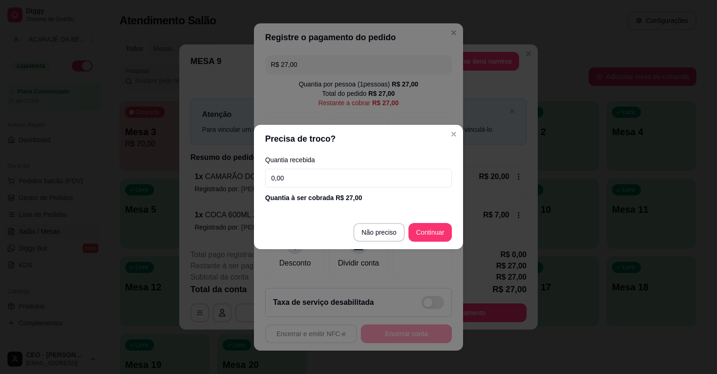
drag, startPoint x: 318, startPoint y: 170, endPoint x: 318, endPoint y: 176, distance: 6.5
click at [318, 172] on input "0,00" at bounding box center [358, 178] width 187 height 19
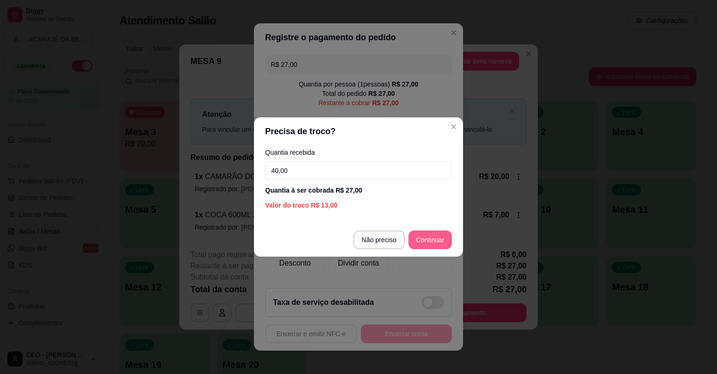
type input "40,00"
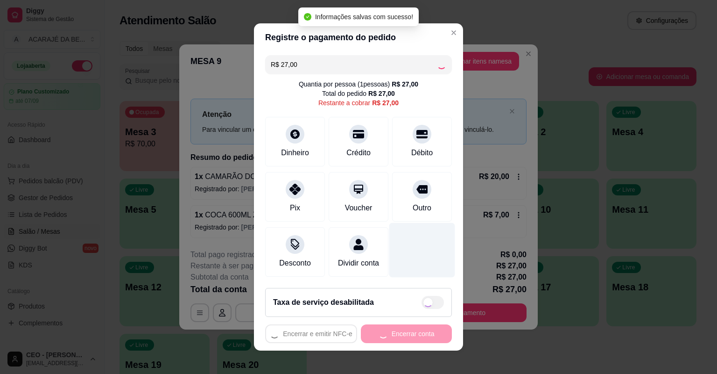
type input "R$ 0,00"
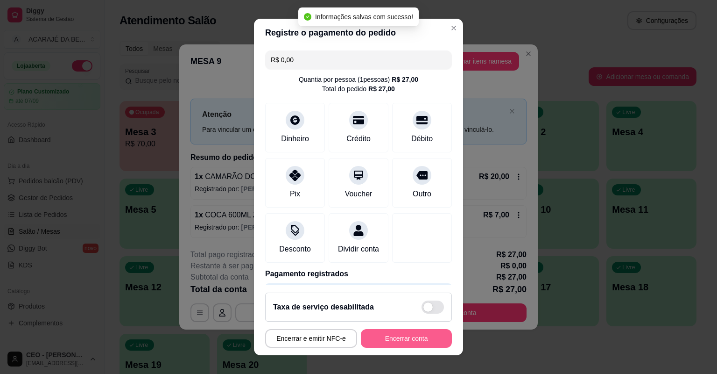
click at [398, 336] on button "Encerrar conta" at bounding box center [406, 338] width 91 height 19
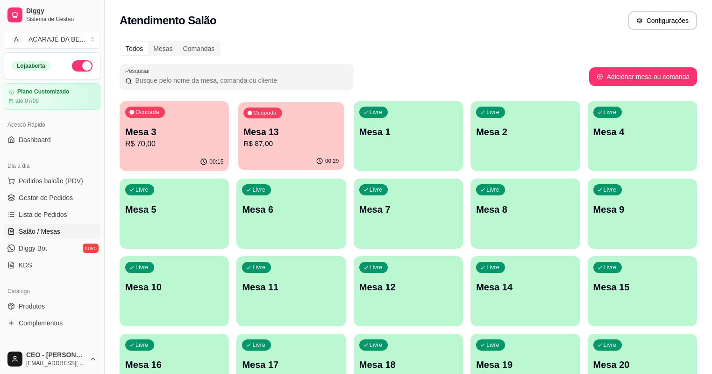
click at [274, 129] on p "Mesa 13" at bounding box center [291, 132] width 95 height 13
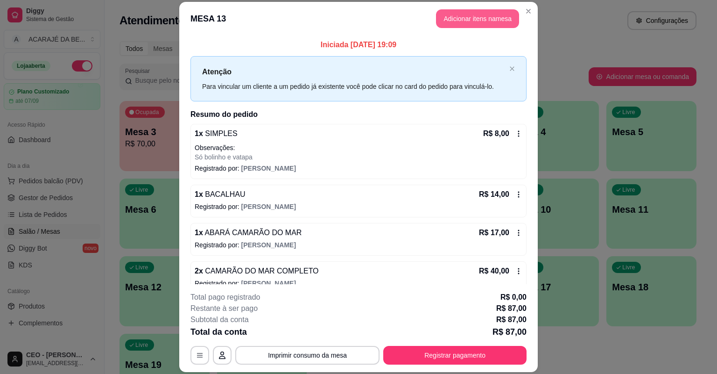
click at [486, 18] on button "Adicionar itens na mesa" at bounding box center [477, 18] width 83 height 19
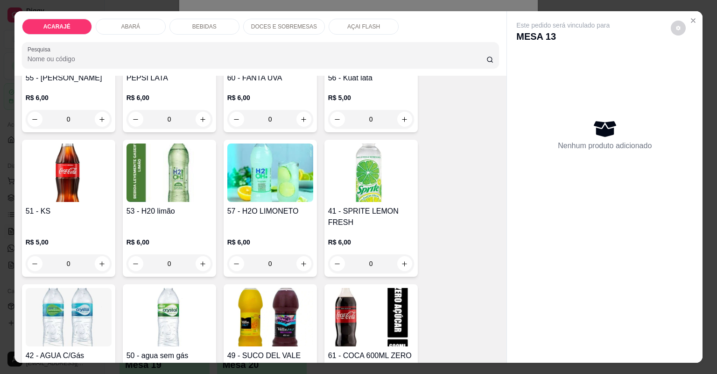
scroll to position [1196, 0]
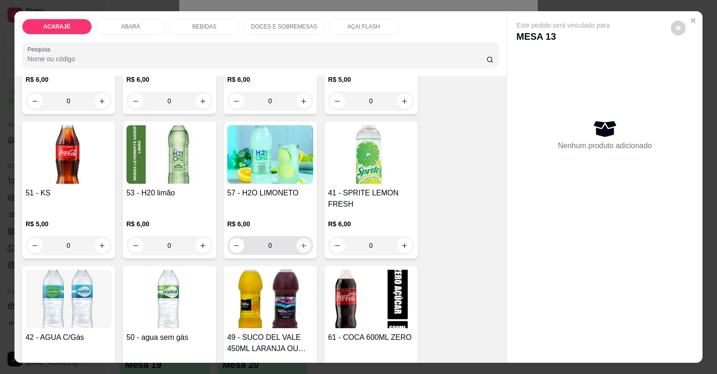
click at [300, 242] on icon "increase-product-quantity" at bounding box center [303, 245] width 7 height 7
type input "1"
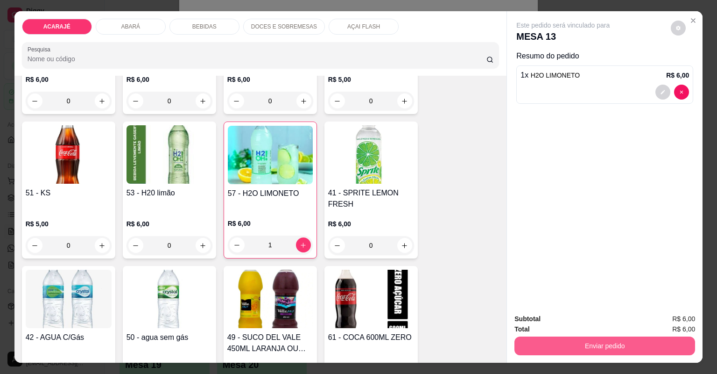
click at [524, 351] on button "Enviar pedido" at bounding box center [605, 345] width 181 height 19
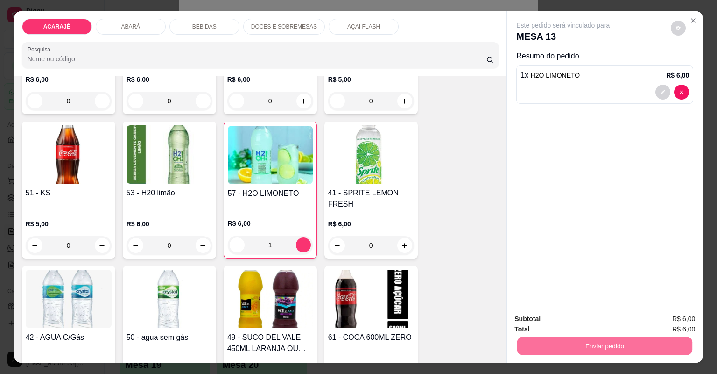
click at [581, 323] on button "Não registrar e enviar pedido" at bounding box center [574, 323] width 97 height 18
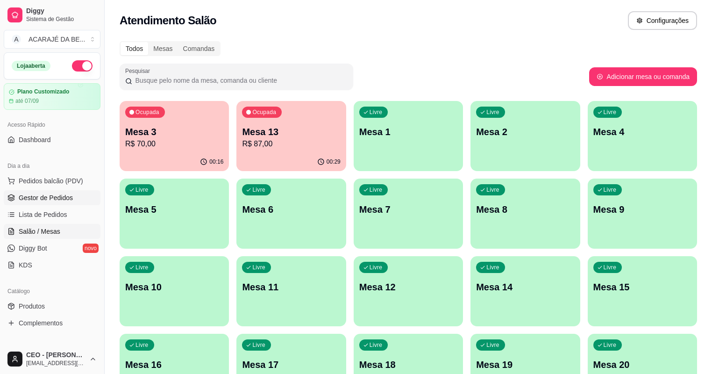
click at [65, 195] on span "Gestor de Pedidos" at bounding box center [46, 197] width 54 height 9
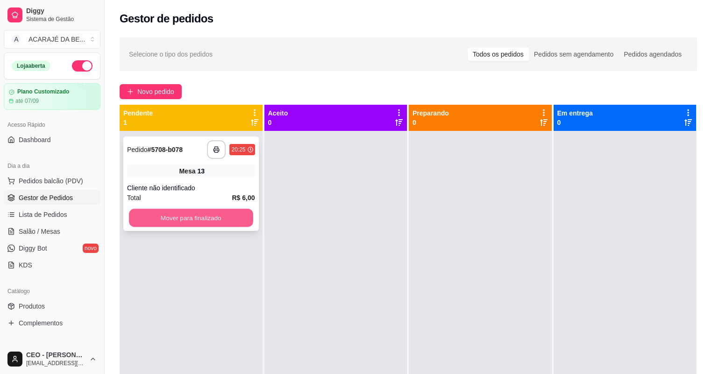
click at [188, 219] on button "Mover para finalizado" at bounding box center [191, 218] width 124 height 18
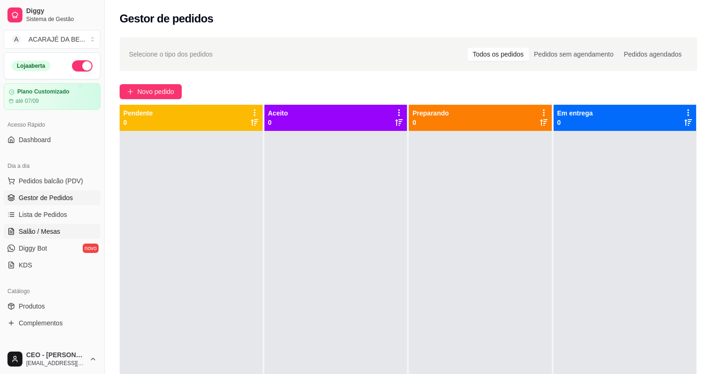
click at [15, 225] on link "Salão / Mesas" at bounding box center [52, 231] width 97 height 15
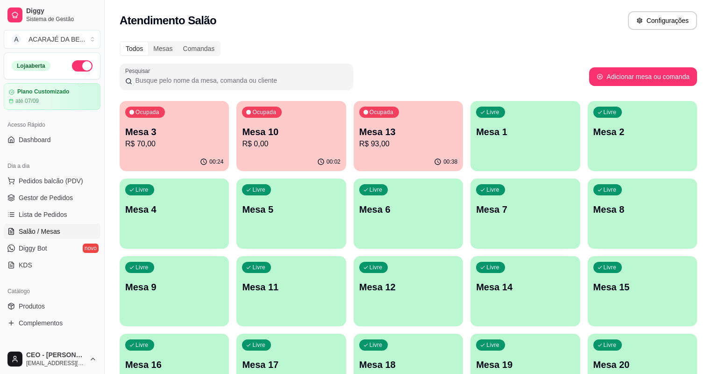
click at [359, 136] on p "Mesa 13" at bounding box center [408, 131] width 98 height 13
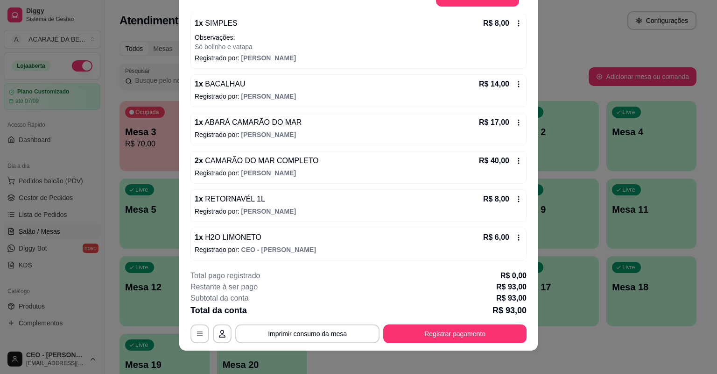
scroll to position [28, 0]
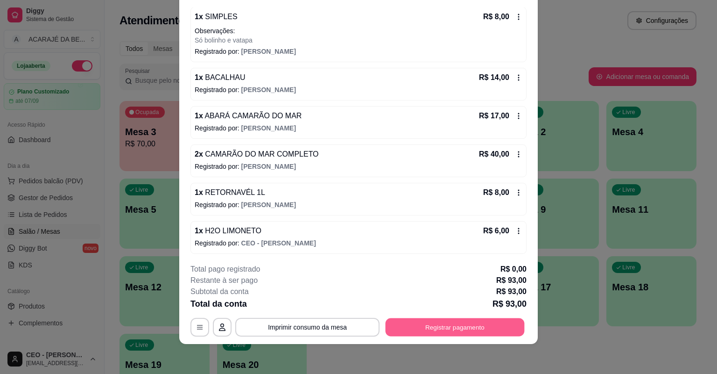
click at [426, 326] on button "Registrar pagamento" at bounding box center [455, 327] width 139 height 18
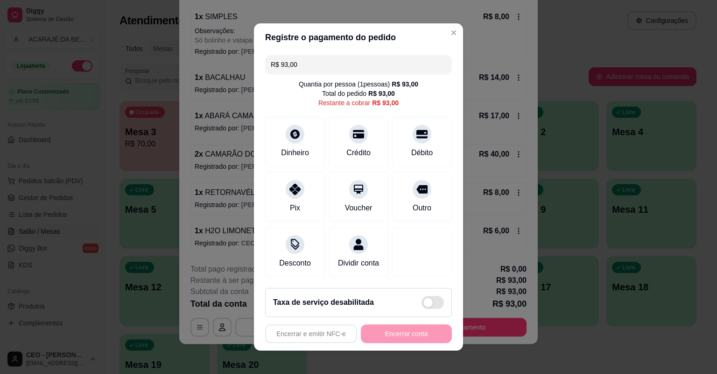
click at [310, 64] on input "R$ 93,00" at bounding box center [359, 64] width 176 height 19
click at [342, 166] on div "Crédito" at bounding box center [359, 140] width 66 height 55
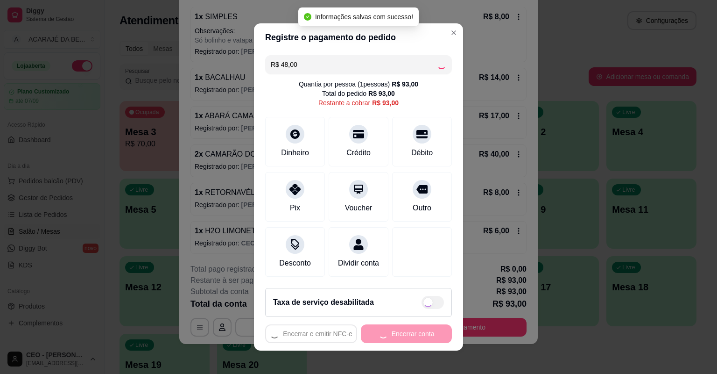
type input "R$ 45,00"
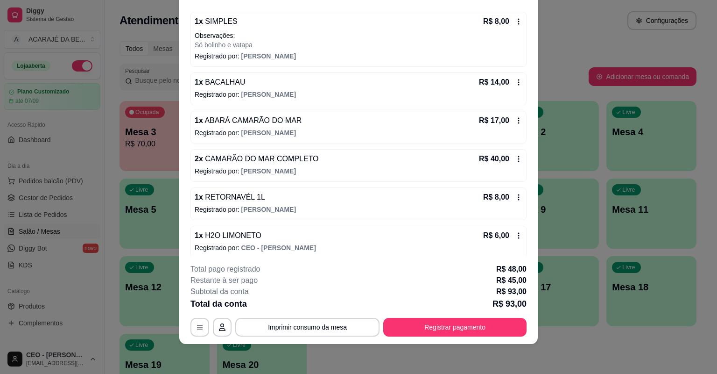
scroll to position [89, 0]
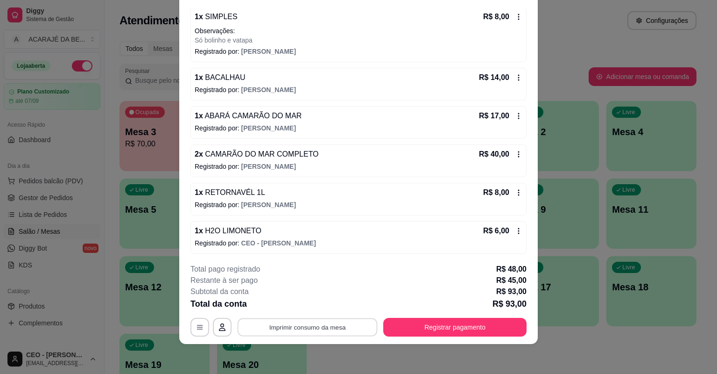
click at [332, 329] on button "Imprimir consumo da mesa" at bounding box center [308, 327] width 140 height 18
click at [464, 326] on button "Registrar pagamento" at bounding box center [455, 327] width 139 height 18
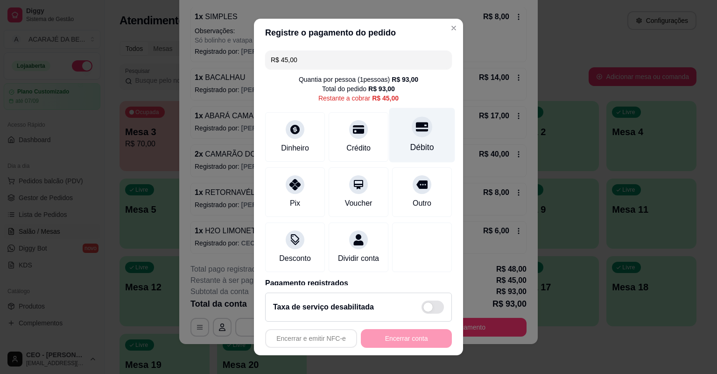
click at [416, 128] on icon at bounding box center [422, 126] width 12 height 12
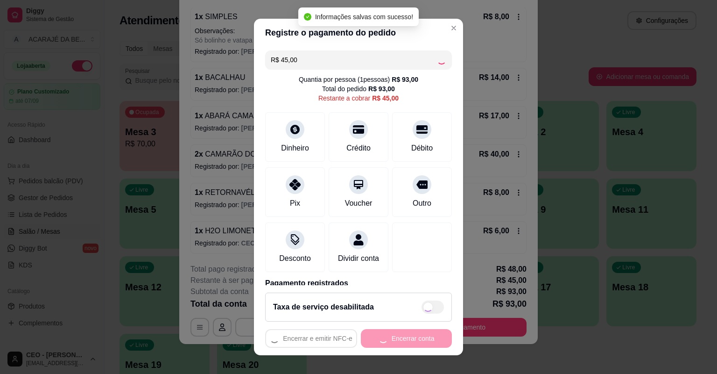
type input "R$ 0,00"
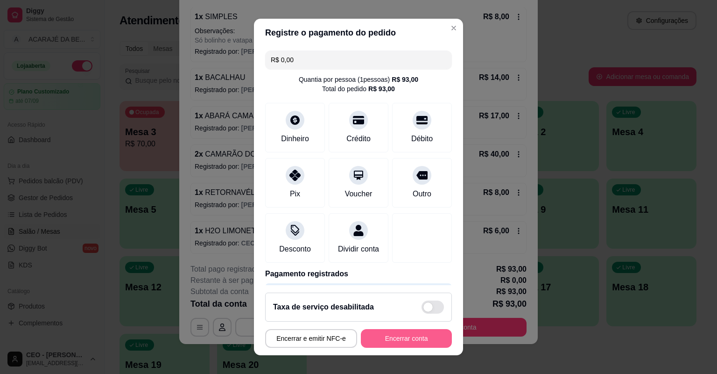
click at [412, 333] on button "Encerrar conta" at bounding box center [406, 338] width 91 height 19
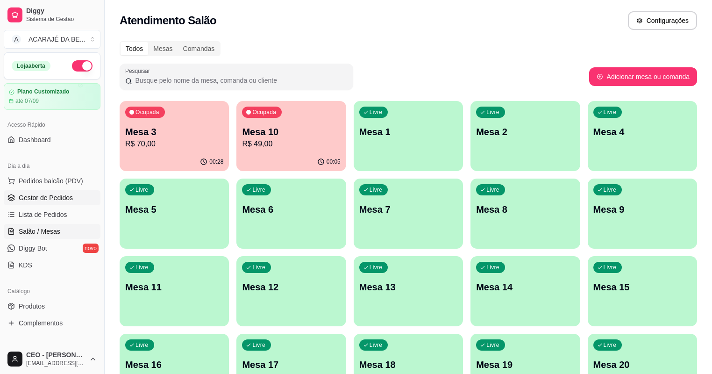
click at [71, 196] on link "Gestor de Pedidos" at bounding box center [52, 197] width 97 height 15
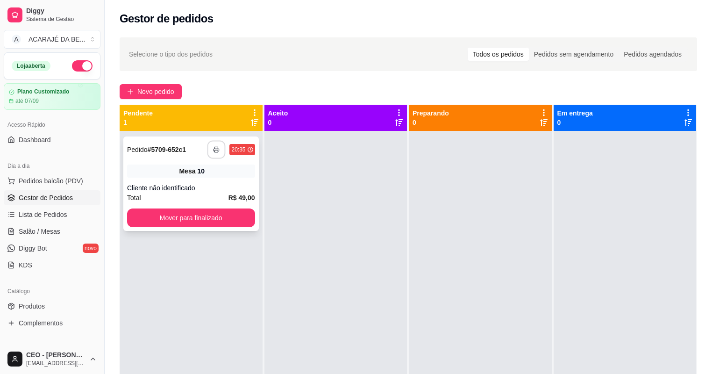
click at [211, 144] on button "button" at bounding box center [216, 150] width 18 height 18
click at [213, 214] on button "Mover para finalizado" at bounding box center [191, 217] width 128 height 19
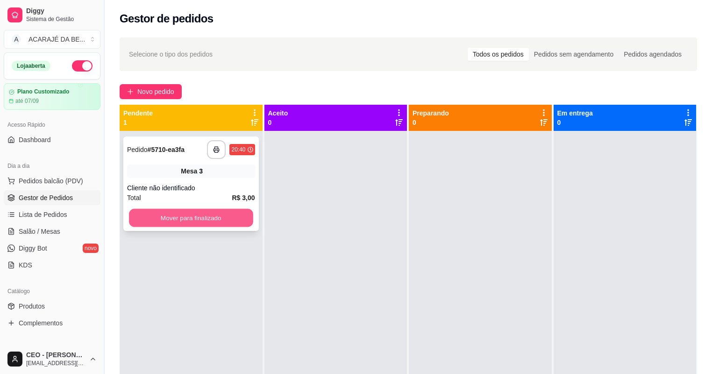
click at [224, 219] on button "Mover para finalizado" at bounding box center [191, 218] width 124 height 18
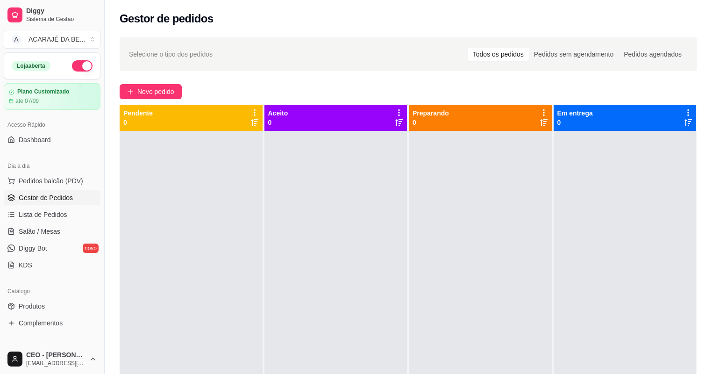
drag, startPoint x: 35, startPoint y: 210, endPoint x: 40, endPoint y: 199, distance: 11.7
click at [35, 210] on span "Lista de Pedidos" at bounding box center [43, 214] width 49 height 9
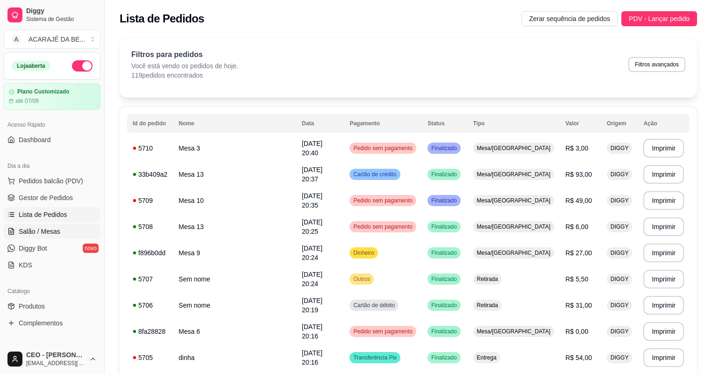
click at [46, 232] on span "Salão / Mesas" at bounding box center [40, 231] width 42 height 9
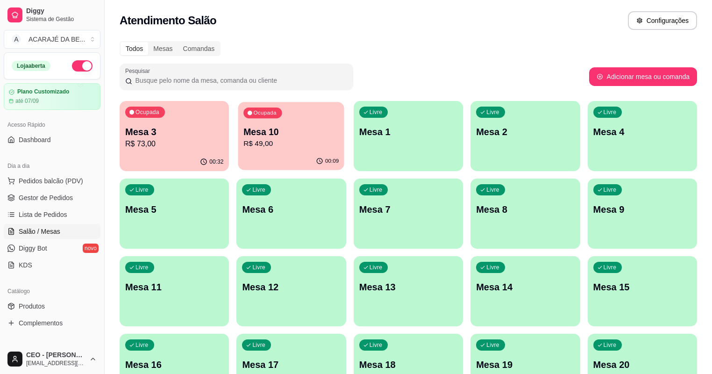
click at [238, 160] on div "00:09" at bounding box center [291, 161] width 106 height 18
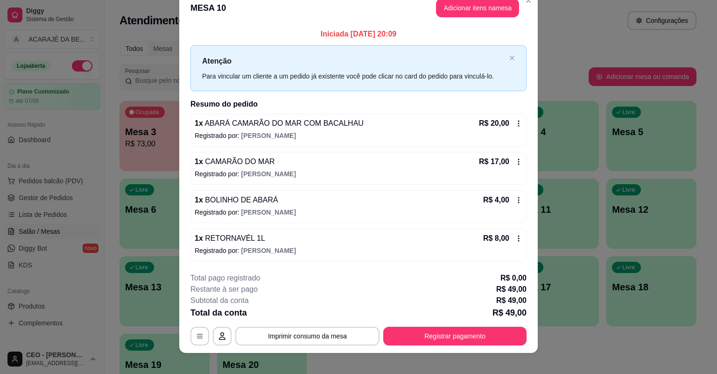
scroll to position [23, 0]
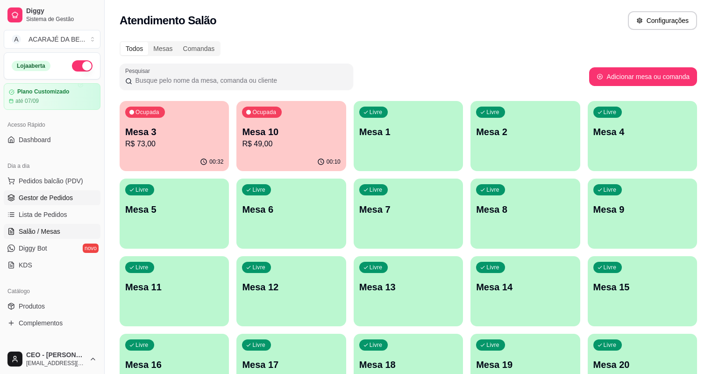
click at [37, 198] on span "Gestor de Pedidos" at bounding box center [46, 197] width 54 height 9
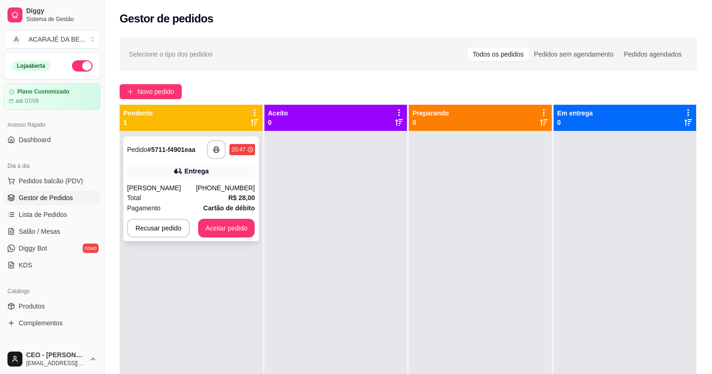
click at [168, 188] on div "Bianca" at bounding box center [161, 187] width 69 height 9
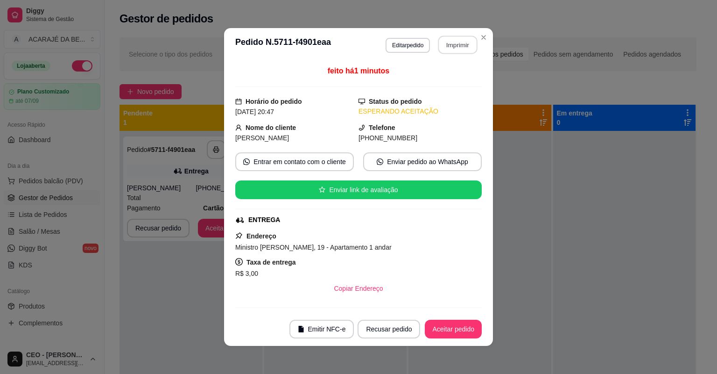
click at [468, 43] on button "Imprimir" at bounding box center [458, 45] width 39 height 18
click at [442, 46] on button "Imprimir" at bounding box center [458, 45] width 39 height 18
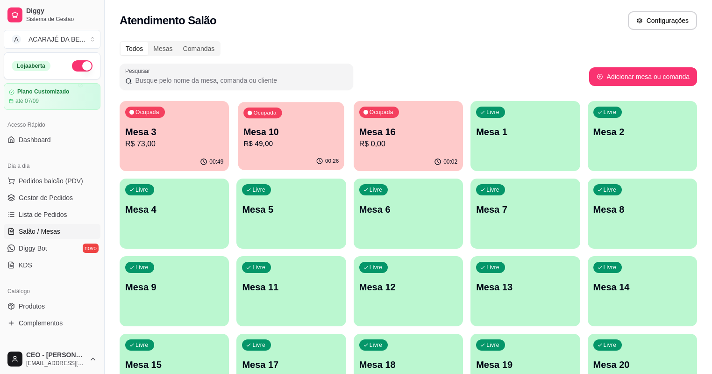
click at [275, 142] on p "R$ 49,00" at bounding box center [291, 143] width 95 height 11
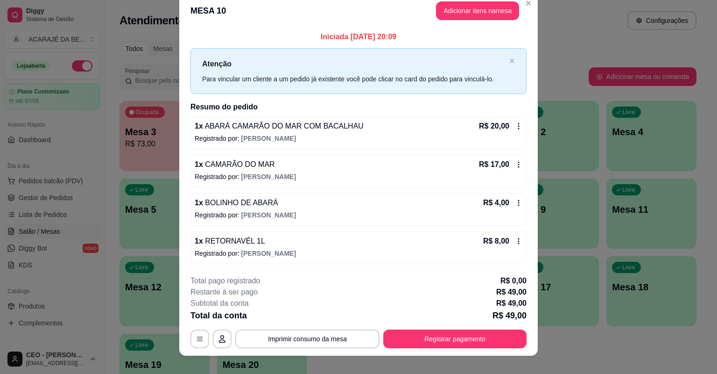
scroll to position [23, 0]
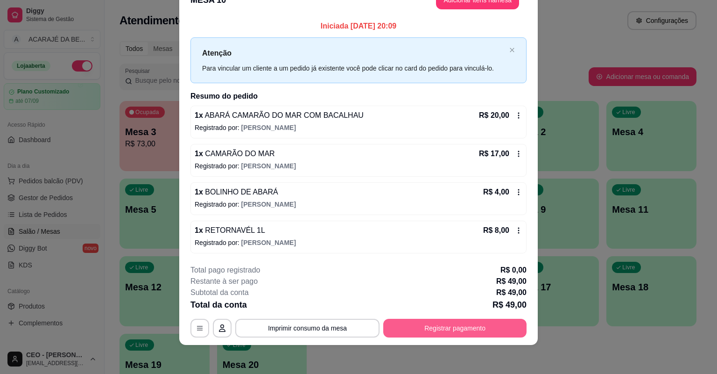
click at [429, 326] on button "Registrar pagamento" at bounding box center [454, 328] width 143 height 19
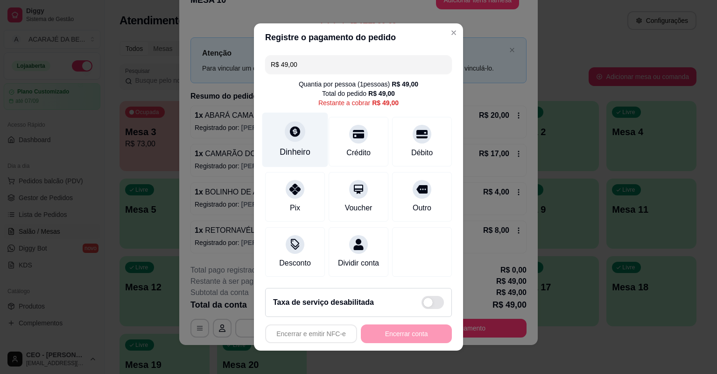
click at [301, 141] on div "Dinheiro" at bounding box center [295, 140] width 66 height 55
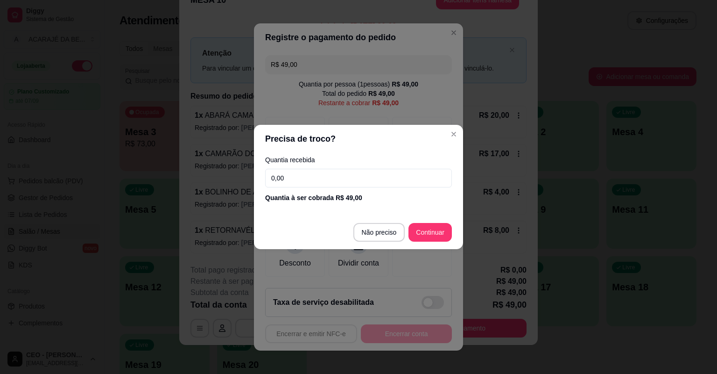
click at [335, 179] on input "0,00" at bounding box center [358, 178] width 187 height 19
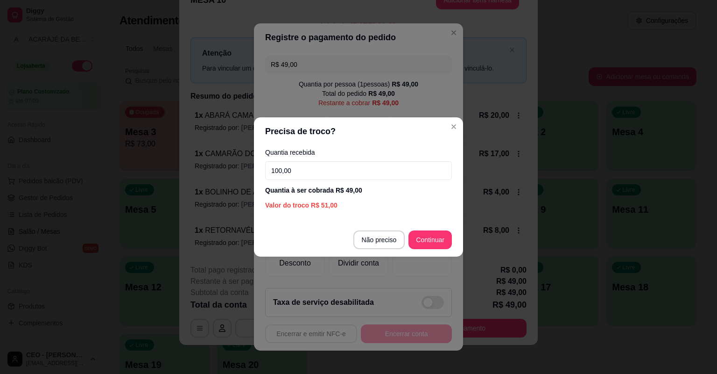
type input "100,00"
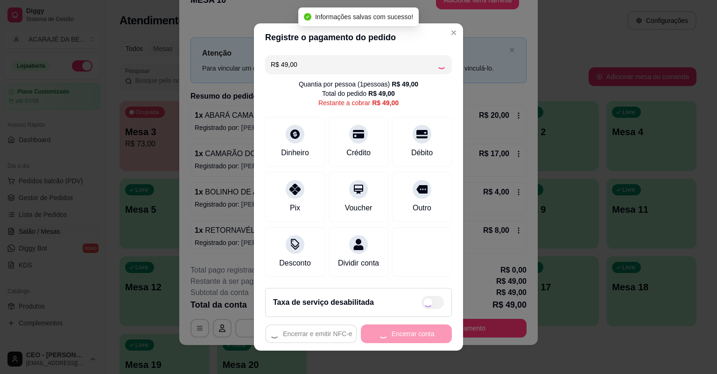
type input "R$ 0,00"
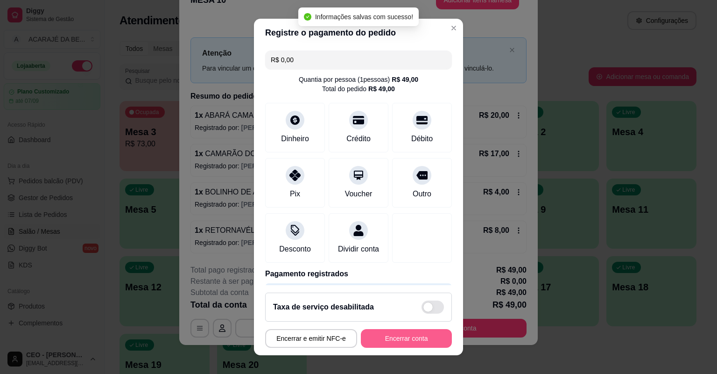
click at [390, 340] on button "Encerrar conta" at bounding box center [406, 338] width 91 height 19
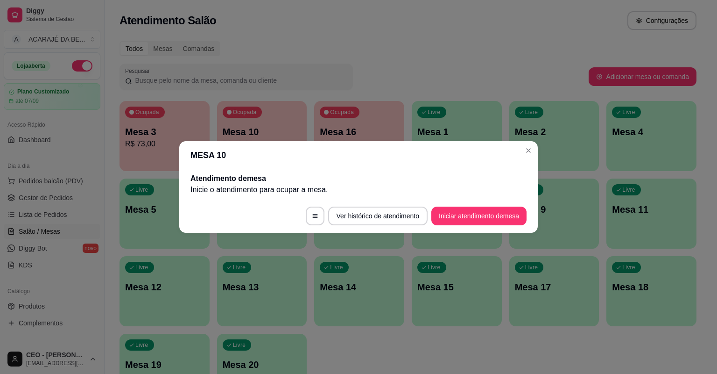
scroll to position [0, 0]
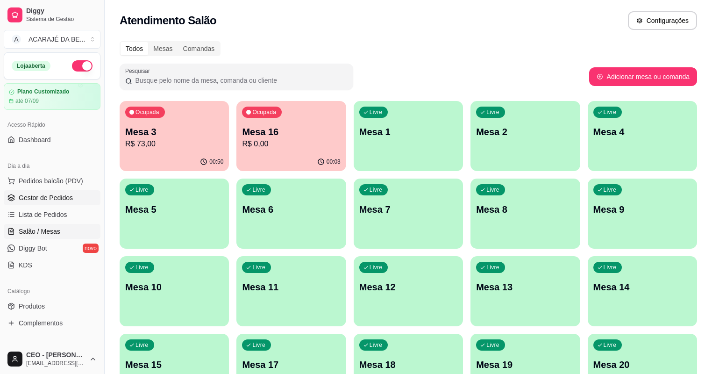
click at [24, 191] on link "Gestor de Pedidos" at bounding box center [52, 197] width 97 height 15
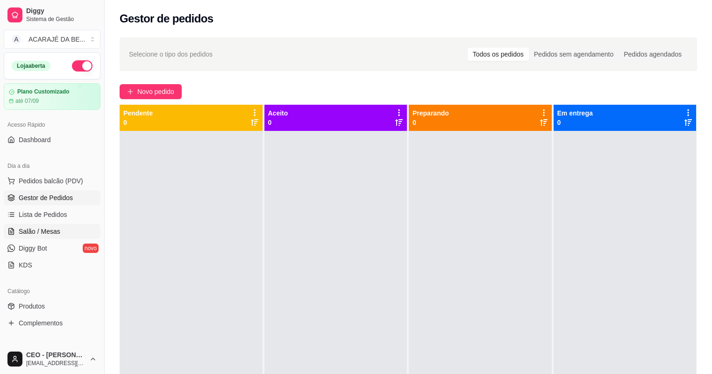
click at [58, 229] on span "Salão / Mesas" at bounding box center [40, 231] width 42 height 9
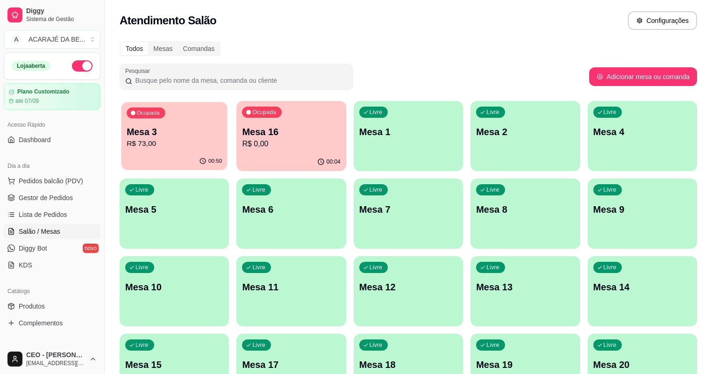
click at [174, 133] on p "Mesa 3" at bounding box center [174, 132] width 95 height 13
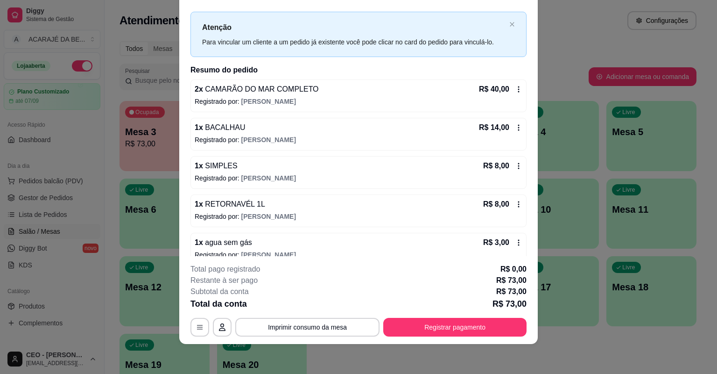
scroll to position [28, 0]
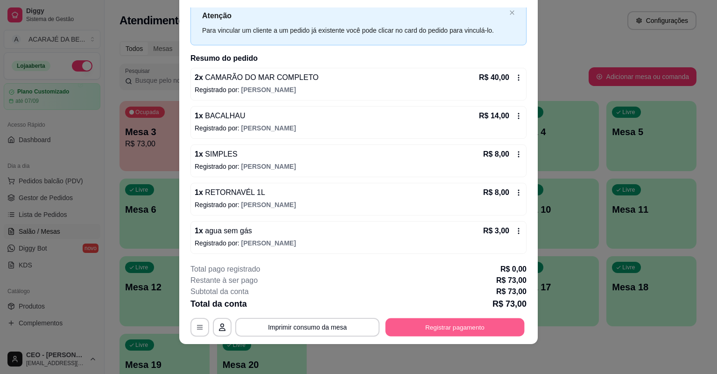
click at [446, 326] on button "Registrar pagamento" at bounding box center [455, 327] width 139 height 18
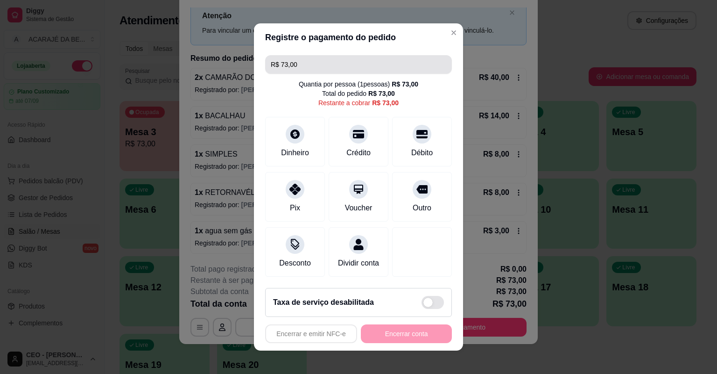
click at [321, 66] on input "R$ 73,00" at bounding box center [359, 64] width 176 height 19
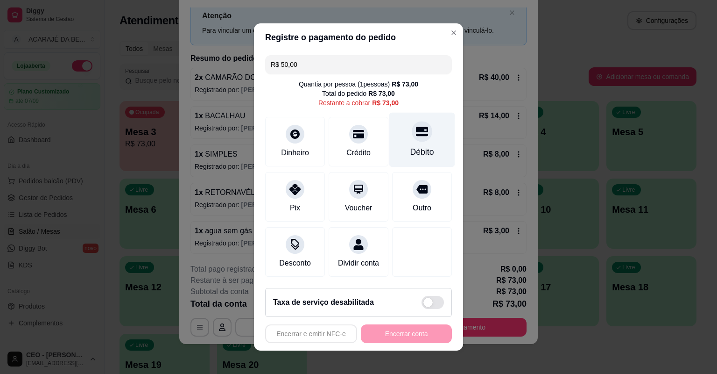
click at [402, 146] on div "Débito" at bounding box center [423, 140] width 66 height 55
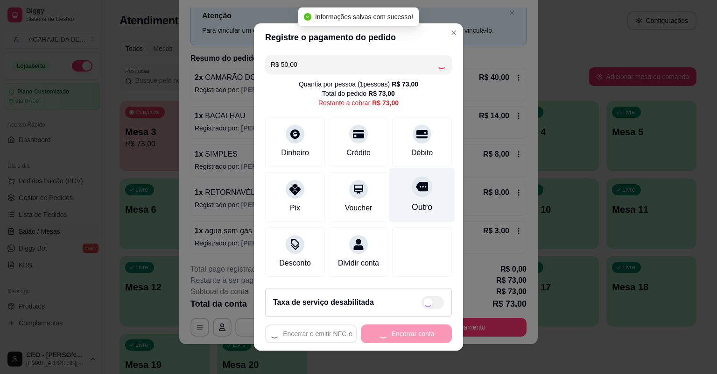
type input "R$ 23,00"
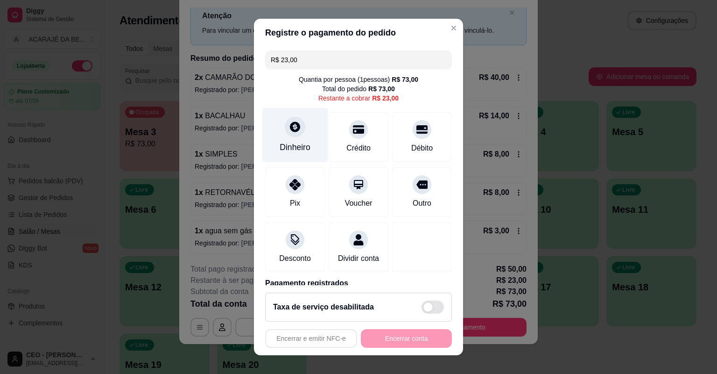
click at [308, 136] on div "Dinheiro" at bounding box center [295, 135] width 66 height 55
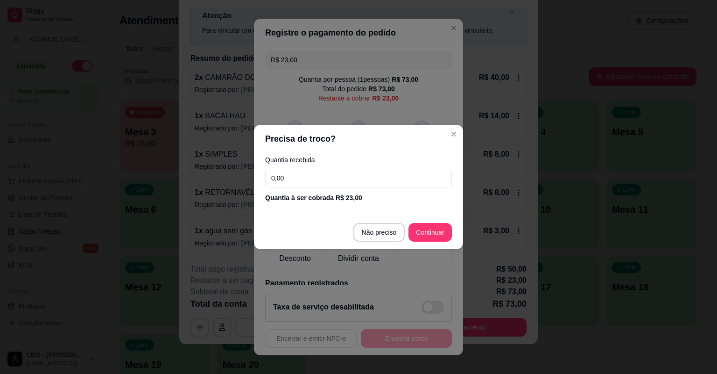
click at [315, 176] on input "0,00" at bounding box center [358, 178] width 187 height 19
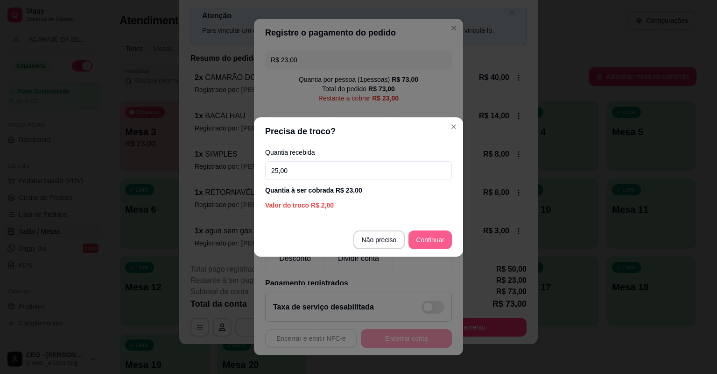
type input "25,00"
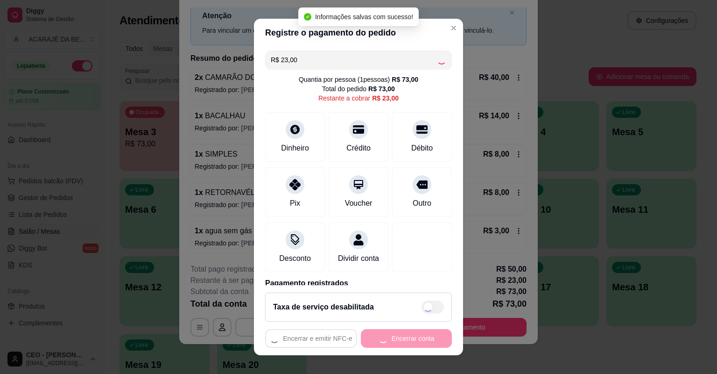
type input "R$ 0,00"
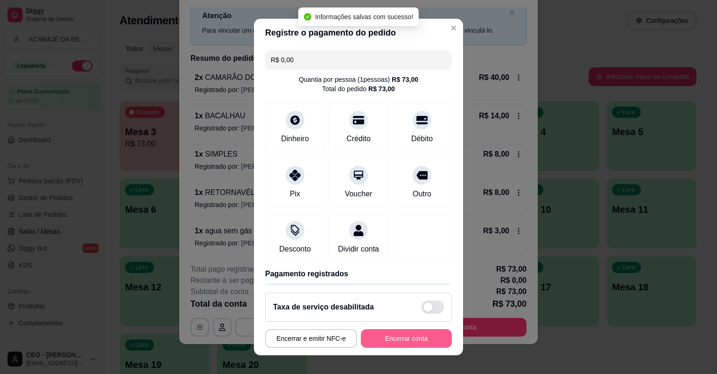
click at [392, 338] on button "Encerrar conta" at bounding box center [406, 338] width 91 height 19
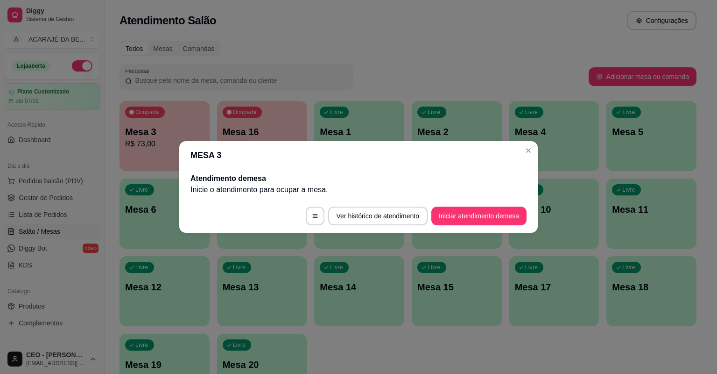
scroll to position [0, 0]
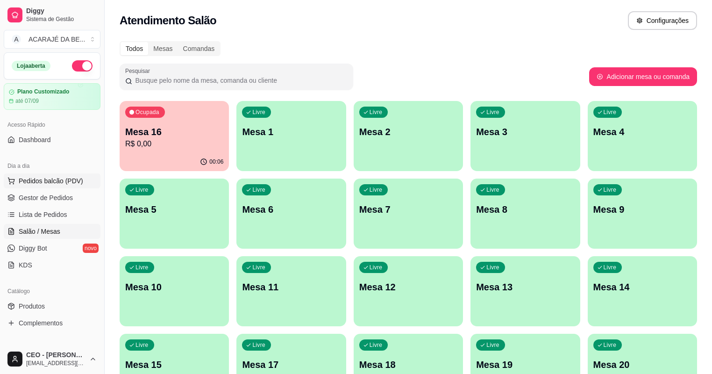
click at [80, 176] on span "Pedidos balcão (PDV)" at bounding box center [51, 180] width 64 height 9
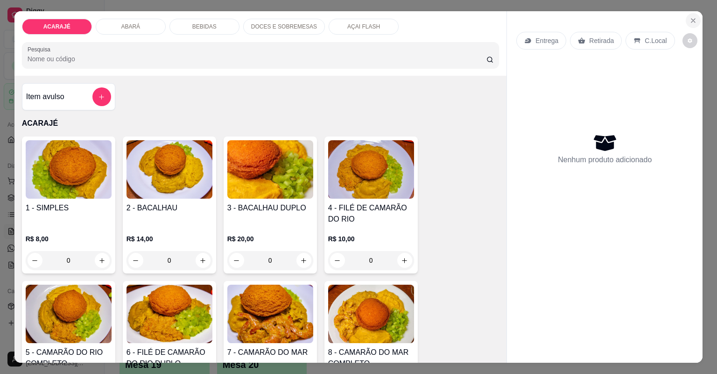
click at [691, 19] on icon "Close" at bounding box center [693, 20] width 7 height 7
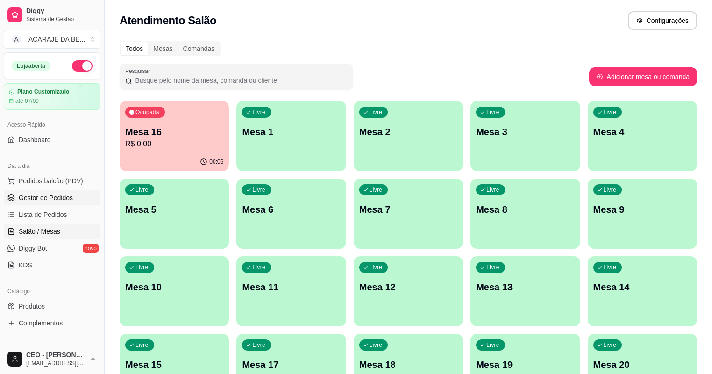
click at [50, 196] on span "Gestor de Pedidos" at bounding box center [46, 197] width 54 height 9
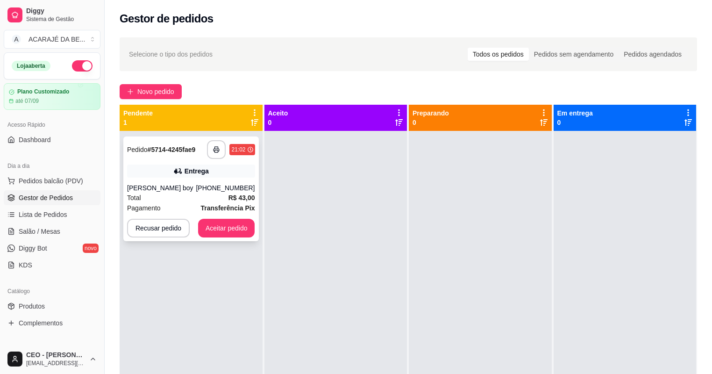
click at [210, 189] on div "(73) 99143-2226" at bounding box center [225, 187] width 59 height 9
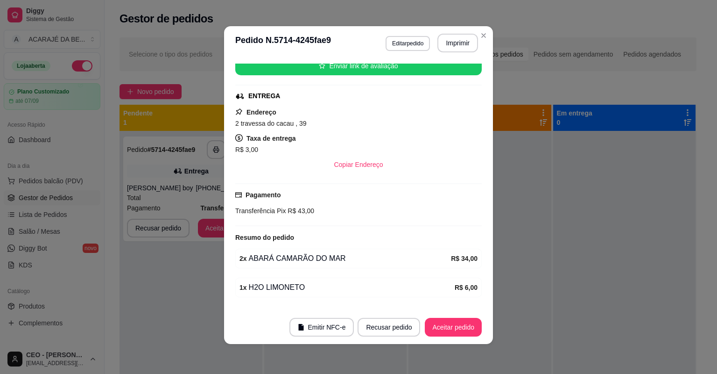
scroll to position [110, 0]
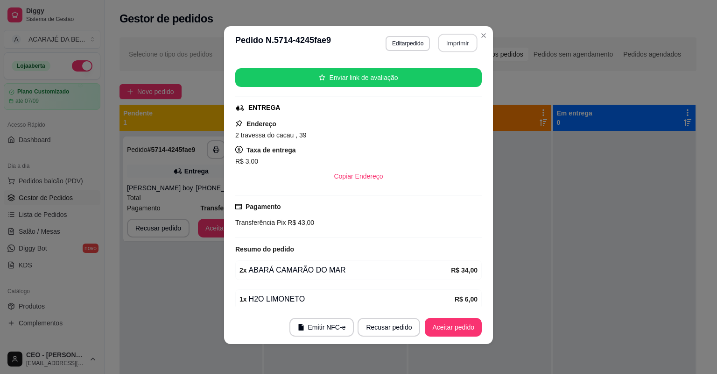
click at [446, 47] on button "Imprimir" at bounding box center [458, 43] width 39 height 18
click at [438, 326] on button "Aceitar pedido" at bounding box center [453, 327] width 57 height 19
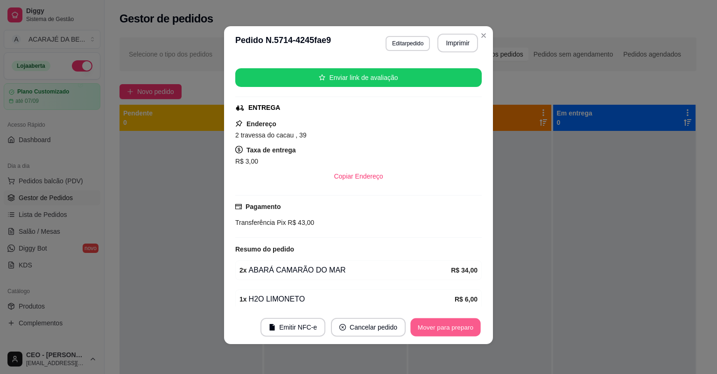
click at [450, 329] on button "Mover para preparo" at bounding box center [446, 327] width 70 height 18
click at [450, 329] on button "Mover para entrega" at bounding box center [446, 327] width 70 height 18
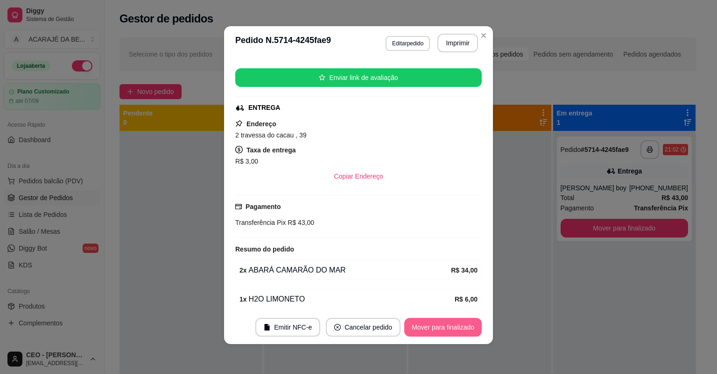
click at [458, 326] on button "Mover para finalizado" at bounding box center [443, 327] width 78 height 19
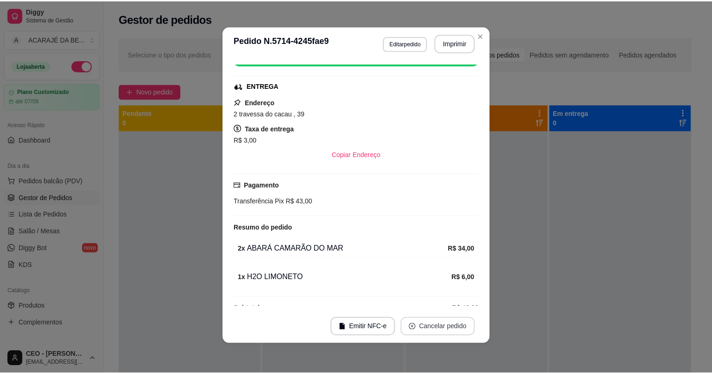
scroll to position [89, 0]
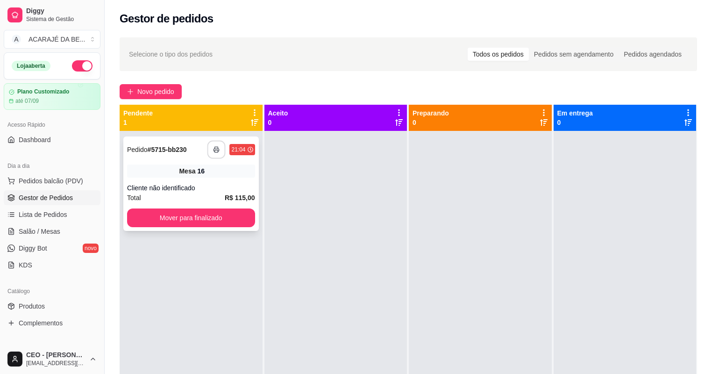
click at [220, 149] on button "button" at bounding box center [216, 150] width 18 height 18
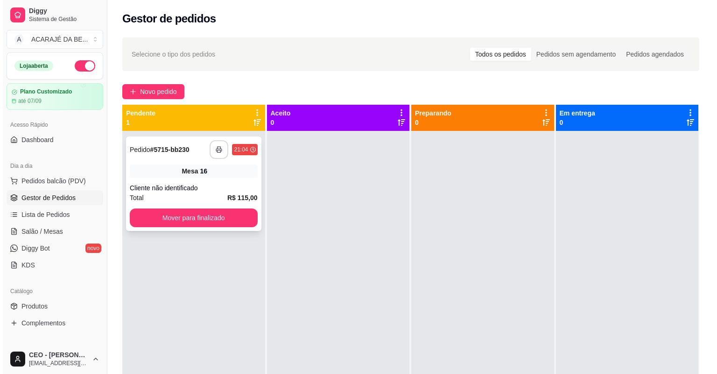
scroll to position [0, 0]
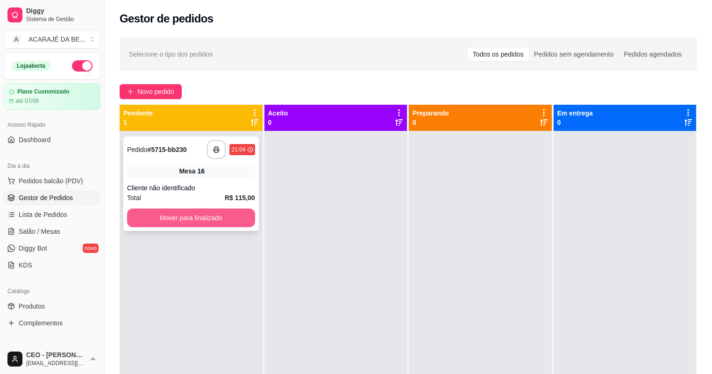
click at [214, 219] on button "Mover para finalizado" at bounding box center [191, 217] width 128 height 19
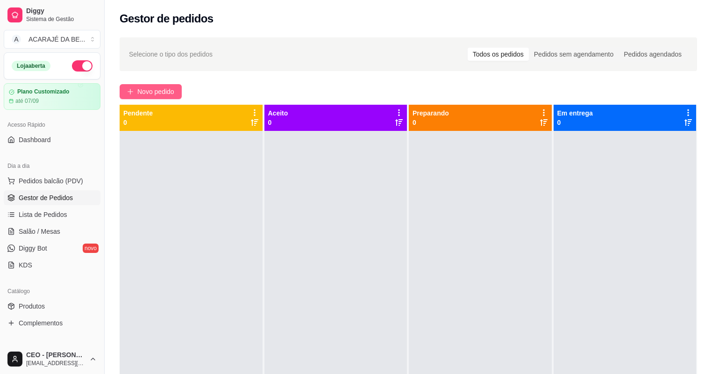
click at [147, 92] on span "Novo pedido" at bounding box center [155, 91] width 37 height 10
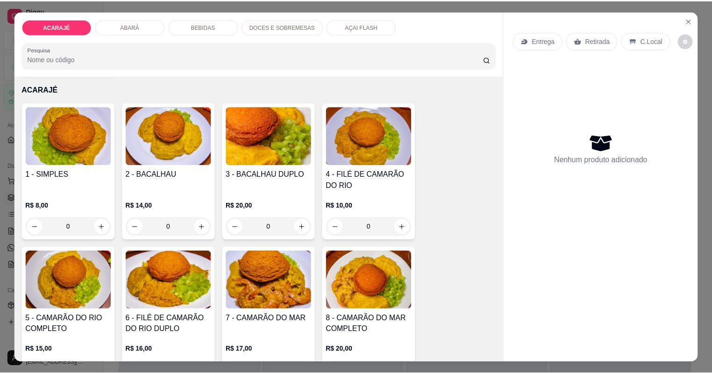
scroll to position [37, 0]
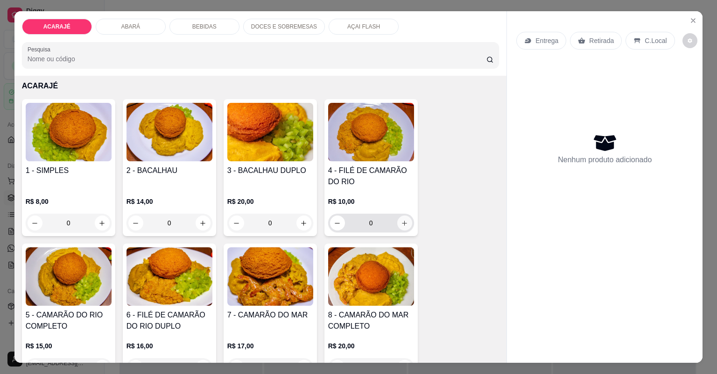
click at [402, 220] on icon "increase-product-quantity" at bounding box center [404, 223] width 7 height 7
type input "2"
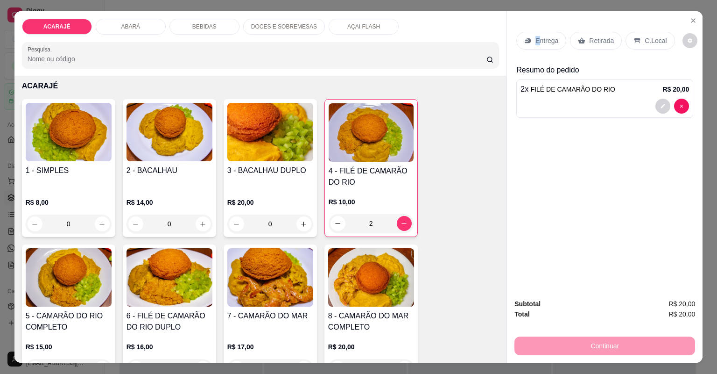
click at [536, 36] on p "Entrega" at bounding box center [547, 40] width 23 height 9
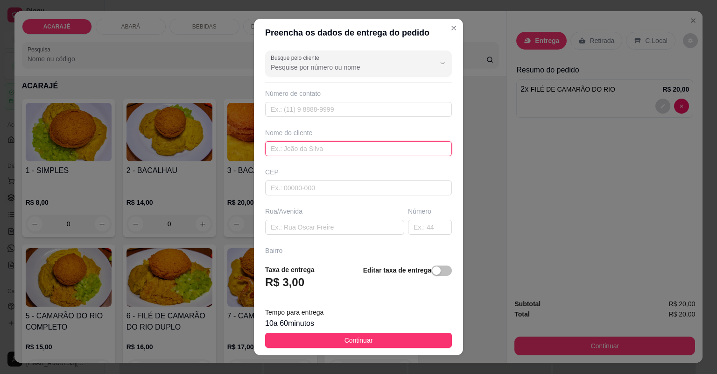
click at [377, 146] on input "text" at bounding box center [358, 148] width 187 height 15
type input "danilo"
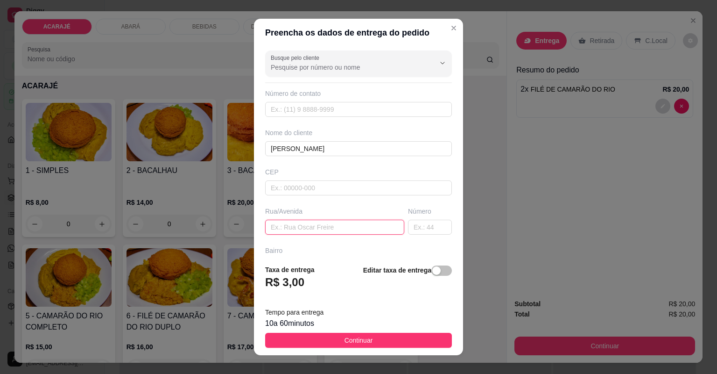
paste input "Rua da várzea, dps do escadão, casa 136"
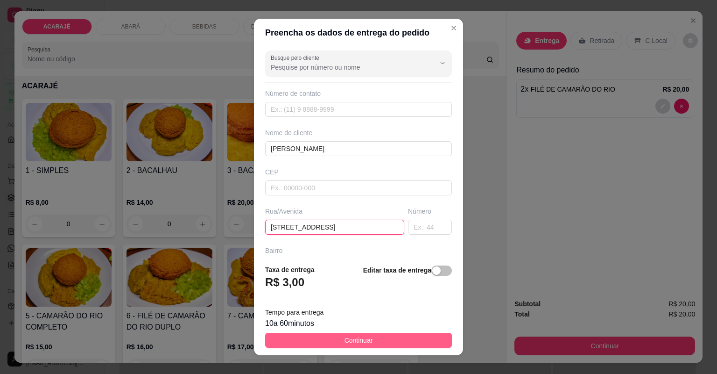
type input "Rua da várzea, dps do escadão, casa 136"
click at [385, 339] on button "Continuar" at bounding box center [358, 340] width 187 height 15
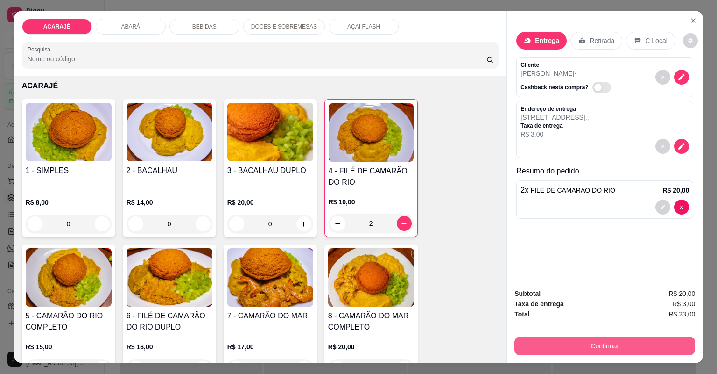
click at [579, 342] on button "Continuar" at bounding box center [605, 345] width 181 height 19
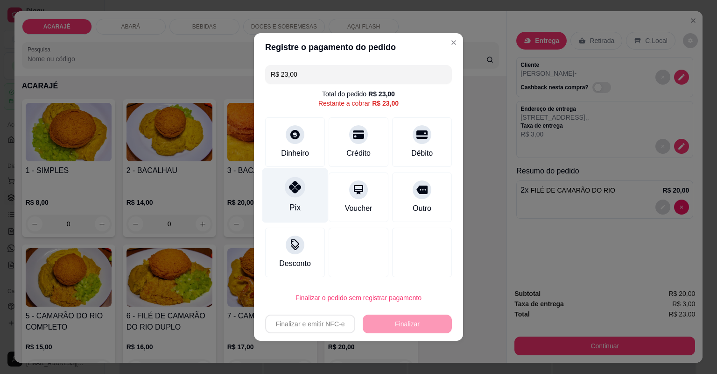
click at [305, 192] on div "Pix" at bounding box center [295, 195] width 66 height 55
type input "R$ 0,00"
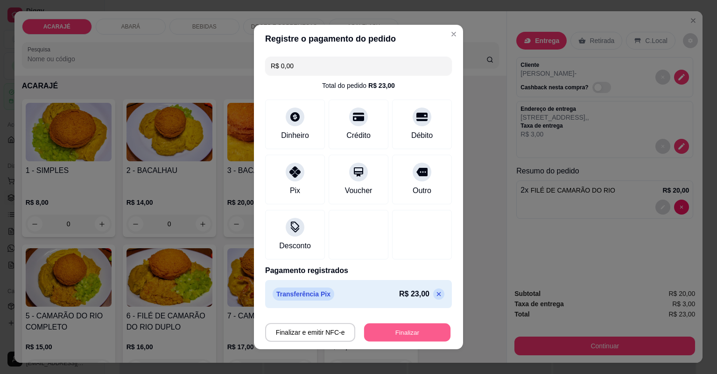
click at [384, 333] on button "Finalizar" at bounding box center [407, 332] width 86 height 18
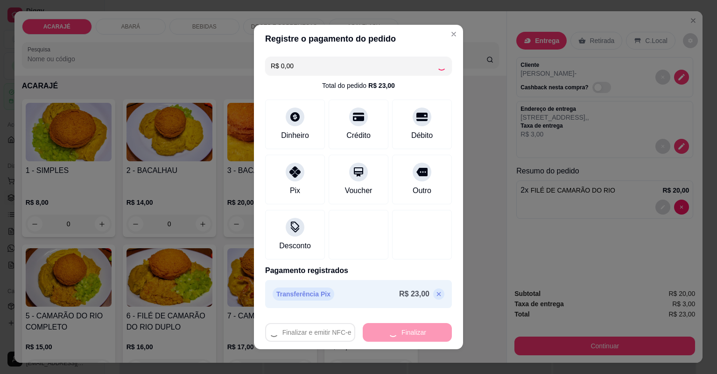
type input "0"
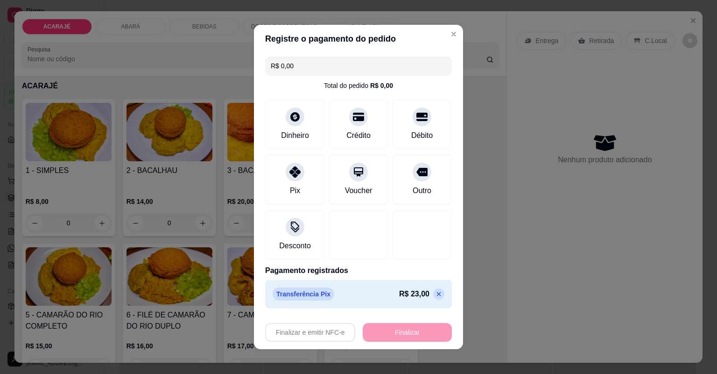
type input "-R$ 23,00"
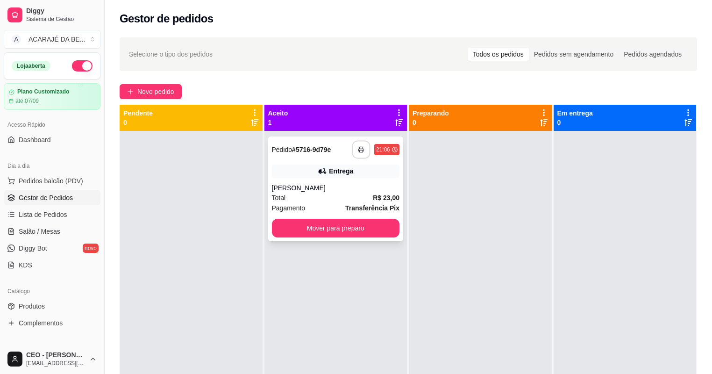
click at [361, 146] on icon "button" at bounding box center [361, 149] width 7 height 7
click at [383, 226] on button "Mover para preparo" at bounding box center [336, 228] width 128 height 19
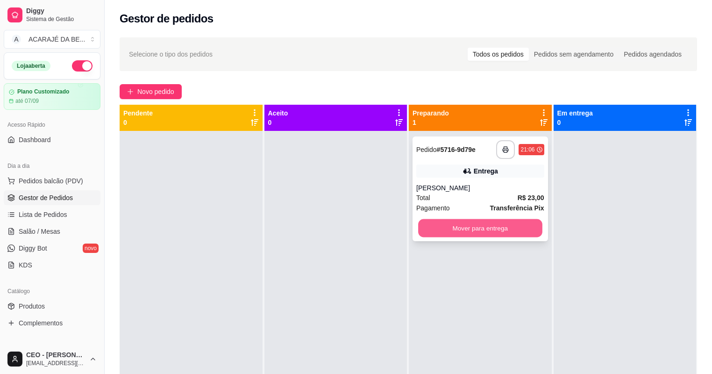
click at [431, 226] on button "Mover para entrega" at bounding box center [480, 228] width 124 height 18
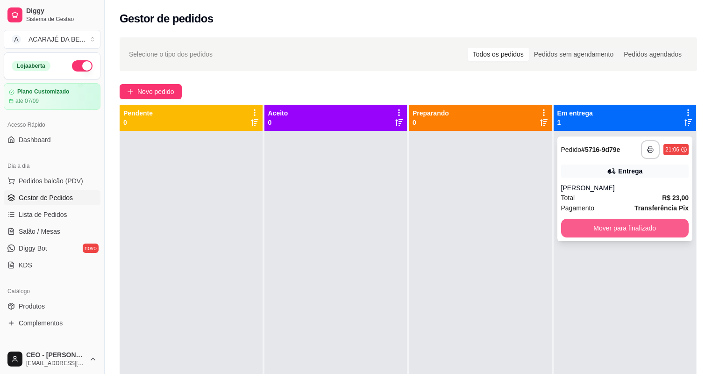
click at [571, 220] on button "Mover para finalizado" at bounding box center [625, 228] width 128 height 19
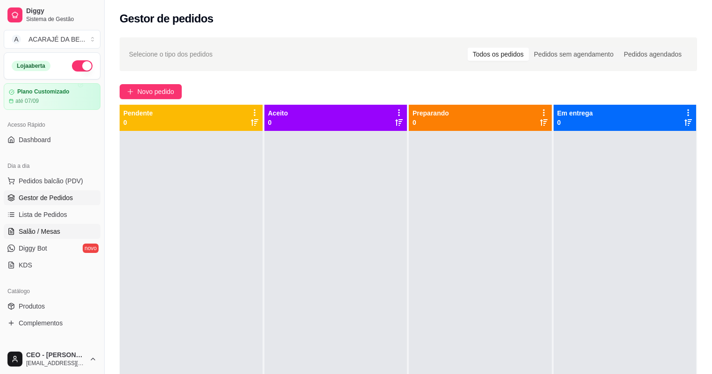
click at [72, 230] on link "Salão / Mesas" at bounding box center [52, 231] width 97 height 15
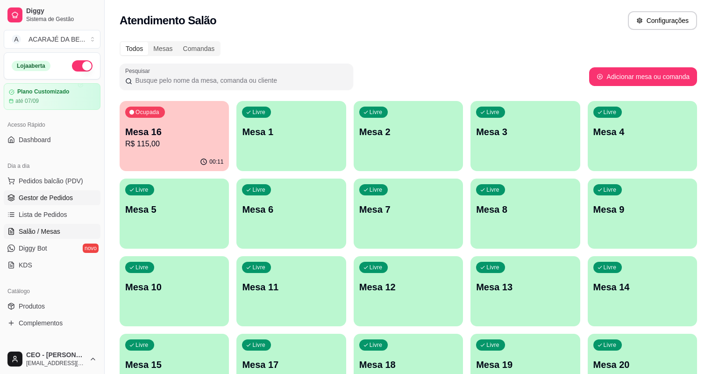
click at [64, 198] on span "Gestor de Pedidos" at bounding box center [46, 197] width 54 height 9
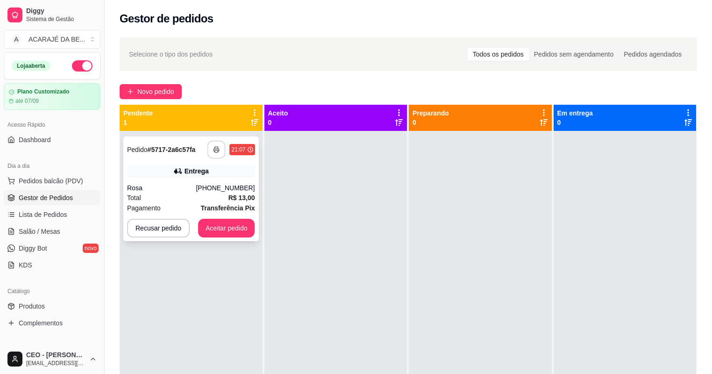
click at [220, 150] on button "button" at bounding box center [216, 150] width 18 height 18
click at [241, 224] on button "Aceitar pedido" at bounding box center [226, 228] width 55 height 18
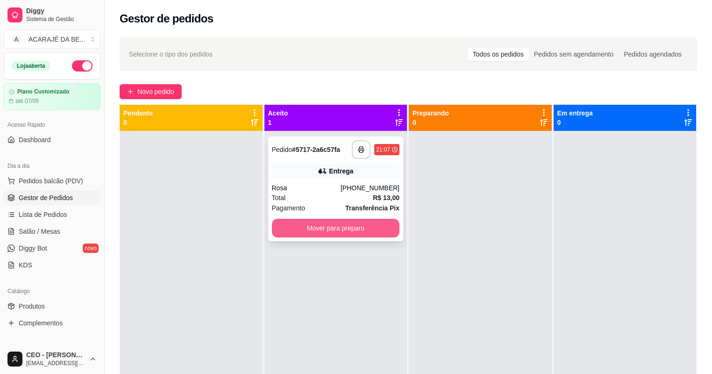
click at [359, 227] on button "Mover para preparo" at bounding box center [336, 228] width 128 height 19
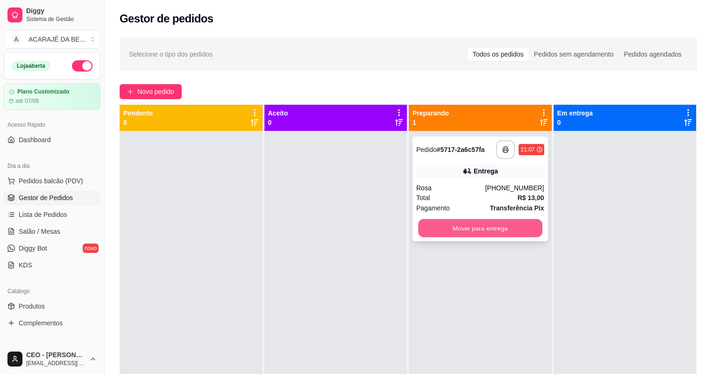
click at [480, 220] on button "Mover para entrega" at bounding box center [480, 228] width 124 height 18
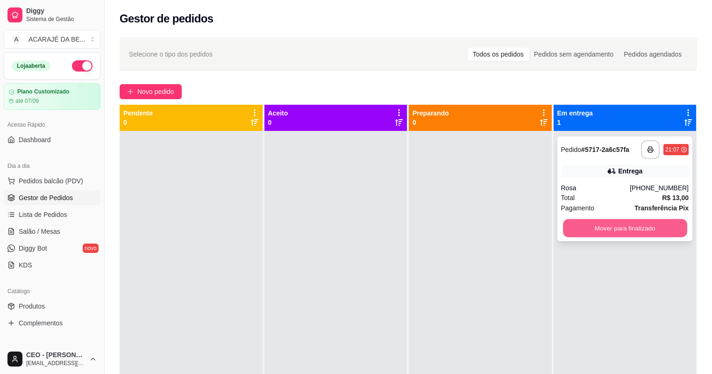
click at [618, 230] on button "Mover para finalizado" at bounding box center [625, 228] width 124 height 18
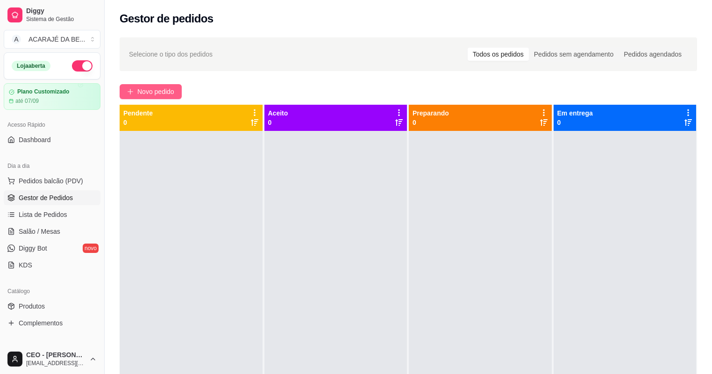
click at [165, 89] on span "Novo pedido" at bounding box center [155, 91] width 37 height 10
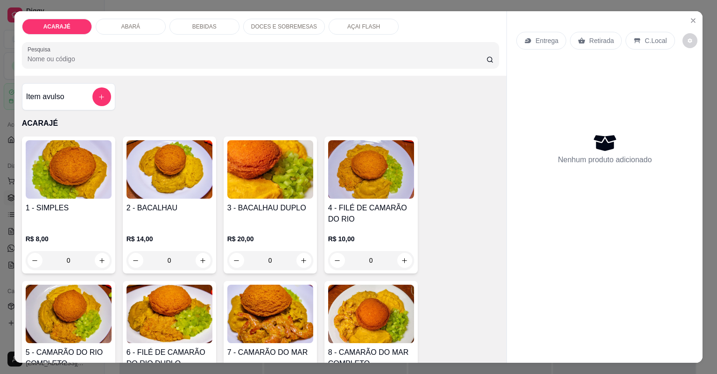
click at [541, 314] on div "Entrega Retirada C.Local Nenhum produto adicionado" at bounding box center [605, 179] width 196 height 336
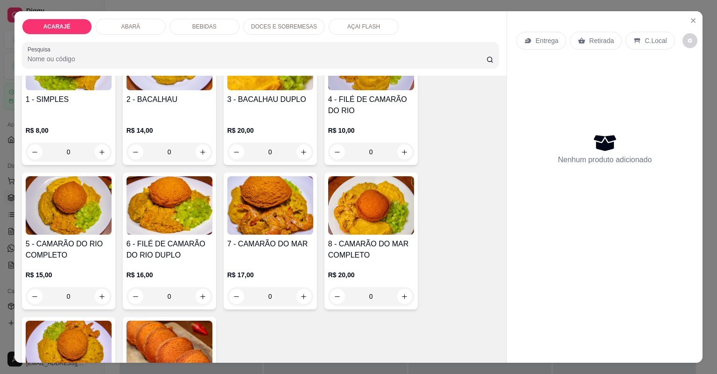
scroll to position [112, 0]
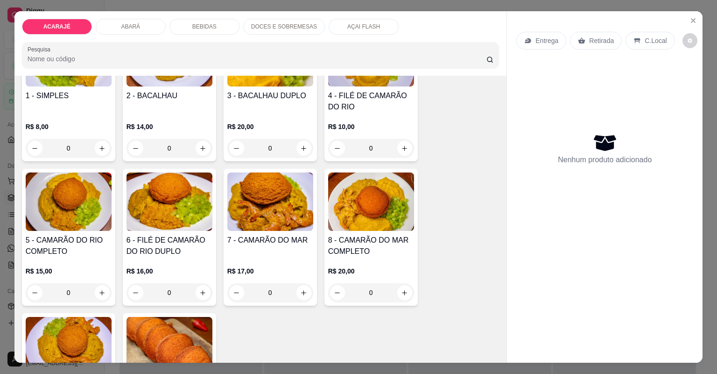
click at [508, 304] on div "Entrega Retirada C.Local Nenhum produto adicionado" at bounding box center [605, 179] width 196 height 336
click at [95, 288] on button "increase-product-quantity" at bounding box center [102, 292] width 14 height 14
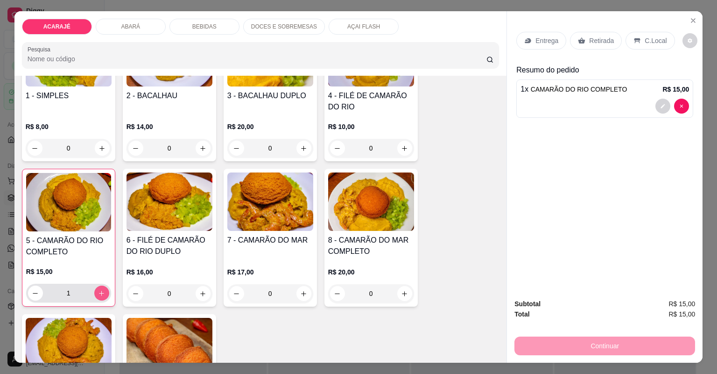
click at [94, 288] on button "increase-product-quantity" at bounding box center [101, 292] width 15 height 15
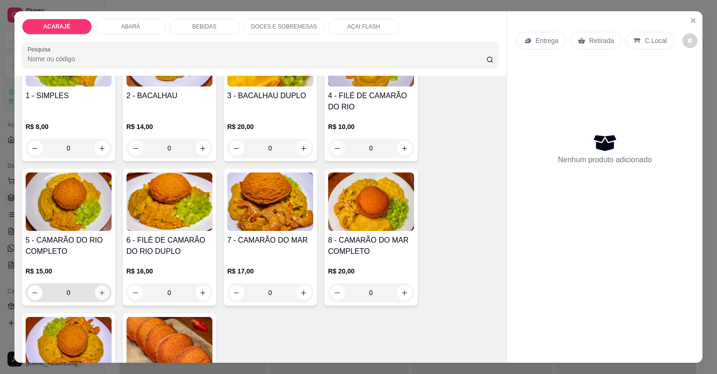
click at [103, 288] on button "increase-product-quantity" at bounding box center [102, 292] width 15 height 15
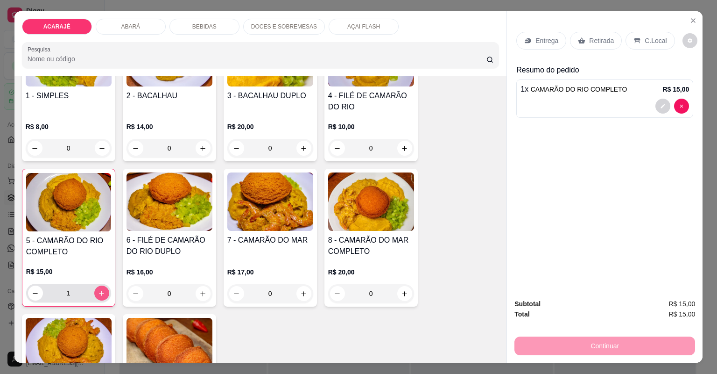
click at [103, 288] on button "increase-product-quantity" at bounding box center [101, 292] width 15 height 15
type input "2"
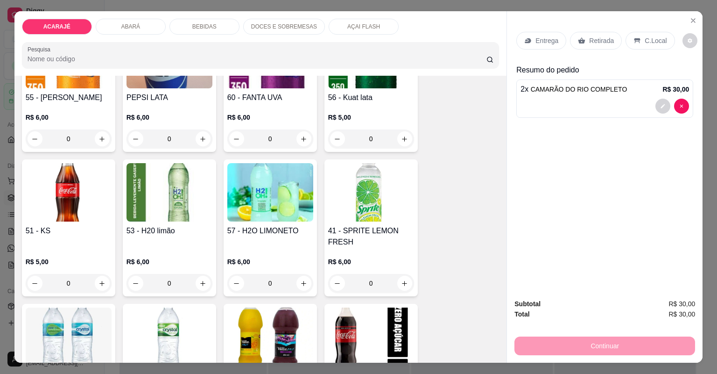
scroll to position [1233, 0]
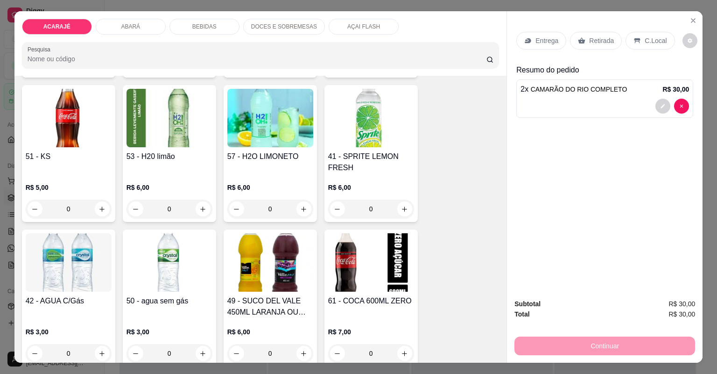
click at [589, 41] on p "Retirada" at bounding box center [601, 40] width 25 height 9
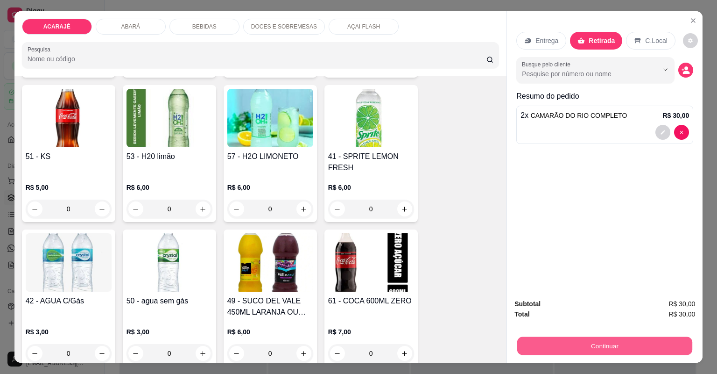
click at [598, 347] on button "Continuar" at bounding box center [604, 346] width 175 height 18
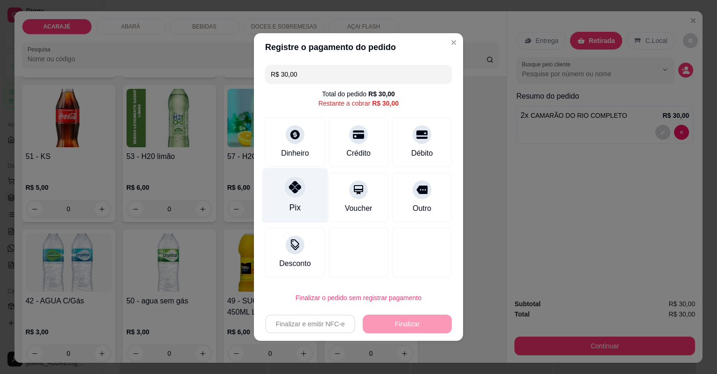
click at [306, 204] on div "Pix" at bounding box center [295, 195] width 66 height 55
type input "R$ 0,00"
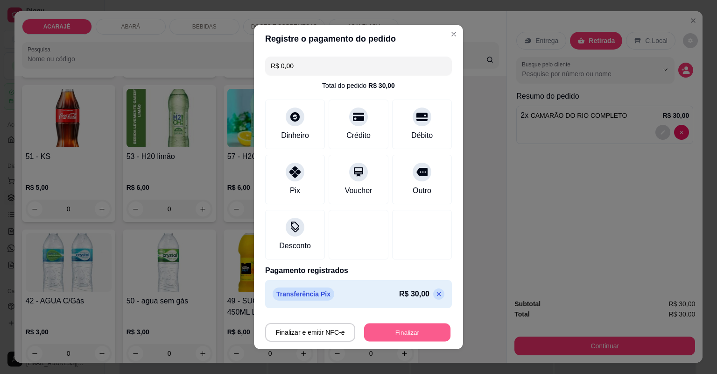
click at [418, 332] on button "Finalizar" at bounding box center [407, 332] width 86 height 18
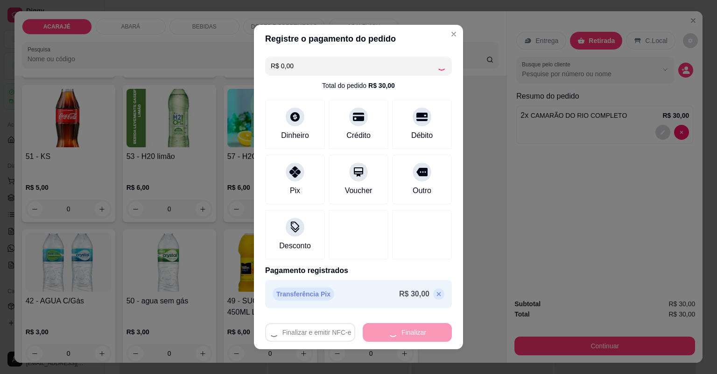
type input "0"
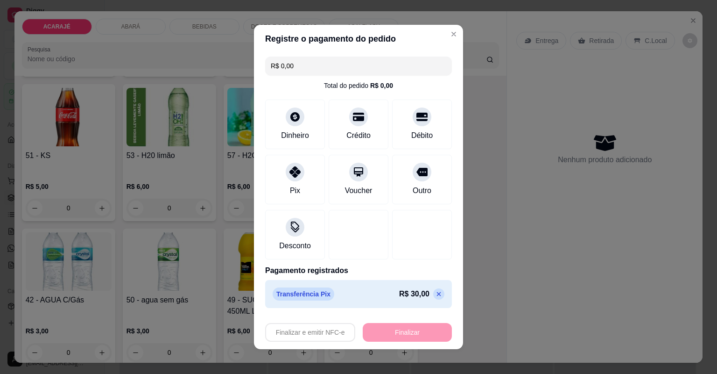
type input "-R$ 30,00"
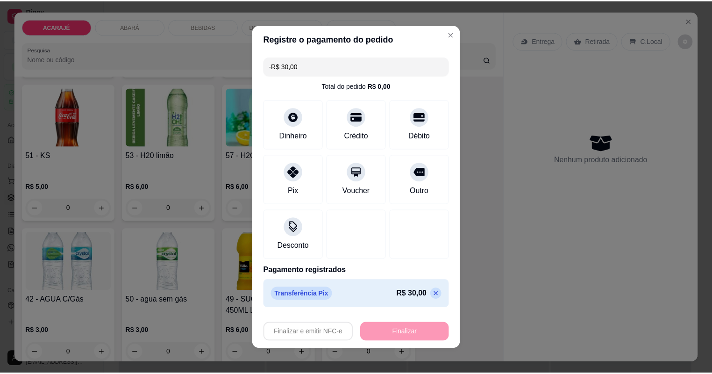
scroll to position [1232, 0]
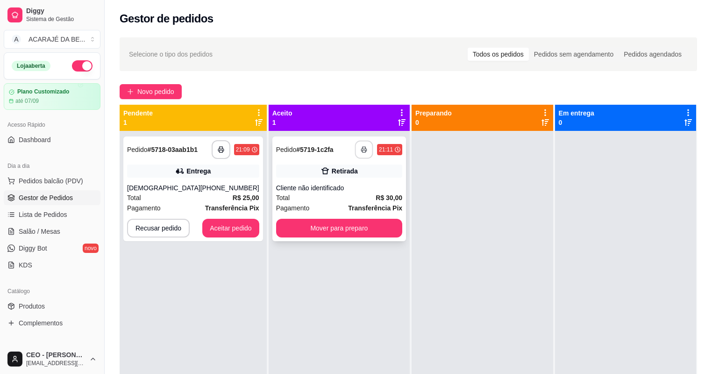
click at [355, 142] on button "button" at bounding box center [364, 150] width 18 height 18
click at [346, 229] on button "Mover para preparo" at bounding box center [339, 228] width 122 height 18
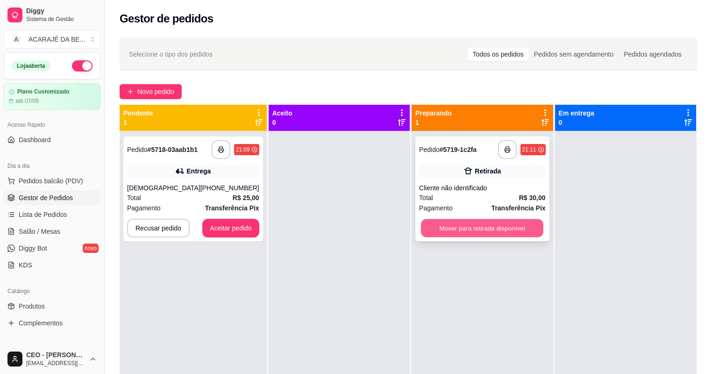
click at [430, 220] on button "Mover para retirada disponível" at bounding box center [482, 228] width 122 height 18
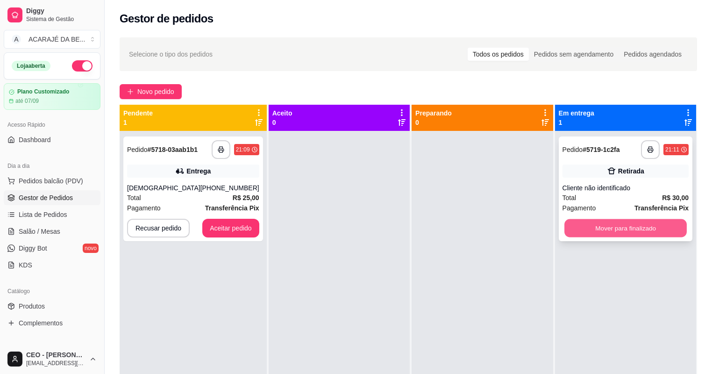
click at [609, 226] on button "Mover para finalizado" at bounding box center [625, 228] width 122 height 18
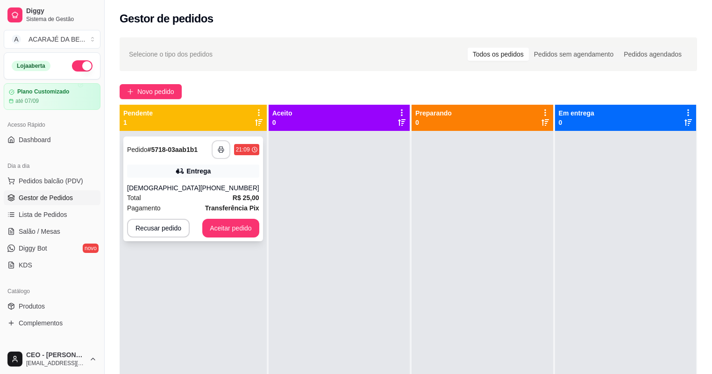
click at [219, 146] on button "button" at bounding box center [221, 149] width 19 height 19
click at [245, 228] on button "Aceitar pedido" at bounding box center [230, 228] width 57 height 19
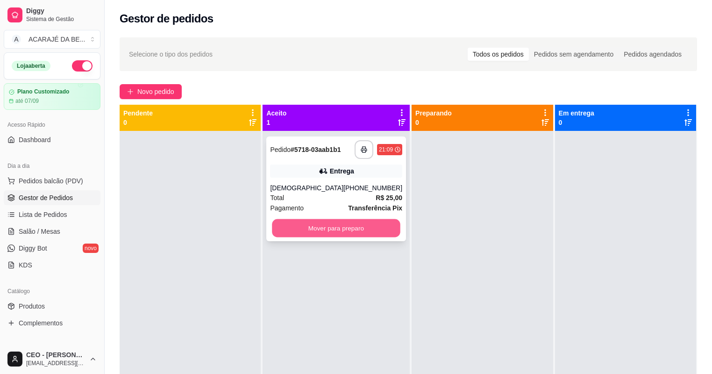
click at [354, 228] on button "Mover para preparo" at bounding box center [336, 228] width 128 height 18
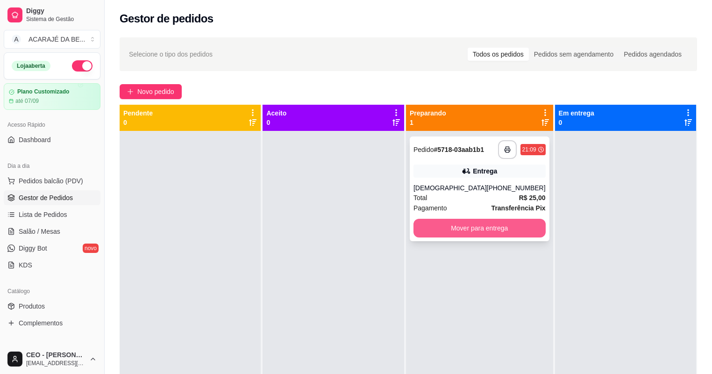
click at [486, 233] on button "Mover para entrega" at bounding box center [479, 228] width 132 height 19
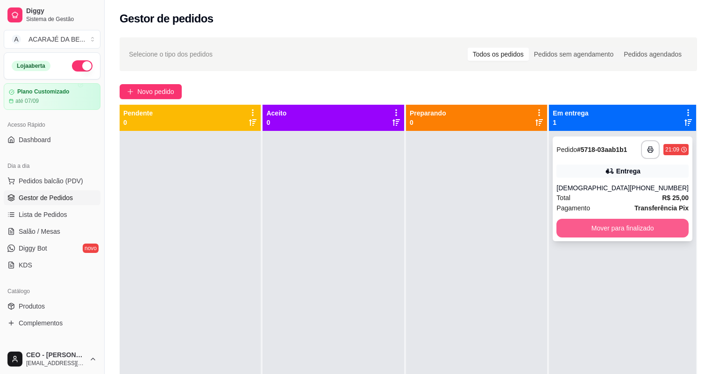
click at [626, 229] on button "Mover para finalizado" at bounding box center [622, 228] width 132 height 19
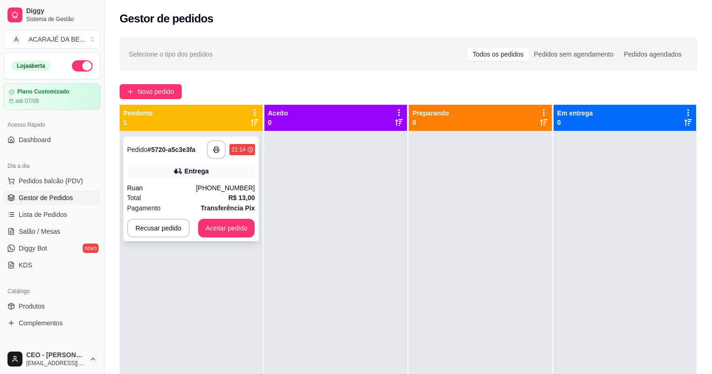
click at [228, 192] on div "Total R$ 13,00" at bounding box center [191, 197] width 128 height 10
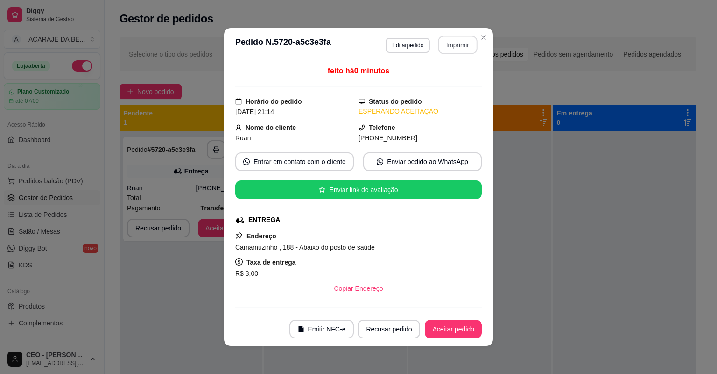
click at [455, 43] on button "Imprimir" at bounding box center [458, 45] width 39 height 18
click at [445, 329] on button "Aceitar pedido" at bounding box center [453, 329] width 55 height 18
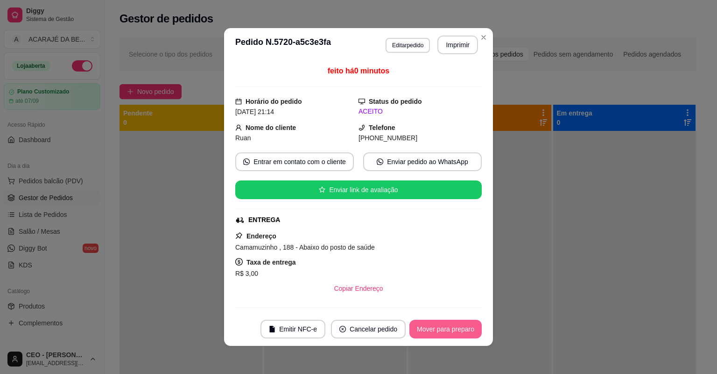
click at [446, 329] on button "Mover para preparo" at bounding box center [446, 328] width 72 height 19
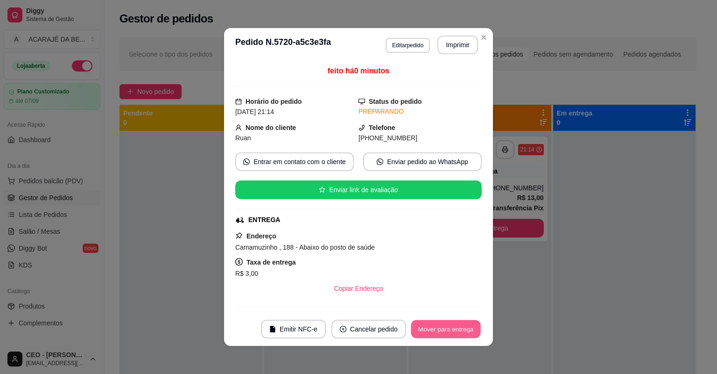
click at [448, 327] on button "Mover para entrega" at bounding box center [446, 329] width 70 height 18
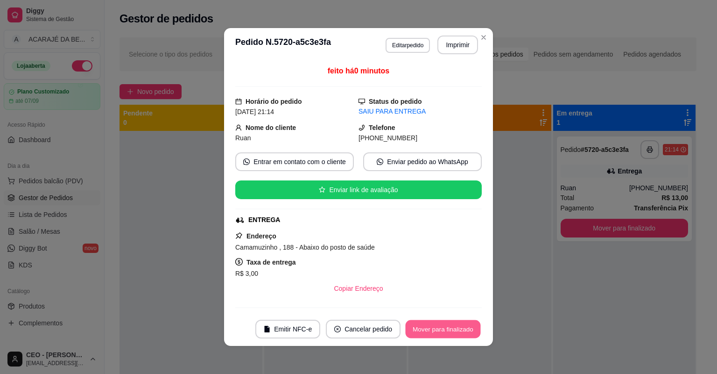
click at [448, 327] on button "Mover para finalizado" at bounding box center [443, 329] width 75 height 18
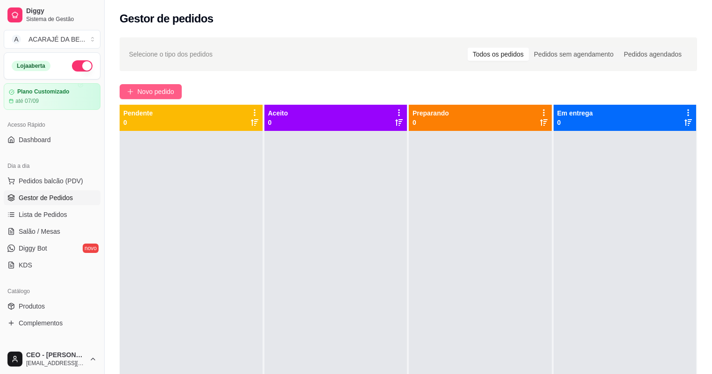
click at [160, 88] on span "Novo pedido" at bounding box center [155, 91] width 37 height 10
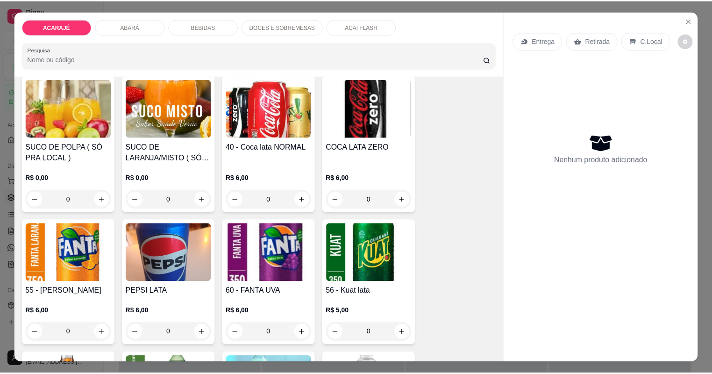
scroll to position [971, 0]
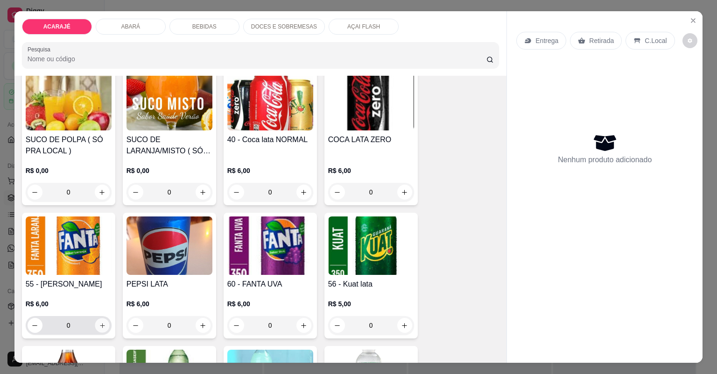
click at [106, 324] on button "increase-product-quantity" at bounding box center [102, 325] width 14 height 14
type input "1"
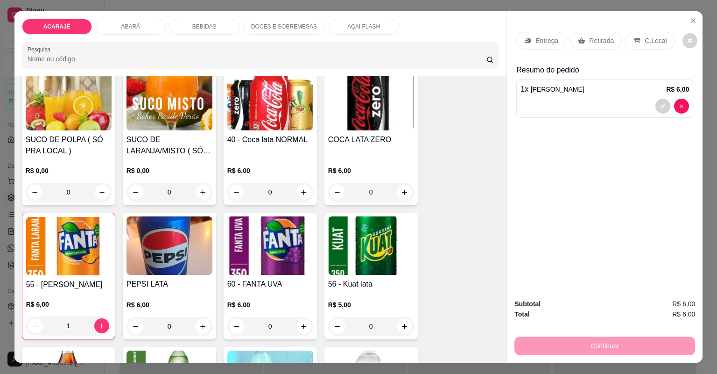
click at [607, 38] on p "Retirada" at bounding box center [601, 40] width 25 height 9
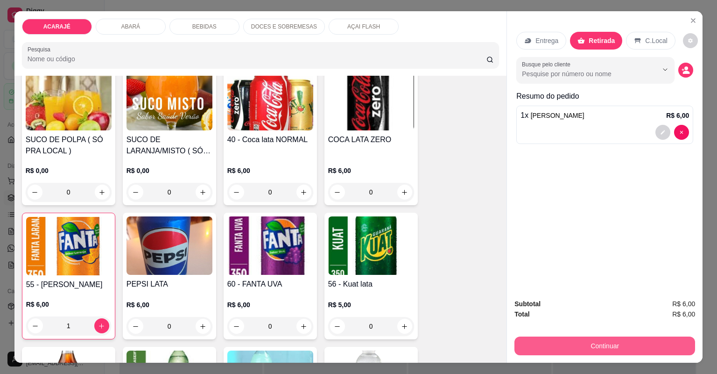
click at [584, 343] on button "Continuar" at bounding box center [605, 345] width 181 height 19
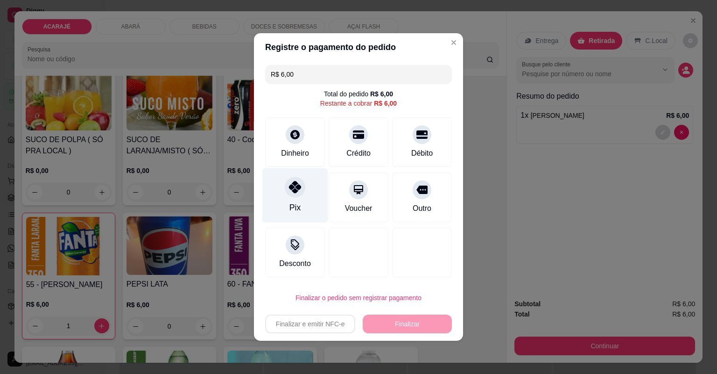
click at [306, 187] on div "Pix" at bounding box center [295, 195] width 66 height 55
type input "R$ 0,00"
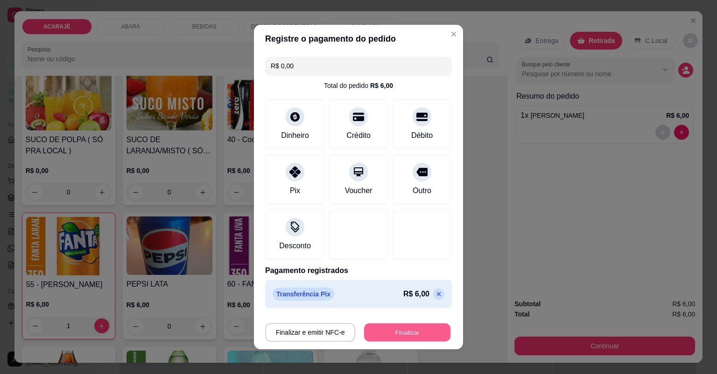
click at [378, 333] on button "Finalizar" at bounding box center [407, 332] width 86 height 18
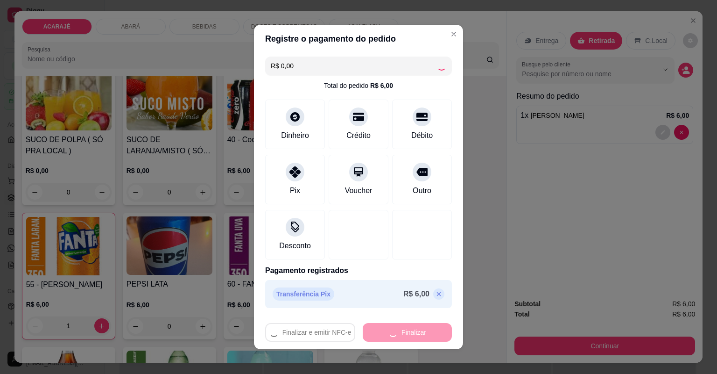
type input "0"
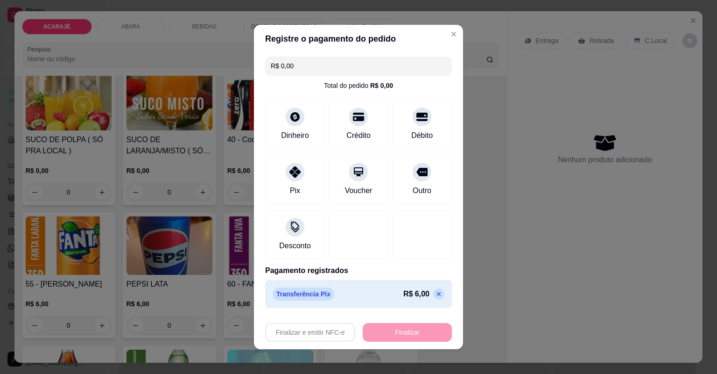
type input "-R$ 6,00"
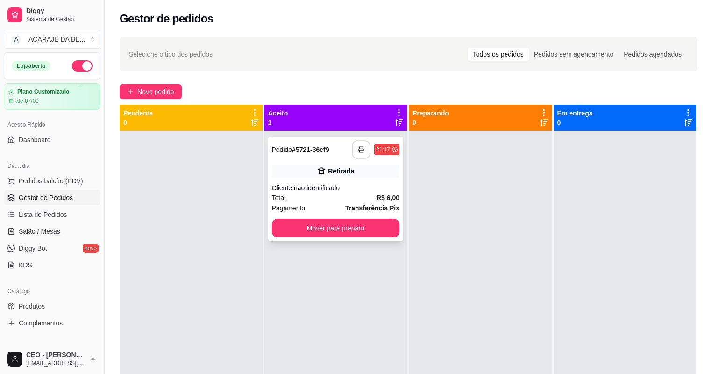
click at [359, 150] on rect "button" at bounding box center [360, 151] width 3 height 2
